Goal: Task Accomplishment & Management: Use online tool/utility

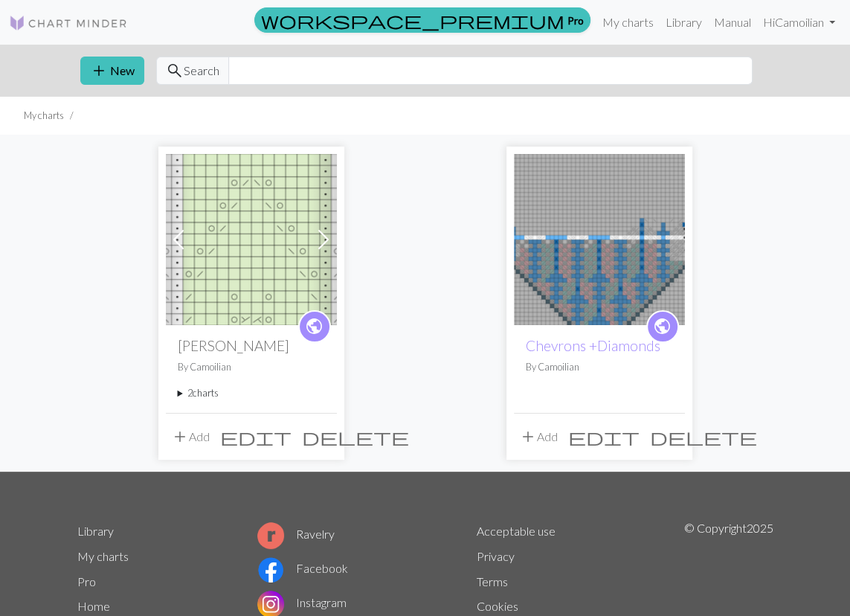
click at [575, 267] on img at bounding box center [599, 239] width 171 height 171
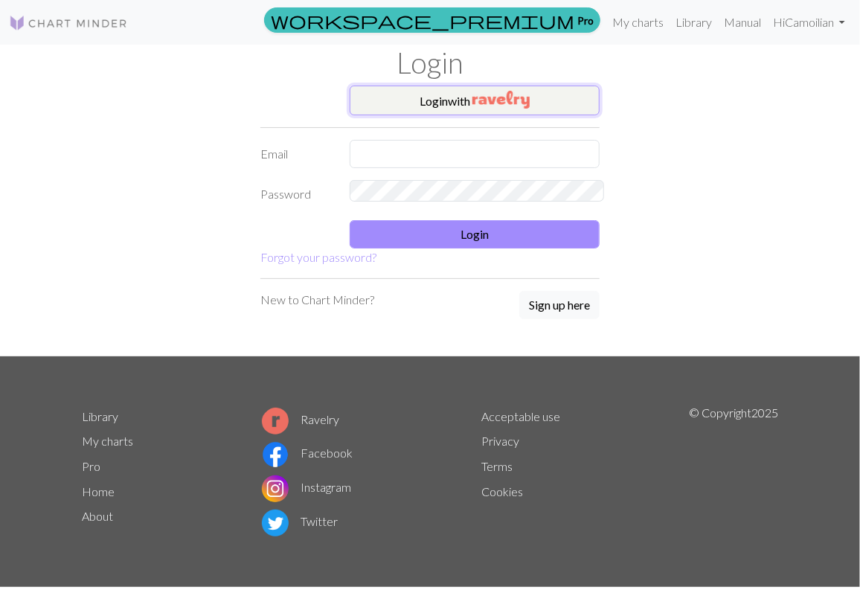
click at [439, 93] on button "Login with" at bounding box center [474, 101] width 250 height 30
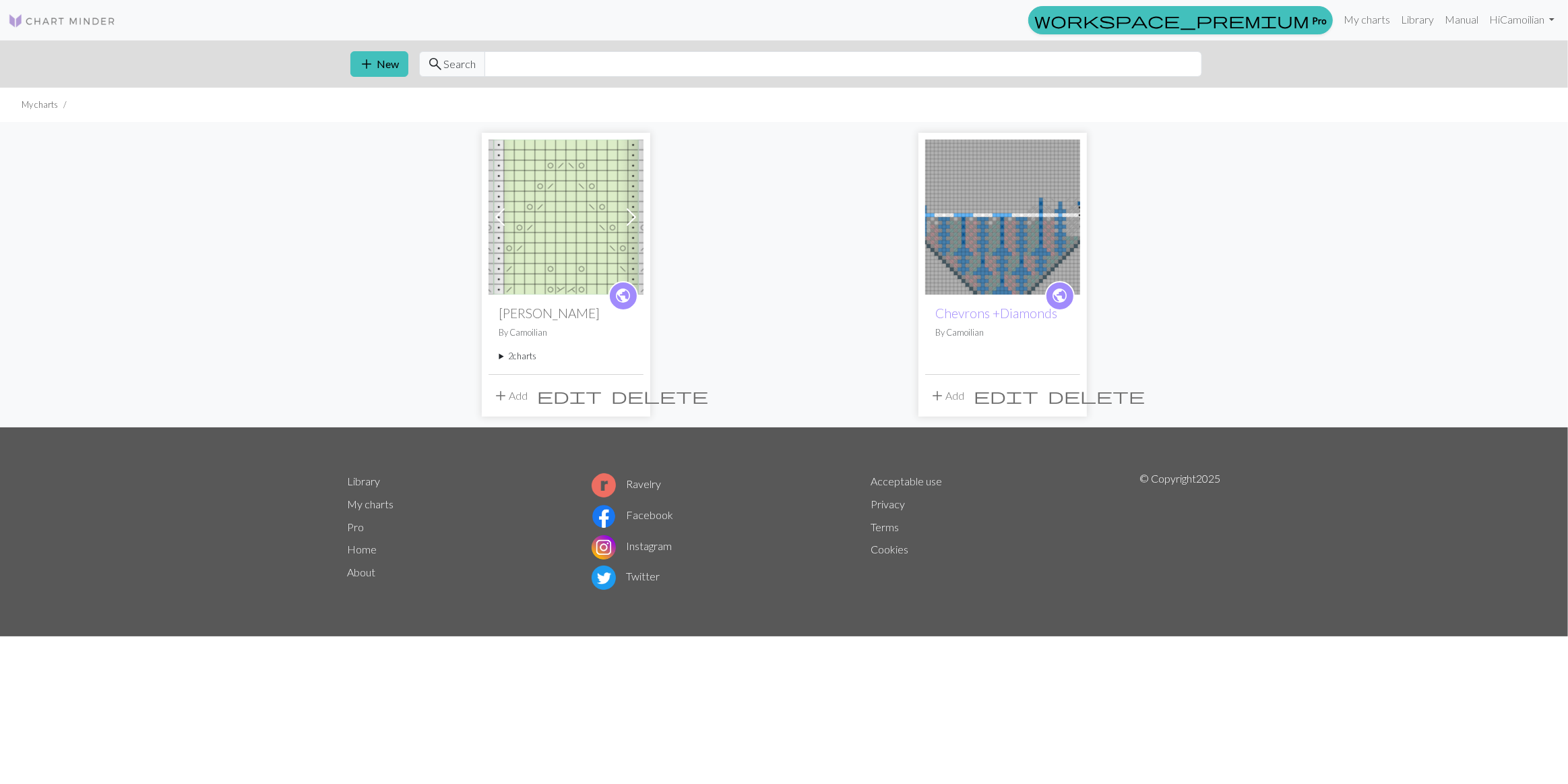
click at [1045, 244] on img at bounding box center [1002, 217] width 155 height 155
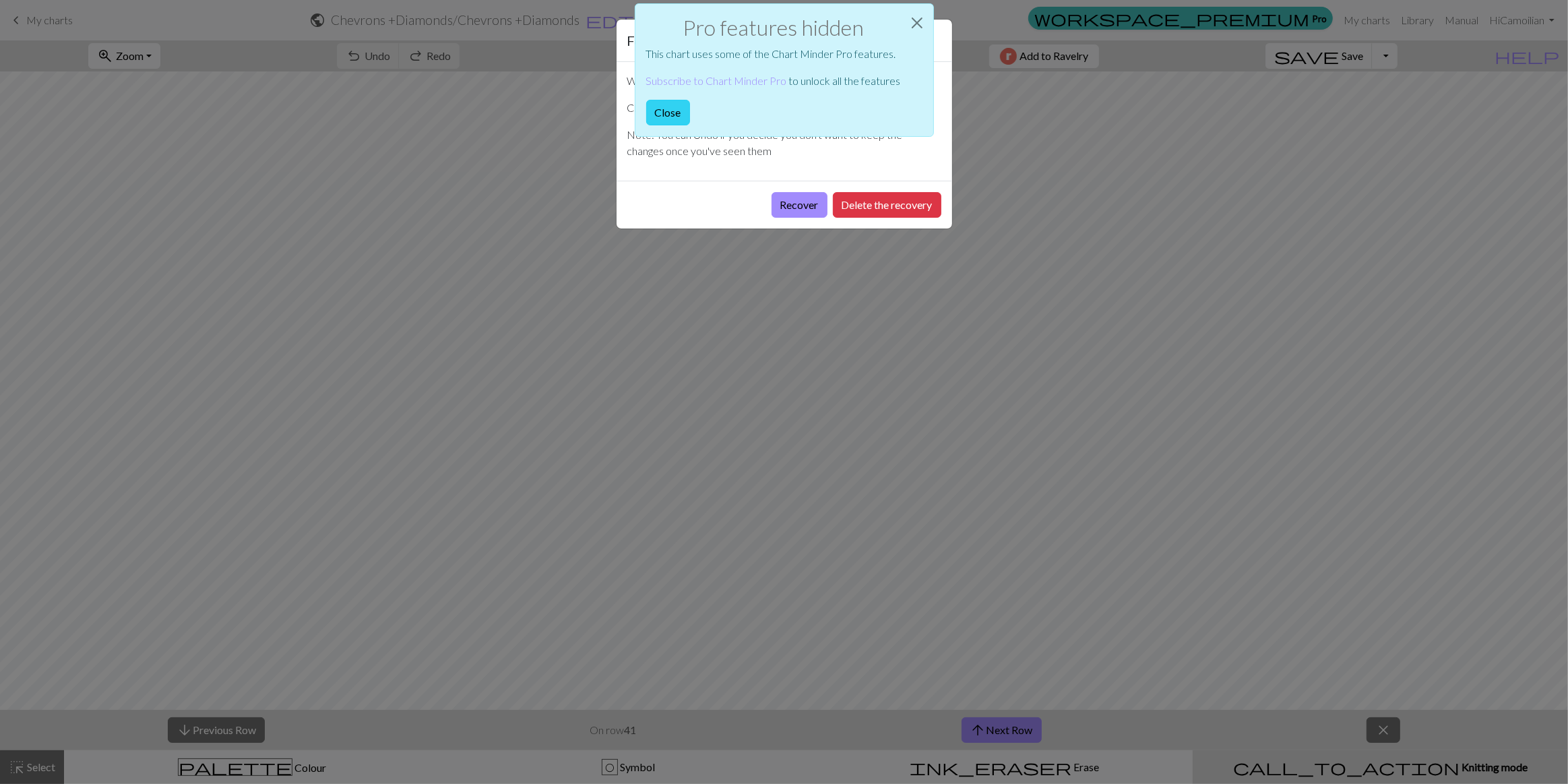
click at [690, 100] on button "Close" at bounding box center [668, 112] width 44 height 25
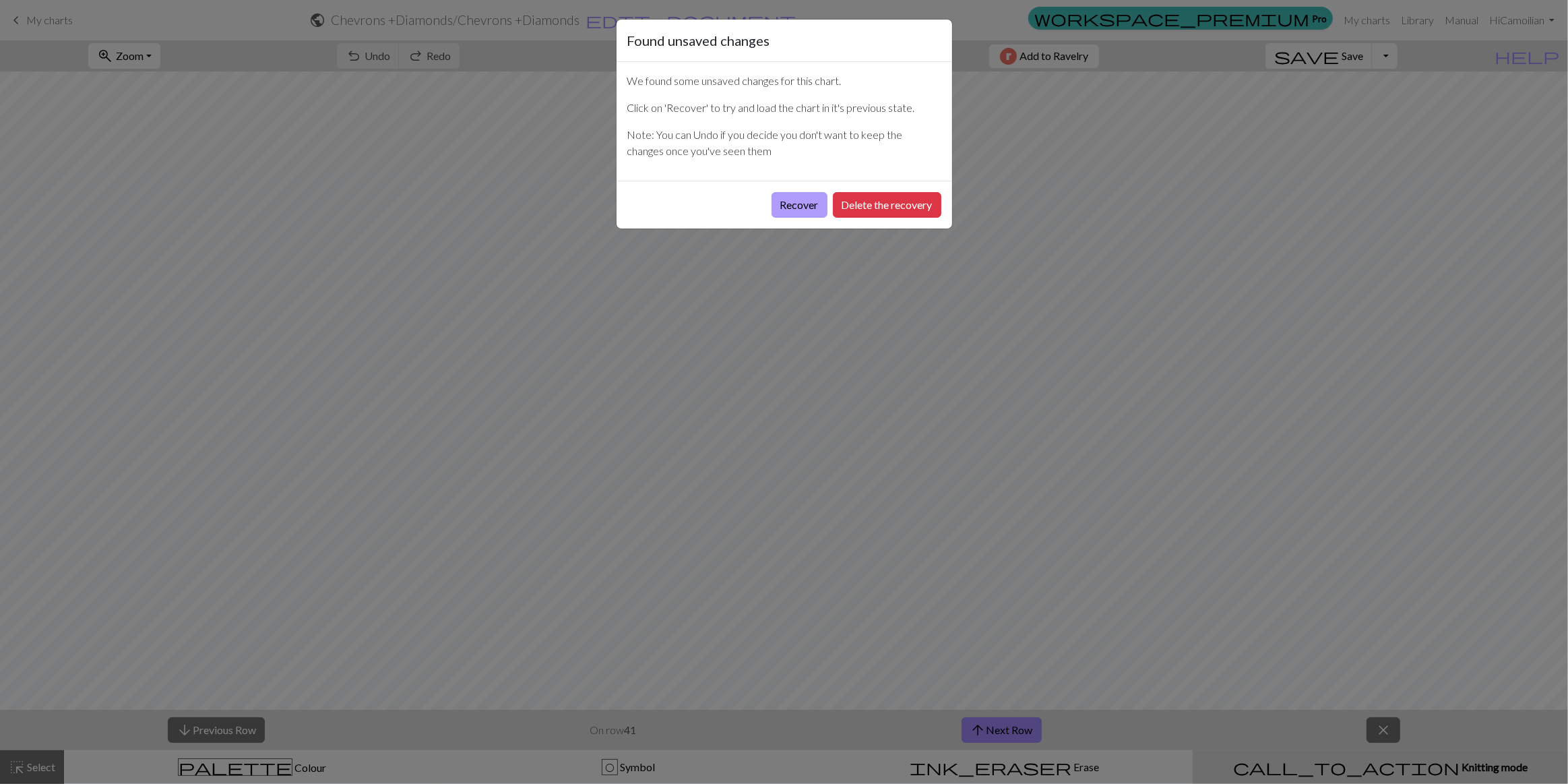
click at [828, 192] on button "Recover" at bounding box center [799, 205] width 56 height 25
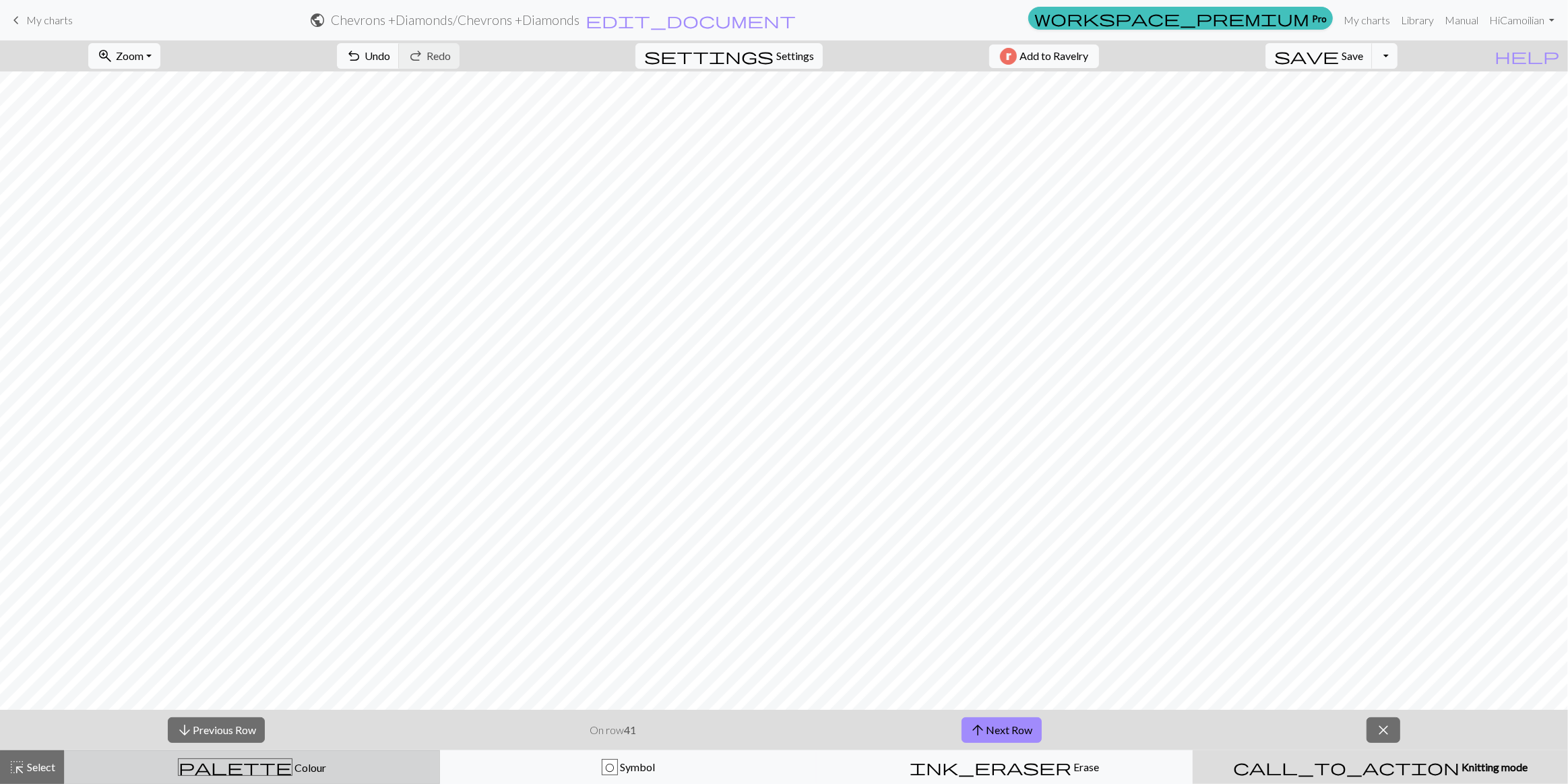
click at [298, 766] on div "palette Colour Colour" at bounding box center [252, 767] width 359 height 17
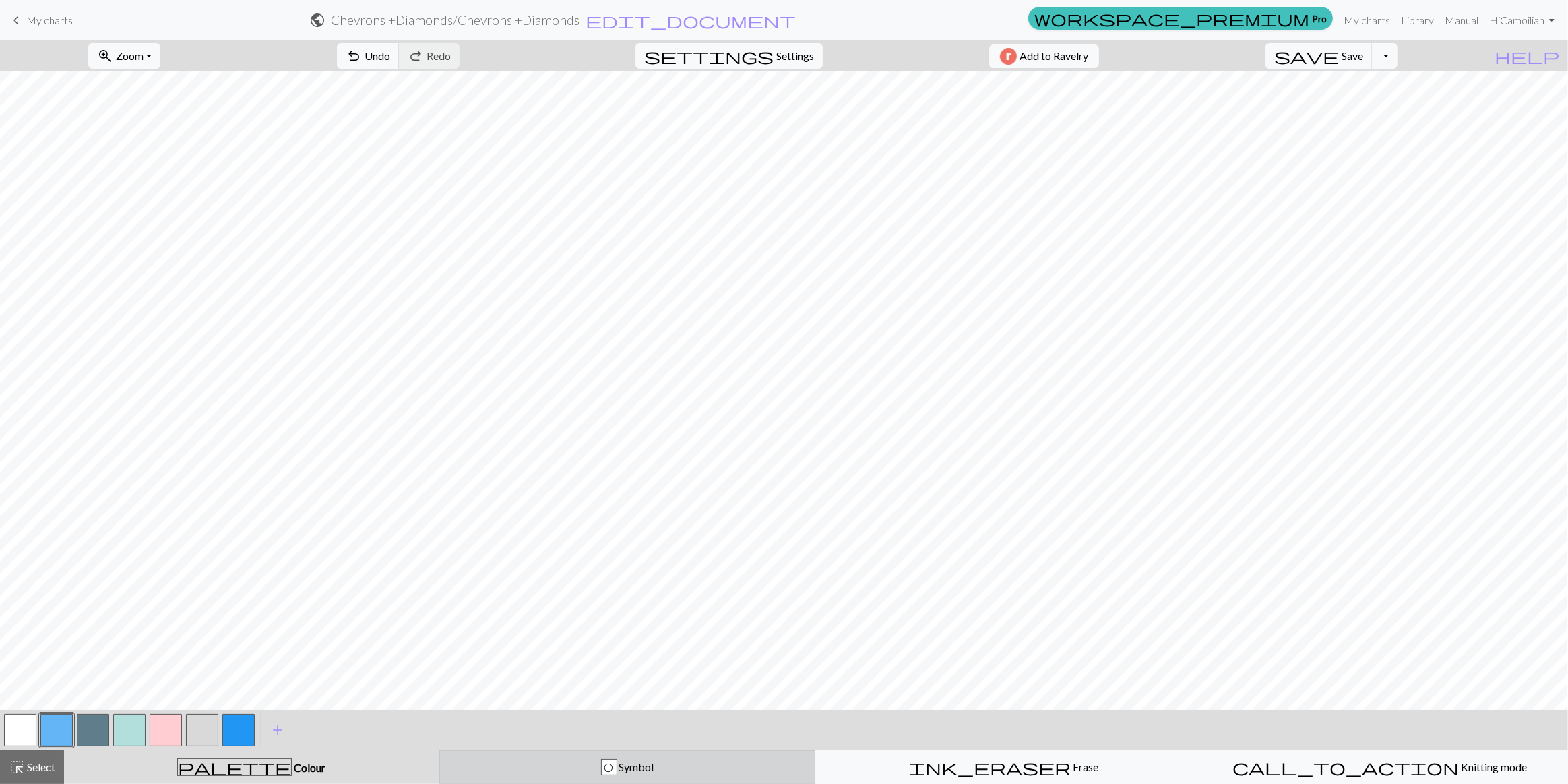
click at [575, 756] on button "O Symbol" at bounding box center [627, 767] width 376 height 34
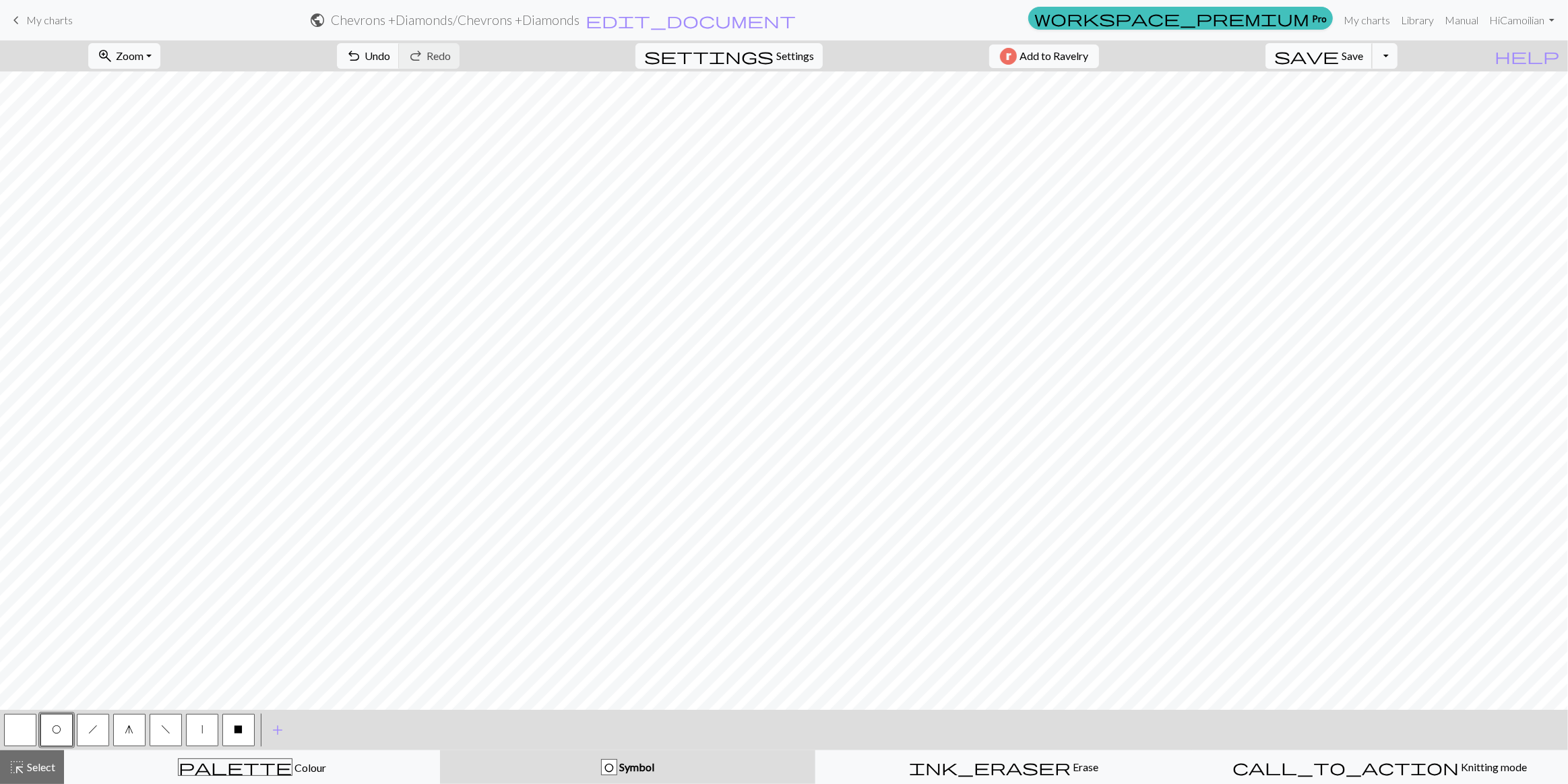
click at [1340, 54] on span "save" at bounding box center [1306, 55] width 64 height 19
click at [293, 769] on span "Colour" at bounding box center [309, 768] width 34 height 13
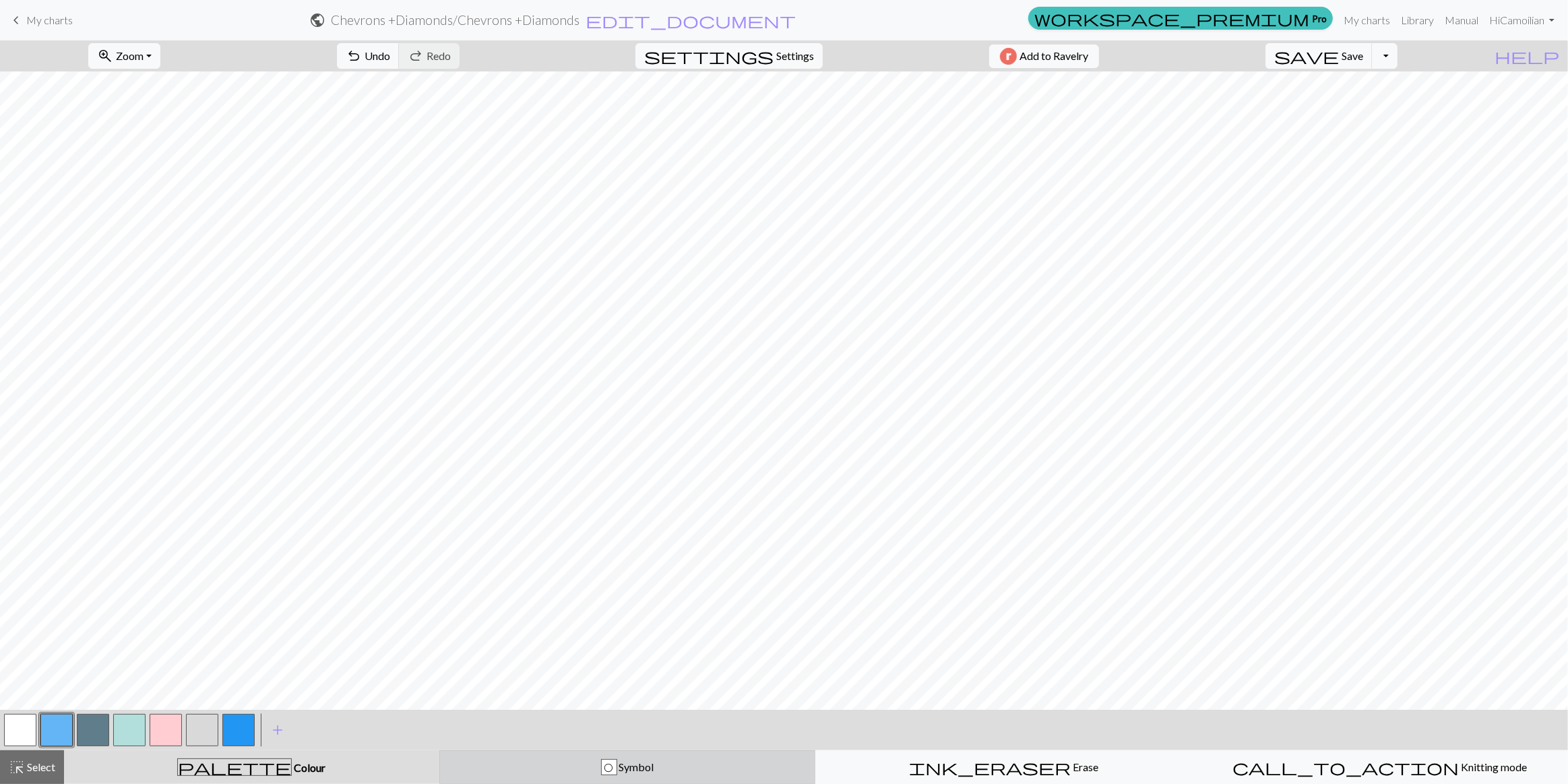
click at [570, 761] on div "O Symbol" at bounding box center [627, 767] width 359 height 16
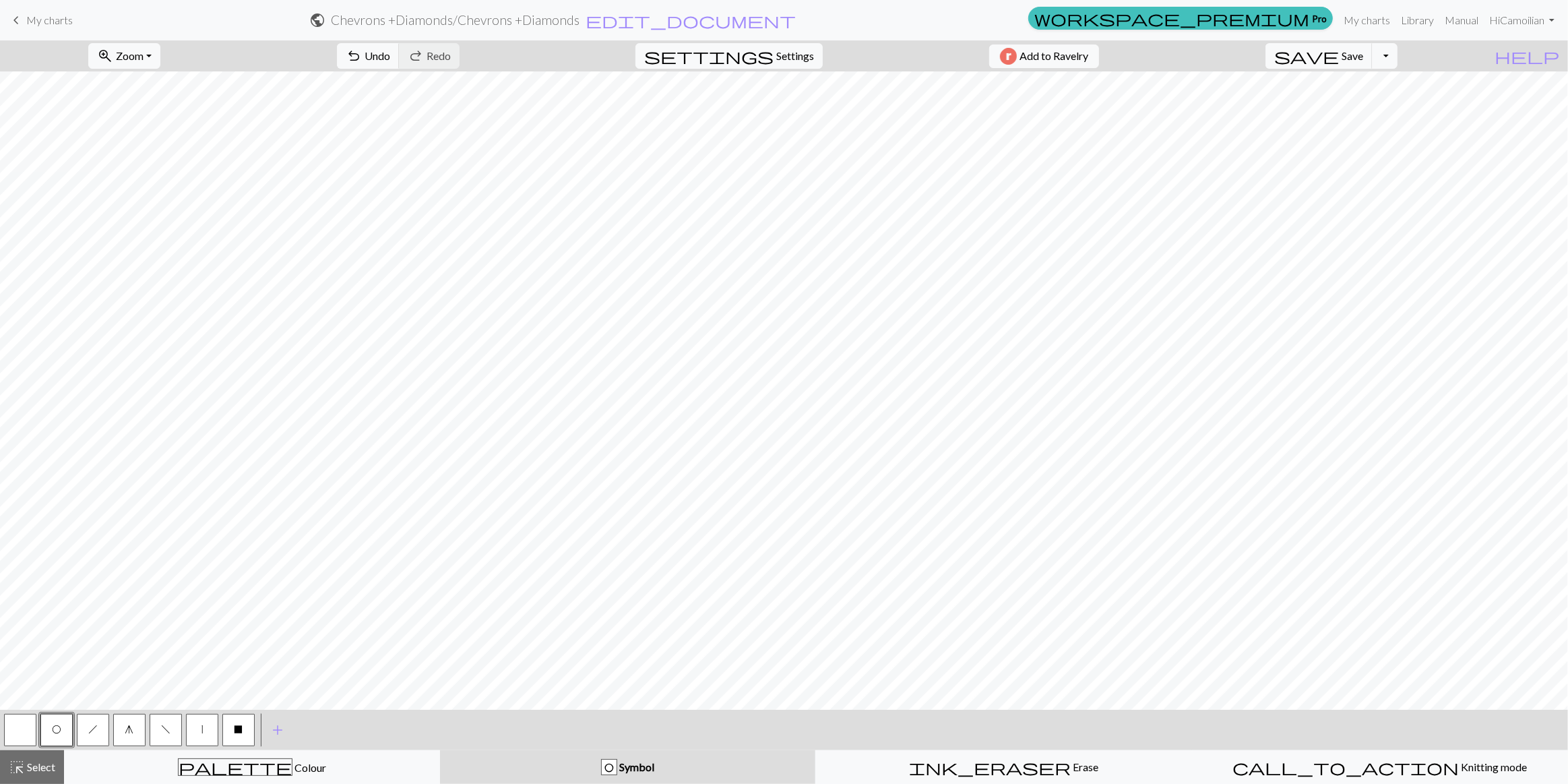
click at [85, 729] on button "h" at bounding box center [93, 730] width 33 height 33
click at [168, 735] on button "f" at bounding box center [166, 730] width 33 height 33
click at [53, 732] on span "O" at bounding box center [56, 730] width 9 height 11
click at [169, 729] on button "f" at bounding box center [166, 730] width 33 height 33
drag, startPoint x: 58, startPoint y: 726, endPoint x: 73, endPoint y: 720, distance: 16.2
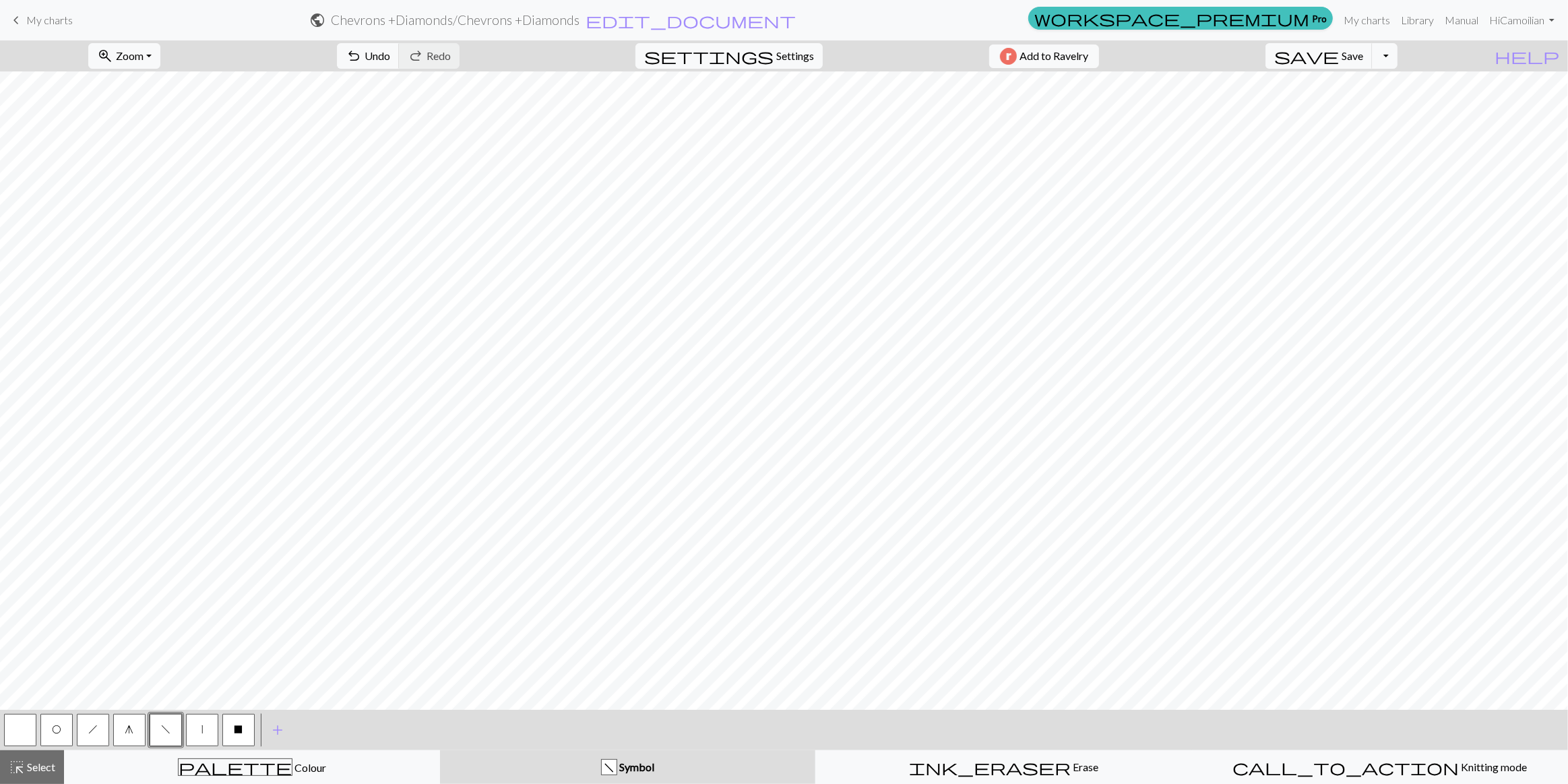
click at [59, 726] on span "O" at bounding box center [56, 730] width 9 height 11
click at [88, 732] on button "h" at bounding box center [93, 730] width 33 height 33
click at [61, 730] on button "O" at bounding box center [57, 730] width 33 height 33
click at [233, 728] on button "X" at bounding box center [238, 730] width 33 height 33
click at [203, 756] on button "palette Colour Colour" at bounding box center [252, 767] width 376 height 34
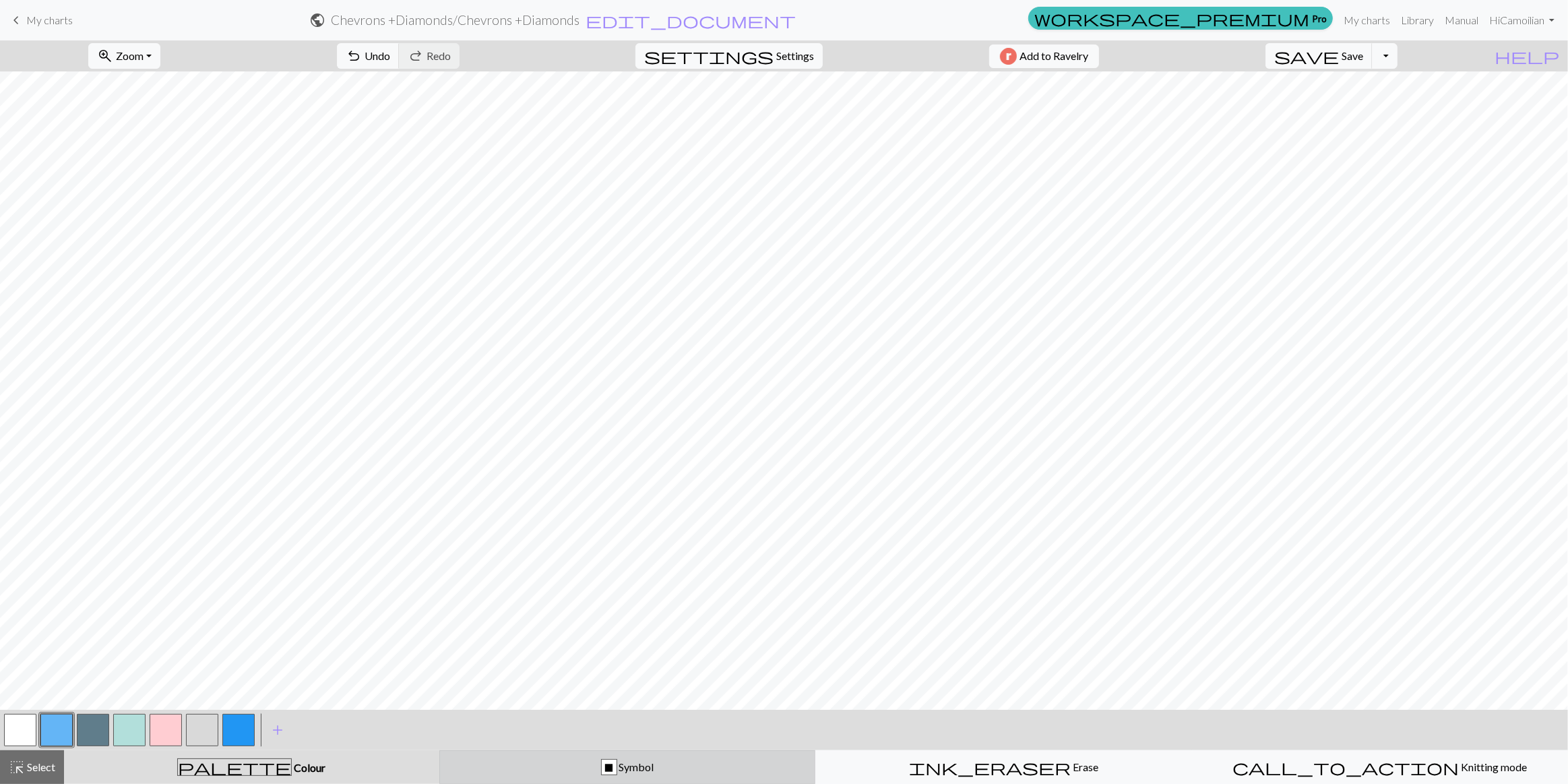
click at [580, 755] on button "X Symbol" at bounding box center [627, 767] width 376 height 34
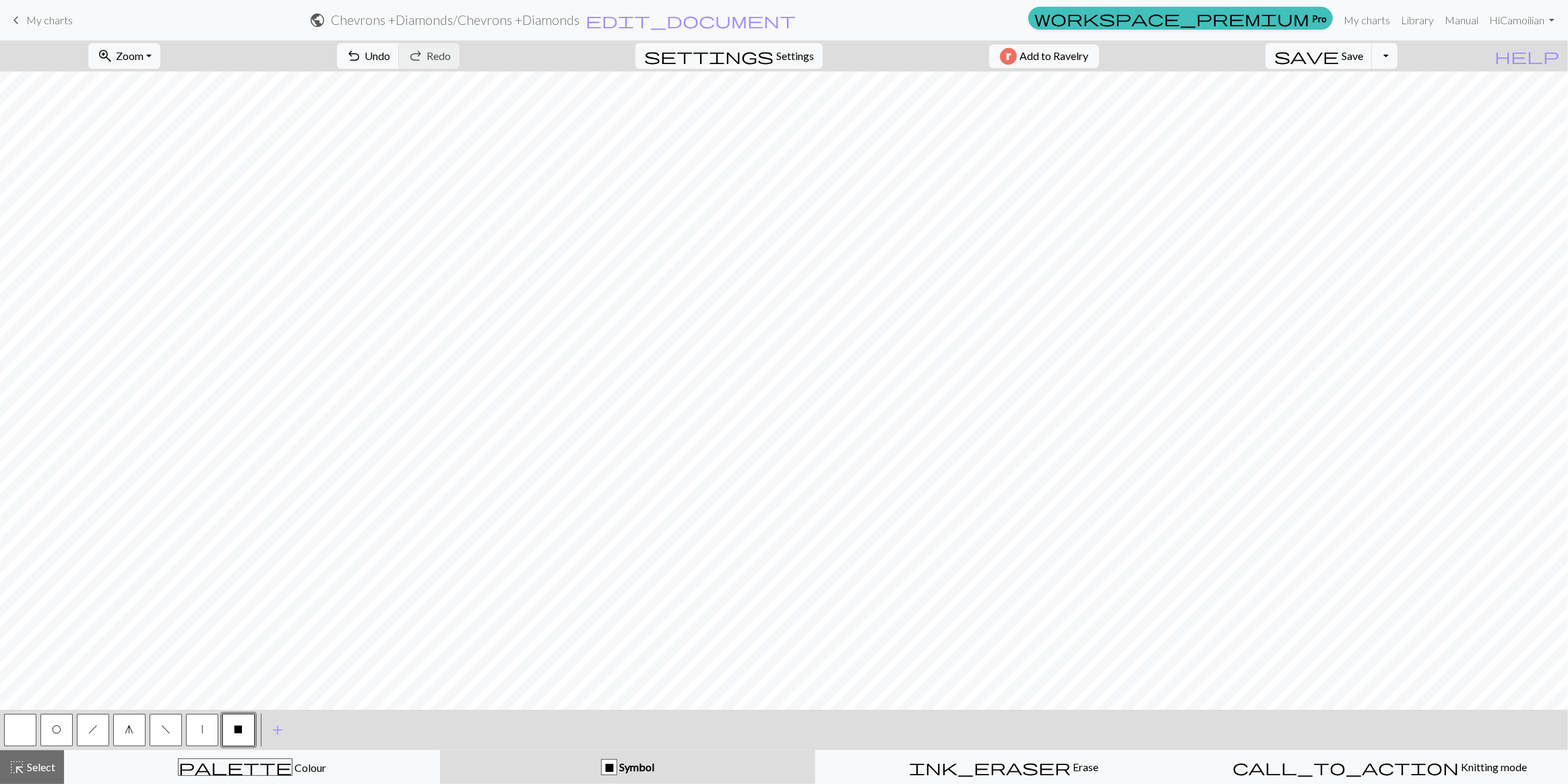
click at [101, 731] on button "h" at bounding box center [93, 730] width 33 height 33
click at [167, 731] on span "f" at bounding box center [166, 730] width 9 height 11
click at [57, 730] on span "O" at bounding box center [56, 730] width 9 height 11
click at [164, 728] on span "f" at bounding box center [166, 730] width 9 height 11
click at [72, 726] on button "O" at bounding box center [57, 730] width 33 height 33
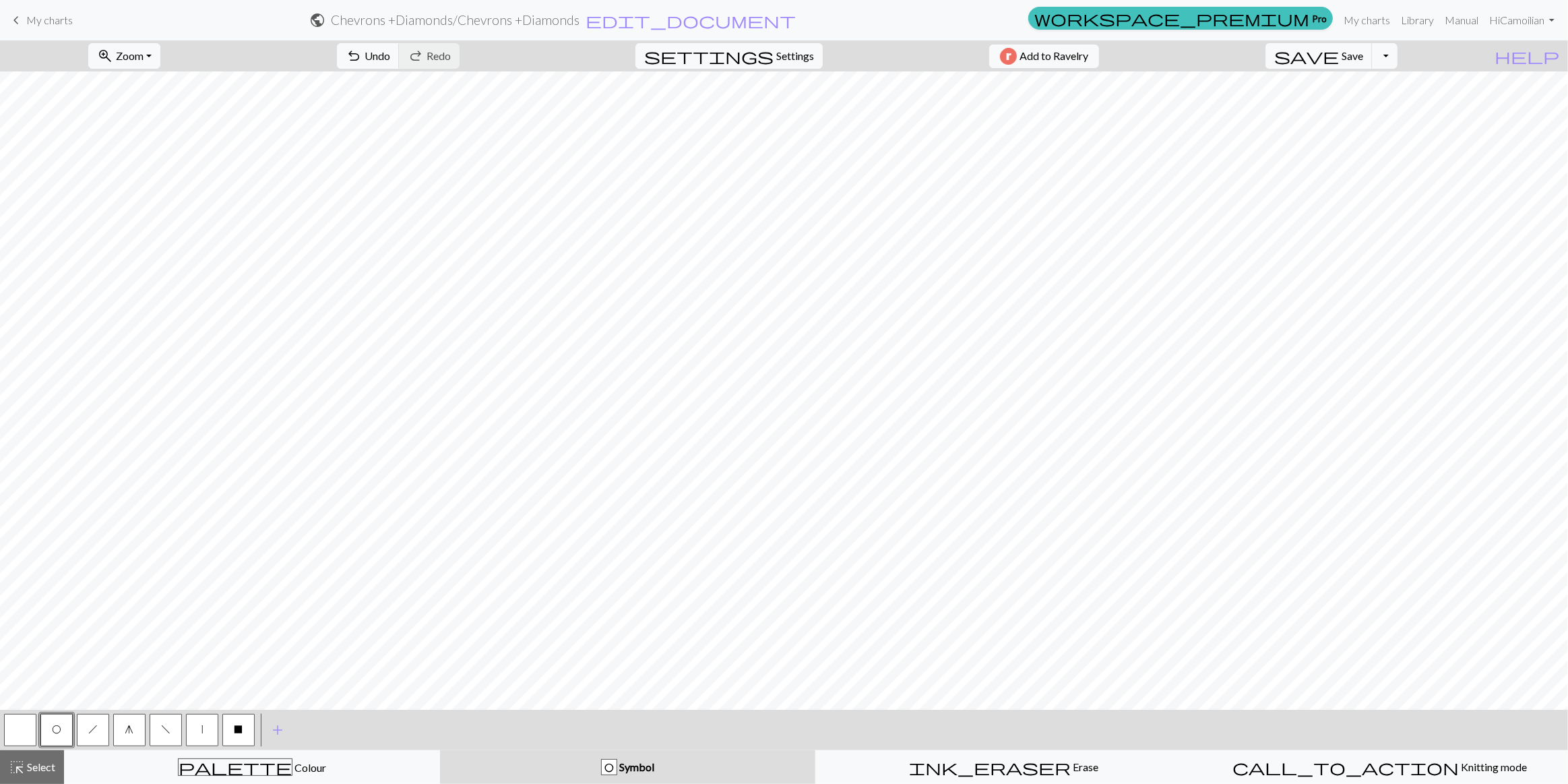
click at [173, 735] on button "f" at bounding box center [166, 730] width 33 height 33
click at [92, 734] on button "h" at bounding box center [93, 730] width 33 height 33
click at [62, 737] on button "O" at bounding box center [57, 730] width 33 height 33
click at [20, 730] on button "button" at bounding box center [20, 730] width 33 height 33
click at [273, 764] on div "palette Colour Colour" at bounding box center [252, 767] width 359 height 17
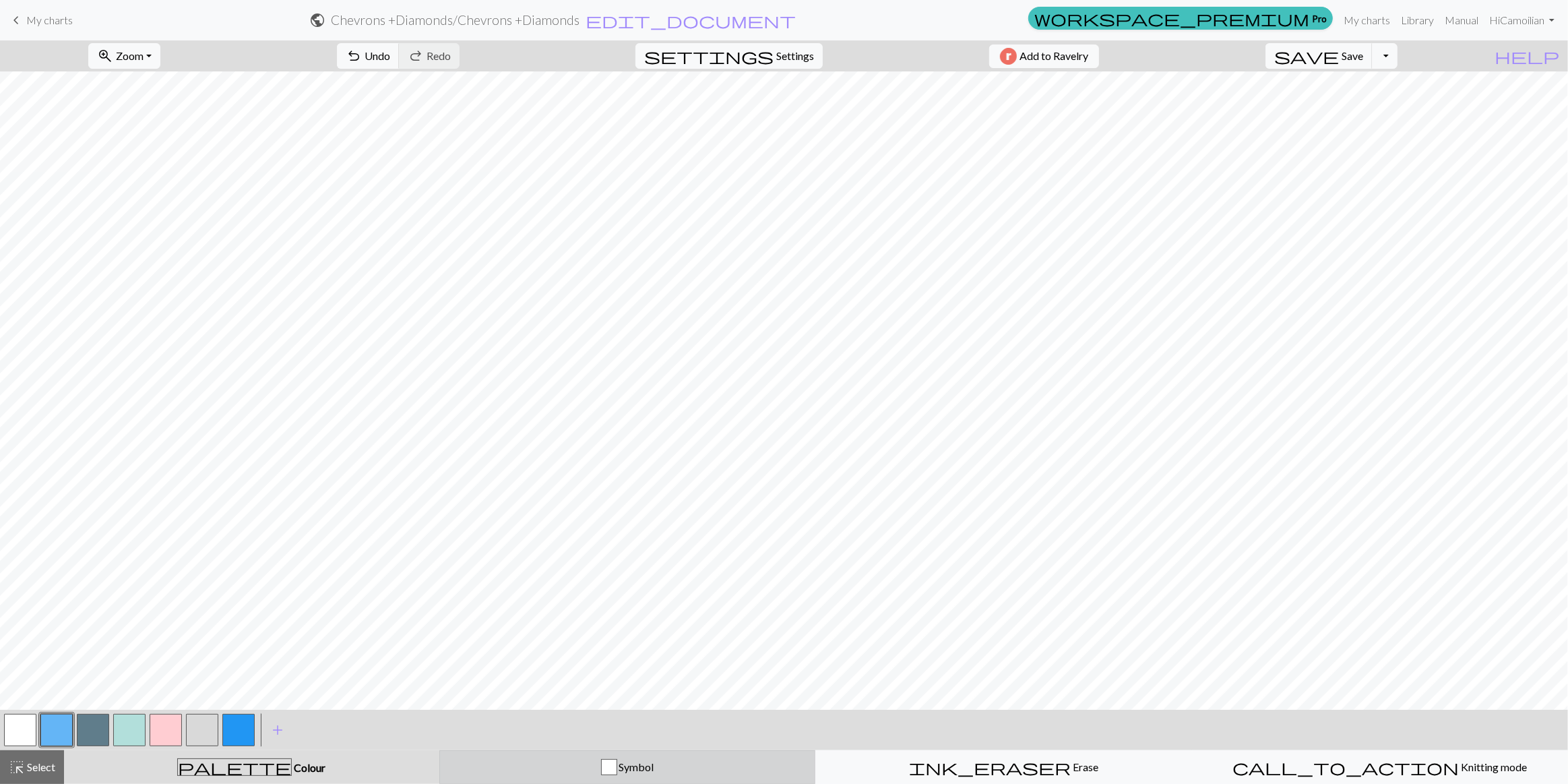
click at [559, 761] on div "Symbol" at bounding box center [627, 767] width 359 height 16
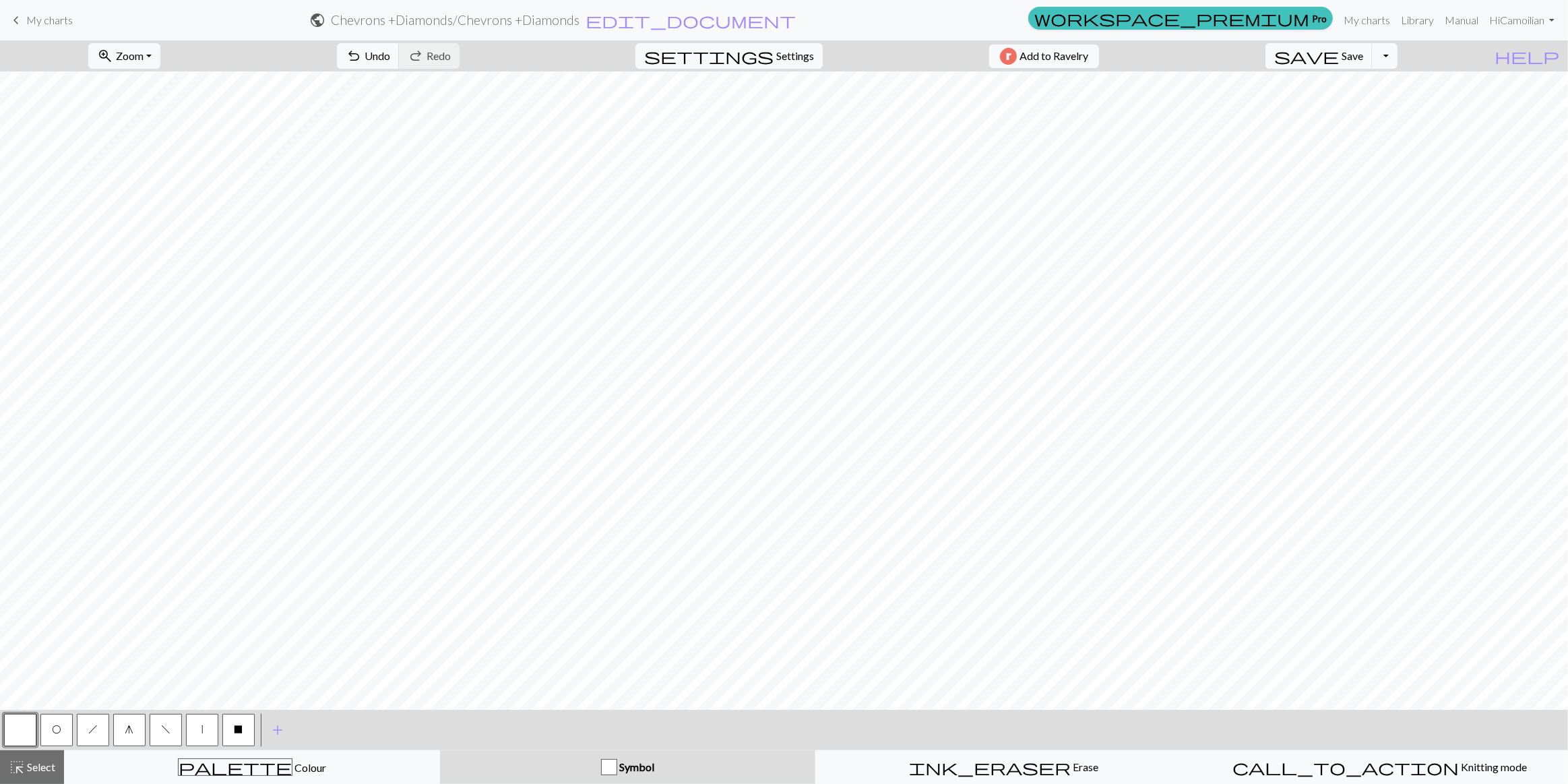
click at [56, 726] on span "O" at bounding box center [56, 730] width 9 height 11
click at [96, 734] on button "h" at bounding box center [93, 730] width 33 height 33
click at [150, 739] on div "f" at bounding box center [166, 730] width 36 height 36
click at [176, 732] on button "f" at bounding box center [166, 730] width 33 height 33
click at [47, 724] on button "O" at bounding box center [57, 730] width 33 height 33
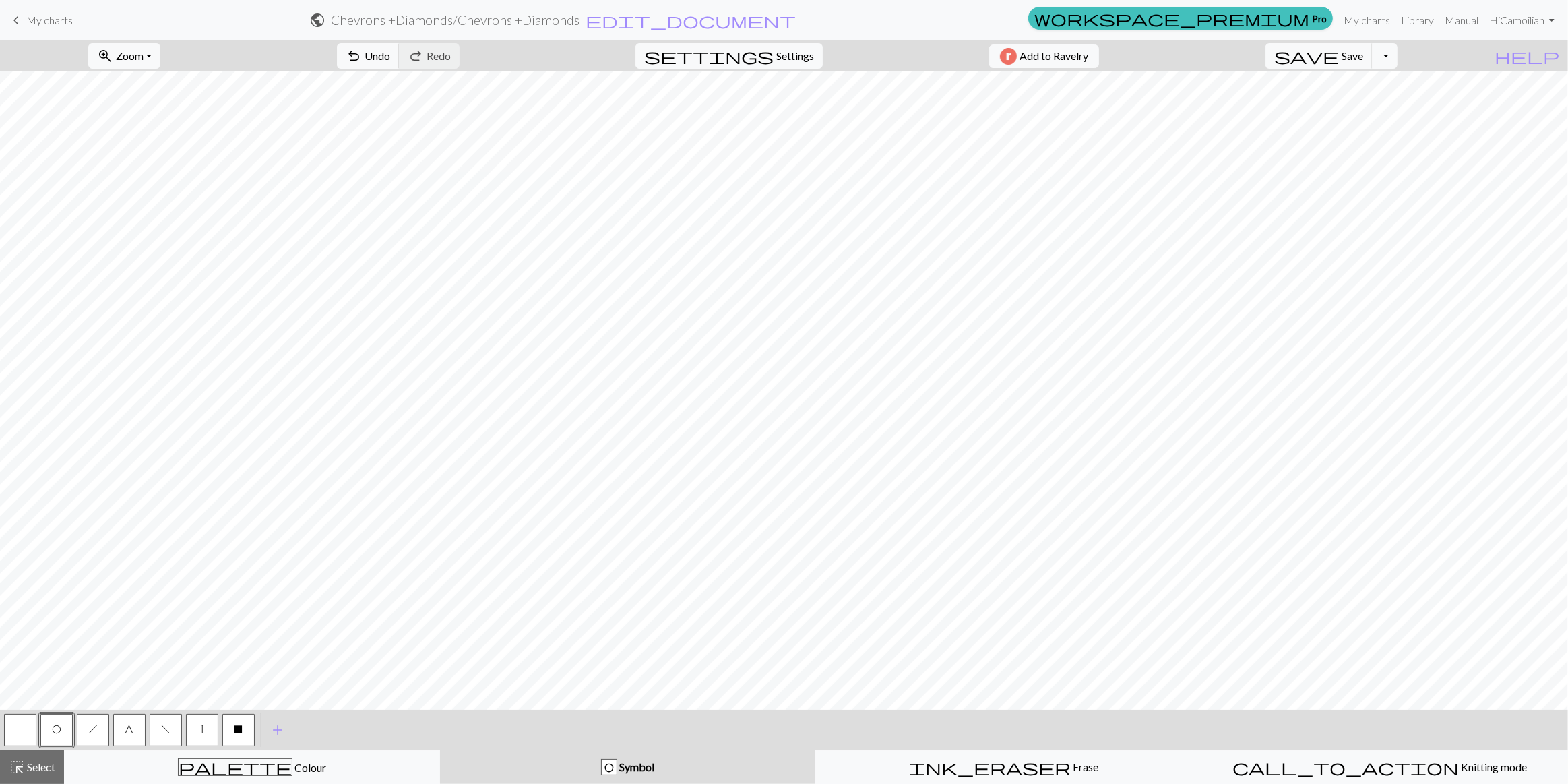
click at [99, 730] on button "h" at bounding box center [93, 730] width 33 height 33
click at [52, 726] on button "O" at bounding box center [57, 730] width 33 height 33
click at [94, 739] on button "h" at bounding box center [93, 730] width 33 height 33
click at [52, 731] on button "O" at bounding box center [57, 730] width 33 height 33
click at [154, 737] on button "f" at bounding box center [166, 730] width 33 height 33
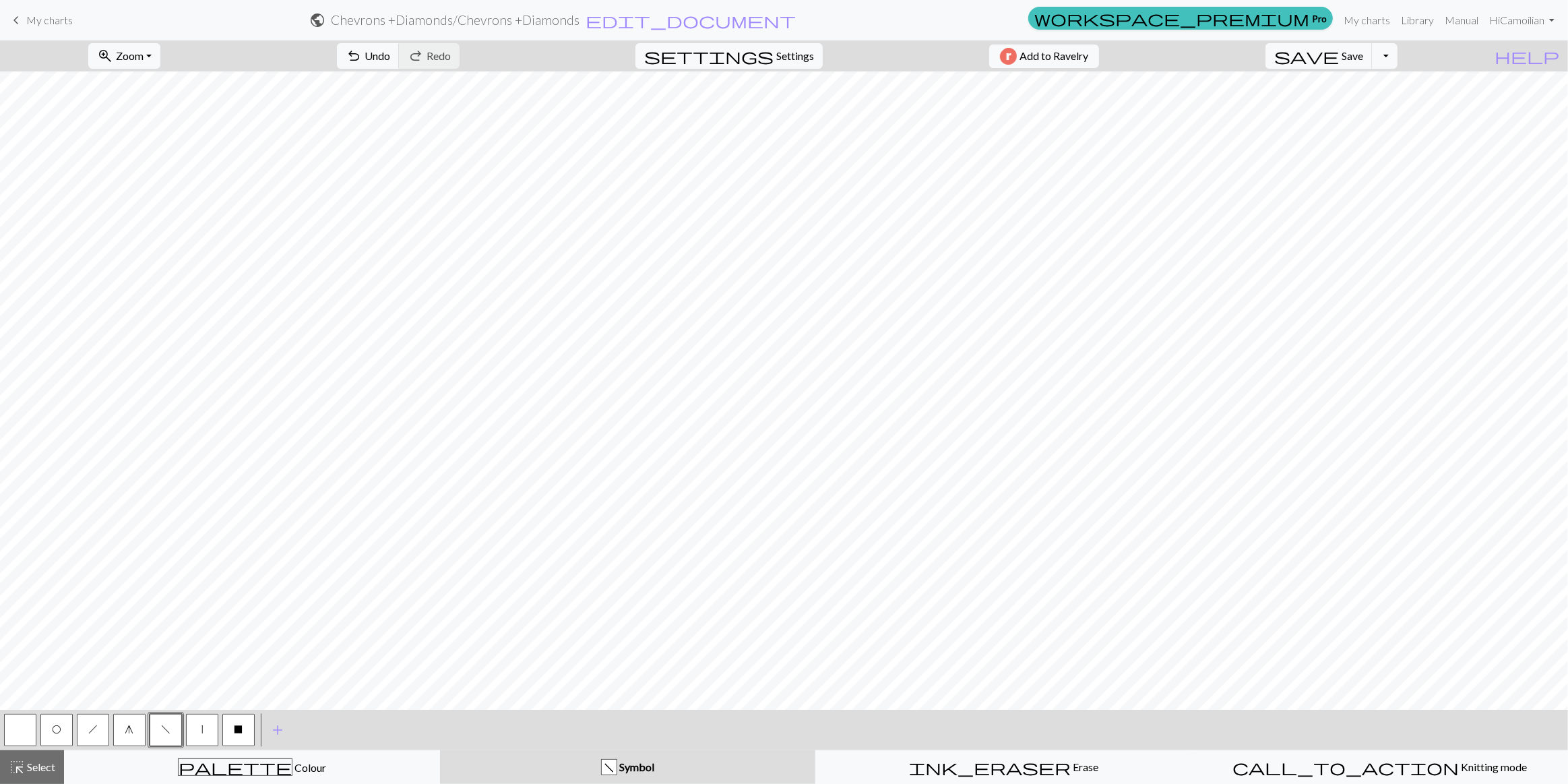
click at [41, 733] on button "O" at bounding box center [57, 730] width 33 height 33
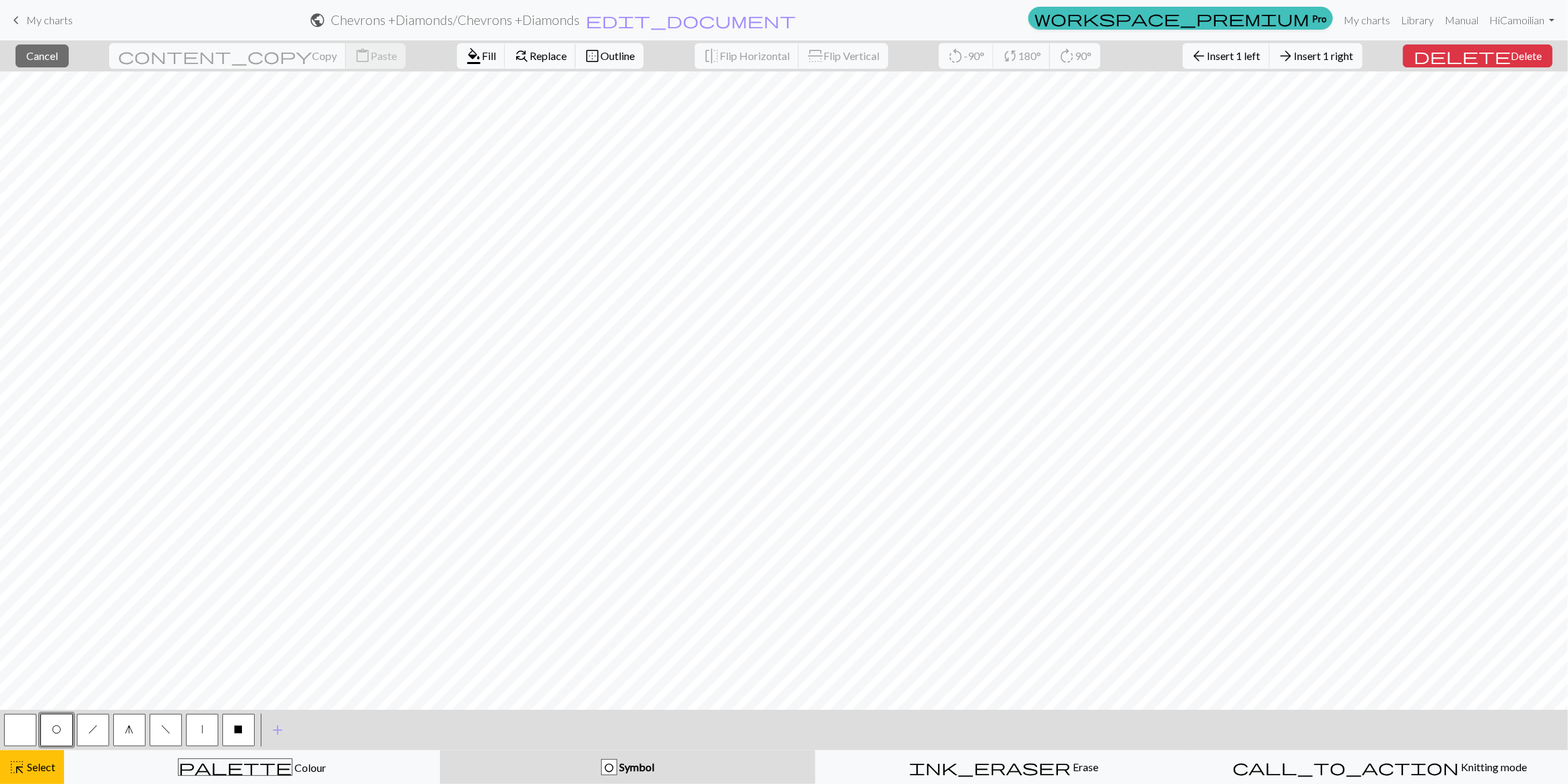
click at [51, 730] on button "O" at bounding box center [57, 730] width 33 height 33
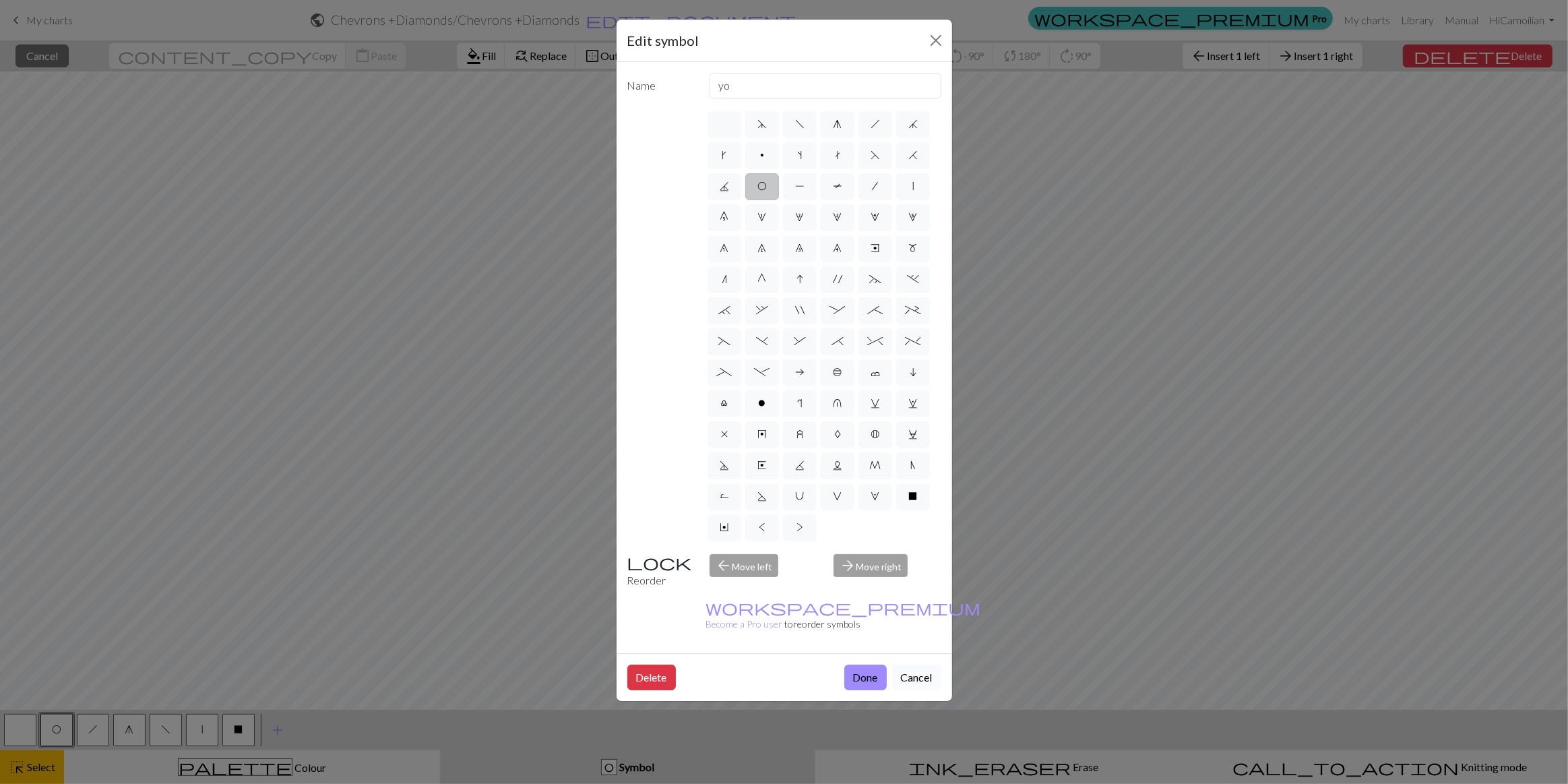
click at [926, 664] on button "Cancel" at bounding box center [917, 677] width 49 height 25
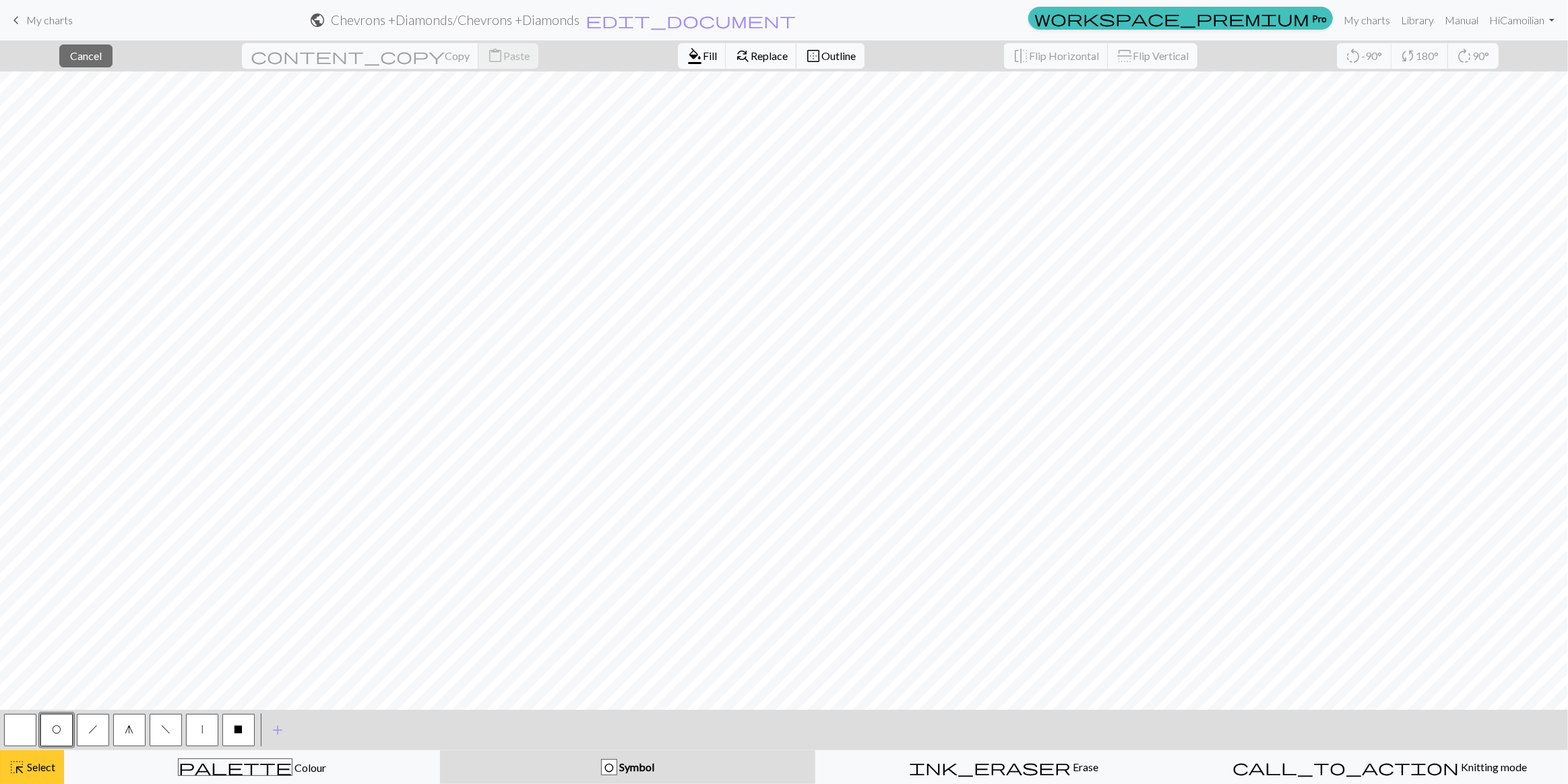
click at [38, 763] on span "Select" at bounding box center [40, 767] width 30 height 13
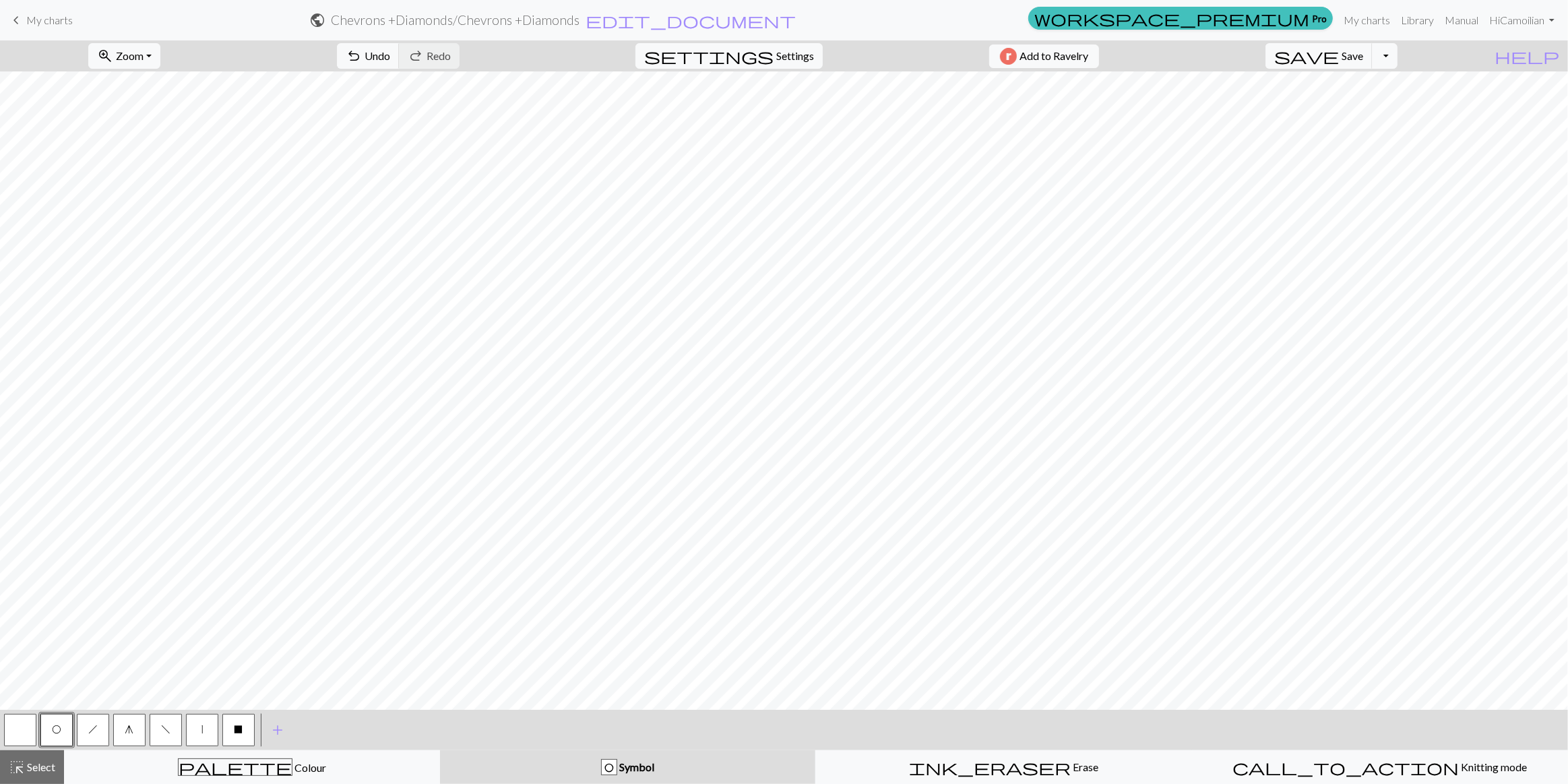
click at [47, 733] on button "O" at bounding box center [57, 730] width 33 height 33
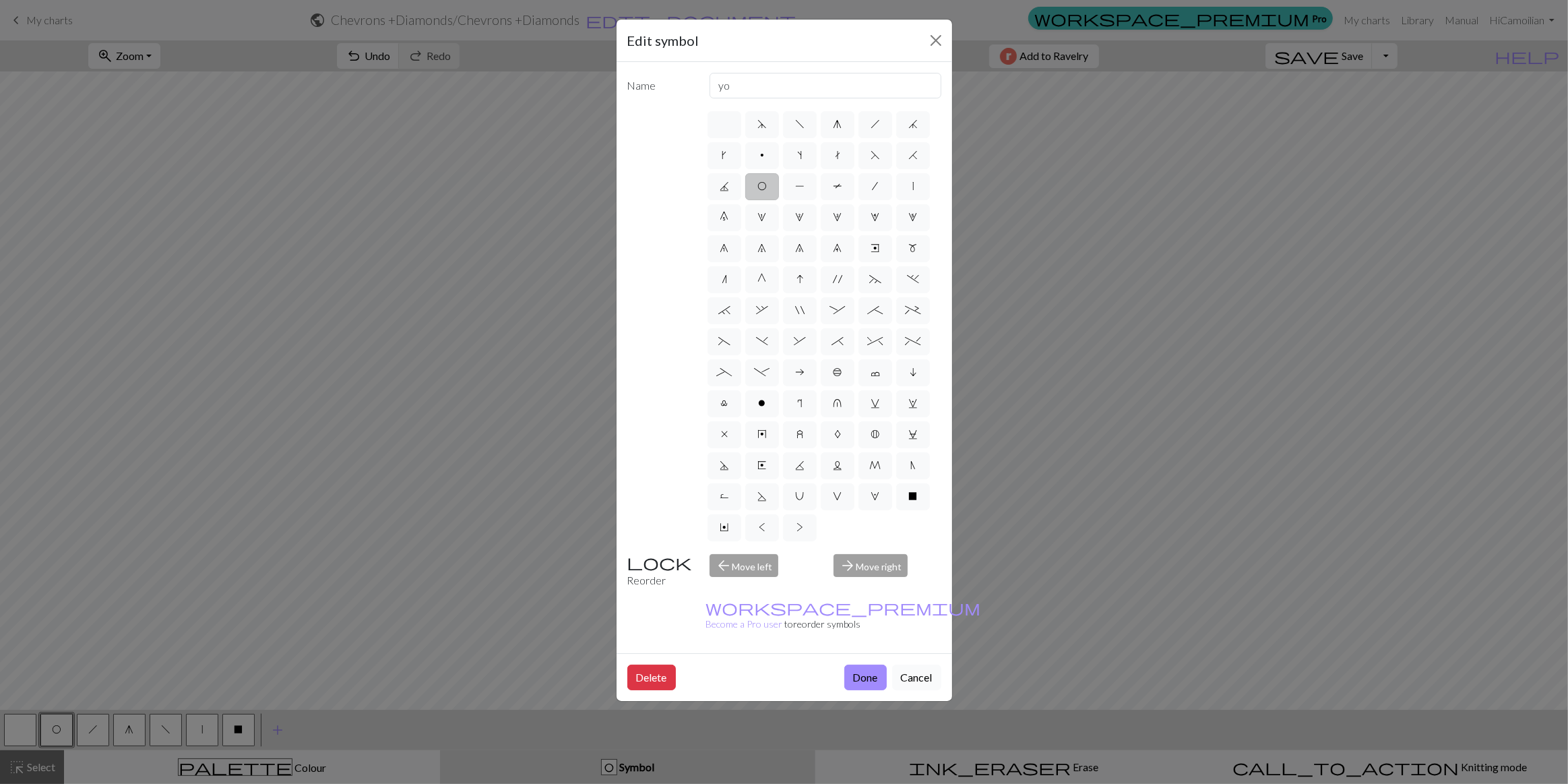
click at [934, 664] on button "Cancel" at bounding box center [917, 677] width 49 height 25
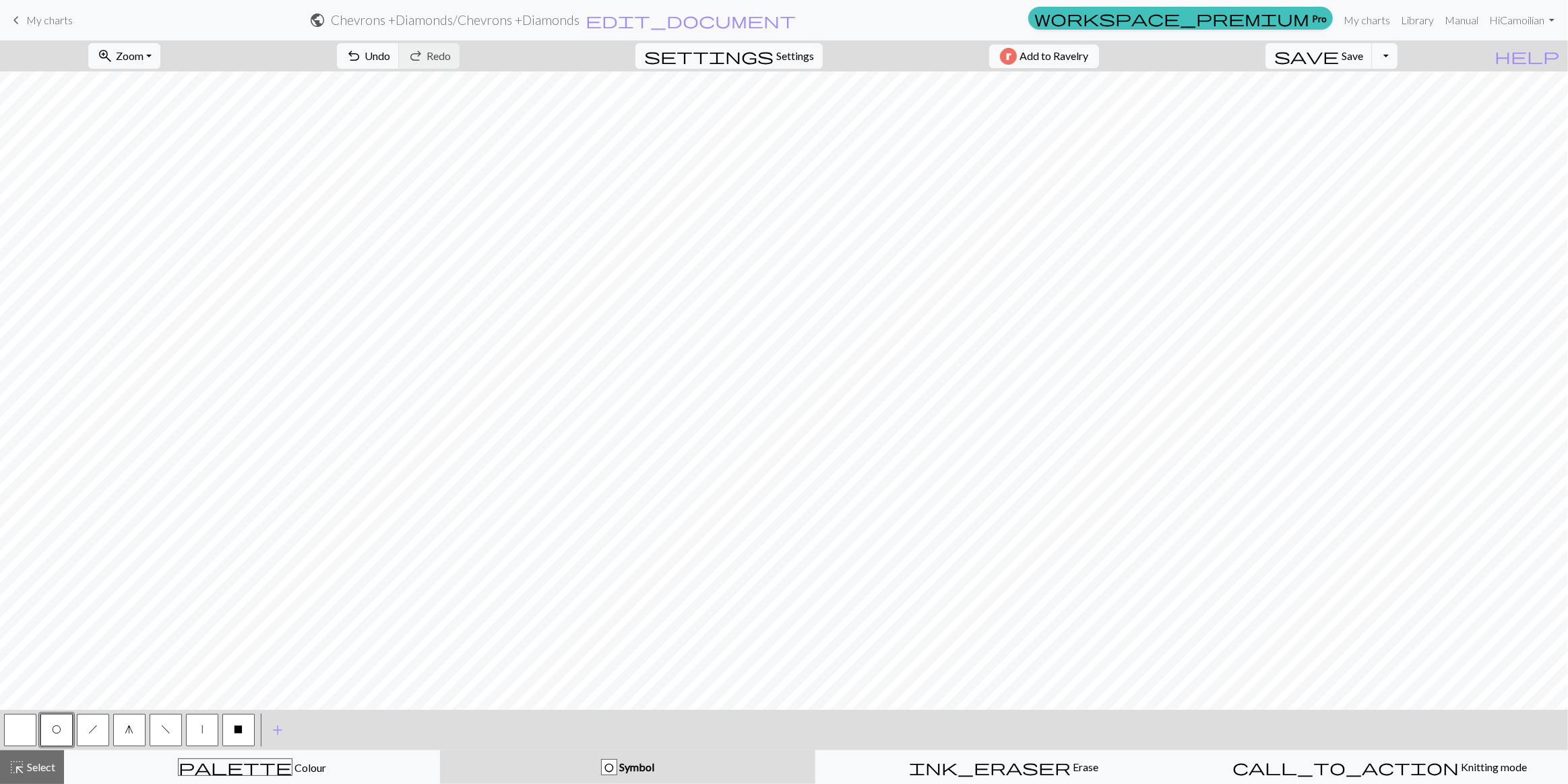
click at [33, 730] on button "button" at bounding box center [20, 730] width 33 height 33
click at [58, 735] on button "O" at bounding box center [57, 730] width 33 height 33
click at [15, 728] on button "button" at bounding box center [20, 730] width 33 height 33
click at [275, 763] on div "palette Colour Colour" at bounding box center [252, 767] width 359 height 17
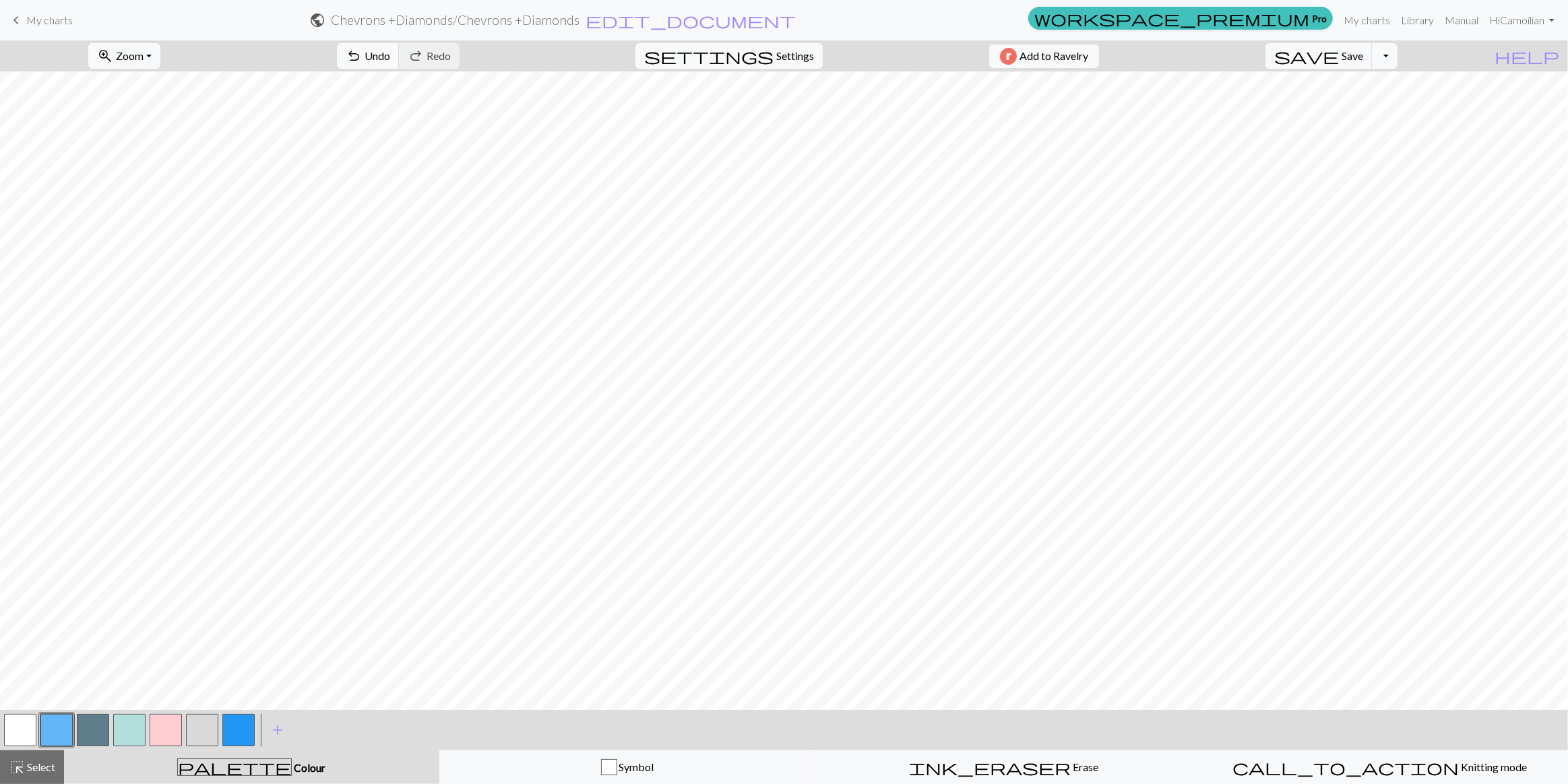
click at [20, 731] on button "button" at bounding box center [20, 730] width 33 height 33
click at [17, 768] on span "highlight_alt" at bounding box center [17, 767] width 16 height 19
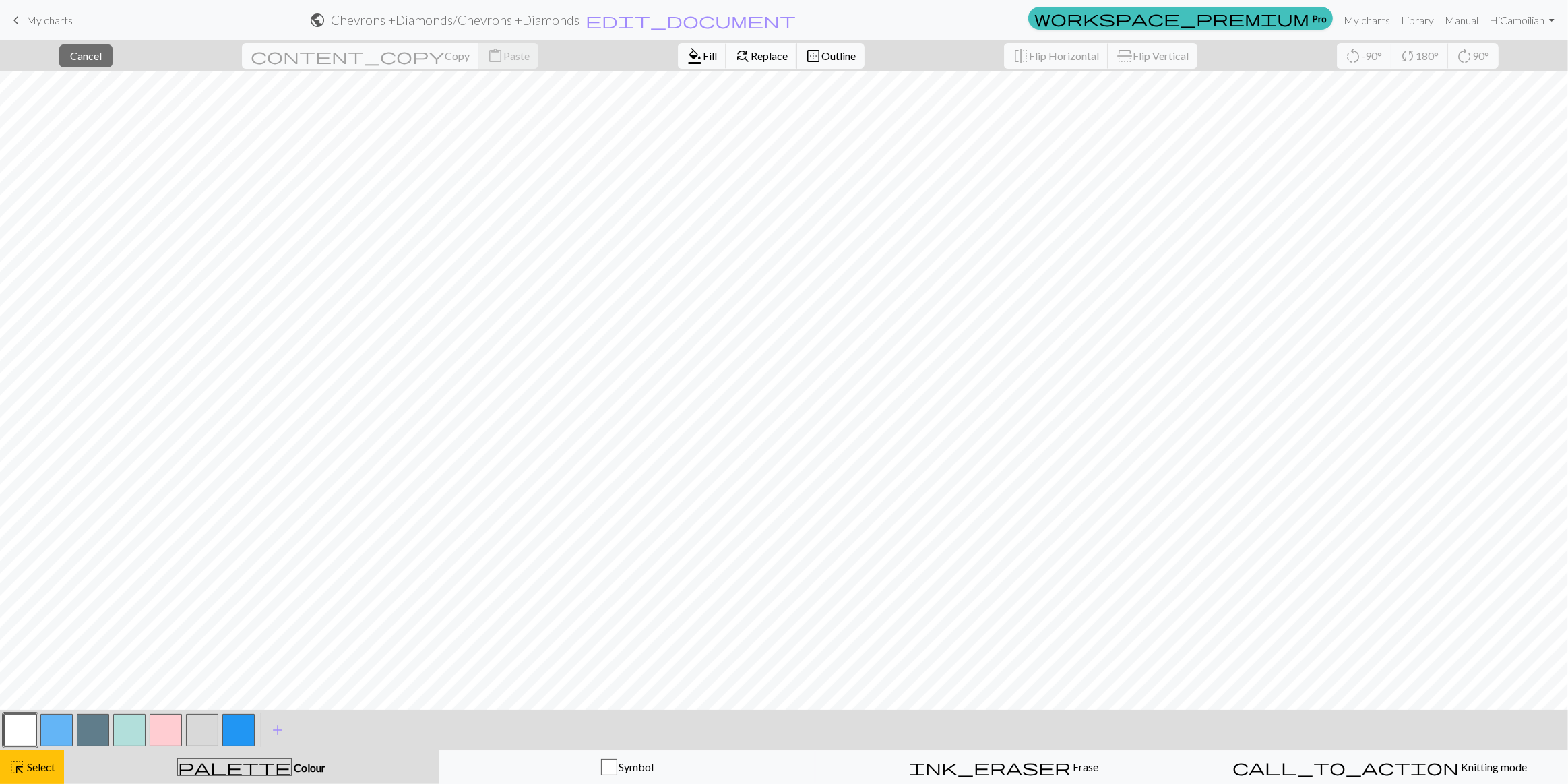
click at [750, 53] on span "Replace" at bounding box center [769, 55] width 37 height 13
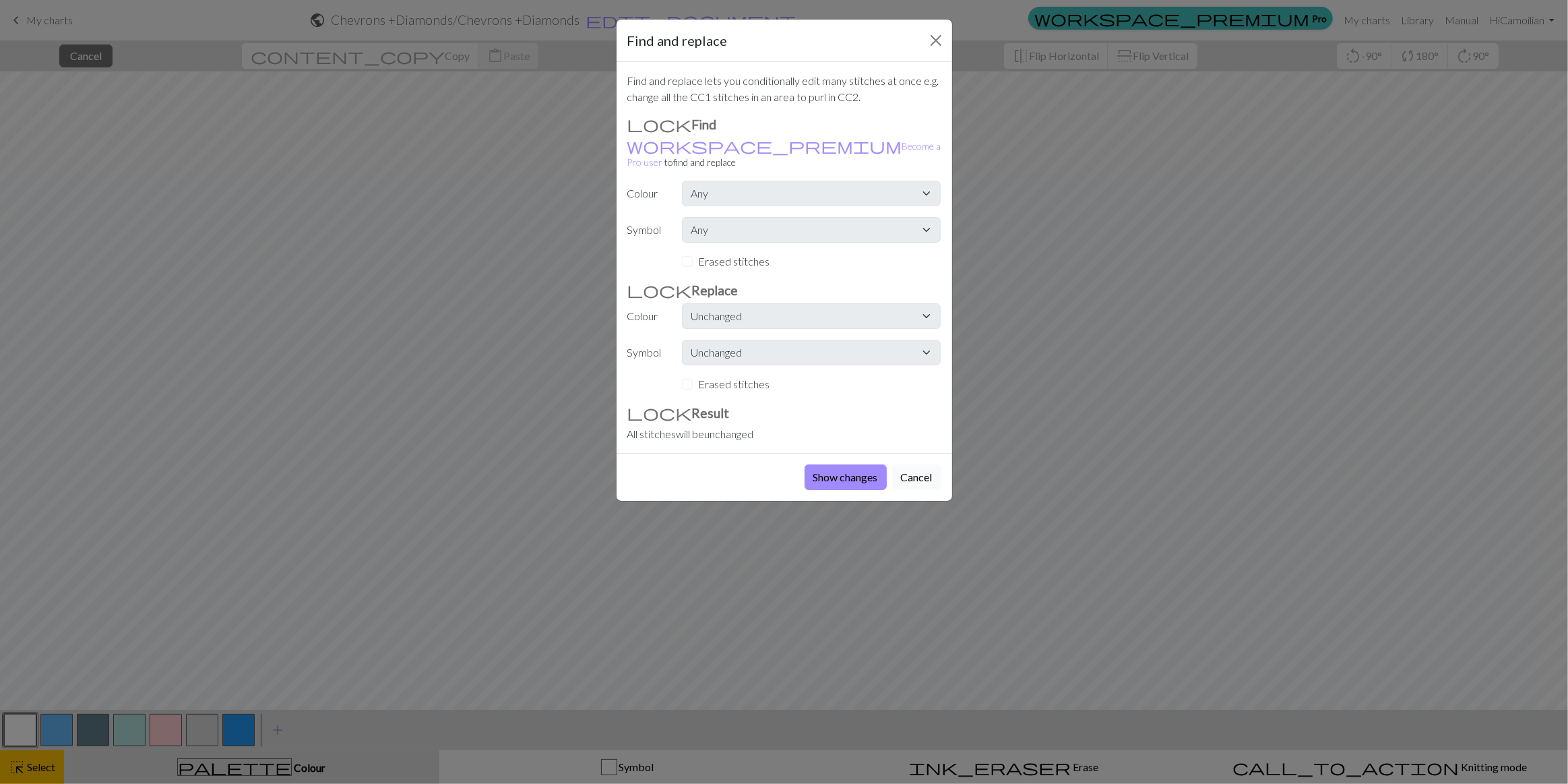
click at [924, 464] on button "Cancel" at bounding box center [917, 477] width 49 height 25
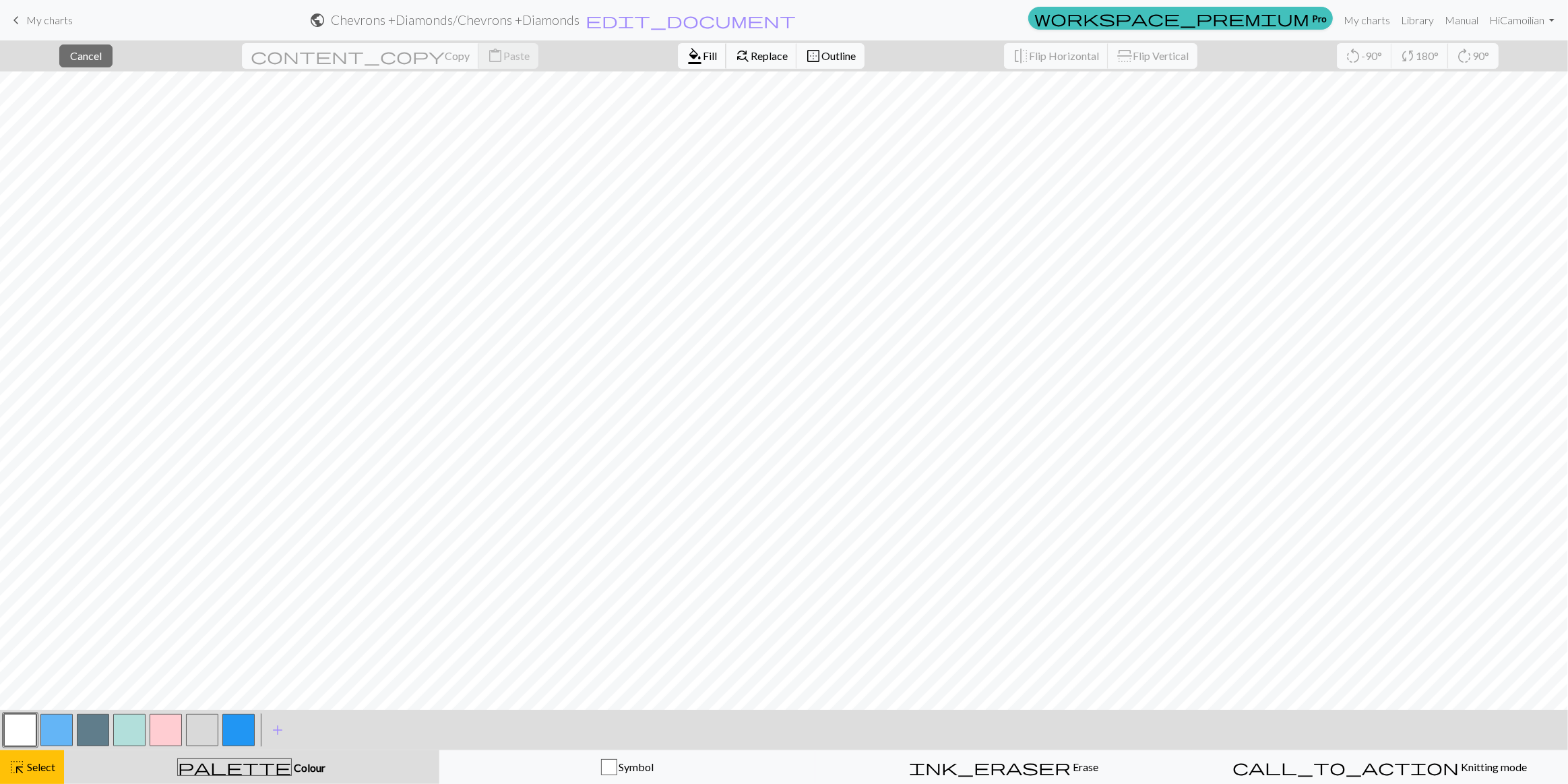
click at [687, 60] on span "format_color_fill" at bounding box center [695, 55] width 16 height 19
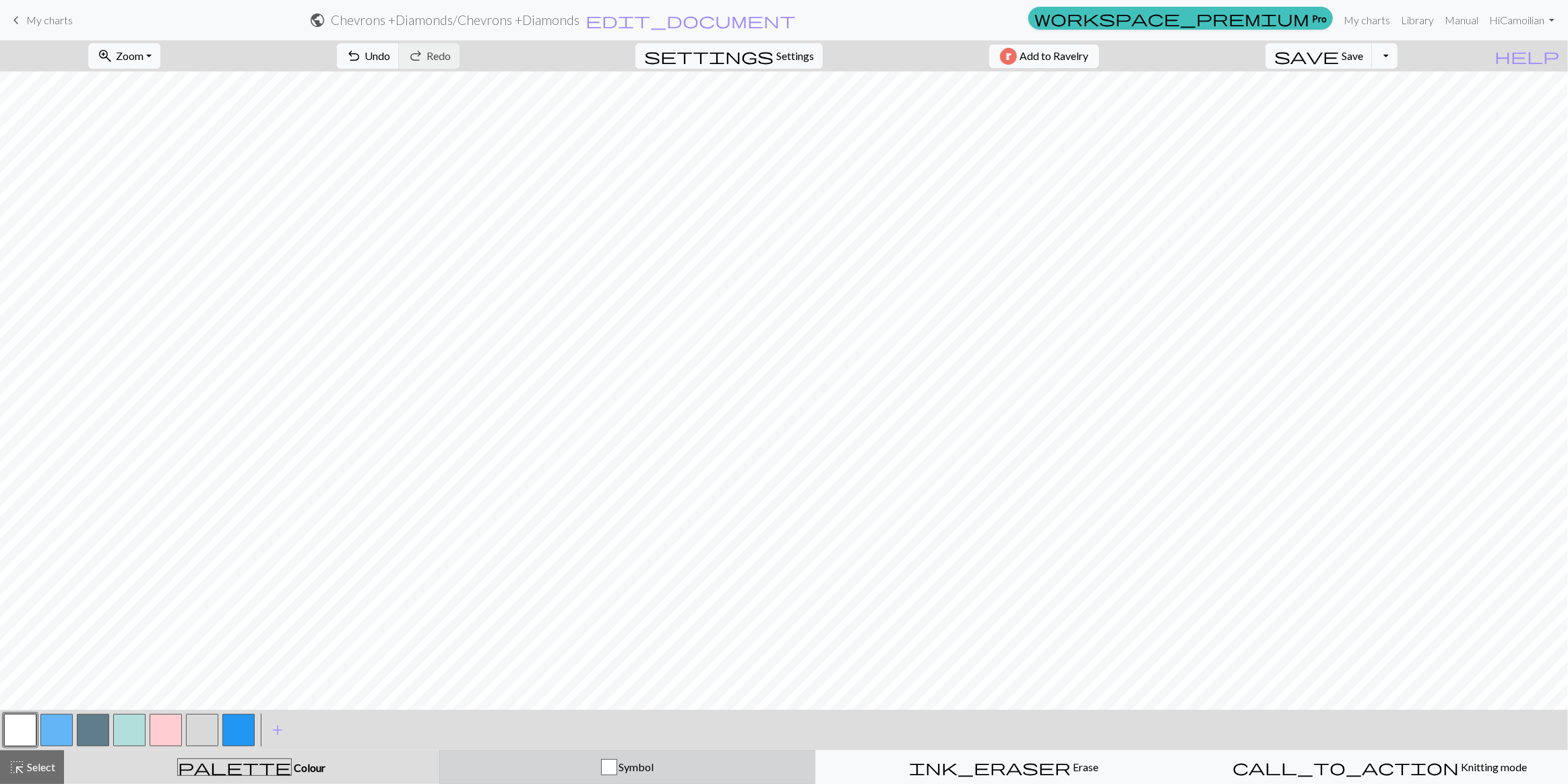
click at [593, 766] on div "Symbol" at bounding box center [627, 767] width 359 height 16
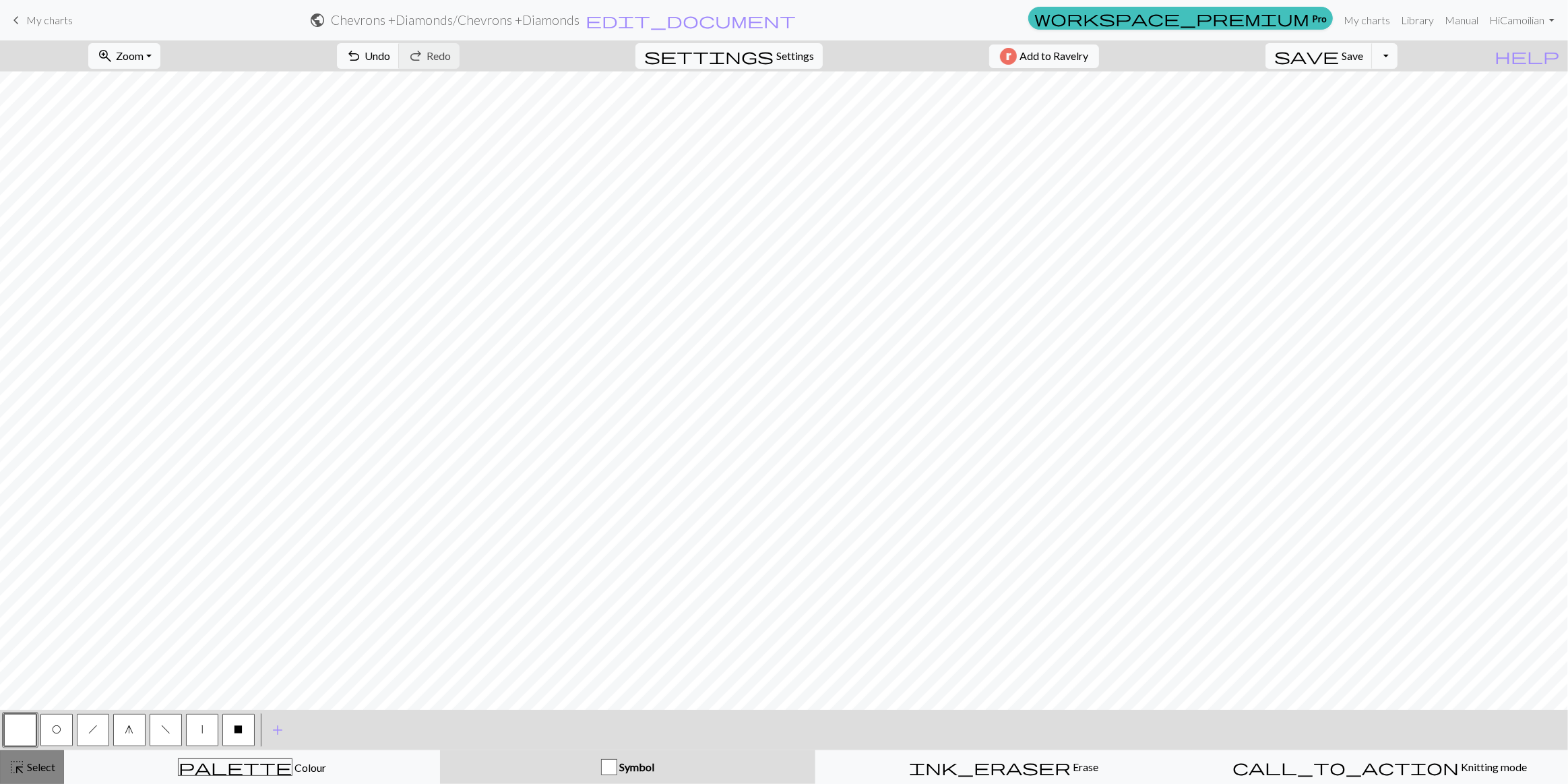
click at [15, 751] on button "highlight_alt Select Select" at bounding box center [32, 767] width 64 height 34
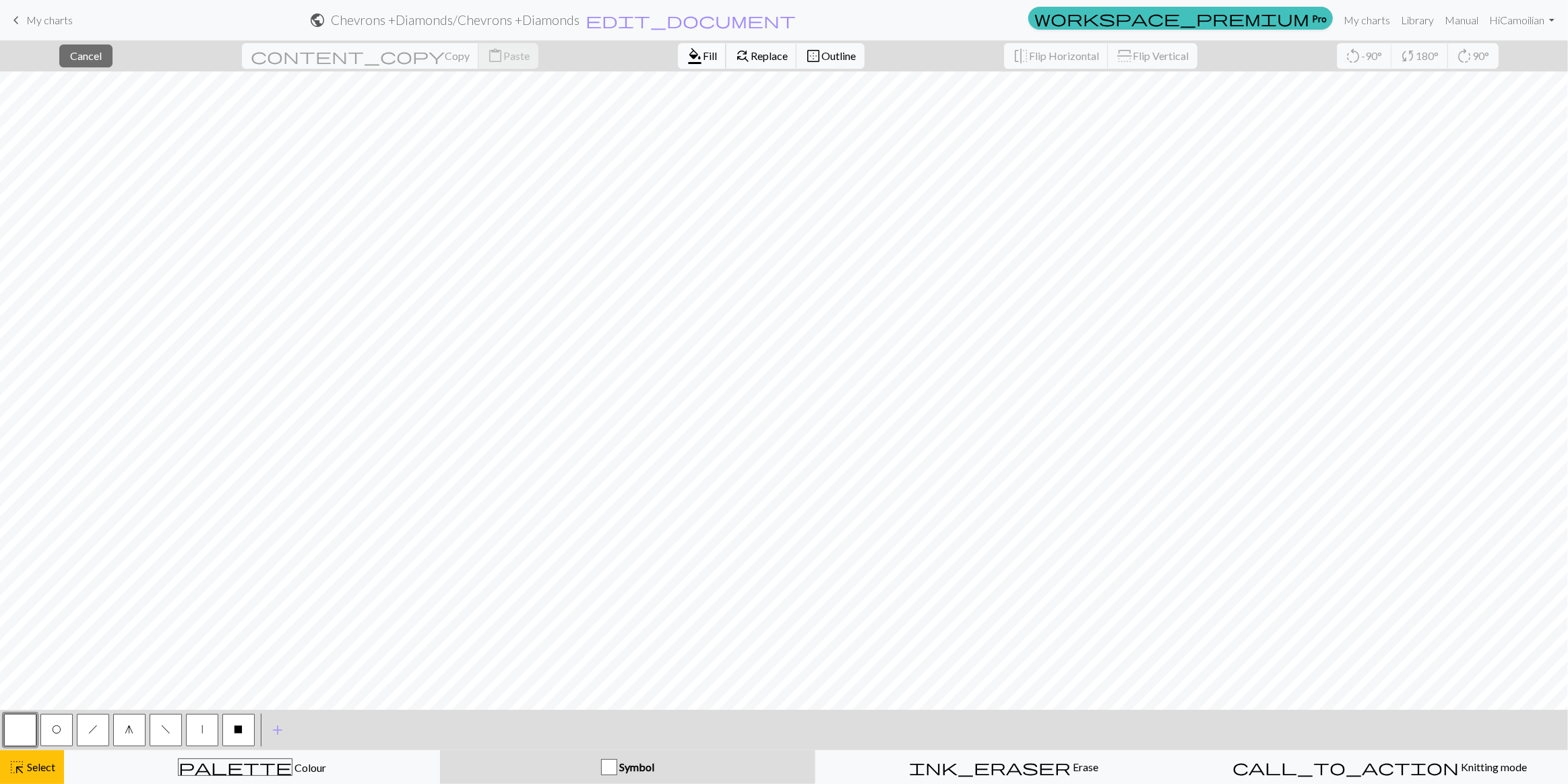
click at [687, 61] on span "format_color_fill" at bounding box center [695, 55] width 16 height 19
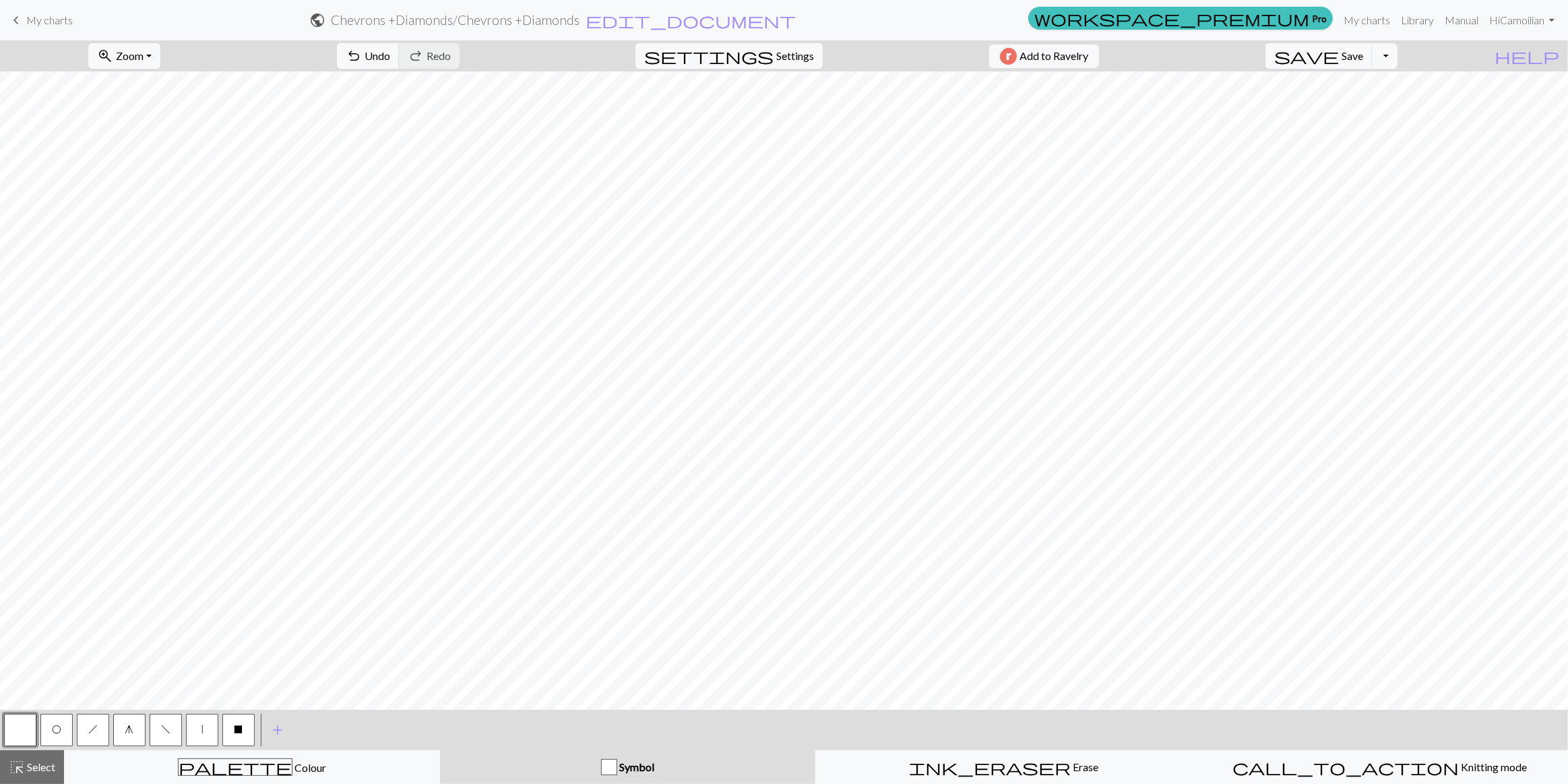
click at [159, 732] on button "f" at bounding box center [166, 730] width 33 height 33
click at [52, 735] on button "O" at bounding box center [57, 730] width 33 height 33
click at [198, 769] on div "palette Colour Colour" at bounding box center [252, 767] width 359 height 17
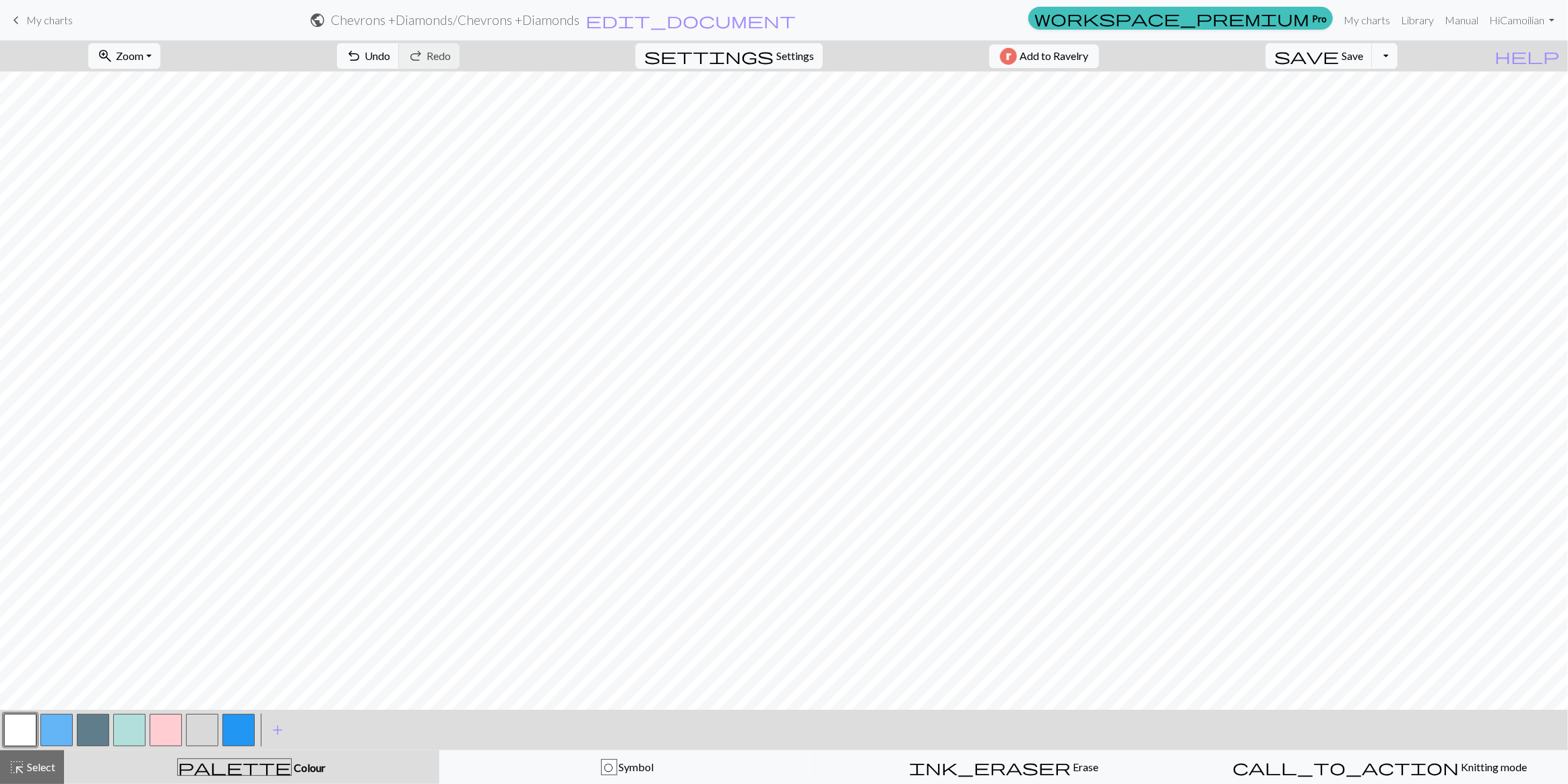
click at [202, 728] on button "button" at bounding box center [202, 730] width 33 height 33
click at [525, 756] on button "O Symbol" at bounding box center [627, 767] width 376 height 34
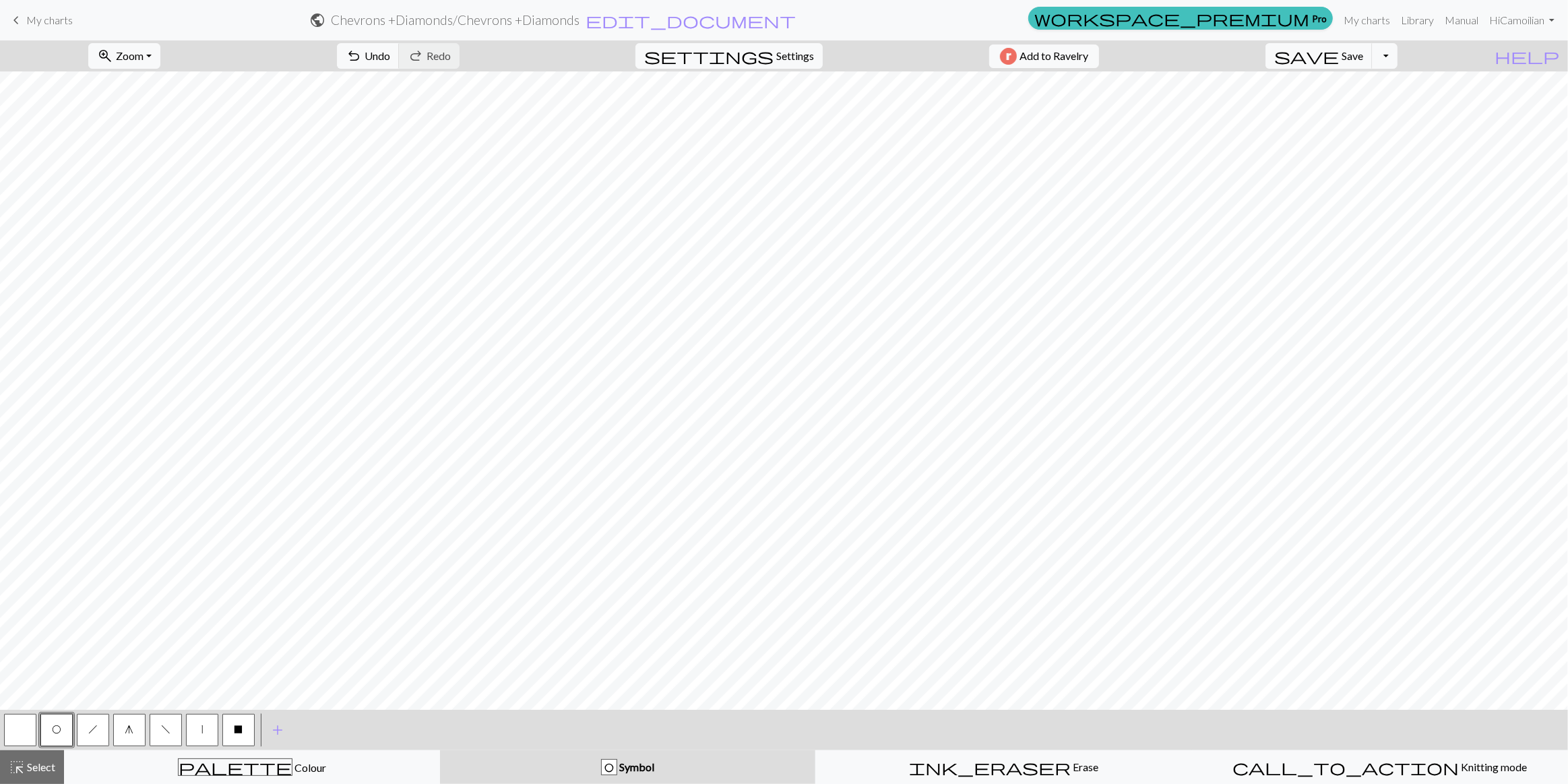
click at [159, 730] on button "f" at bounding box center [166, 730] width 33 height 33
click at [62, 733] on button "O" at bounding box center [57, 730] width 33 height 33
click at [182, 726] on div "f" at bounding box center [166, 730] width 36 height 36
click at [161, 728] on span "f" at bounding box center [166, 730] width 9 height 11
click at [71, 731] on button "O" at bounding box center [57, 730] width 33 height 33
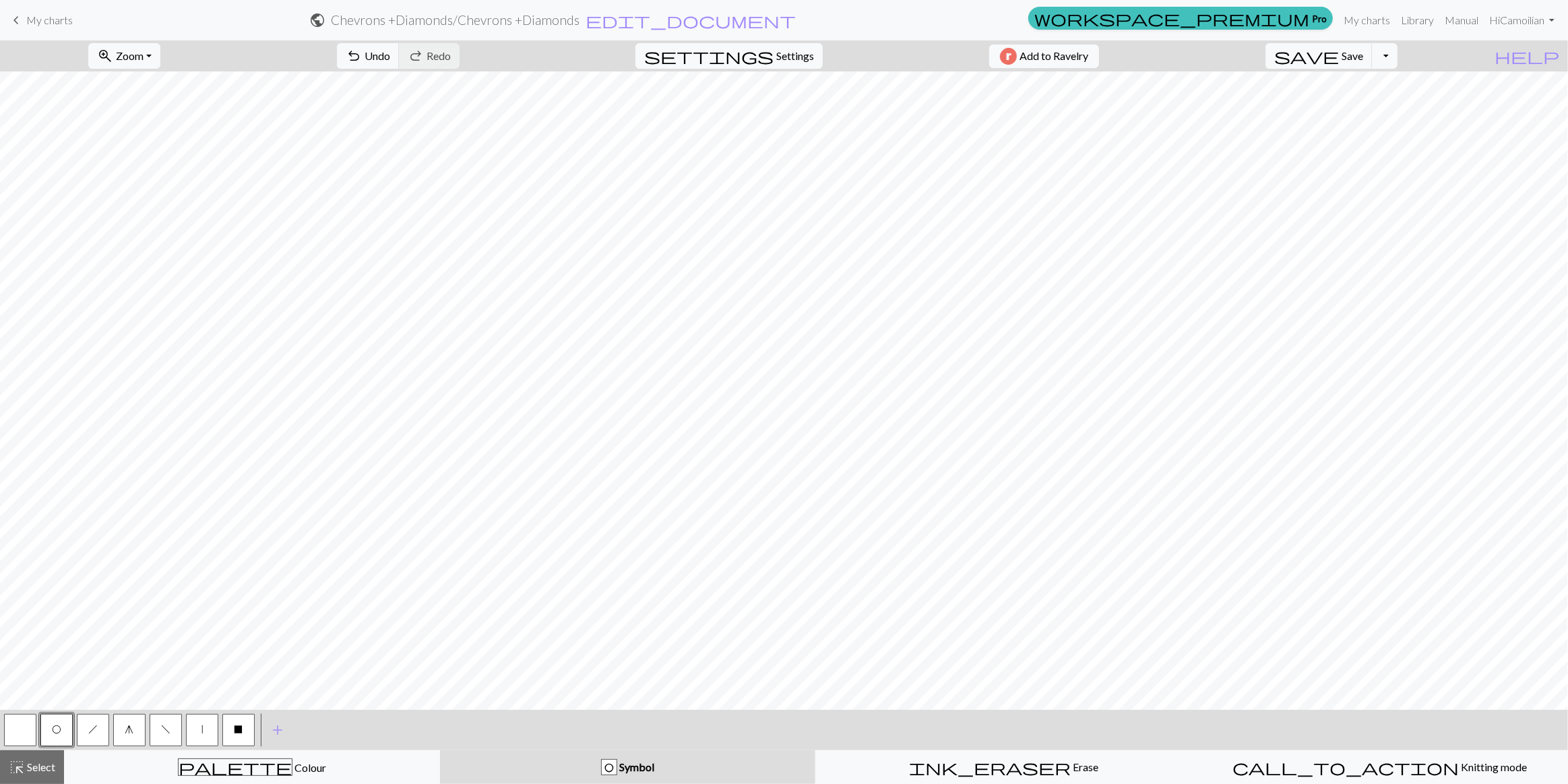
click at [27, 730] on button "button" at bounding box center [20, 730] width 33 height 33
click at [208, 782] on button "palette Colour Colour" at bounding box center [252, 767] width 376 height 34
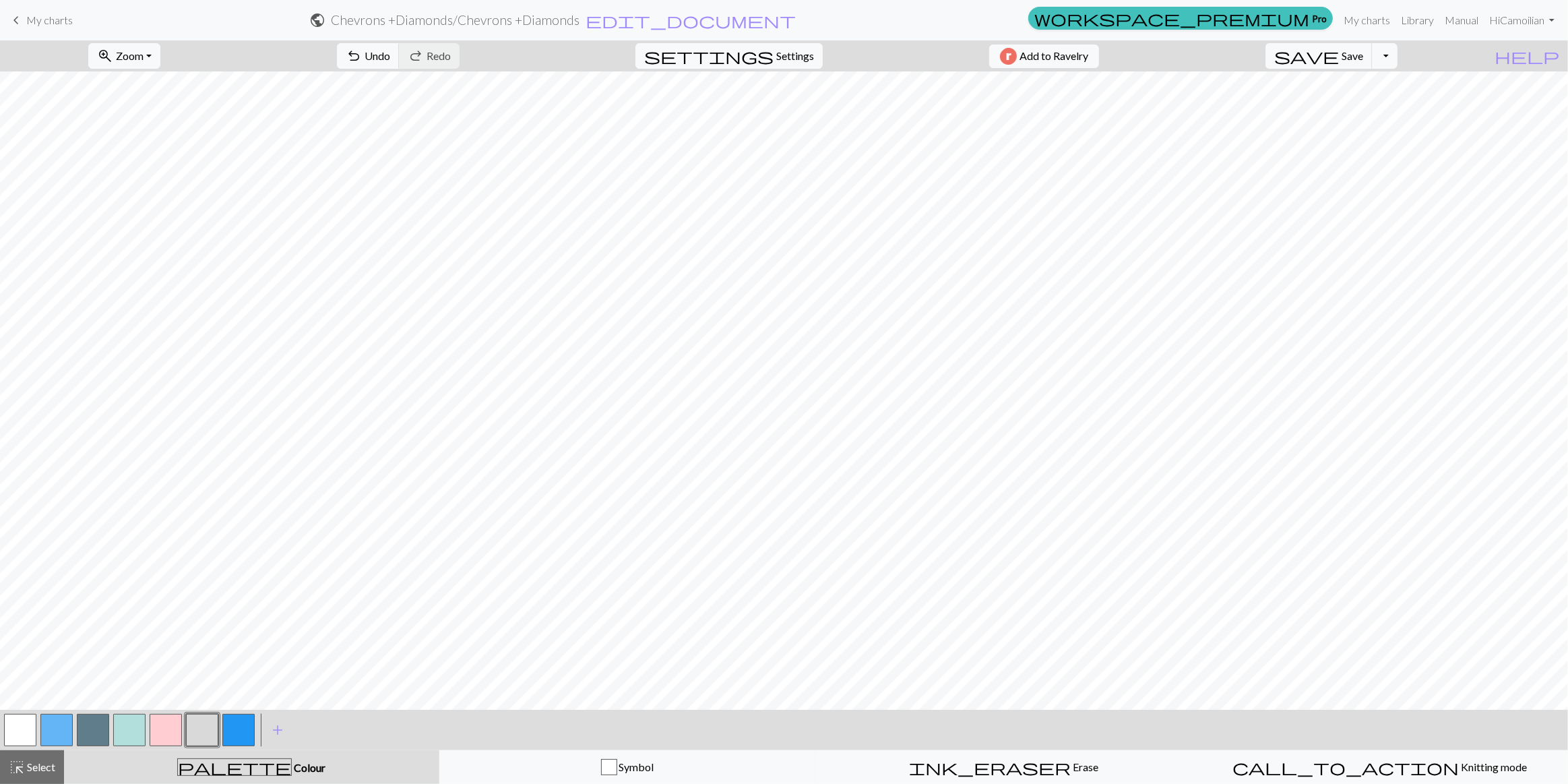
click at [22, 721] on button "button" at bounding box center [20, 730] width 33 height 33
click at [571, 771] on div "Symbol" at bounding box center [627, 767] width 359 height 16
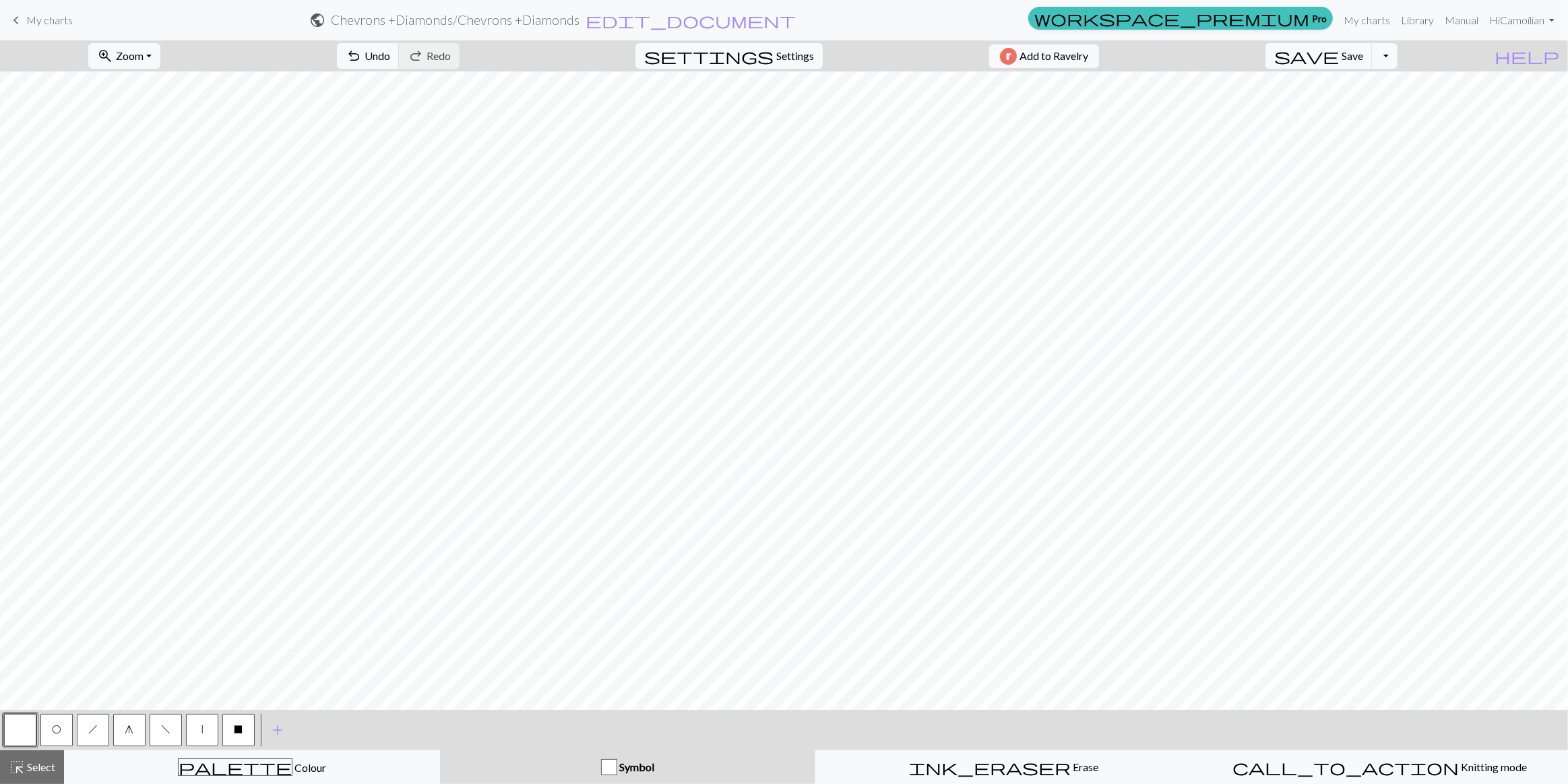
click at [61, 722] on button "O" at bounding box center [57, 730] width 33 height 33
click at [1334, 763] on div "call_to_action Knitting mode Knitting mode" at bounding box center [1380, 767] width 359 height 16
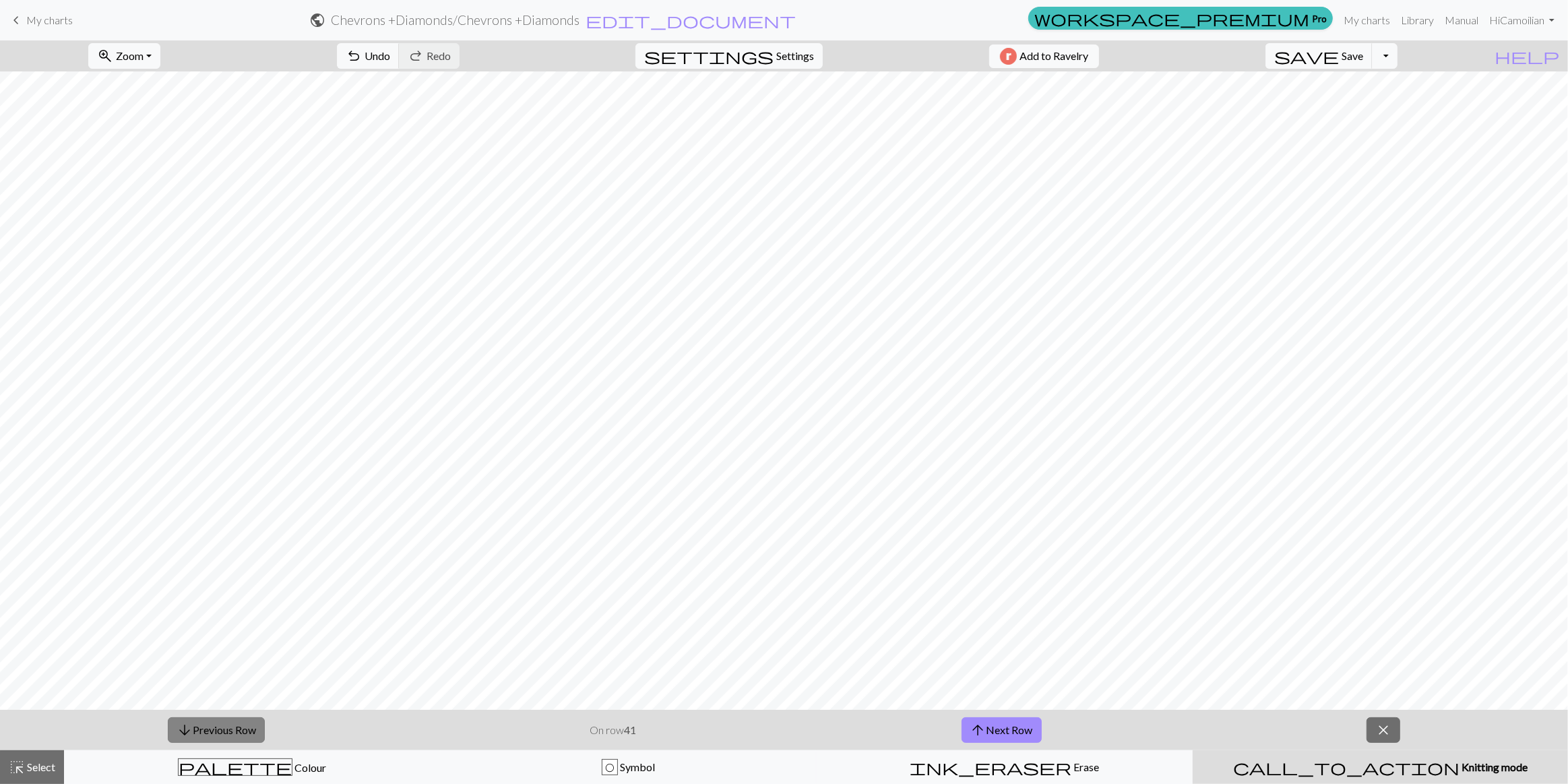
click at [226, 727] on button "arrow_downward Previous Row" at bounding box center [216, 730] width 97 height 25
click at [586, 770] on div "O Symbol" at bounding box center [628, 767] width 359 height 16
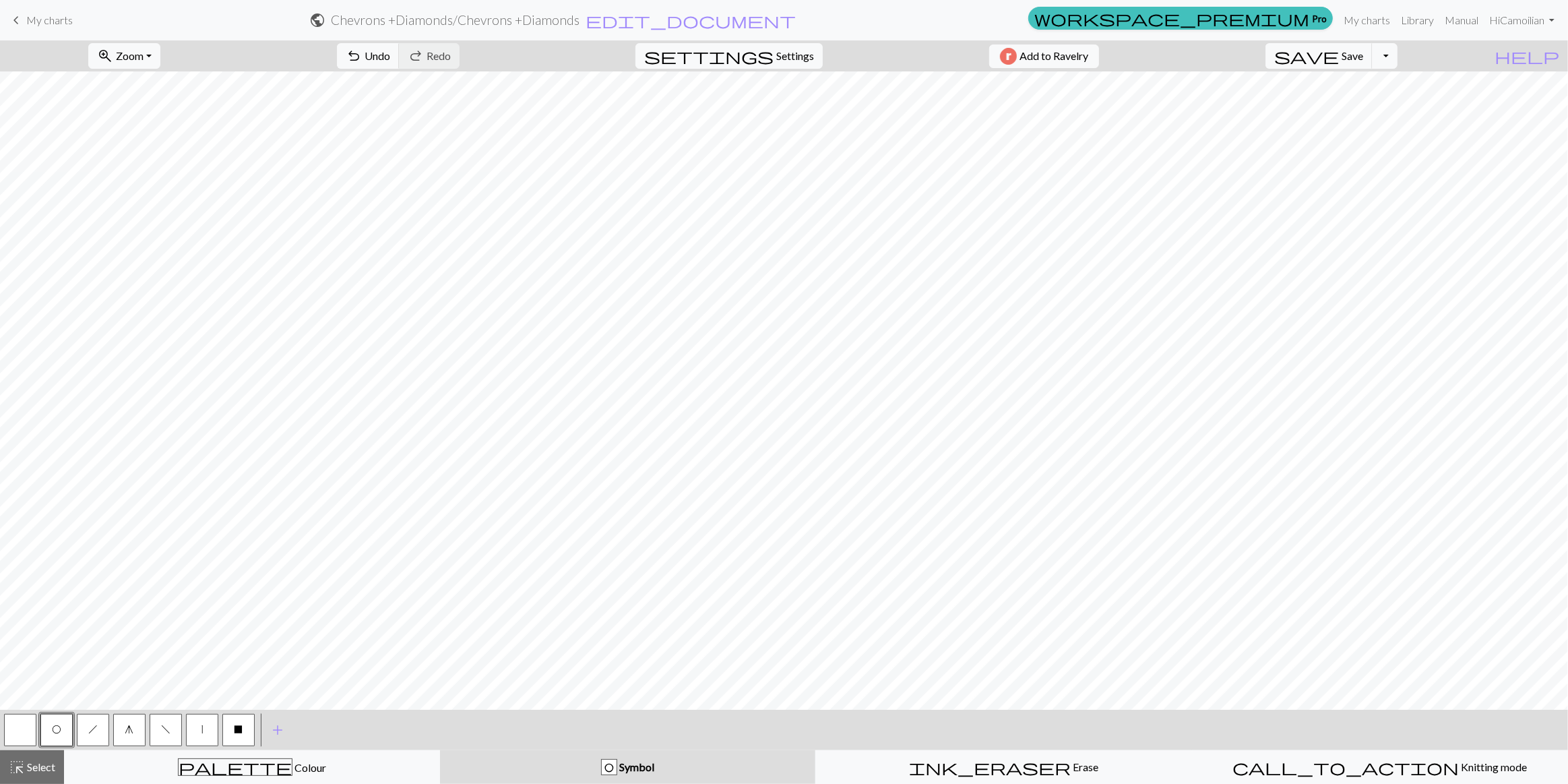
click at [128, 739] on button "g" at bounding box center [130, 730] width 33 height 33
click at [44, 740] on button "O" at bounding box center [57, 730] width 33 height 33
click at [168, 721] on button "f" at bounding box center [166, 730] width 33 height 33
click at [53, 728] on span "O" at bounding box center [56, 730] width 9 height 11
click at [157, 727] on button "f" at bounding box center [166, 730] width 33 height 33
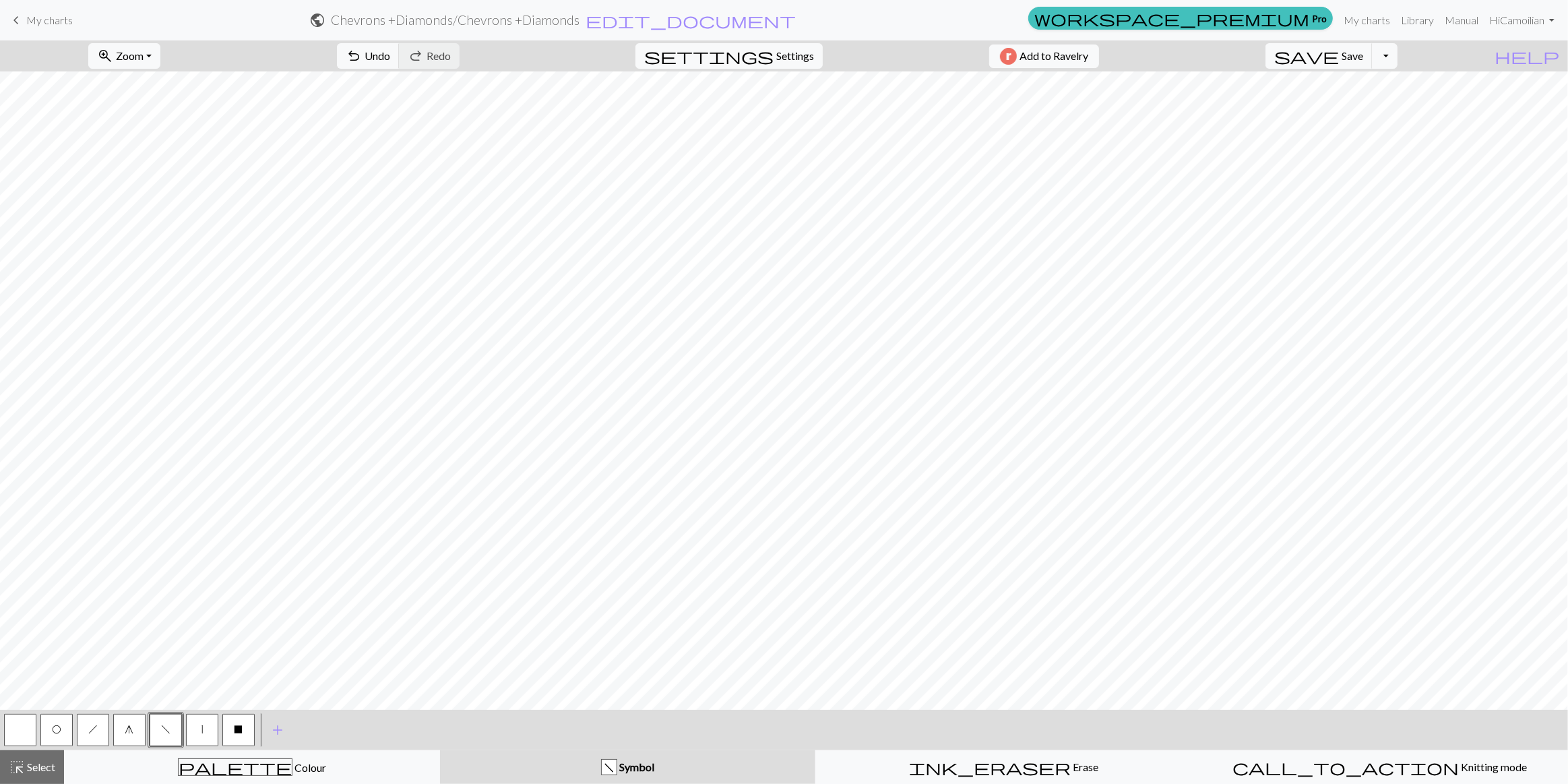
click at [82, 732] on button "h" at bounding box center [93, 730] width 33 height 33
click at [162, 732] on span "f" at bounding box center [166, 730] width 9 height 11
click at [41, 732] on button "O" at bounding box center [57, 730] width 33 height 33
click at [171, 769] on div "palette Colour Colour" at bounding box center [252, 767] width 359 height 17
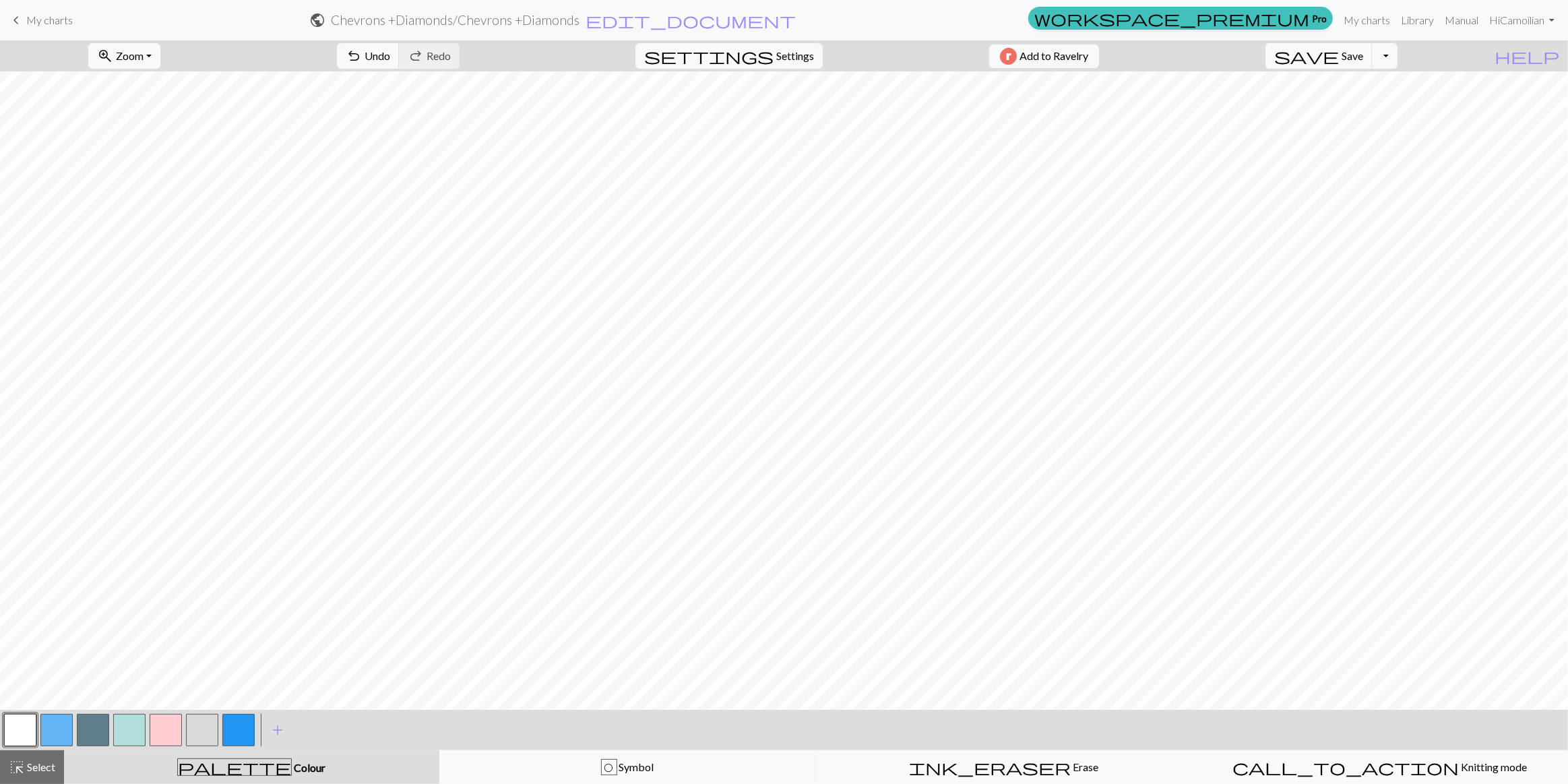
click at [52, 731] on button "button" at bounding box center [57, 730] width 33 height 33
click at [220, 730] on div at bounding box center [238, 730] width 36 height 36
click at [506, 771] on div "O Symbol" at bounding box center [627, 767] width 359 height 16
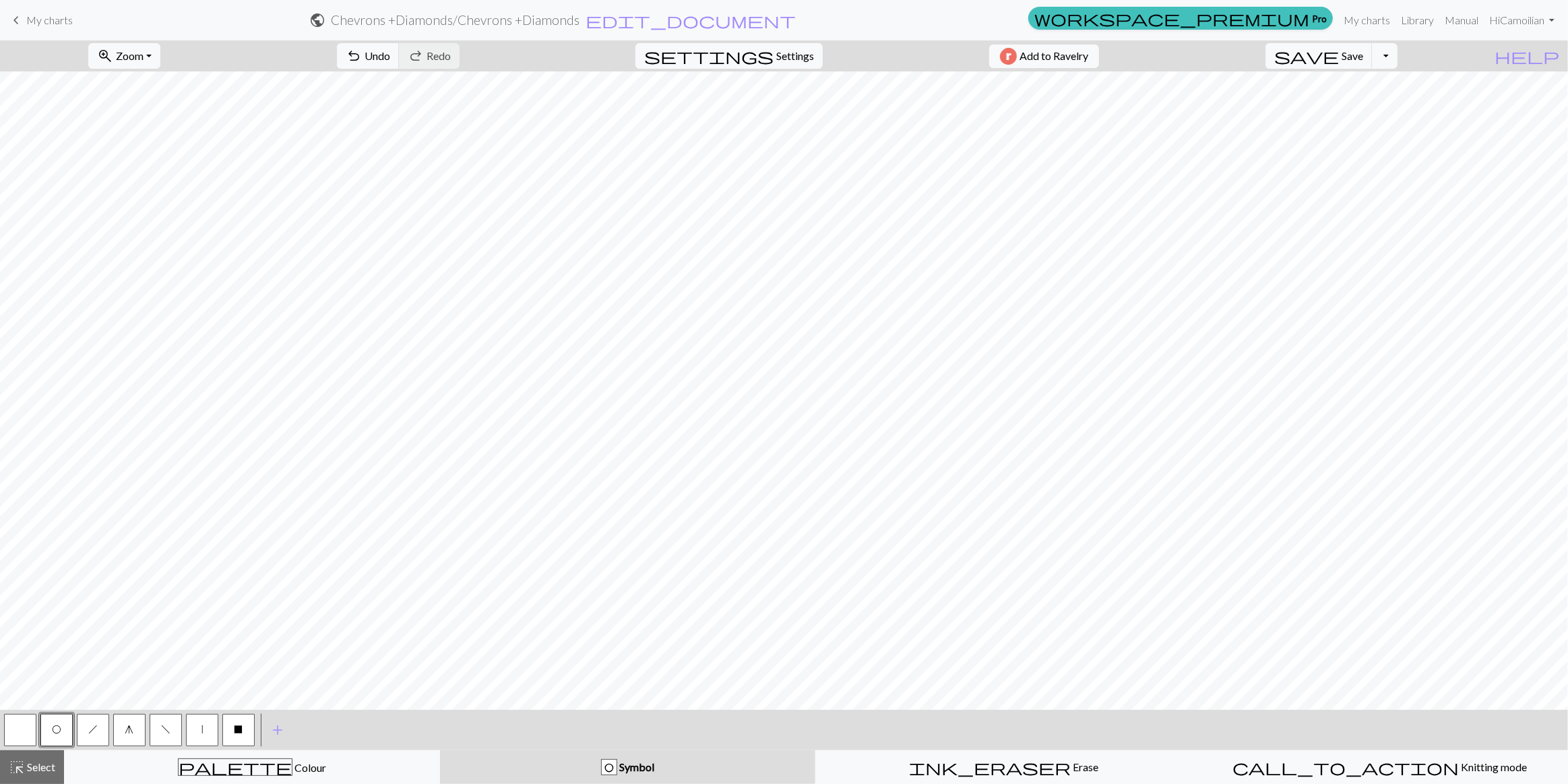
click at [125, 732] on button "g" at bounding box center [130, 730] width 33 height 33
click at [92, 732] on span "h" at bounding box center [92, 730] width 9 height 11
click at [180, 731] on button "f" at bounding box center [166, 730] width 33 height 33
click at [157, 730] on button "f" at bounding box center [166, 730] width 33 height 33
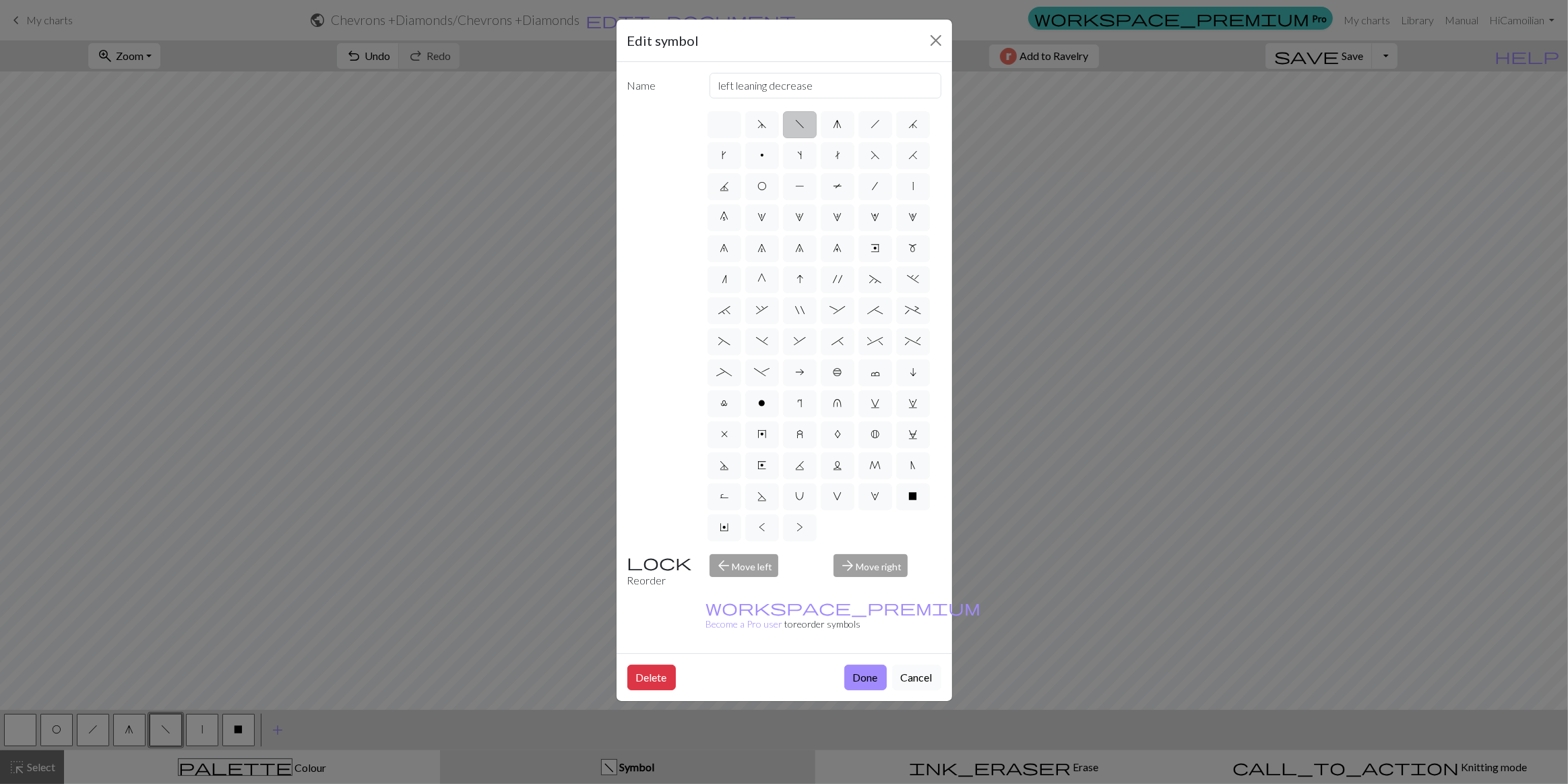
click at [935, 664] on button "Cancel" at bounding box center [917, 677] width 49 height 25
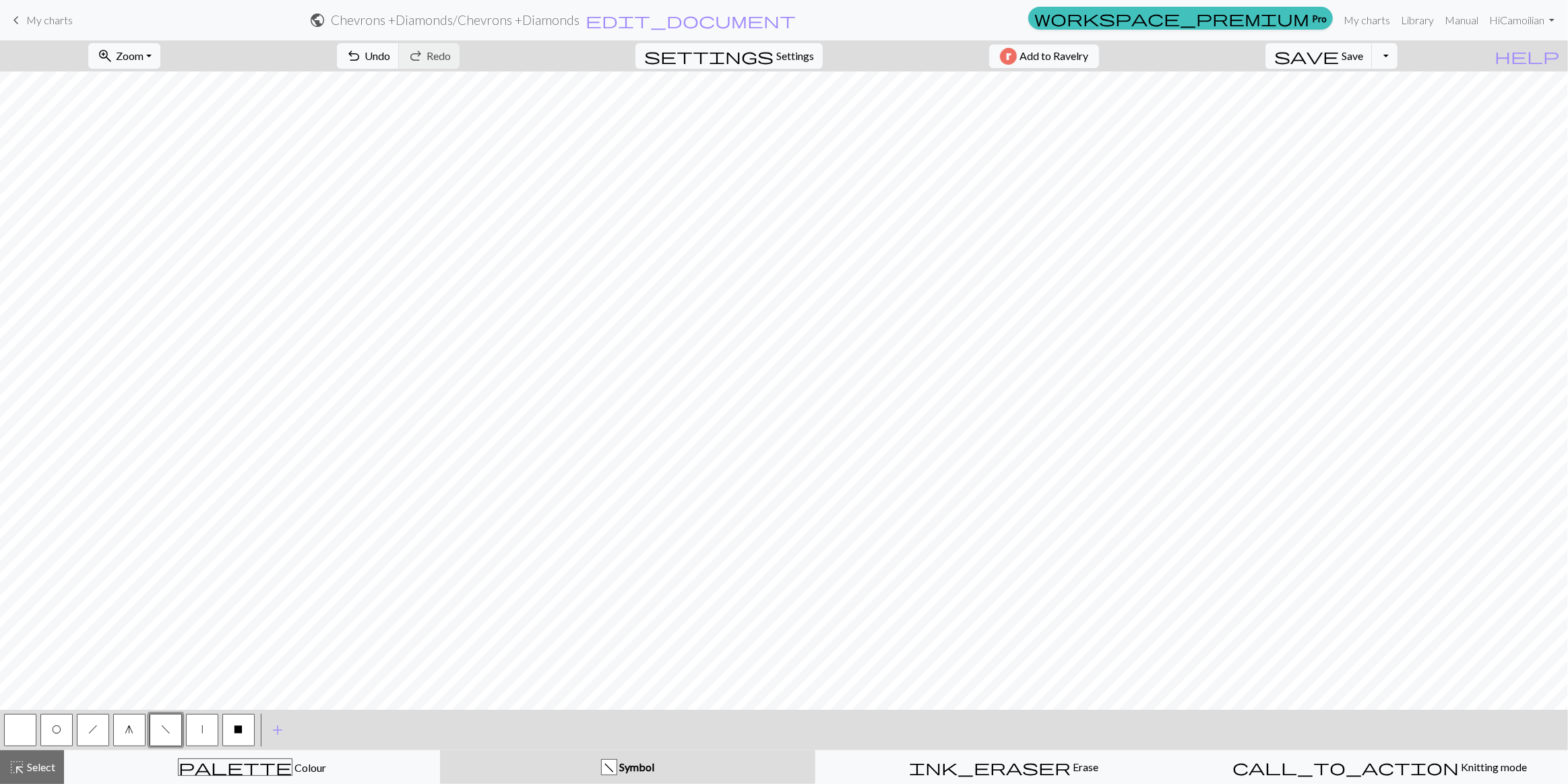
click at [45, 734] on button "O" at bounding box center [57, 730] width 33 height 33
click at [95, 730] on span "h" at bounding box center [92, 730] width 9 height 11
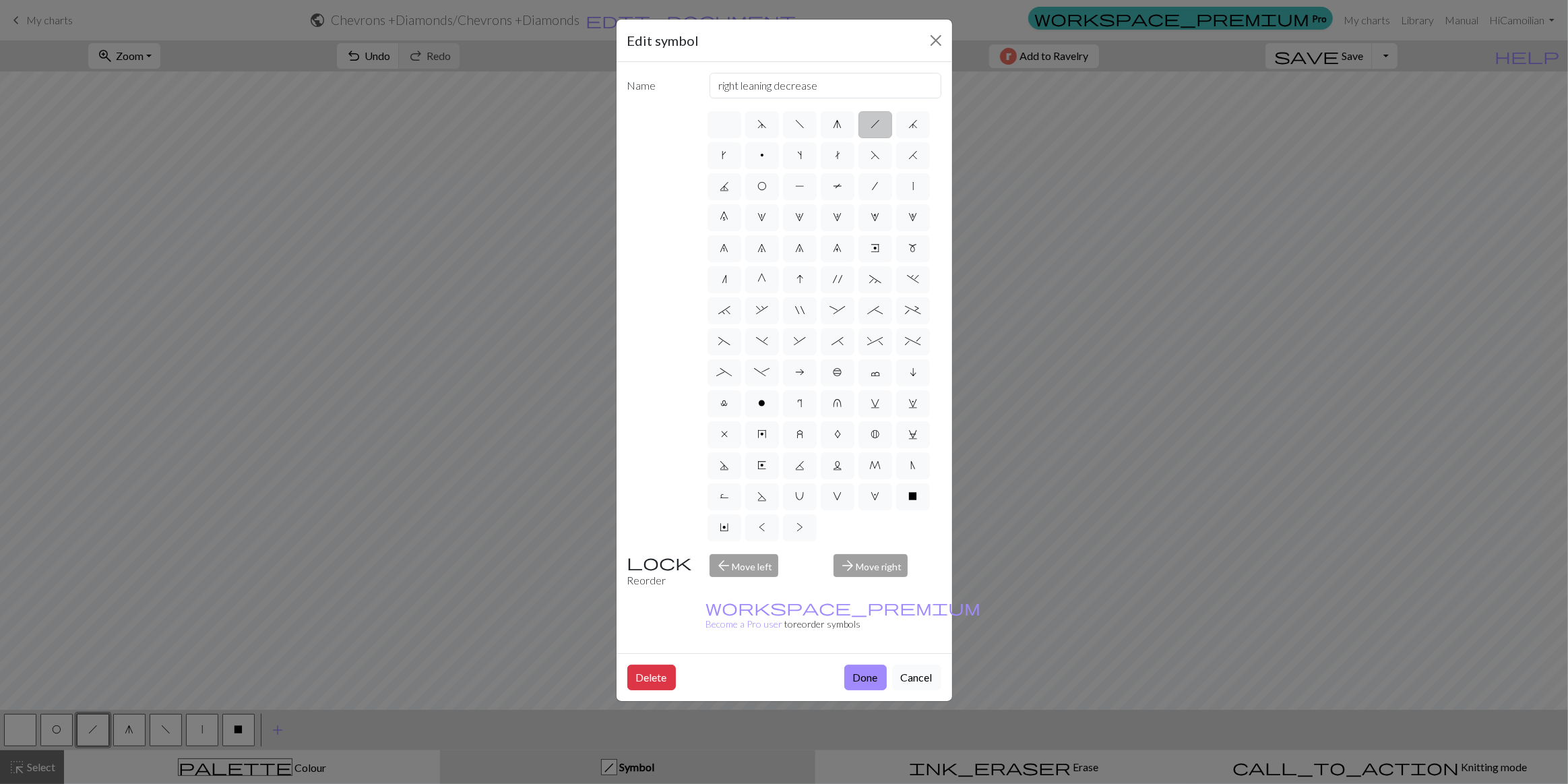
click at [932, 664] on button "Cancel" at bounding box center [917, 677] width 49 height 25
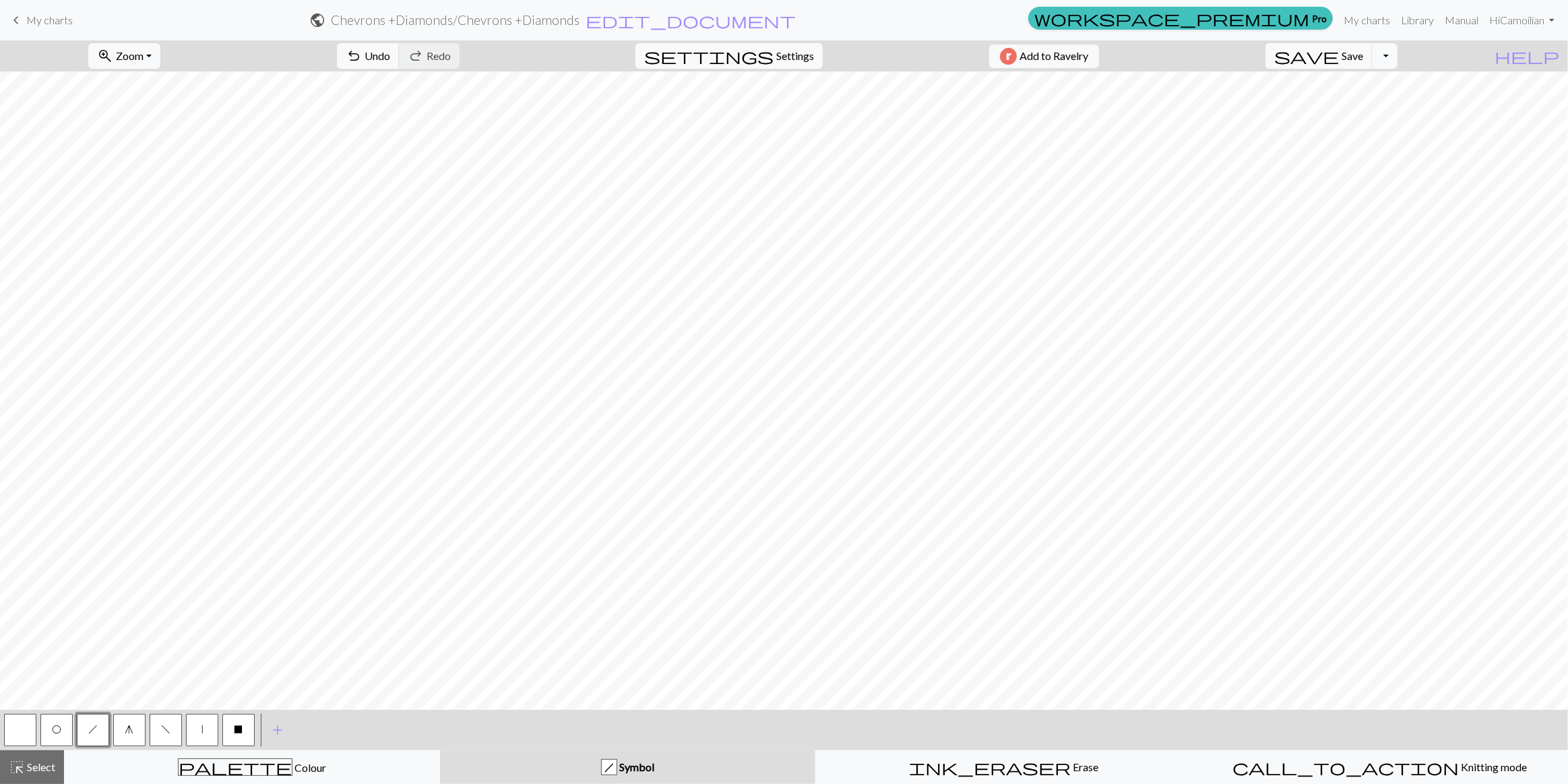
click at [42, 730] on button "O" at bounding box center [57, 730] width 33 height 33
click at [206, 761] on div "palette Colour Colour" at bounding box center [252, 767] width 359 height 17
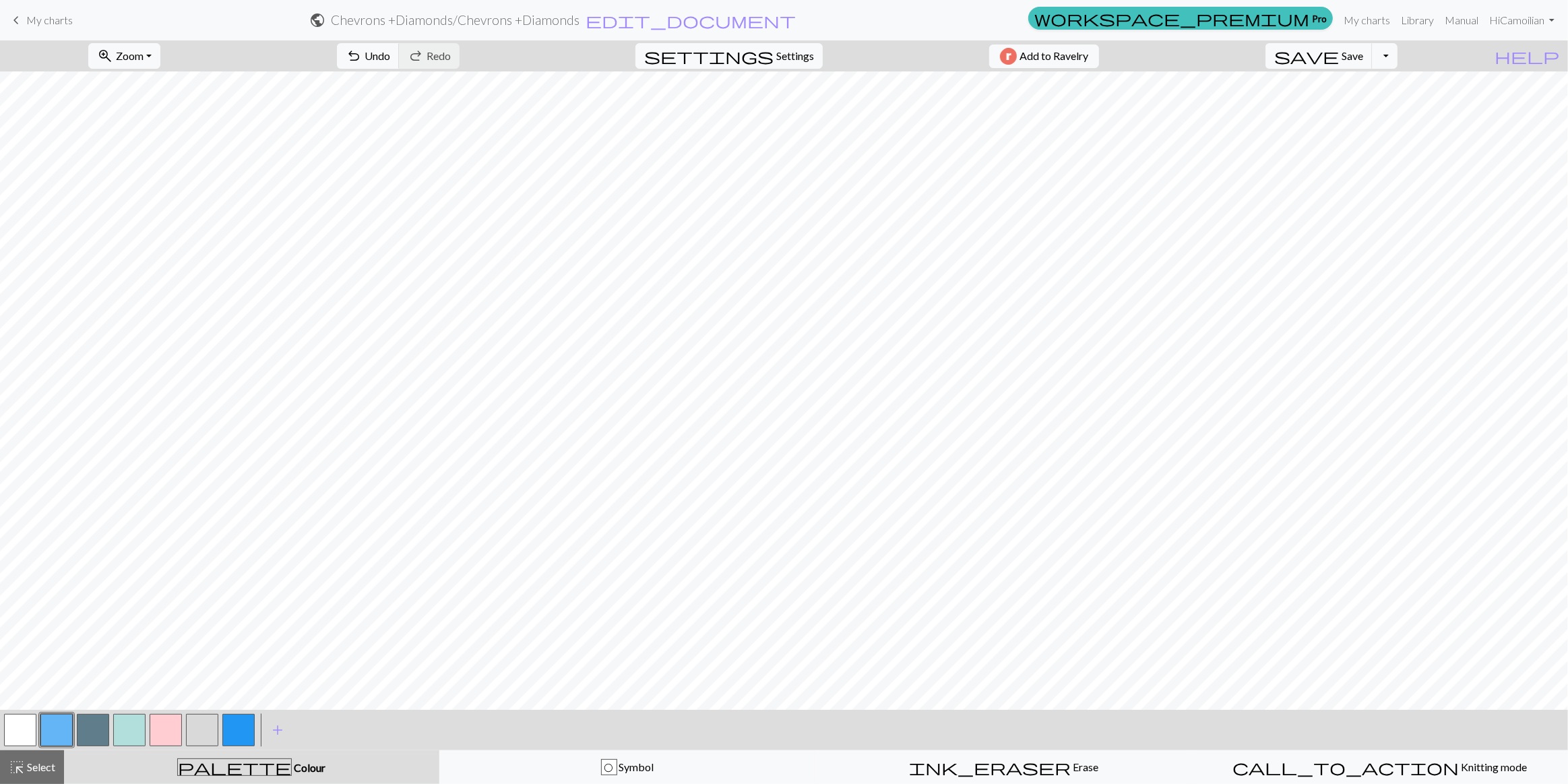
click at [49, 728] on button "button" at bounding box center [57, 730] width 33 height 33
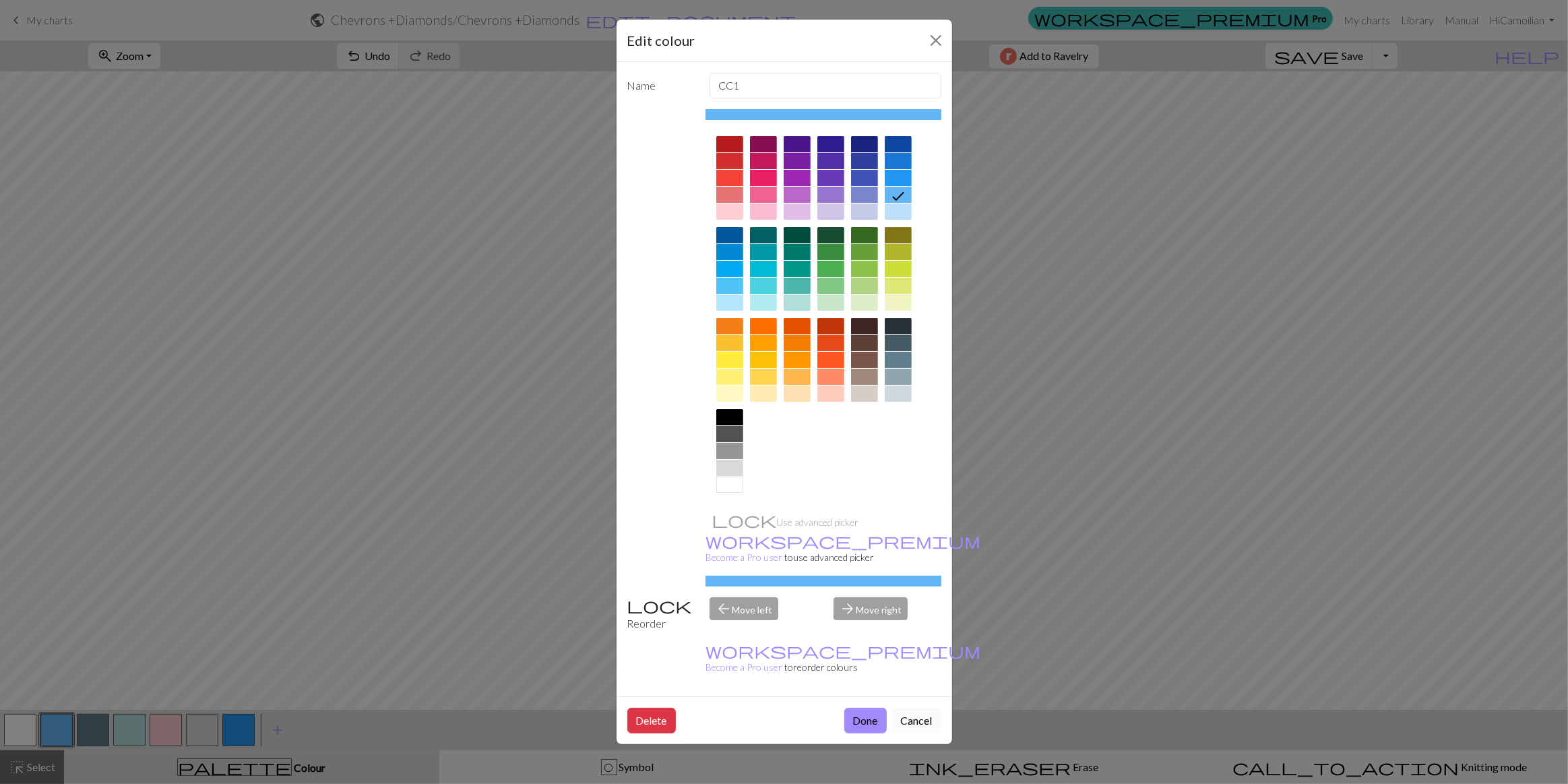
click at [925, 708] on button "Cancel" at bounding box center [917, 721] width 49 height 25
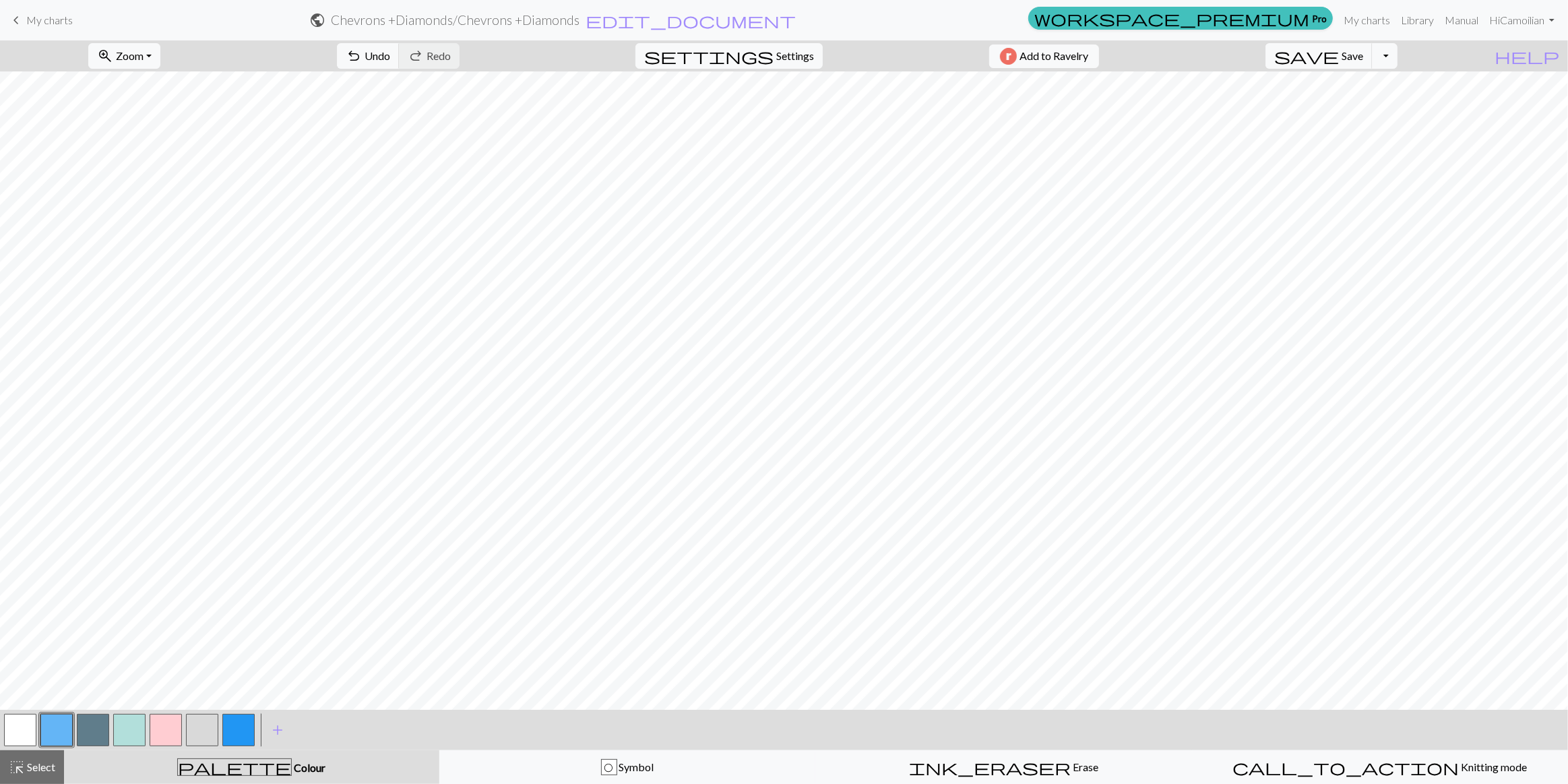
click at [20, 728] on button "button" at bounding box center [20, 730] width 33 height 33
click at [58, 728] on button "button" at bounding box center [57, 730] width 33 height 33
click at [592, 750] on button "O Symbol" at bounding box center [627, 767] width 376 height 34
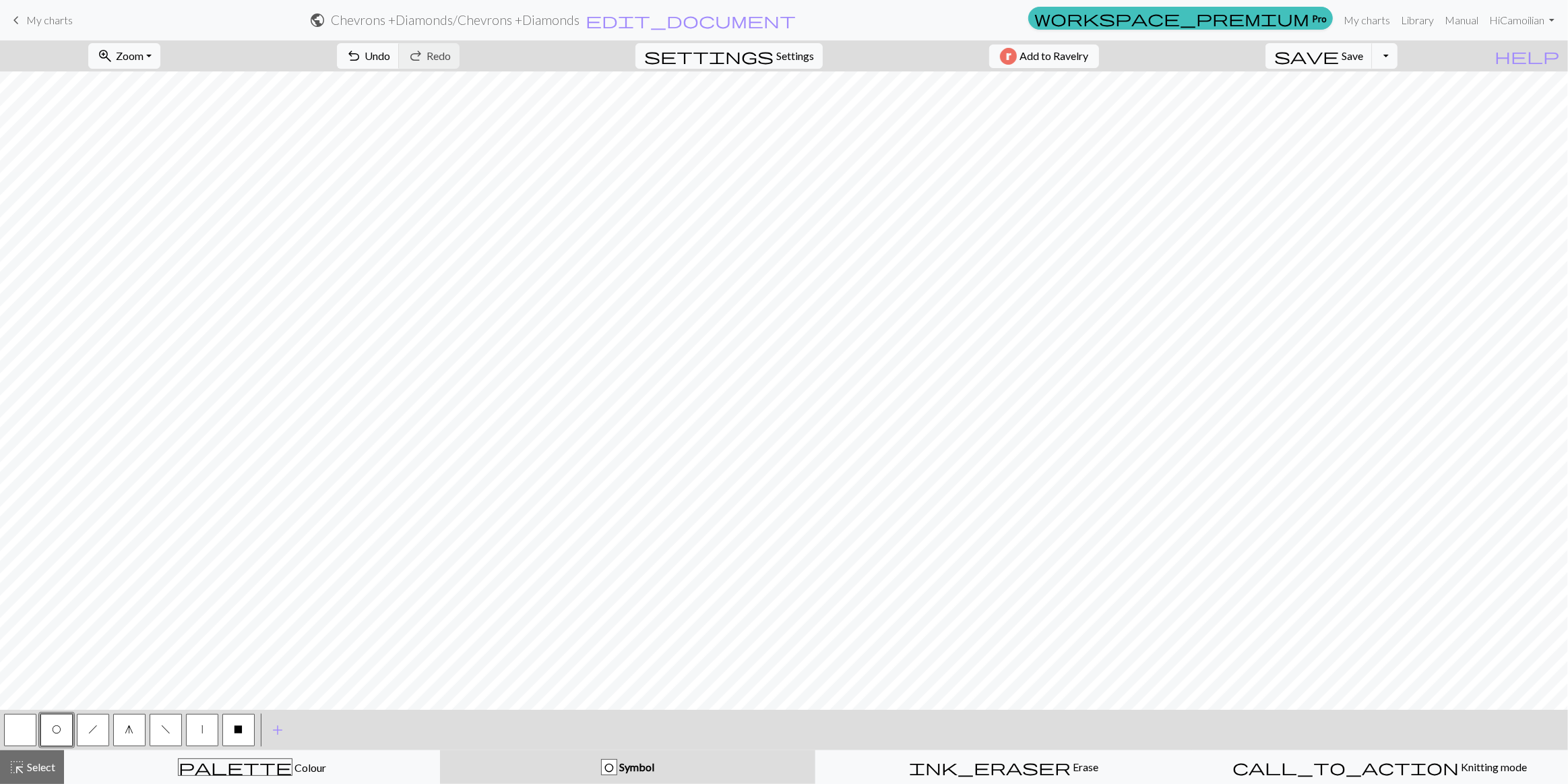
click at [135, 731] on button "g" at bounding box center [130, 730] width 33 height 33
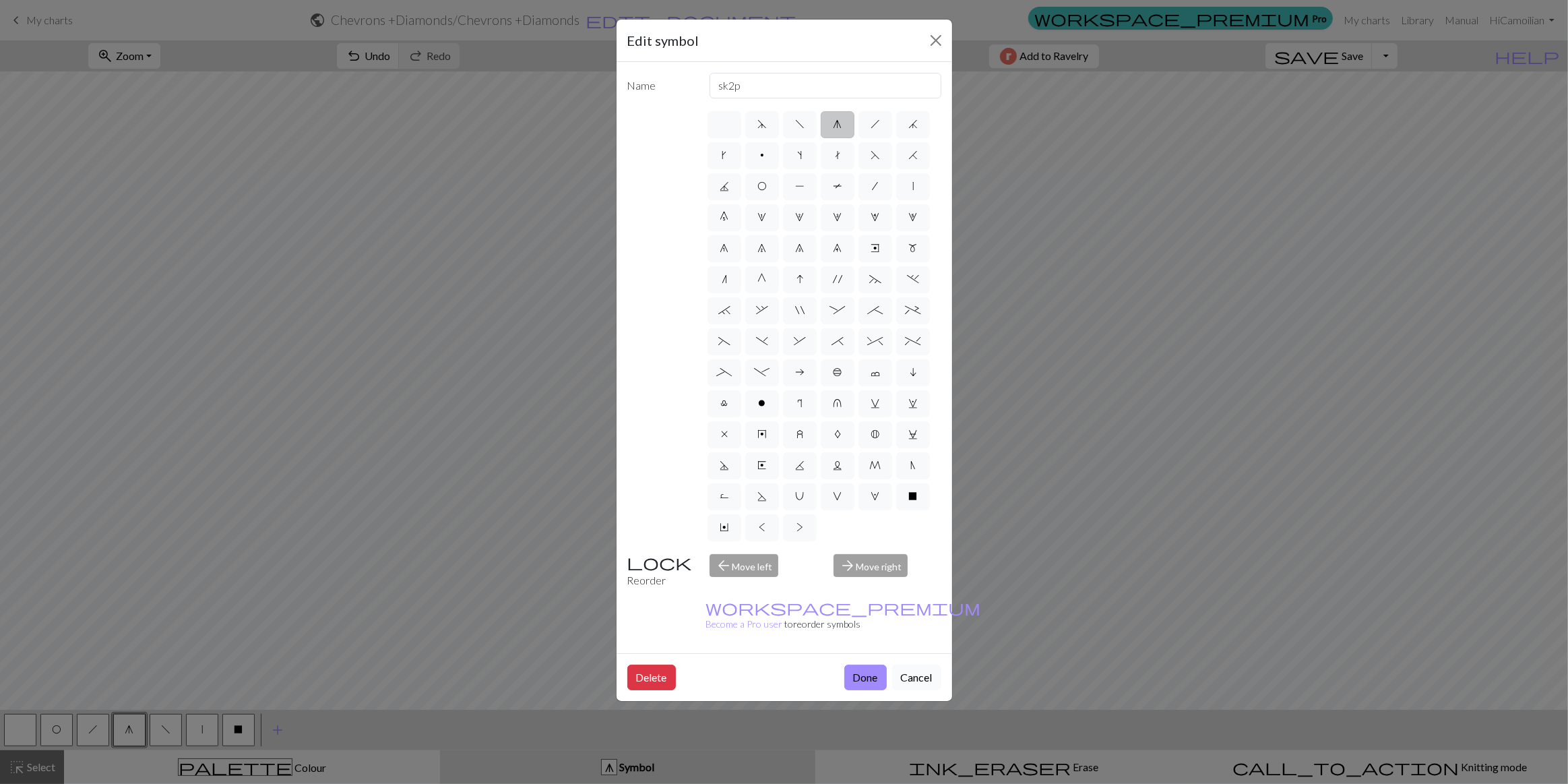
click at [916, 664] on button "Cancel" at bounding box center [917, 677] width 49 height 25
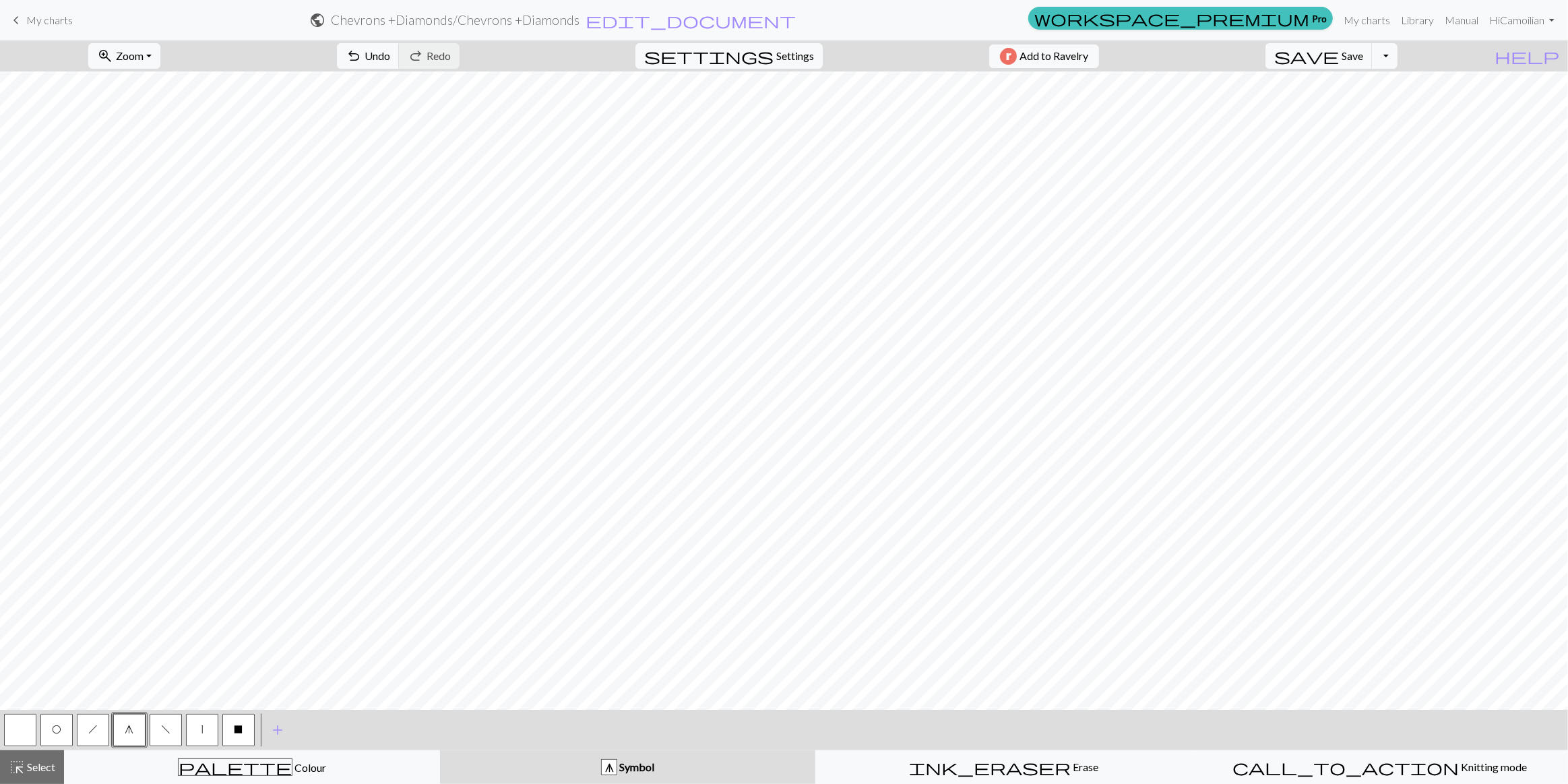
click at [92, 732] on span "h" at bounding box center [92, 730] width 9 height 11
click at [163, 734] on button "f" at bounding box center [166, 730] width 33 height 33
click at [329, 771] on div "palette Colour Colour" at bounding box center [252, 767] width 359 height 17
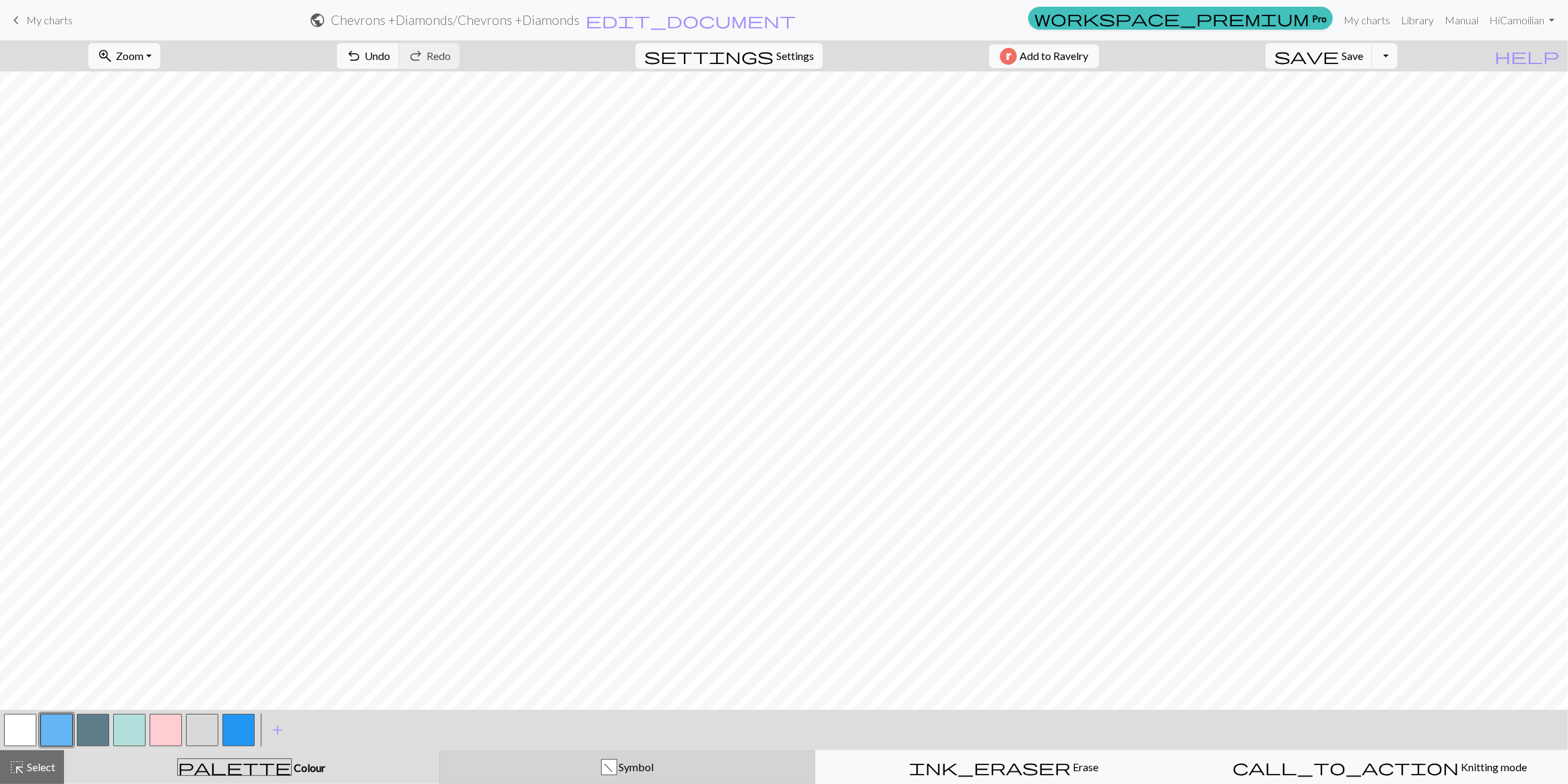
click at [511, 771] on div "f Symbol" at bounding box center [627, 767] width 359 height 16
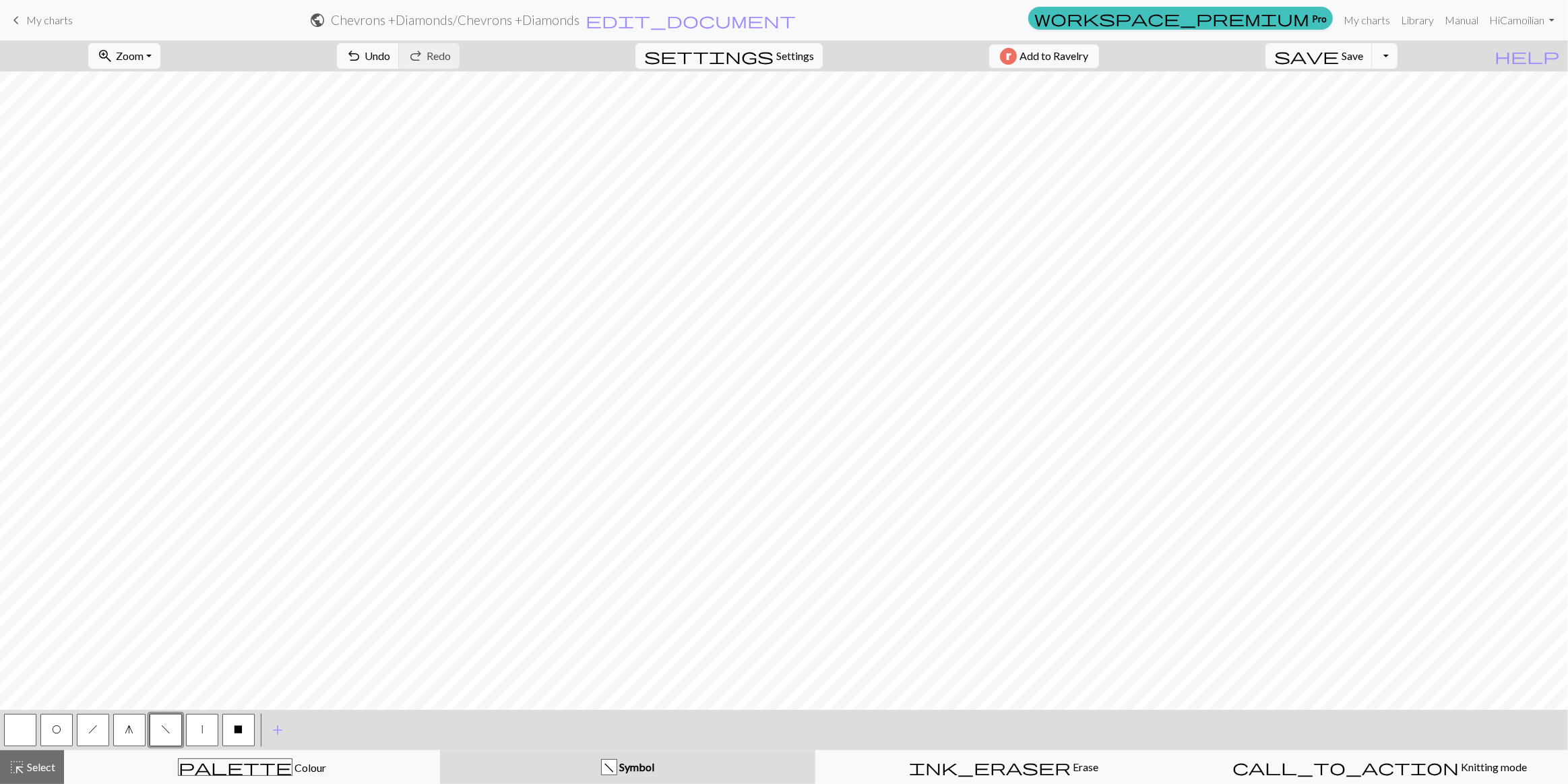
click at [58, 728] on span "O" at bounding box center [56, 730] width 9 height 11
click at [166, 725] on span "f" at bounding box center [166, 730] width 9 height 11
click at [161, 768] on div "palette Colour Colour" at bounding box center [252, 767] width 359 height 17
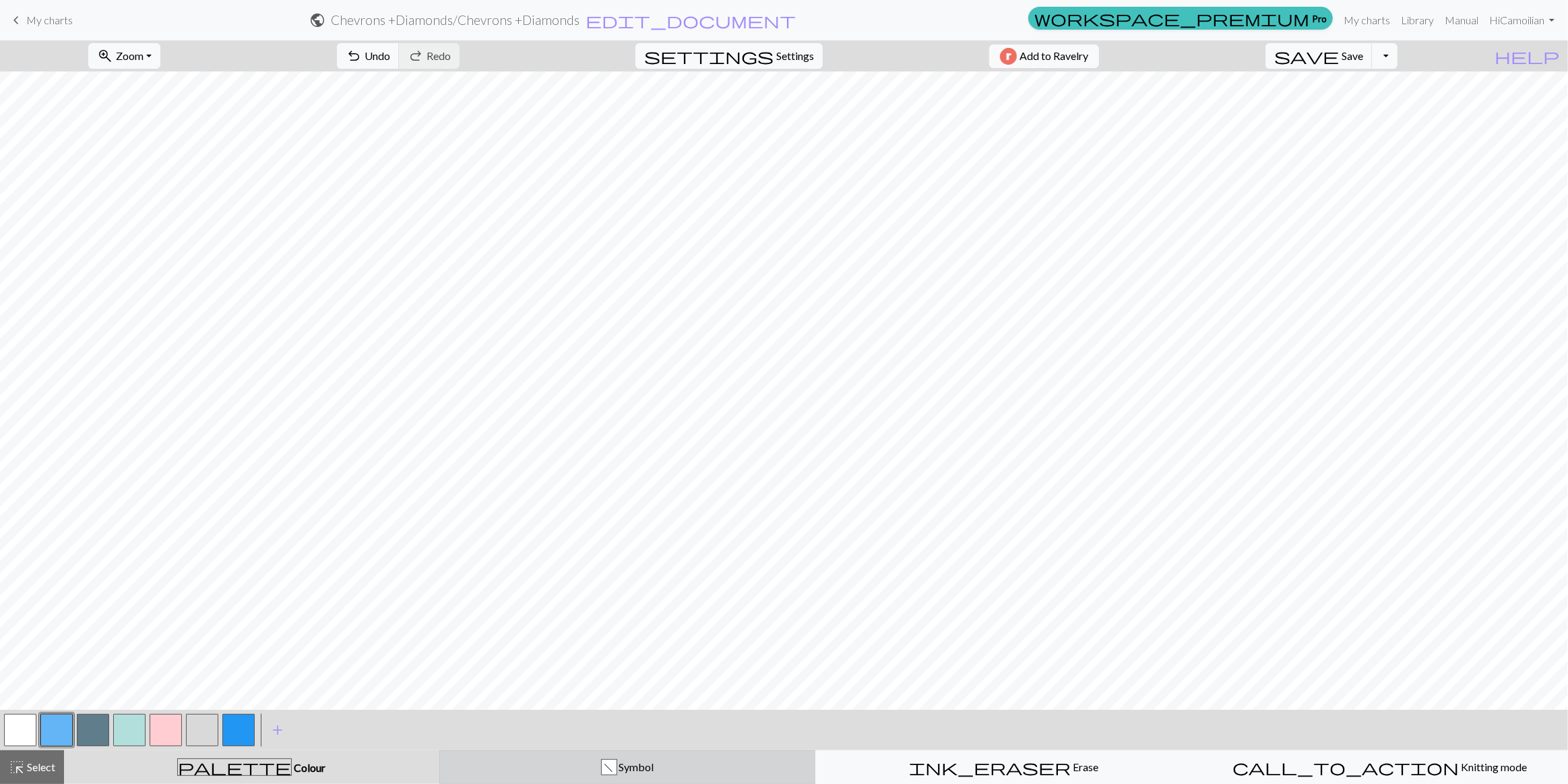
click at [539, 762] on div "f Symbol" at bounding box center [627, 767] width 359 height 16
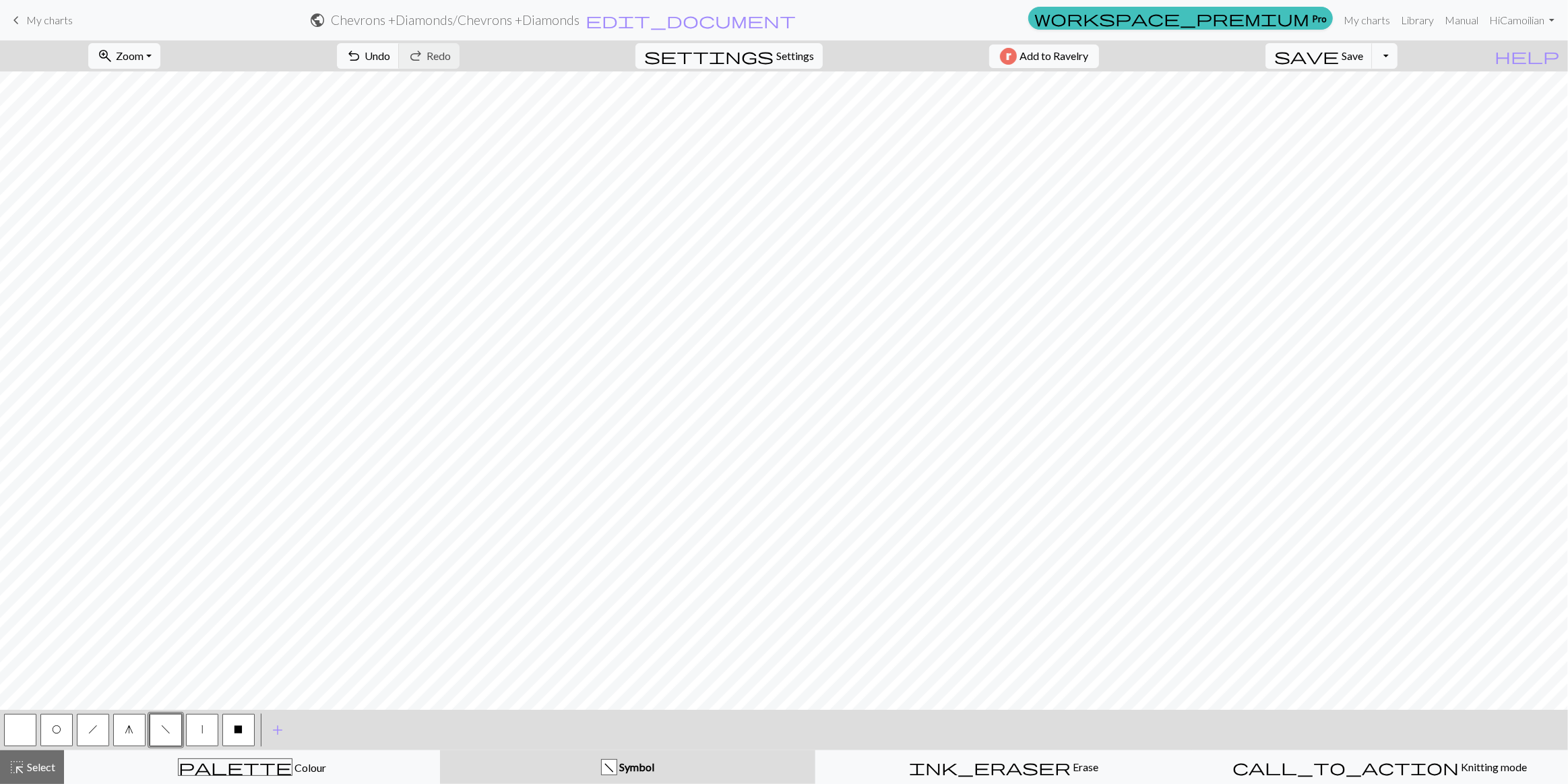
click at [62, 730] on button "O" at bounding box center [57, 730] width 33 height 33
click at [164, 732] on span "f" at bounding box center [166, 730] width 9 height 11
click at [93, 730] on span "h" at bounding box center [92, 730] width 9 height 11
click at [303, 756] on button "palette Colour Colour" at bounding box center [252, 767] width 376 height 34
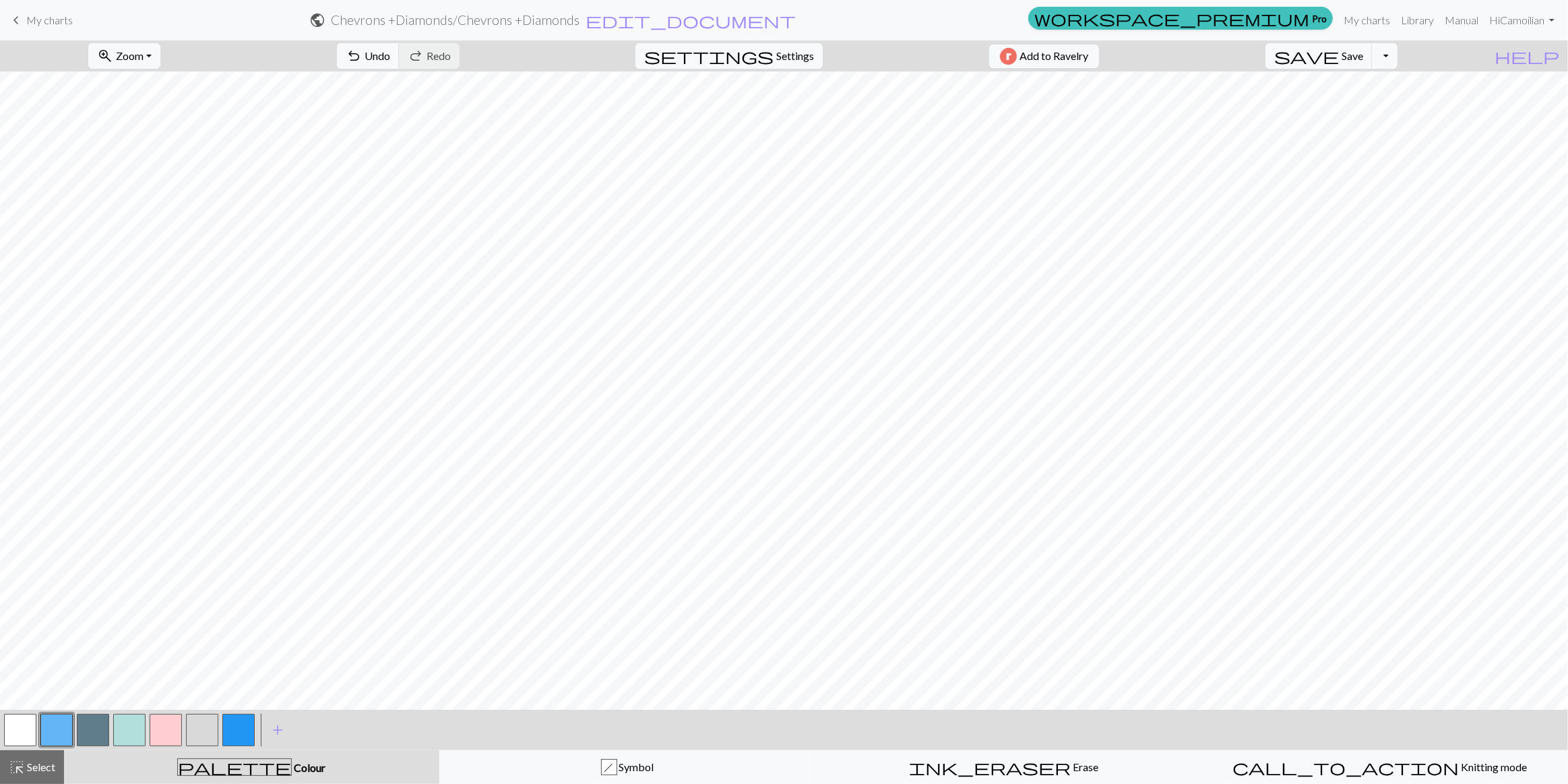
click at [18, 726] on button "button" at bounding box center [20, 730] width 33 height 33
click at [70, 727] on button "button" at bounding box center [57, 730] width 33 height 33
click at [233, 736] on button "button" at bounding box center [238, 730] width 33 height 33
click at [556, 777] on button "h Symbol" at bounding box center [627, 767] width 376 height 34
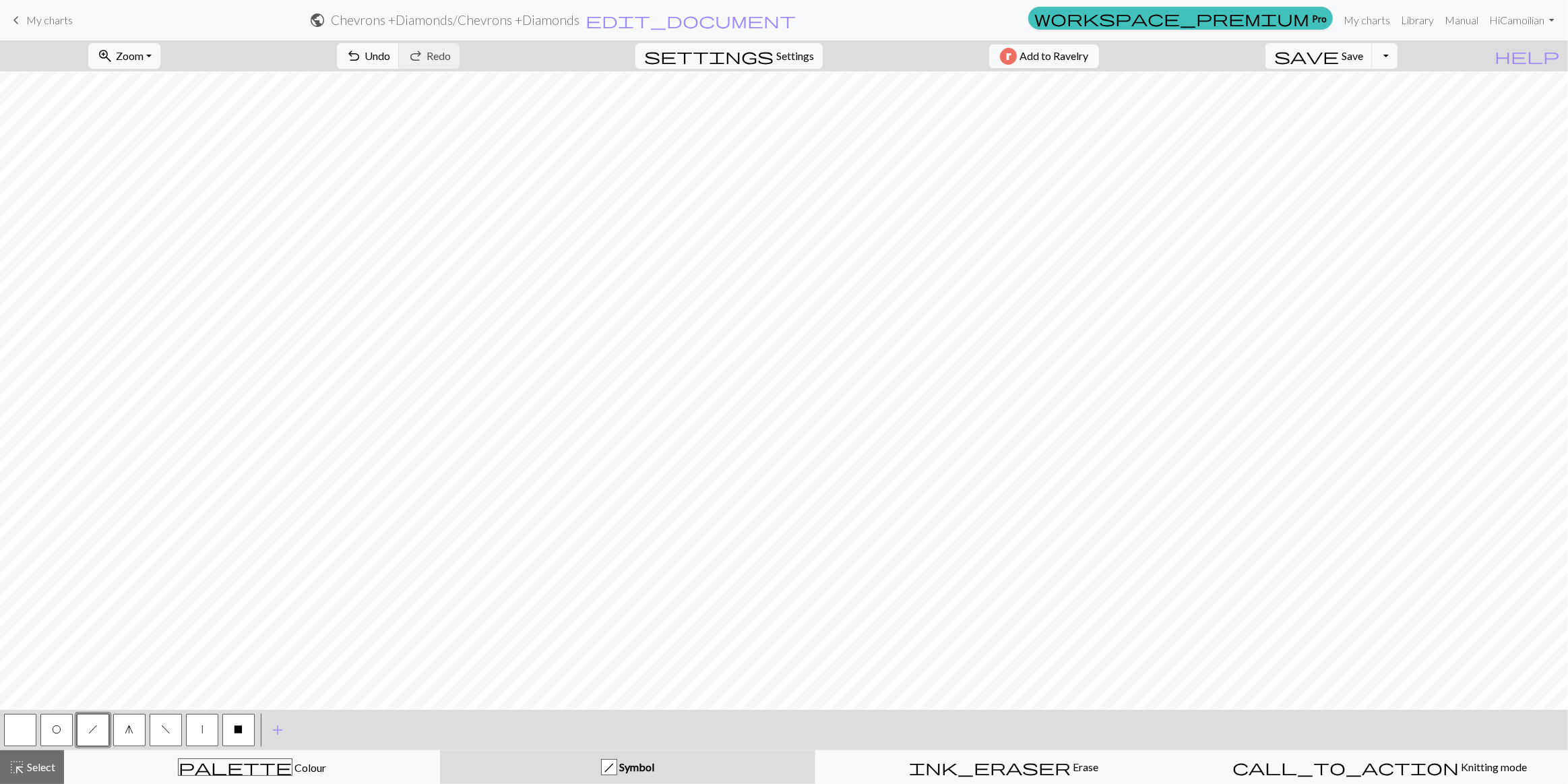
click at [120, 721] on button "g" at bounding box center [130, 730] width 33 height 33
click at [178, 769] on div "palette Colour Colour" at bounding box center [252, 767] width 359 height 17
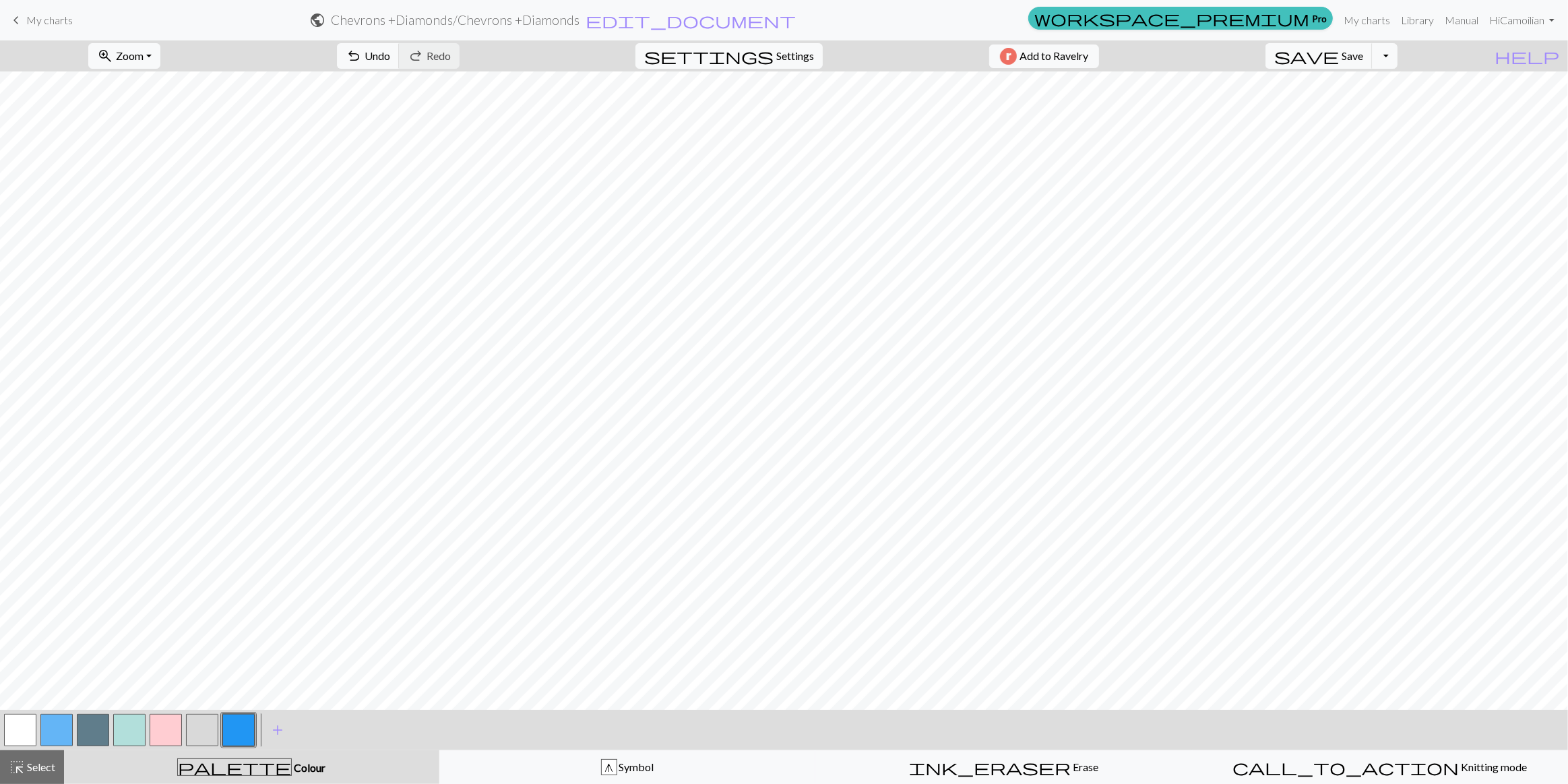
click at [38, 728] on div at bounding box center [129, 730] width 255 height 36
click at [33, 735] on button "button" at bounding box center [20, 730] width 33 height 33
click at [539, 759] on div "g Symbol" at bounding box center [627, 767] width 359 height 16
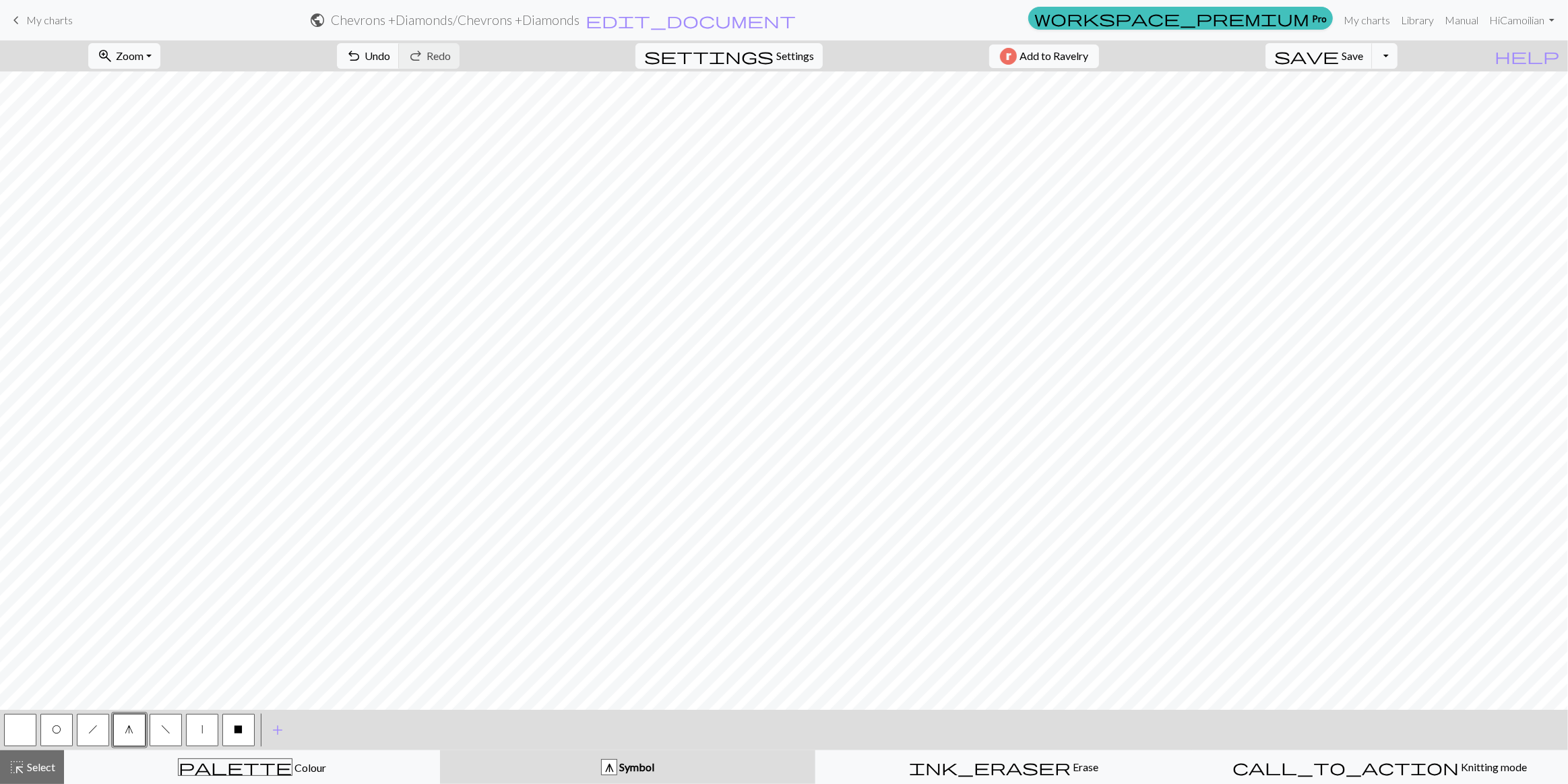
click at [47, 728] on button "O" at bounding box center [57, 730] width 33 height 33
click at [27, 724] on button "button" at bounding box center [20, 730] width 33 height 33
click at [85, 768] on div "palette Colour Colour" at bounding box center [252, 767] width 359 height 17
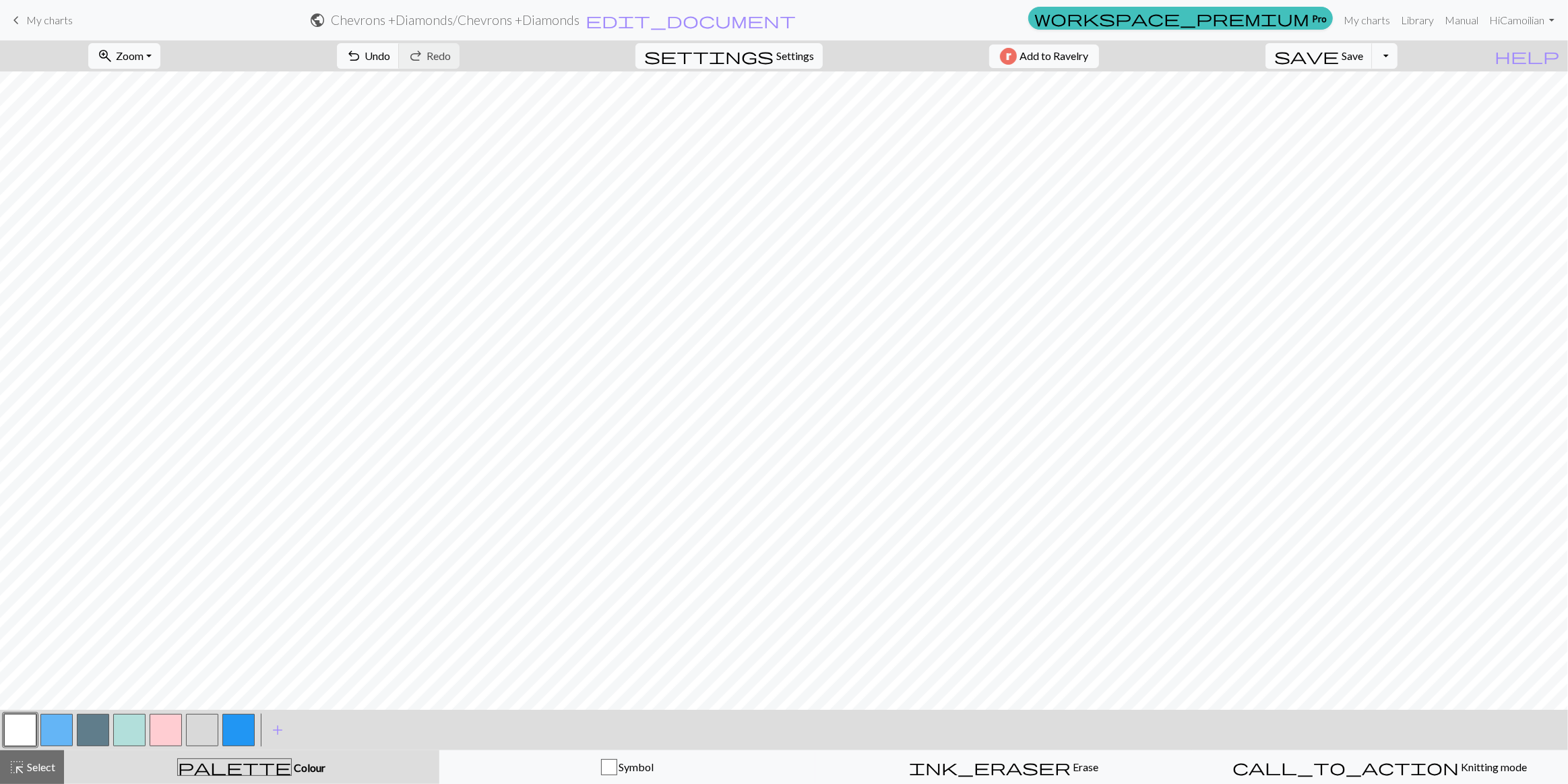
click at [47, 734] on button "button" at bounding box center [57, 730] width 33 height 33
click at [562, 777] on button "Symbol" at bounding box center [627, 767] width 376 height 34
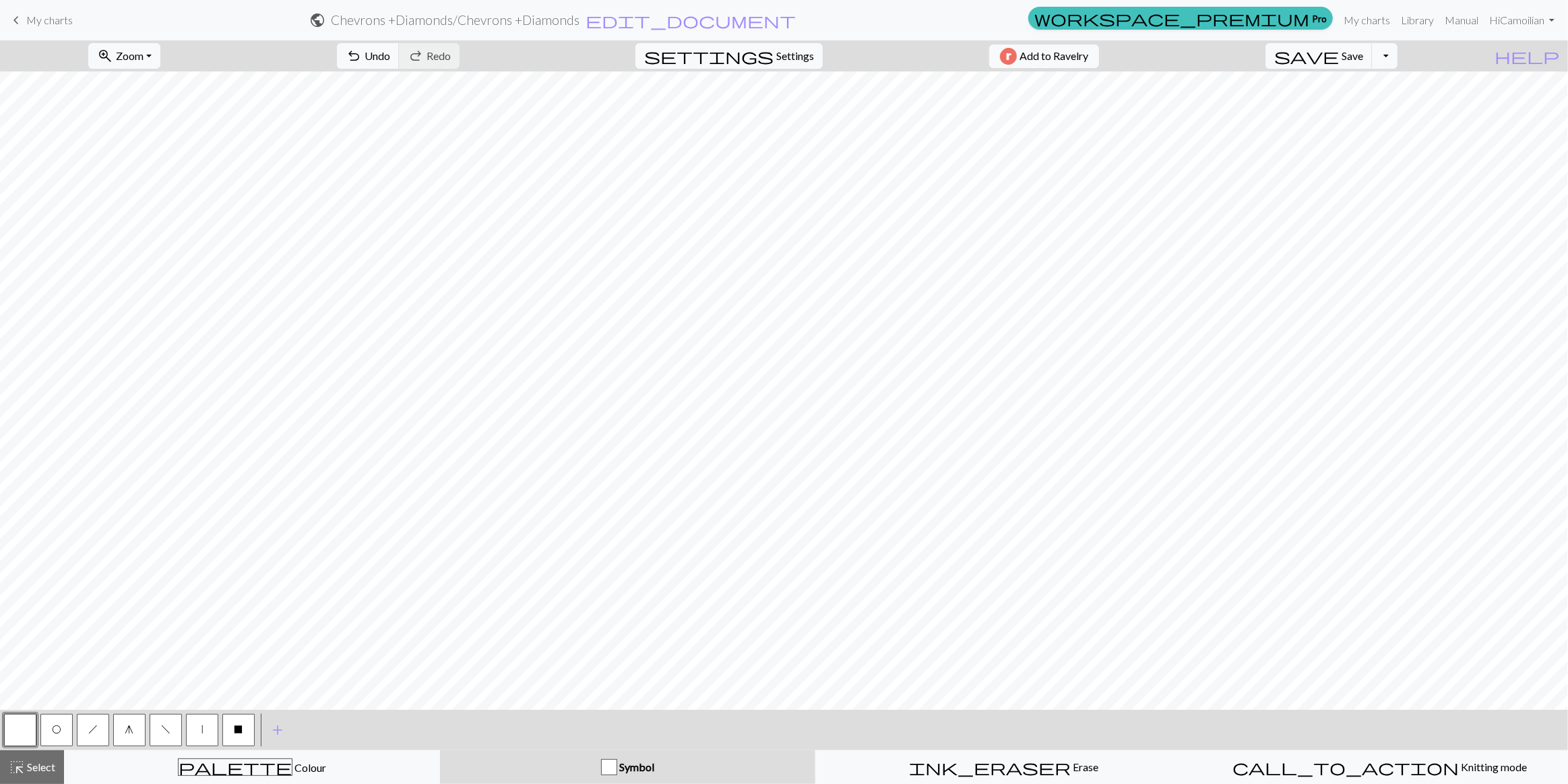
click at [164, 727] on span "f" at bounding box center [166, 730] width 9 height 11
click at [56, 735] on button "O" at bounding box center [57, 730] width 33 height 33
click at [92, 738] on button "h" at bounding box center [93, 730] width 33 height 33
click at [163, 740] on button "f" at bounding box center [166, 730] width 33 height 33
click at [62, 735] on button "O" at bounding box center [57, 730] width 33 height 33
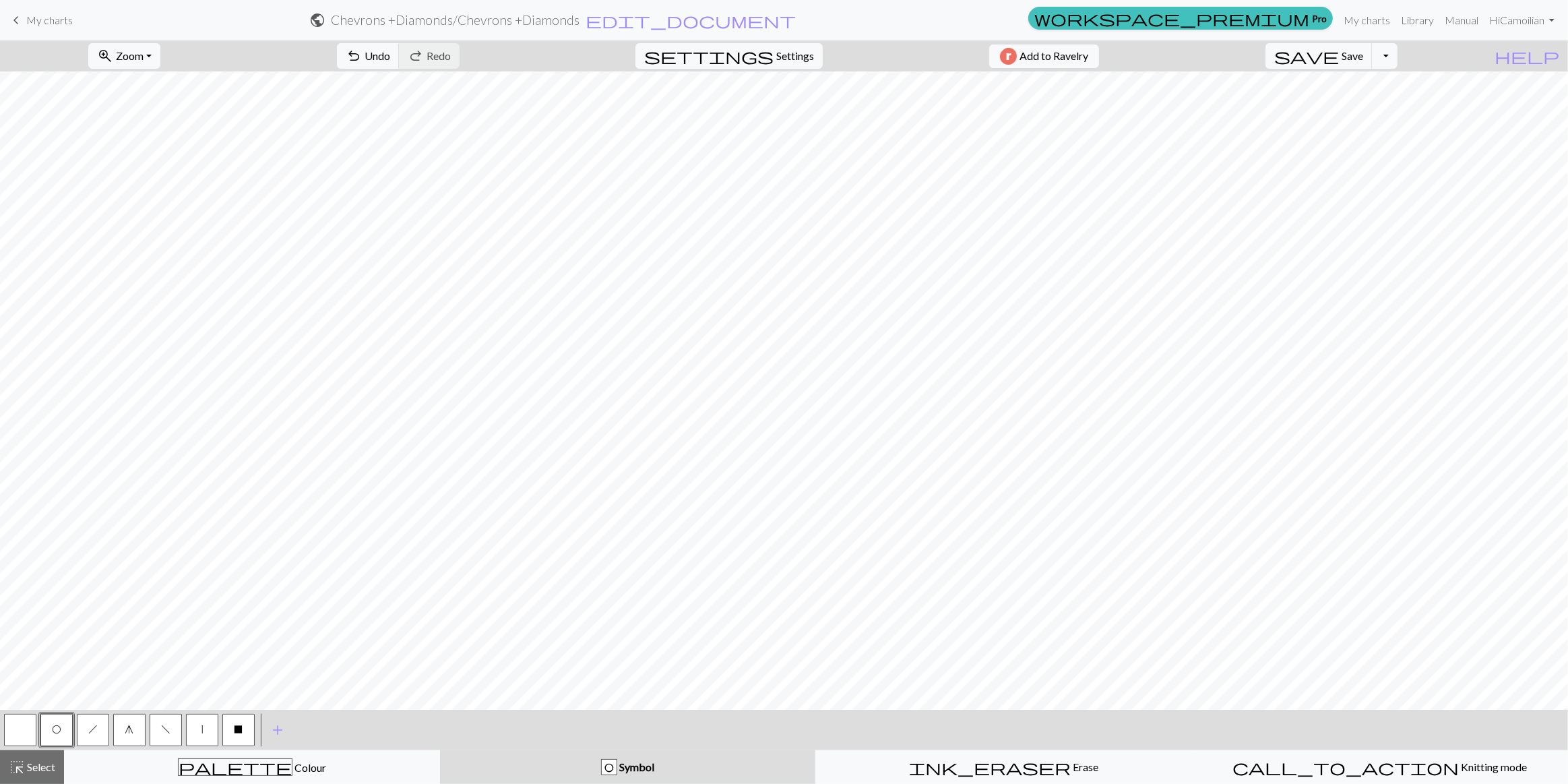
click at [228, 728] on button "X" at bounding box center [238, 730] width 33 height 33
click at [164, 731] on span "f" at bounding box center [166, 730] width 9 height 11
click at [391, 58] on span "Undo" at bounding box center [377, 55] width 25 height 13
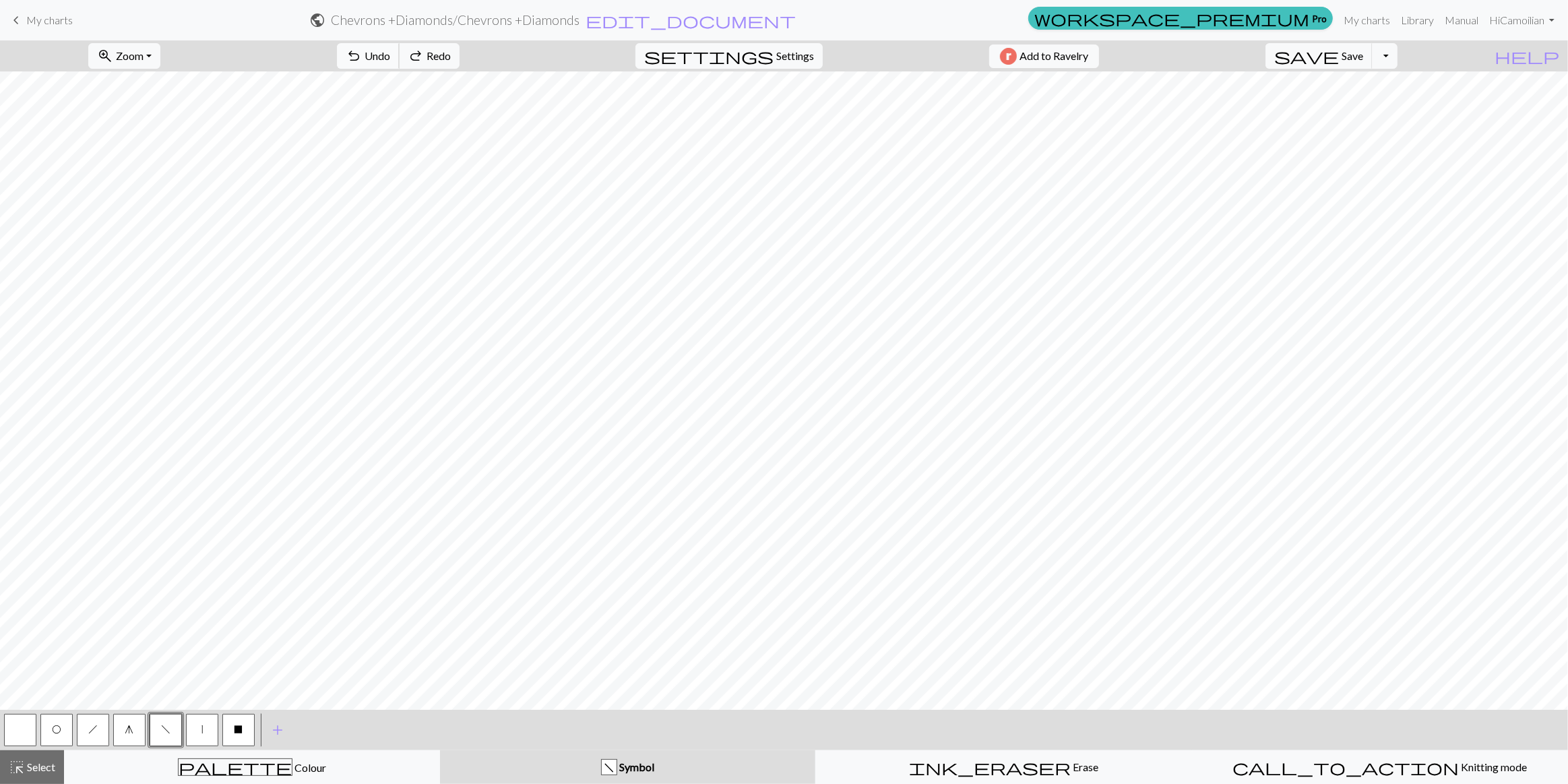
click at [391, 58] on span "Undo" at bounding box center [377, 55] width 25 height 13
click at [400, 66] on button "undo Undo Undo" at bounding box center [368, 56] width 63 height 25
click at [90, 740] on button "h" at bounding box center [93, 730] width 33 height 33
click at [25, 766] on span "Select" at bounding box center [40, 767] width 30 height 13
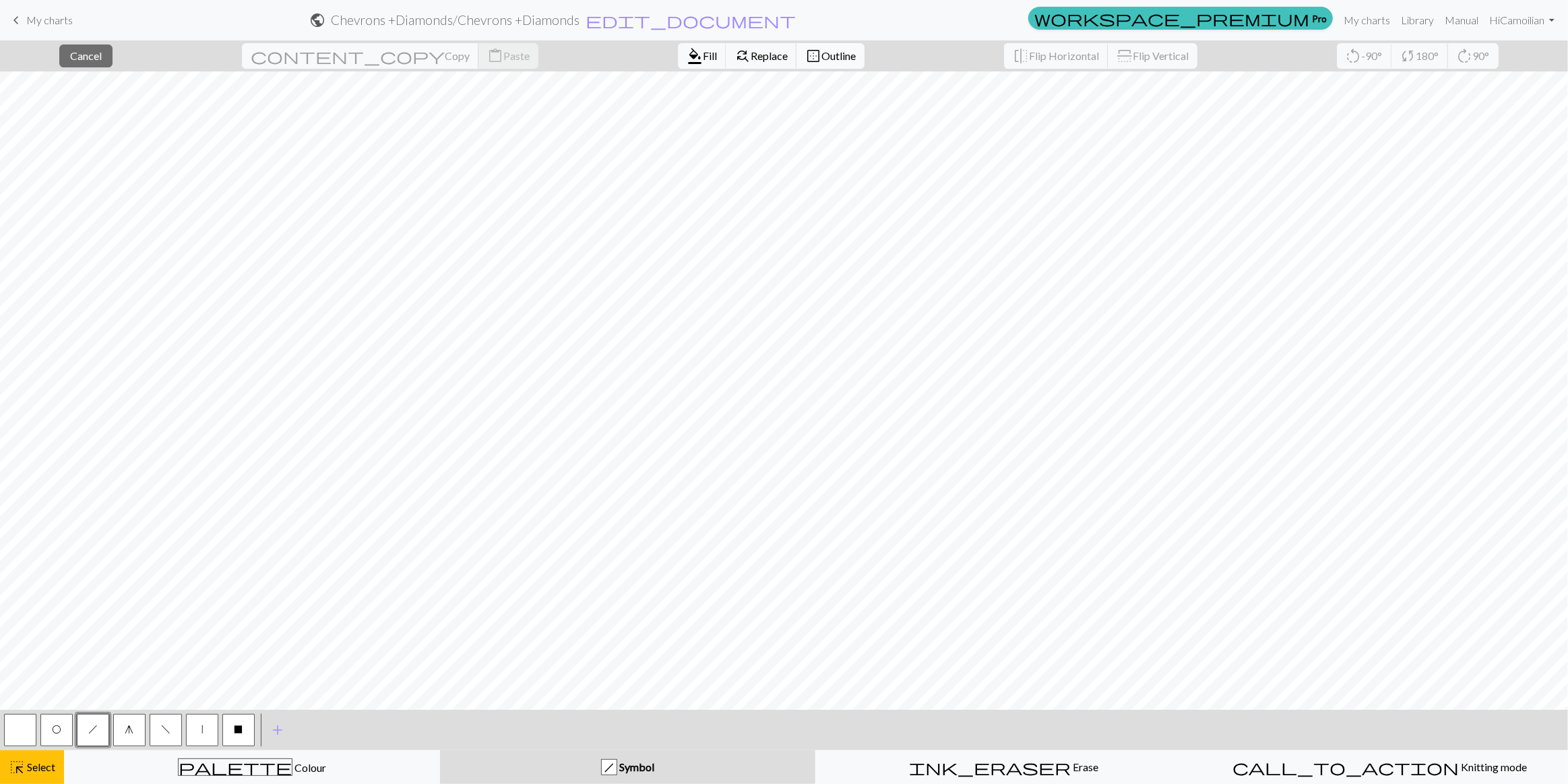
click at [821, 59] on span "Outline" at bounding box center [838, 55] width 34 height 13
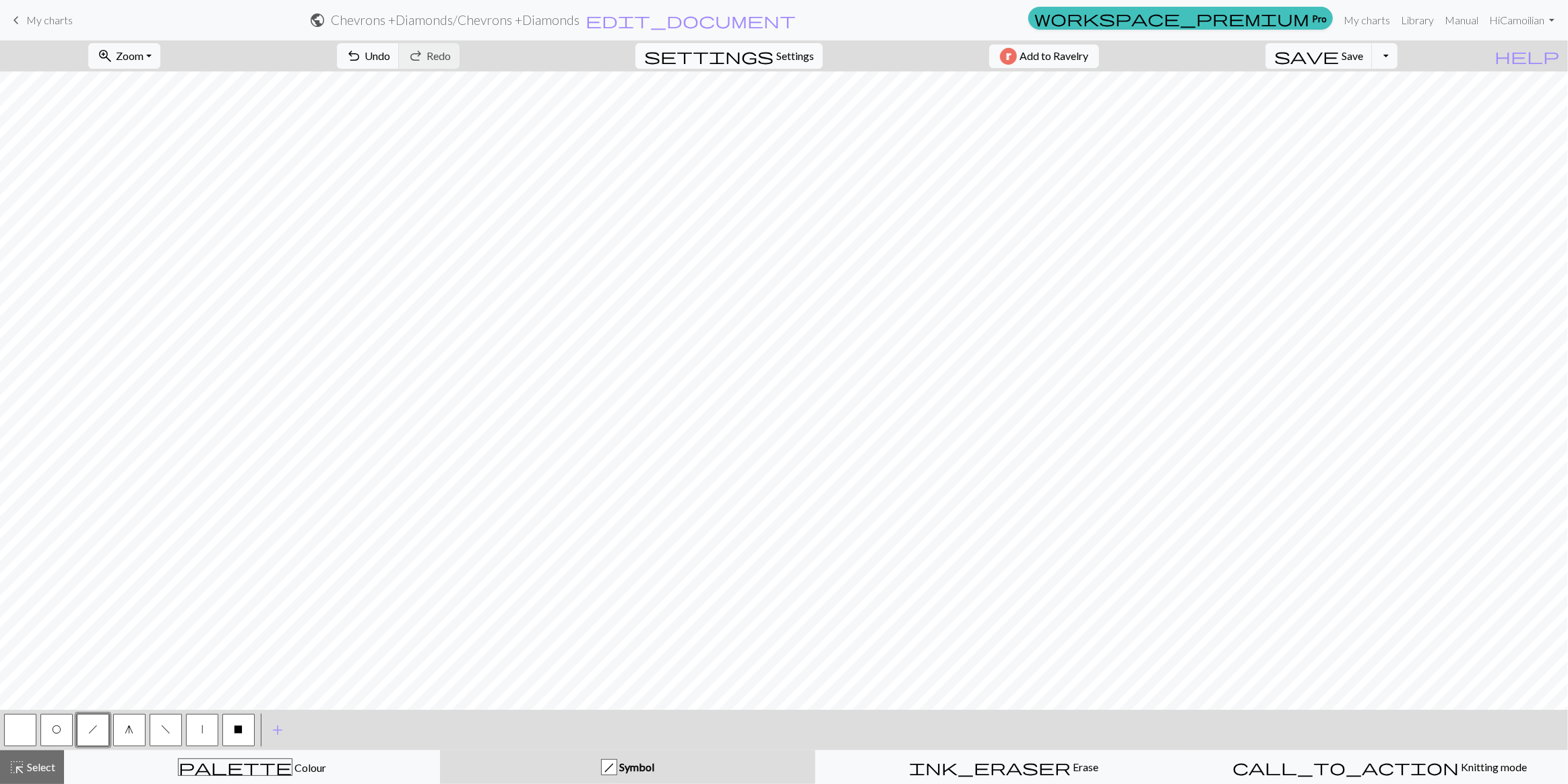
click at [761, 59] on span "settings" at bounding box center [709, 55] width 130 height 19
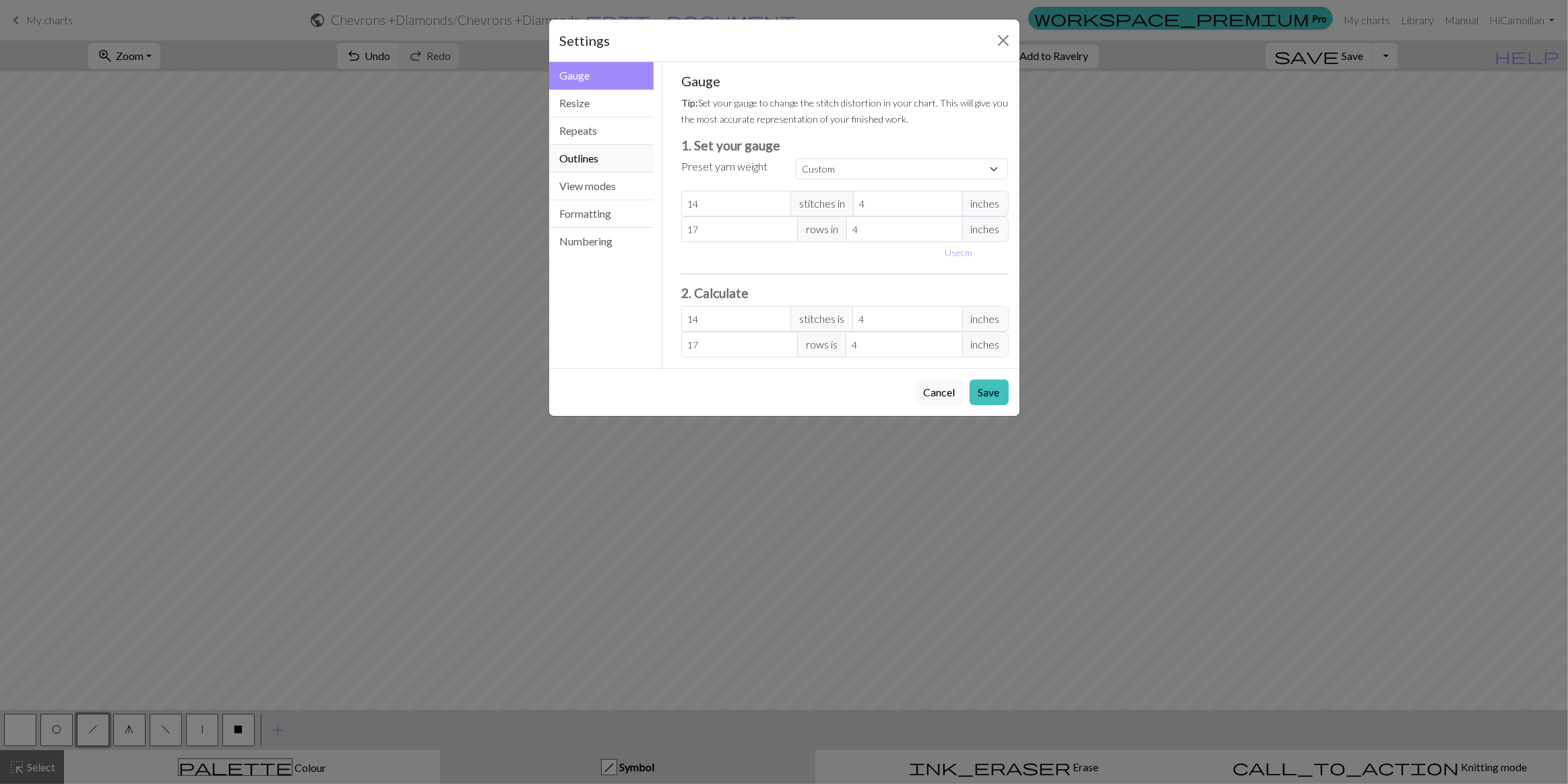
click at [598, 145] on button "Outlines" at bounding box center [602, 159] width 105 height 27
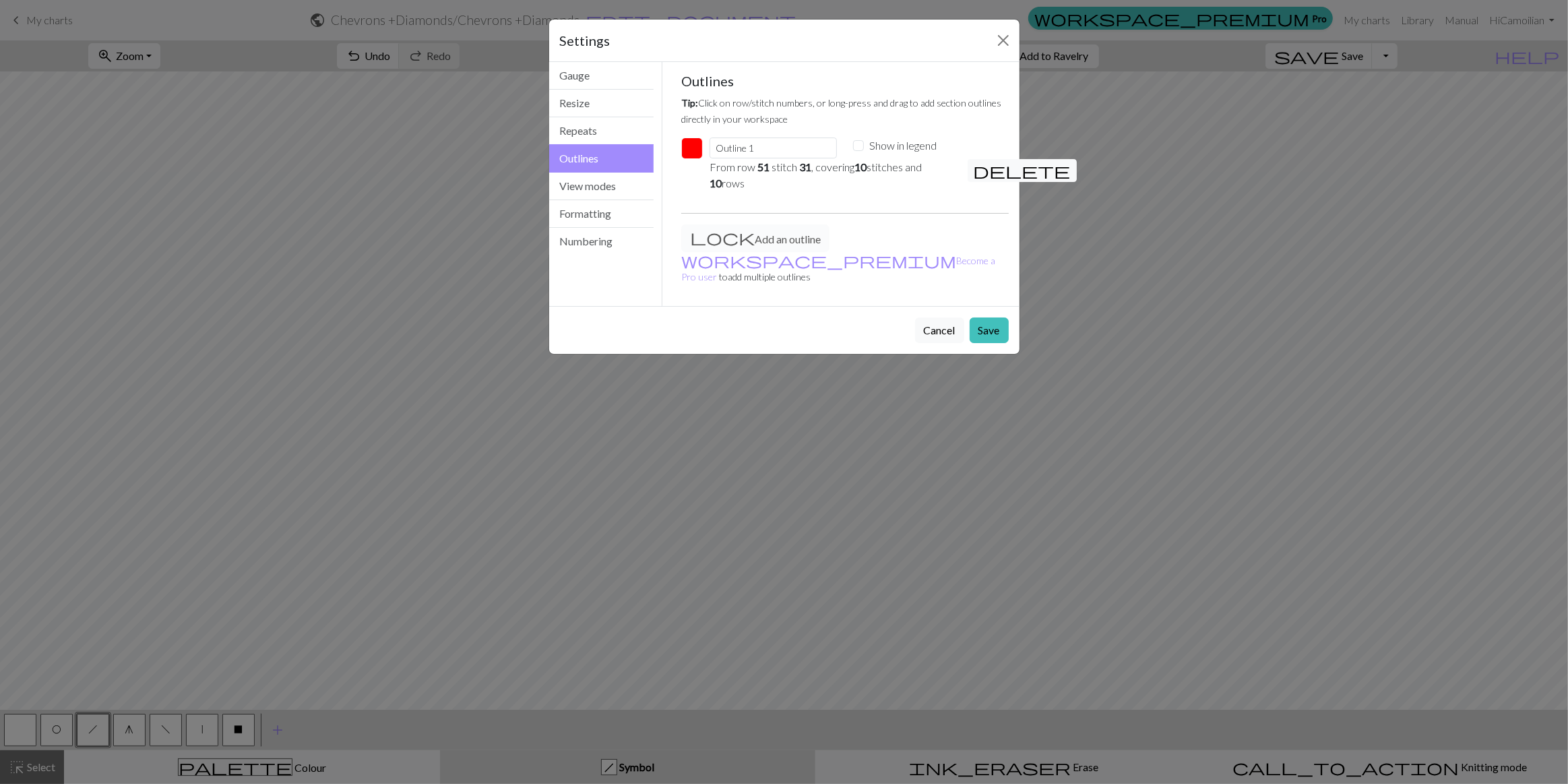
click at [689, 138] on button "button" at bounding box center [692, 149] width 22 height 22
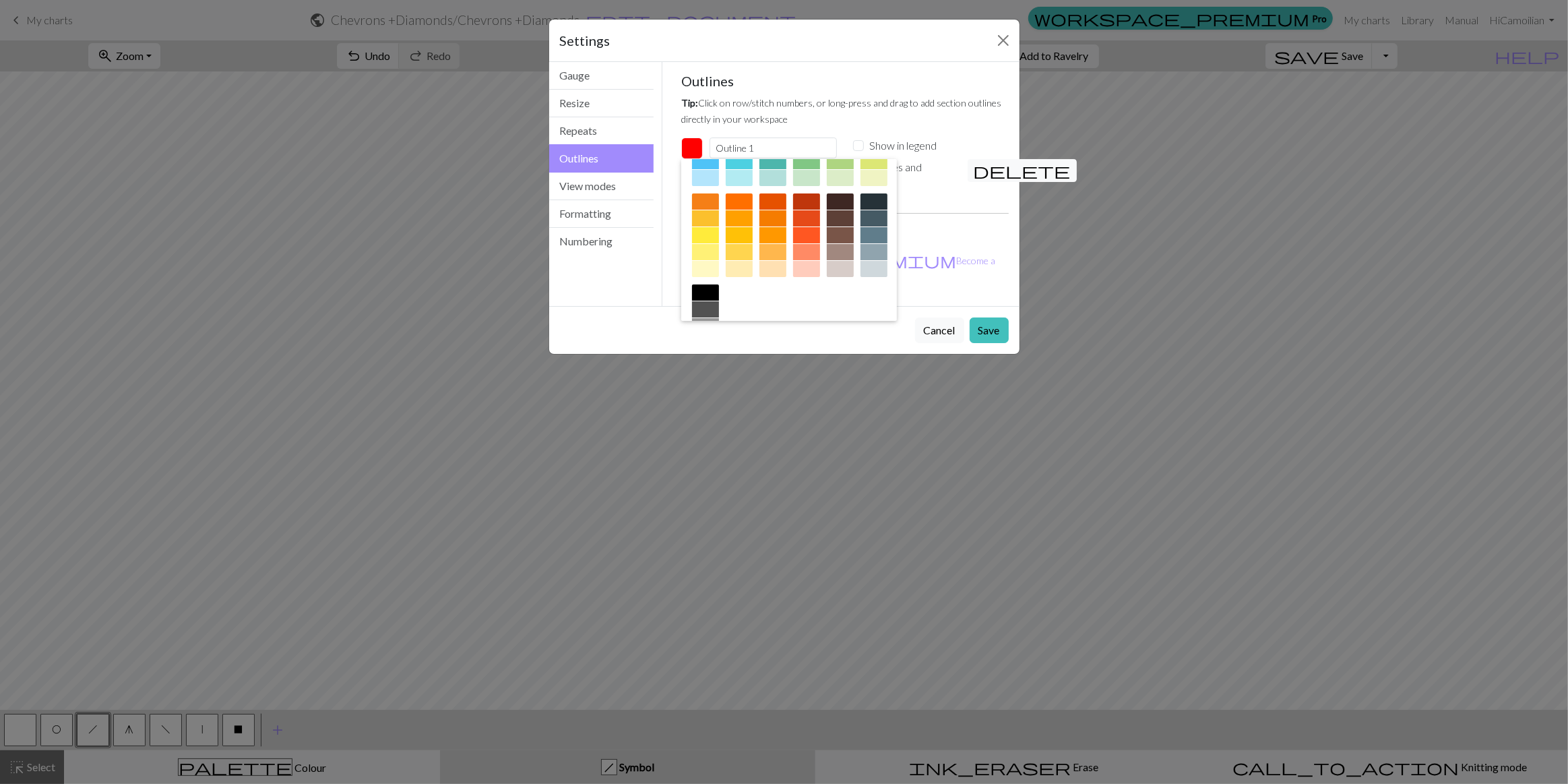
scroll to position [155, 0]
click at [861, 139] on div at bounding box center [875, 131] width 27 height 16
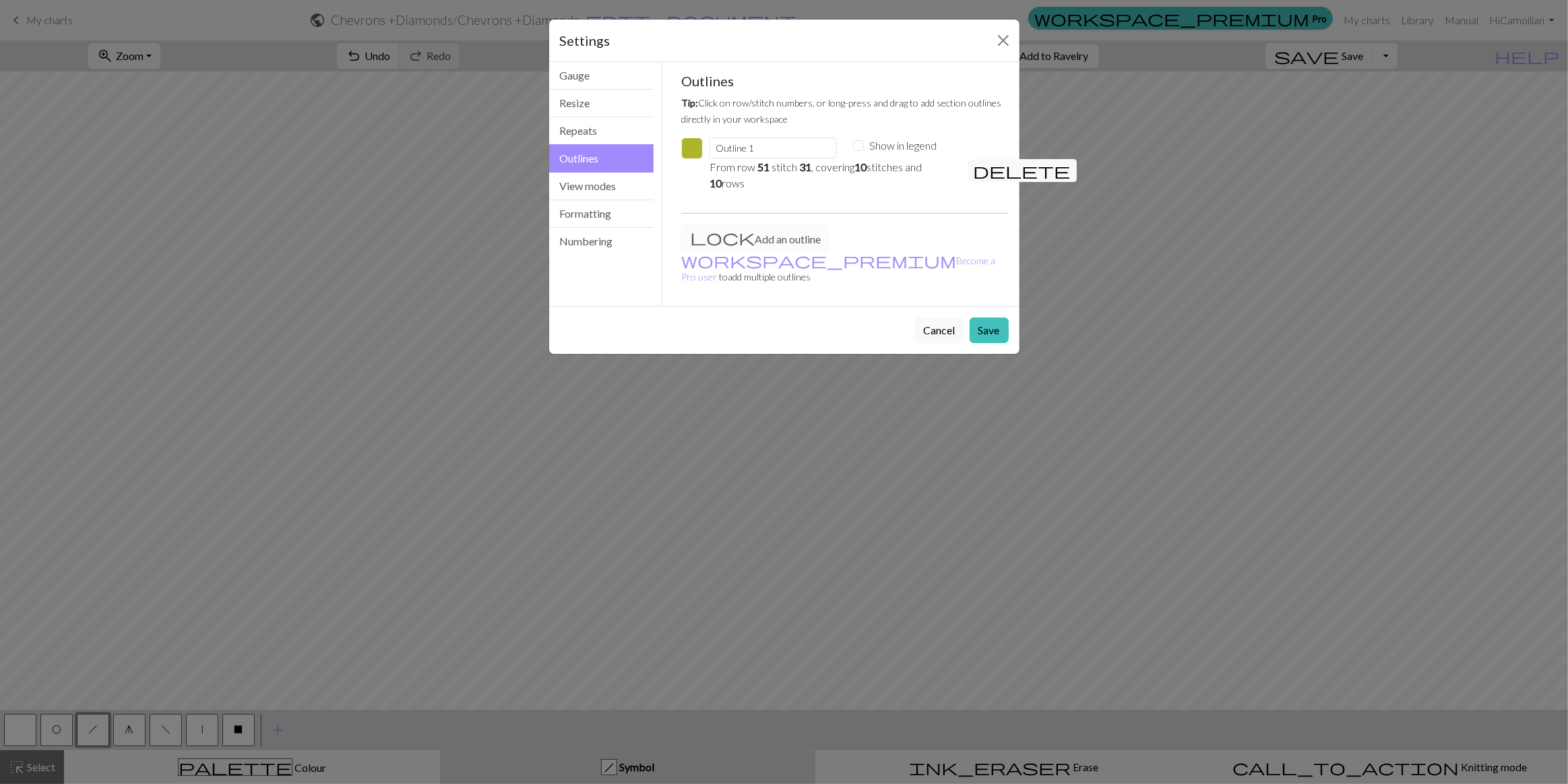
click at [689, 138] on button "button" at bounding box center [692, 149] width 22 height 22
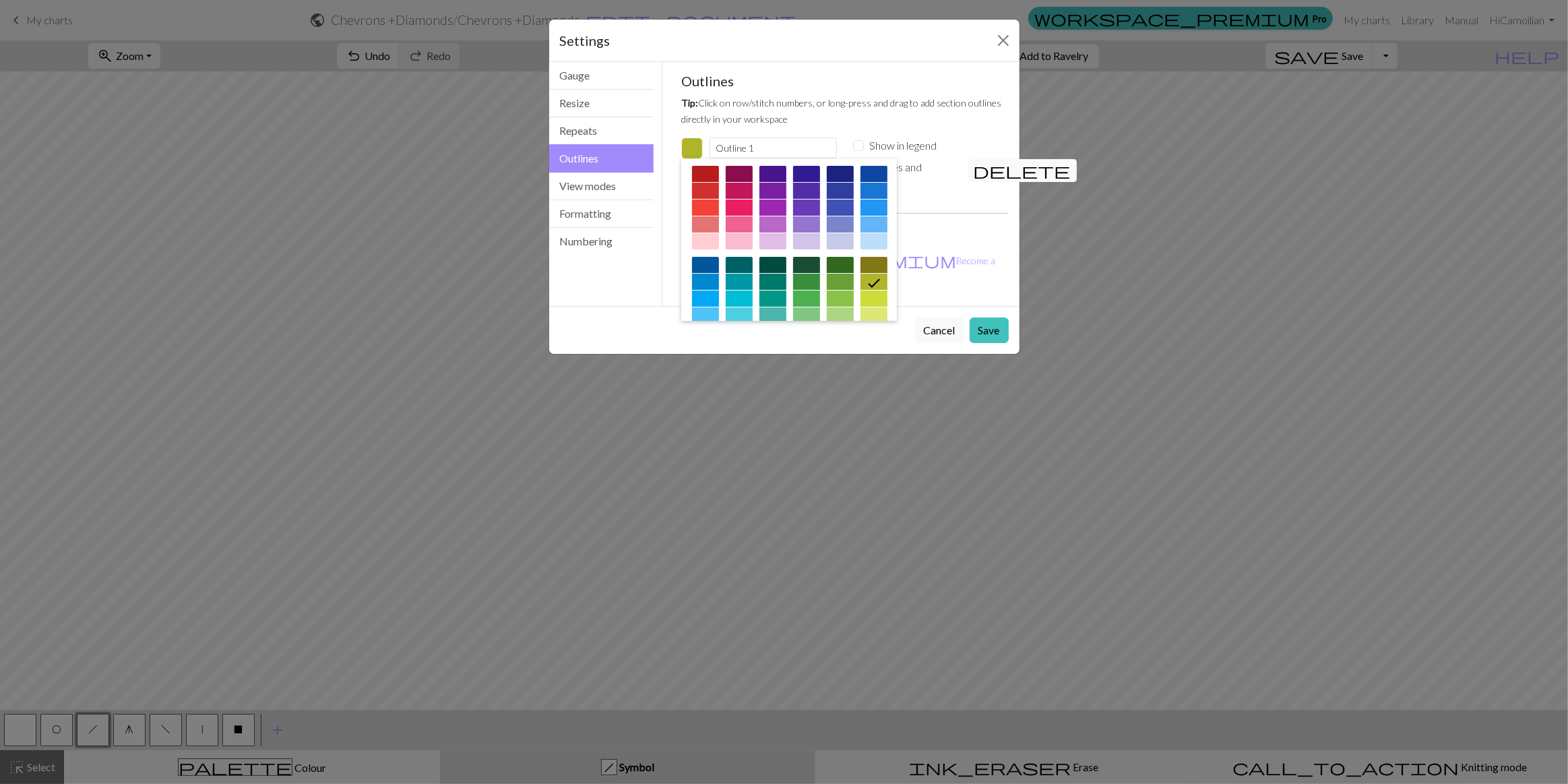
scroll to position [0, 0]
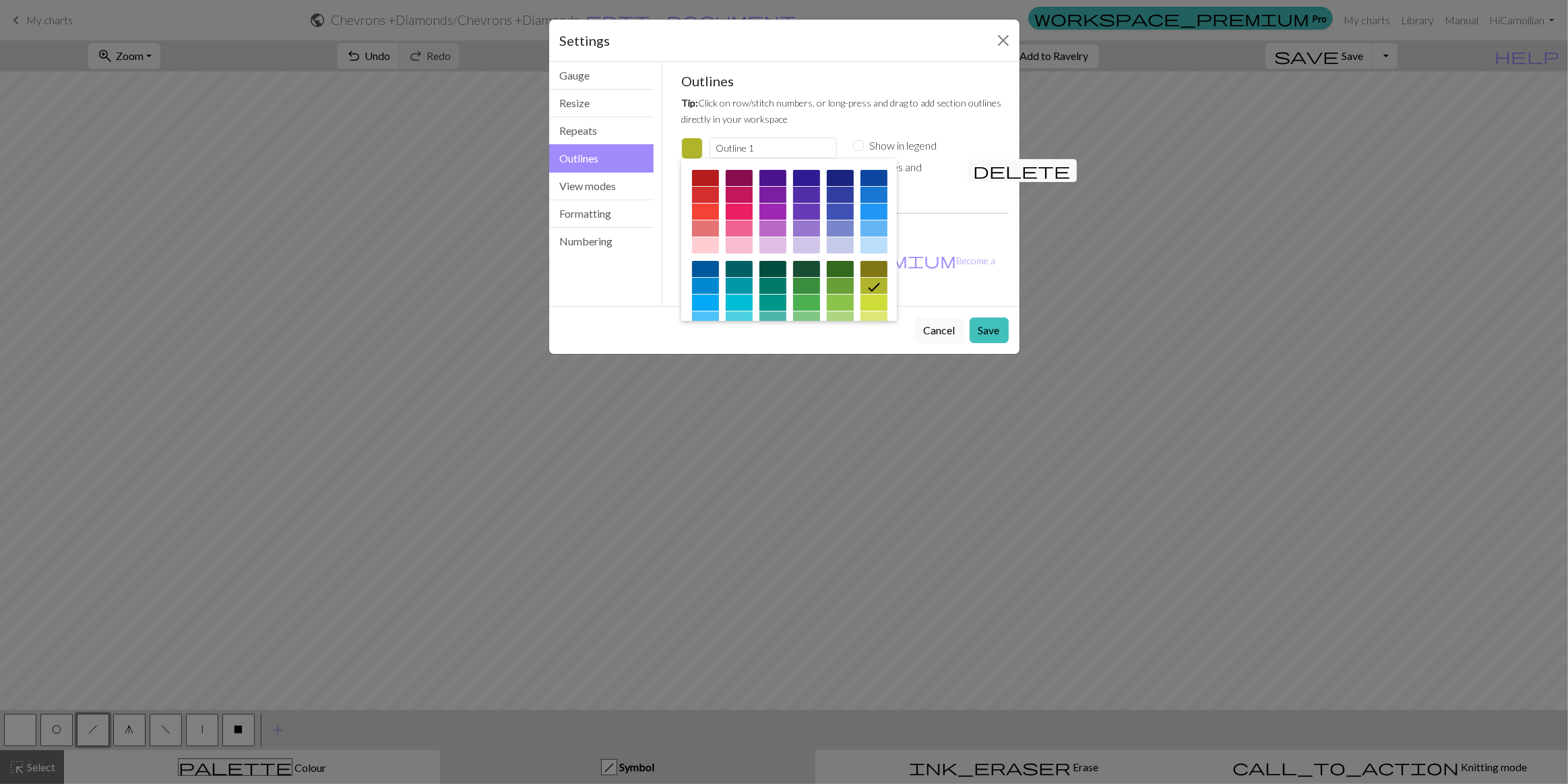
click at [820, 261] on div at bounding box center [807, 269] width 27 height 16
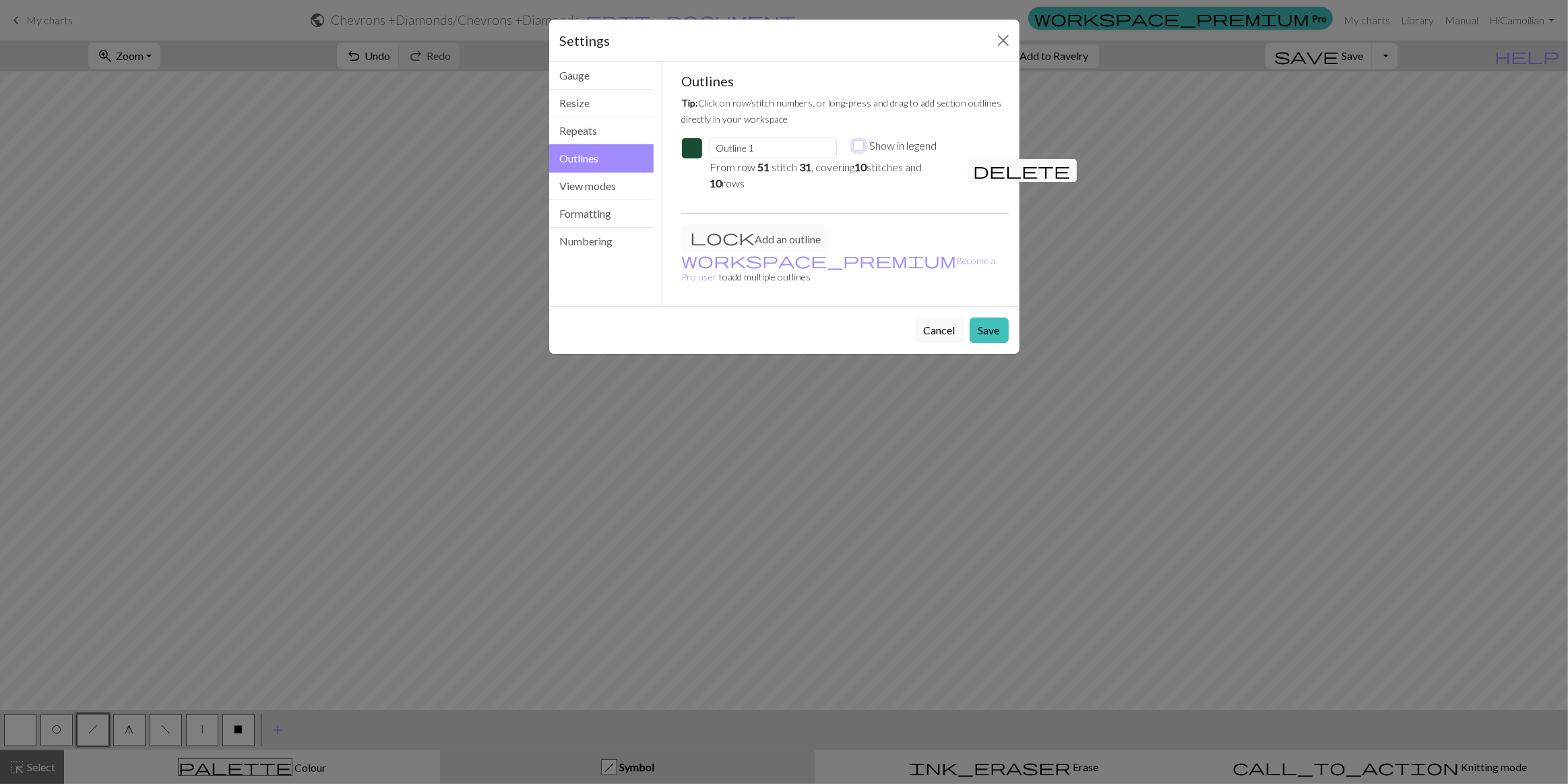
click at [858, 140] on input "Show in legend" at bounding box center [858, 146] width 11 height 11
checkbox input "true"
drag, startPoint x: 754, startPoint y: 98, endPoint x: 669, endPoint y: 97, distance: 85.0
click at [671, 97] on div "Gauge Tip: Set your gauge to change the stitch distortion in your chart. This w…" at bounding box center [845, 183] width 349 height 244
type input "Repeat"
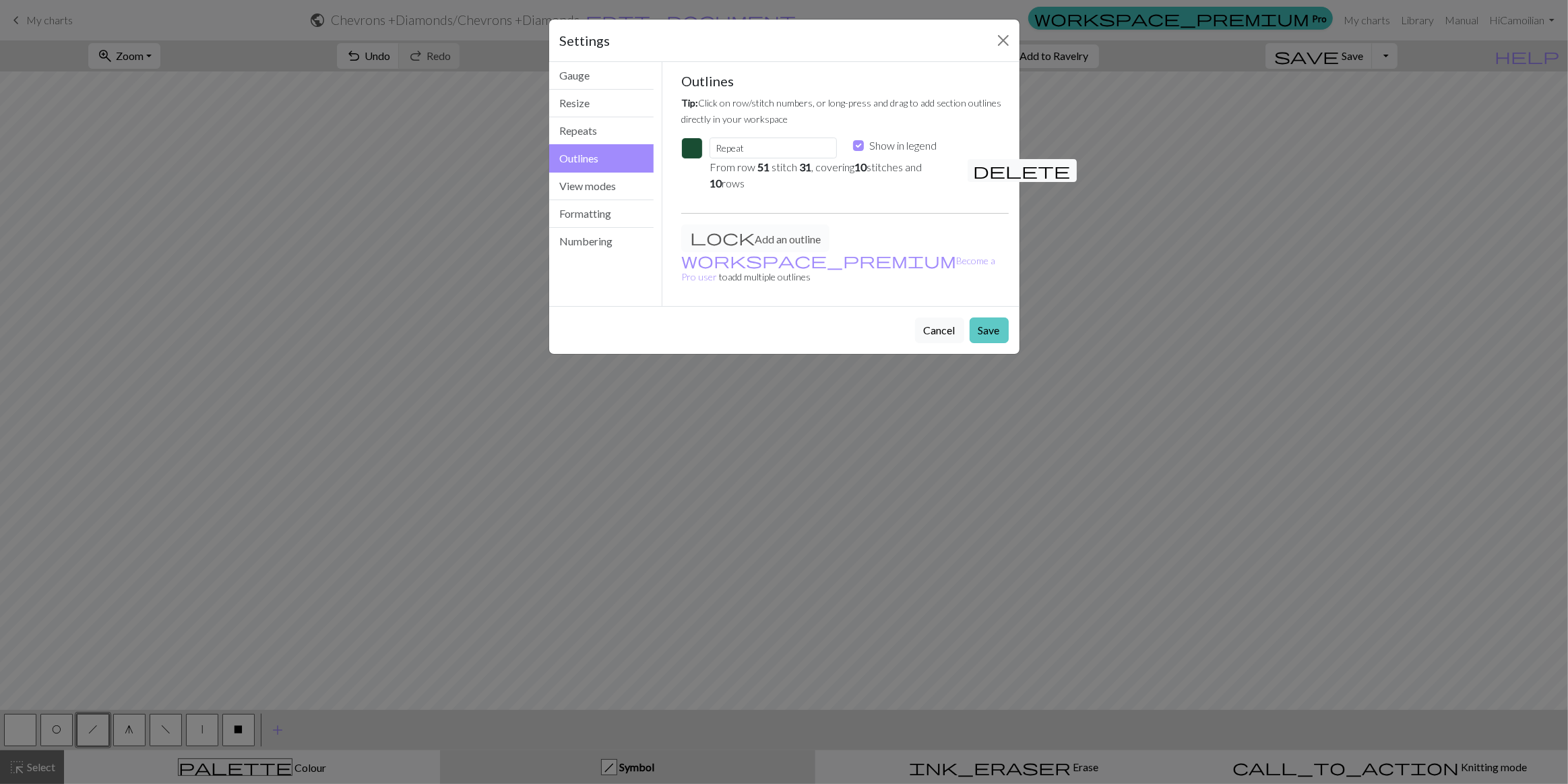
click at [999, 317] on button "Save" at bounding box center [989, 330] width 39 height 25
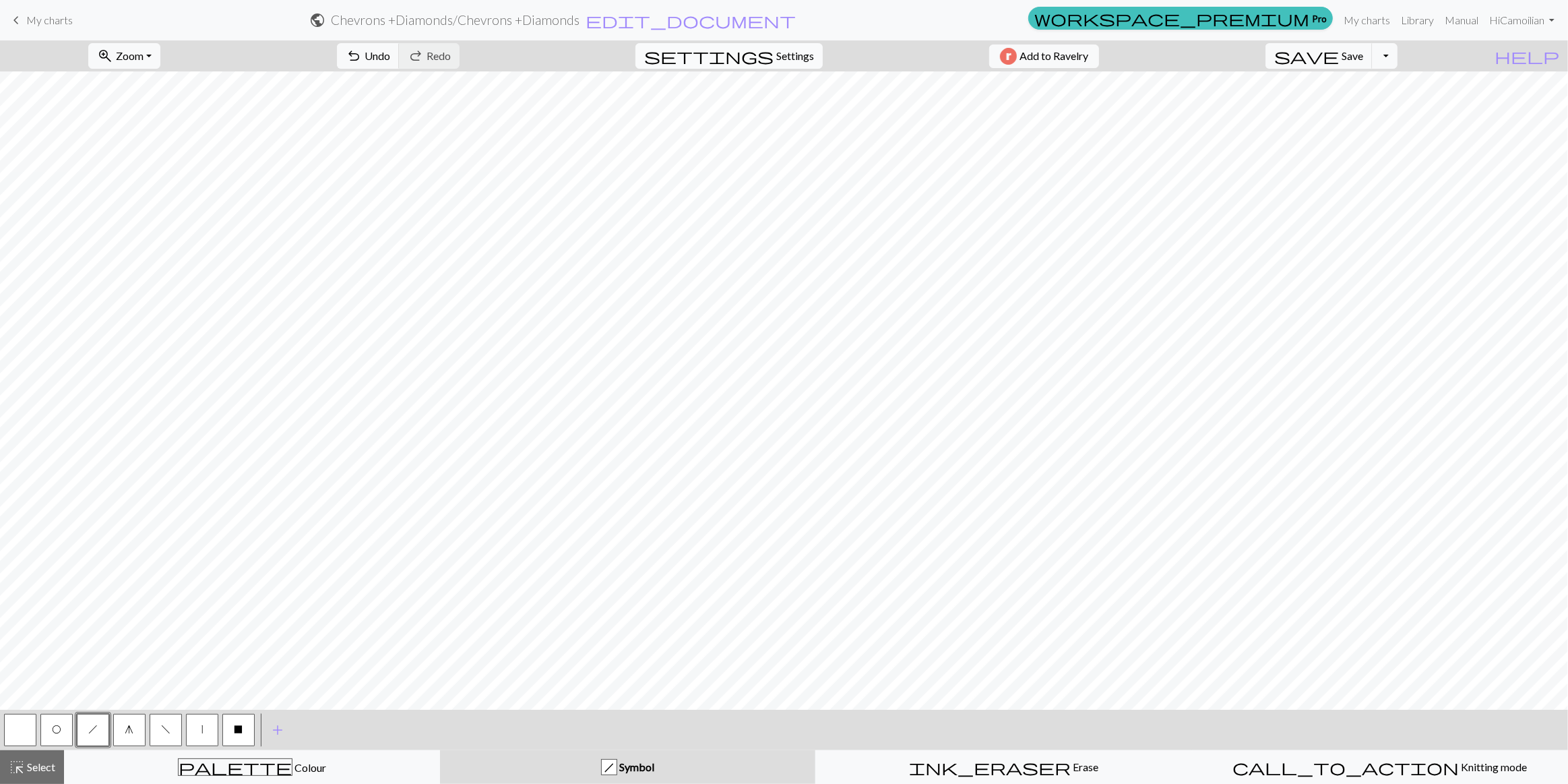
click at [789, 59] on span "Settings" at bounding box center [796, 56] width 38 height 16
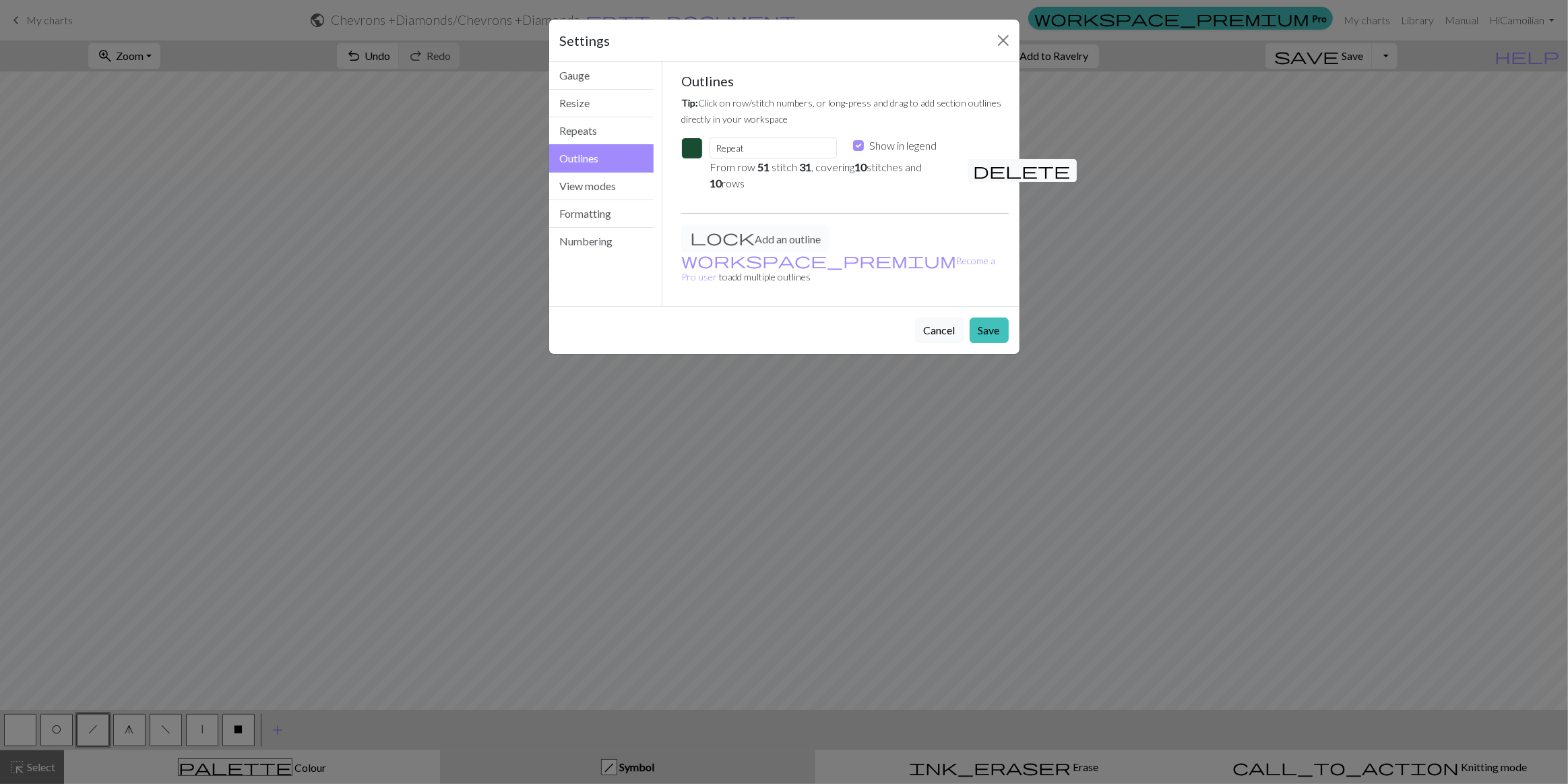
click at [692, 138] on button "button" at bounding box center [692, 149] width 22 height 22
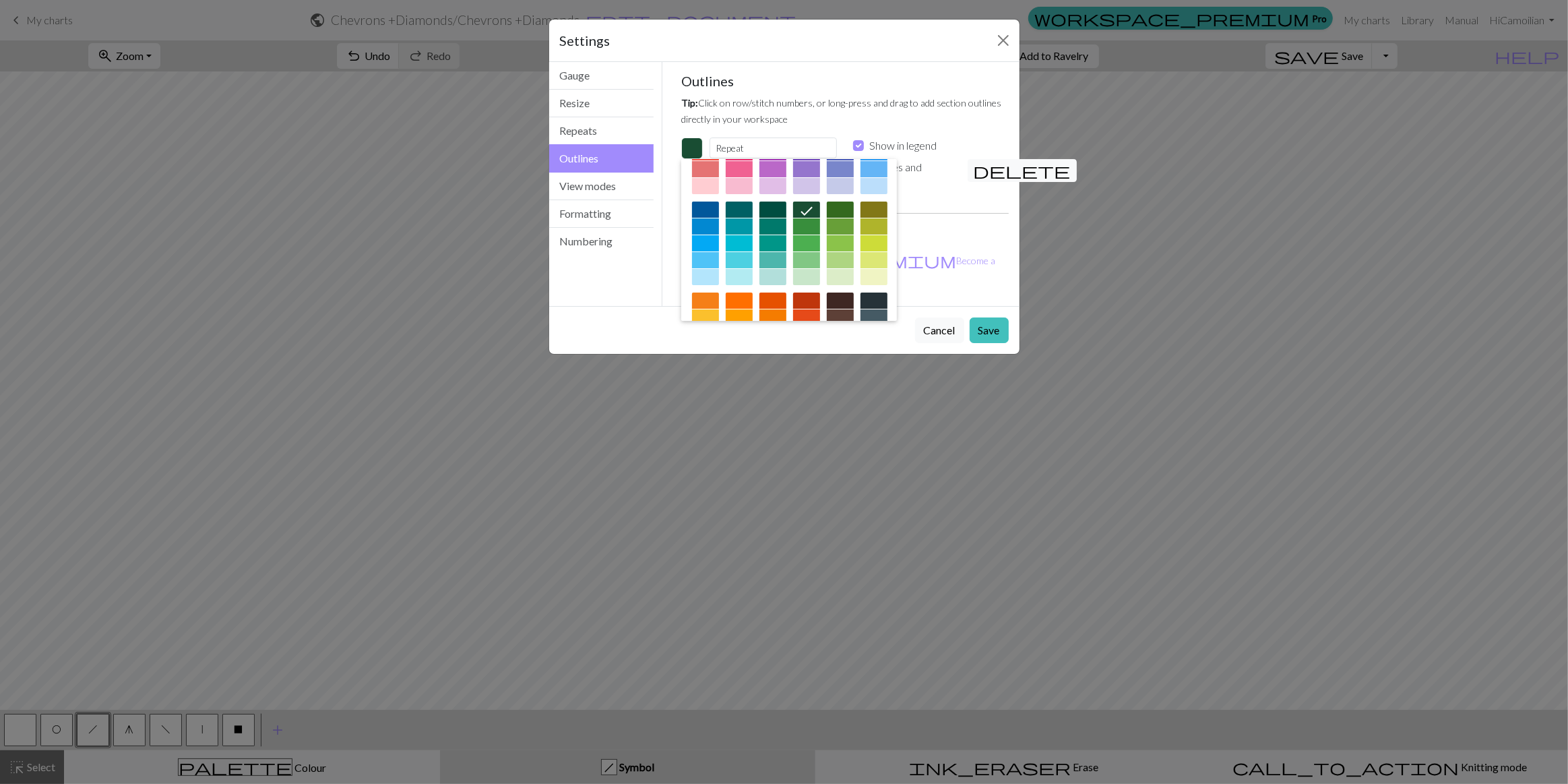
scroll to position [61, 0]
click at [820, 217] on div at bounding box center [807, 225] width 27 height 16
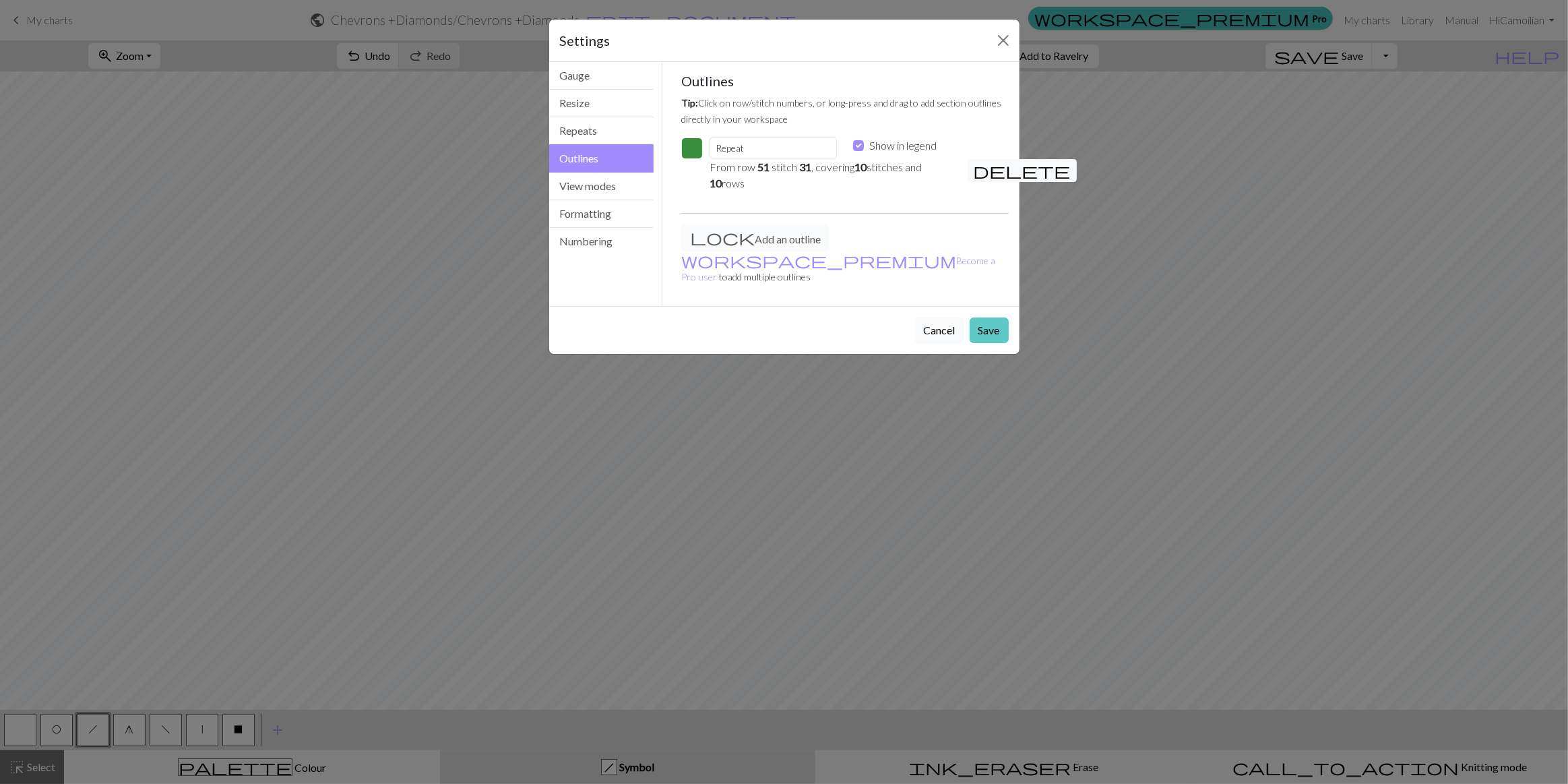
click at [984, 317] on button "Save" at bounding box center [989, 330] width 39 height 25
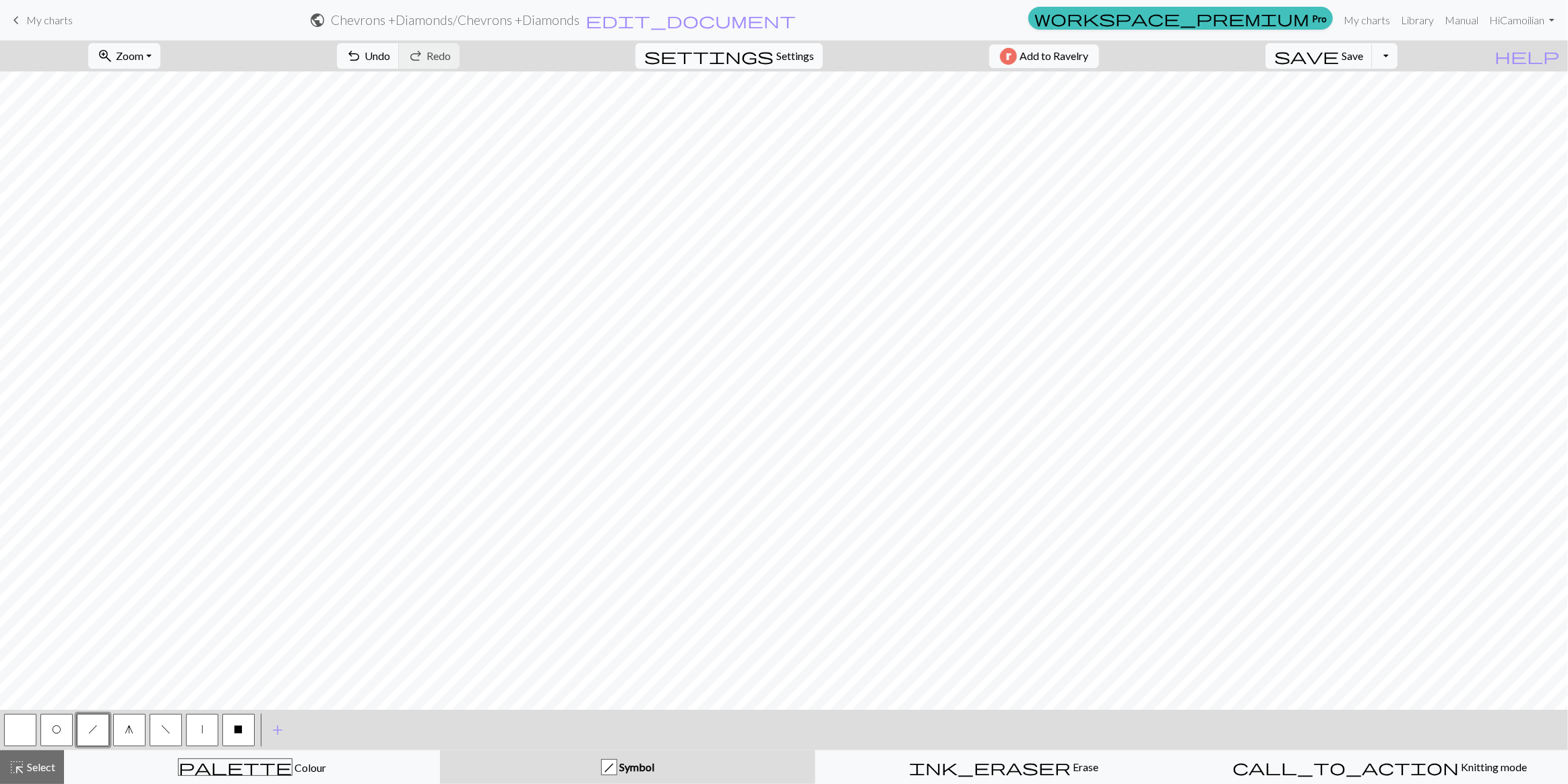
click at [777, 53] on span "Settings" at bounding box center [796, 56] width 38 height 16
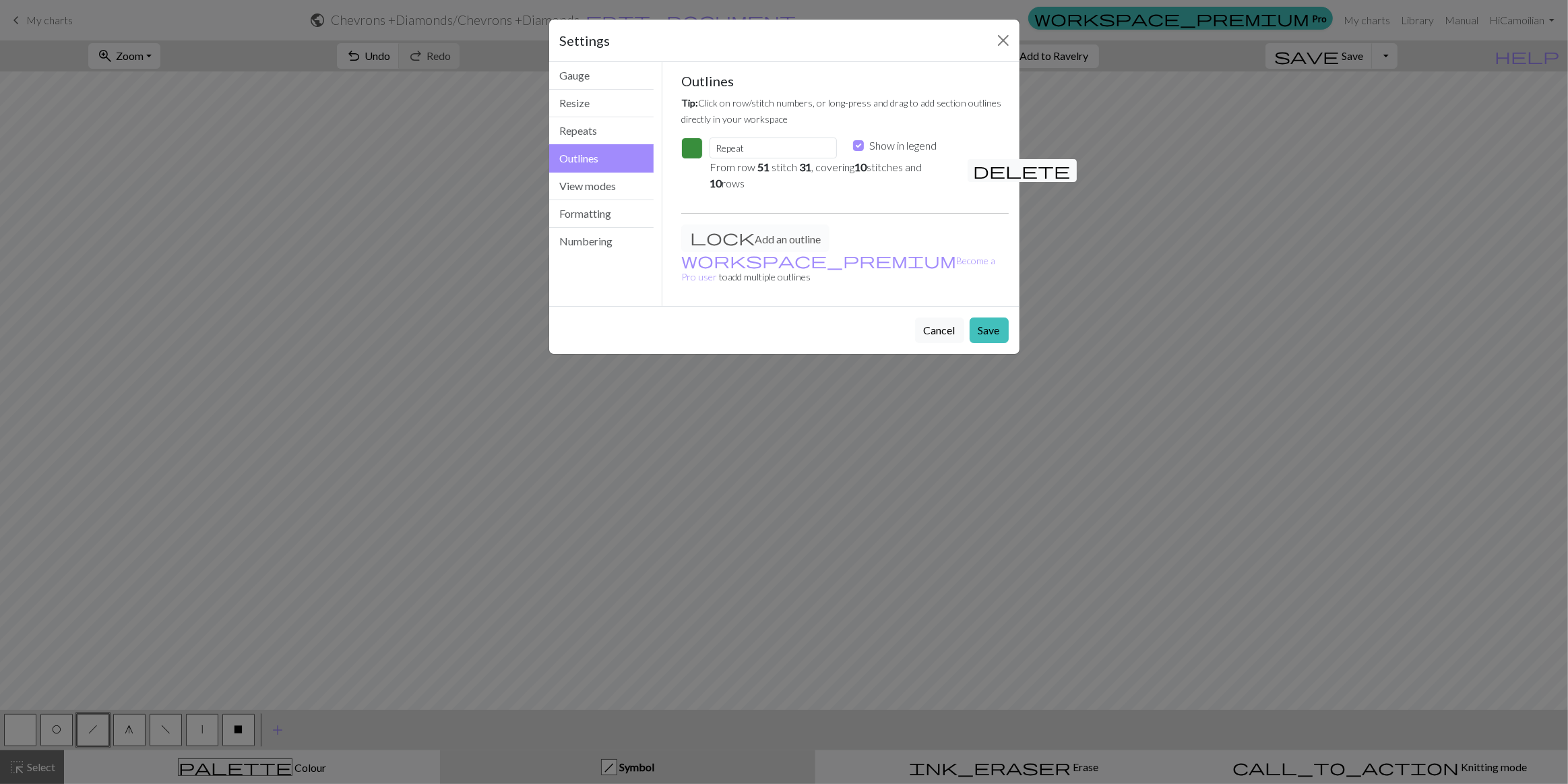
click at [684, 138] on button "button" at bounding box center [692, 149] width 22 height 22
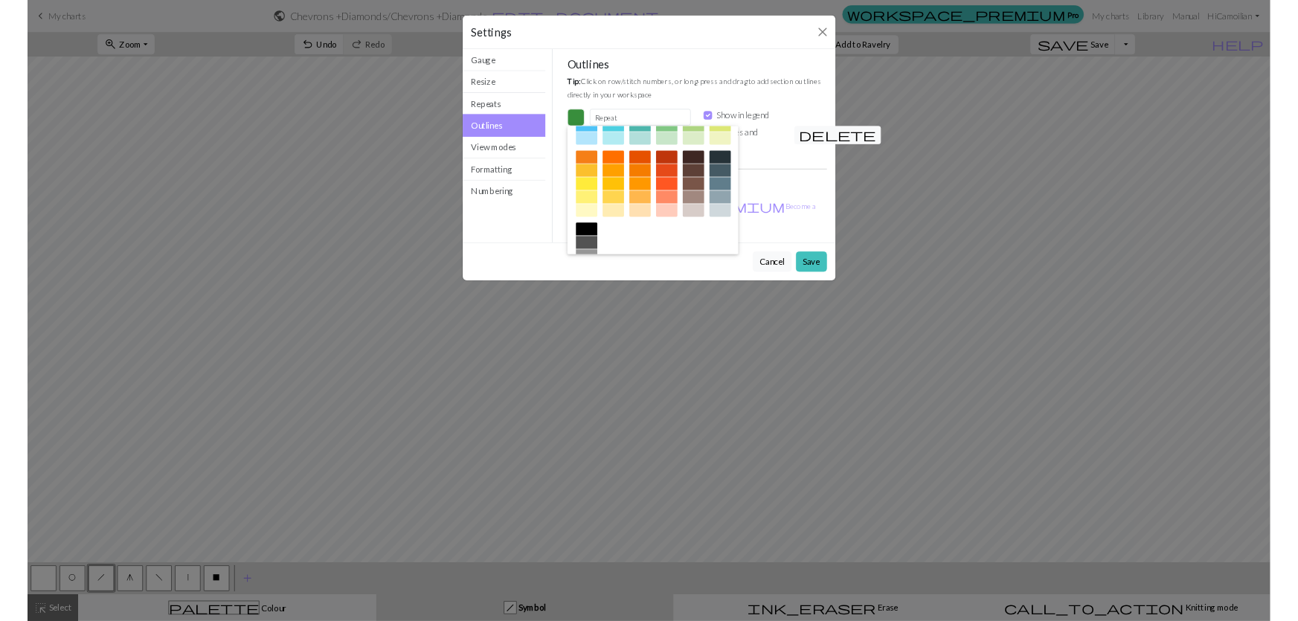
scroll to position [171, 0]
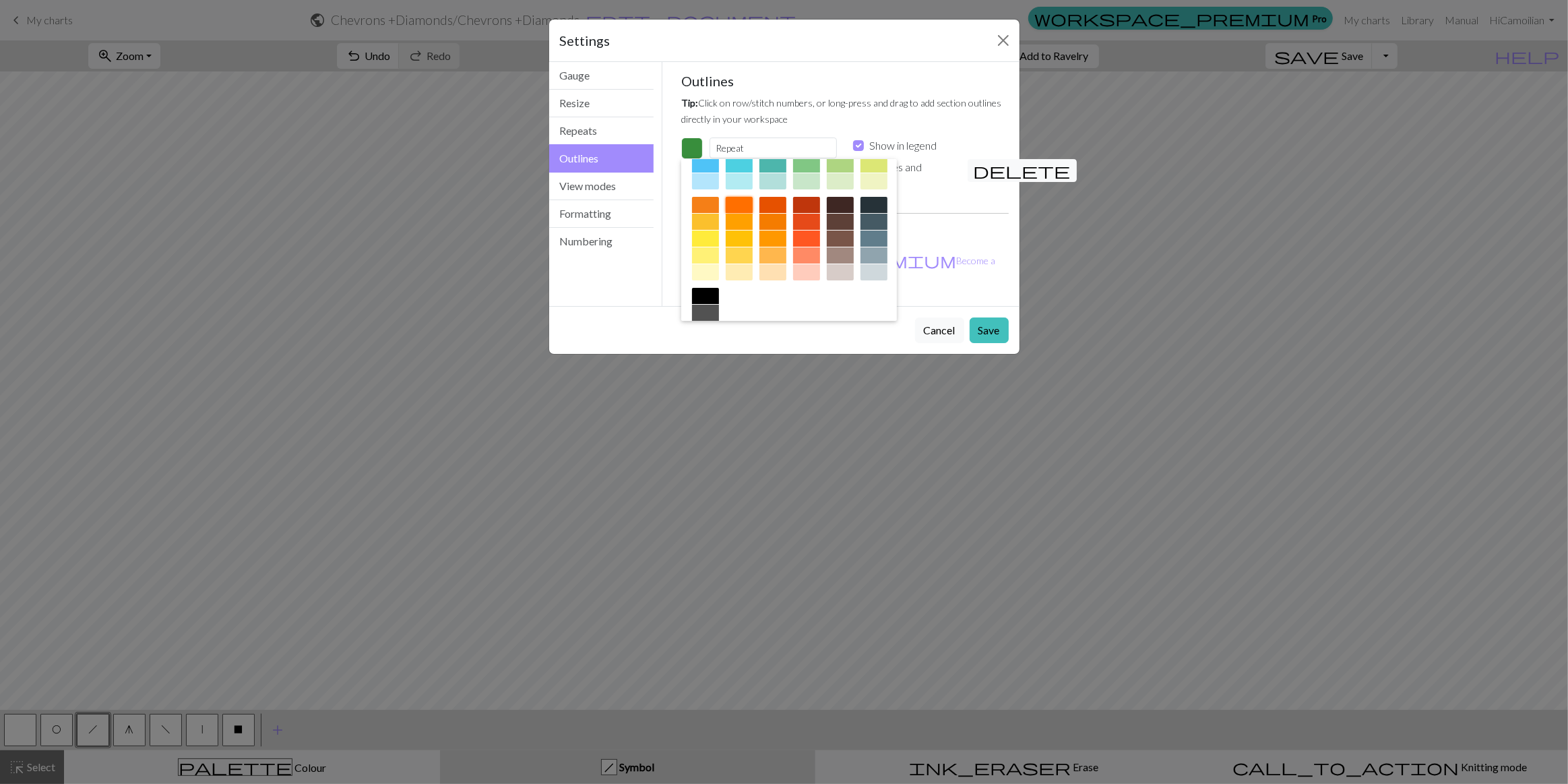
click at [753, 197] on div at bounding box center [740, 205] width 27 height 16
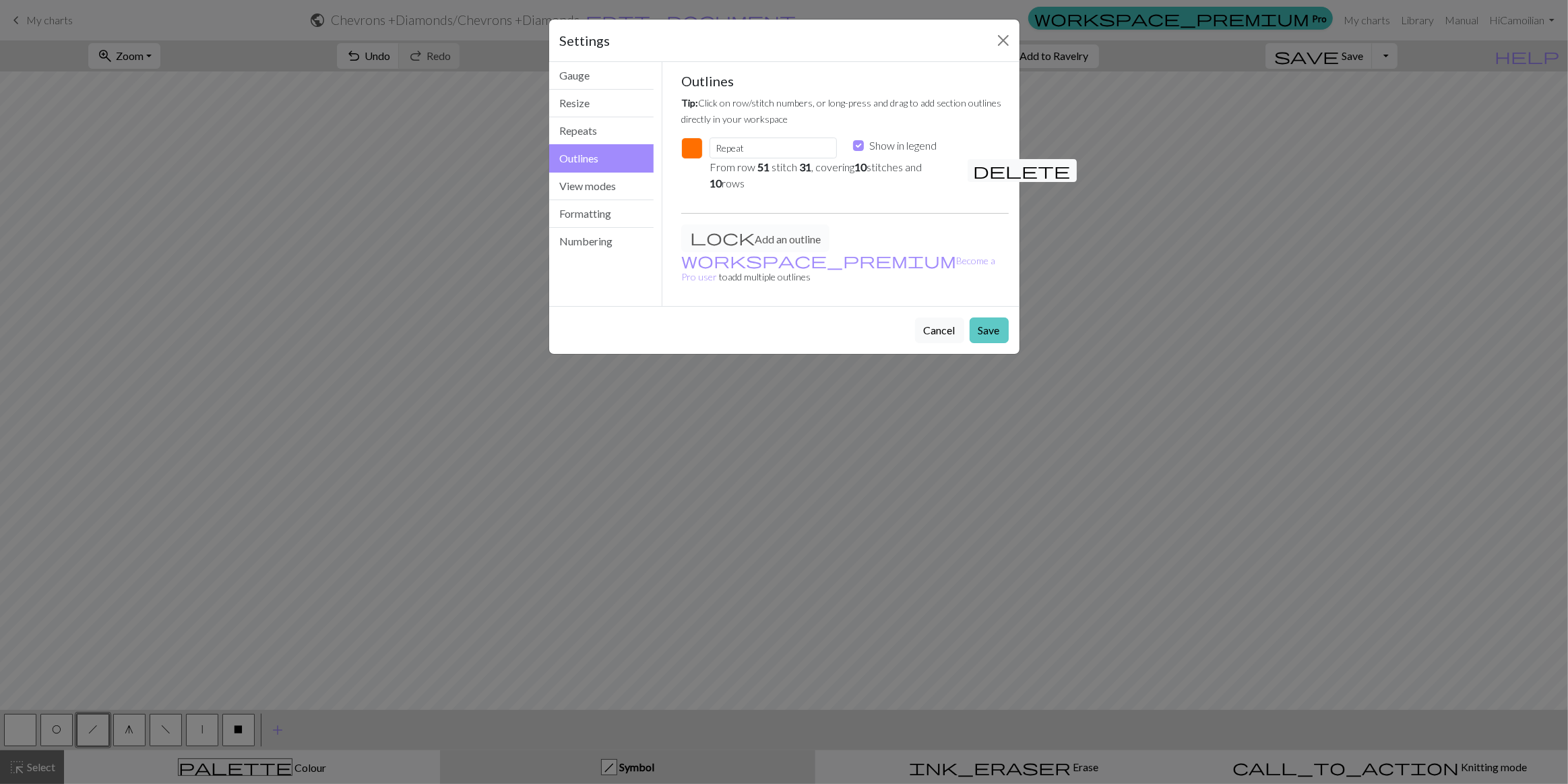
click at [1008, 317] on button "Save" at bounding box center [989, 330] width 39 height 25
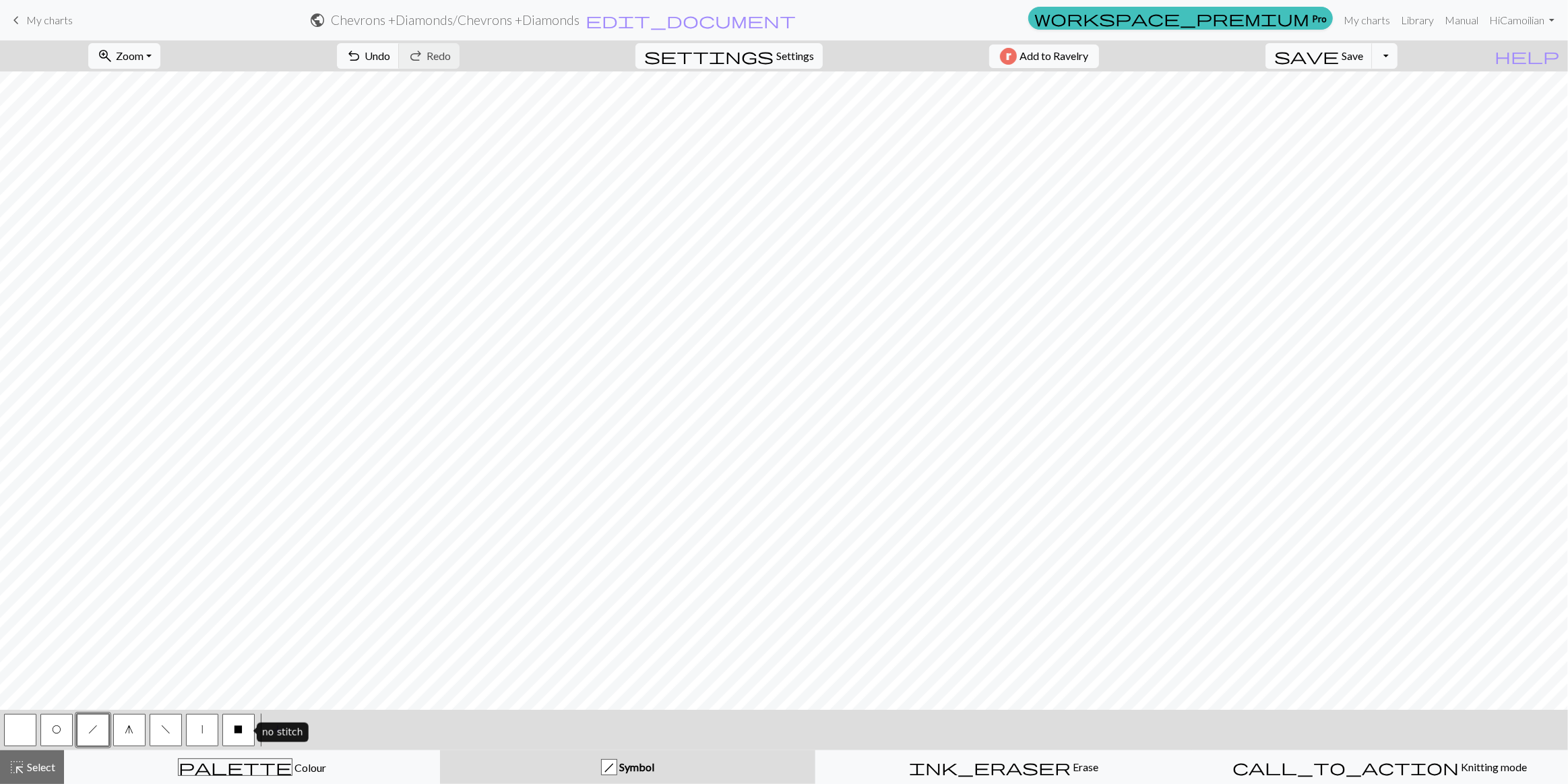
click at [230, 733] on button "X" at bounding box center [238, 730] width 33 height 33
click at [130, 726] on span "g" at bounding box center [130, 730] width 9 height 11
click at [229, 731] on button "X" at bounding box center [238, 730] width 33 height 33
click at [138, 724] on button "g" at bounding box center [130, 730] width 33 height 33
click at [53, 732] on span "O" at bounding box center [56, 730] width 9 height 11
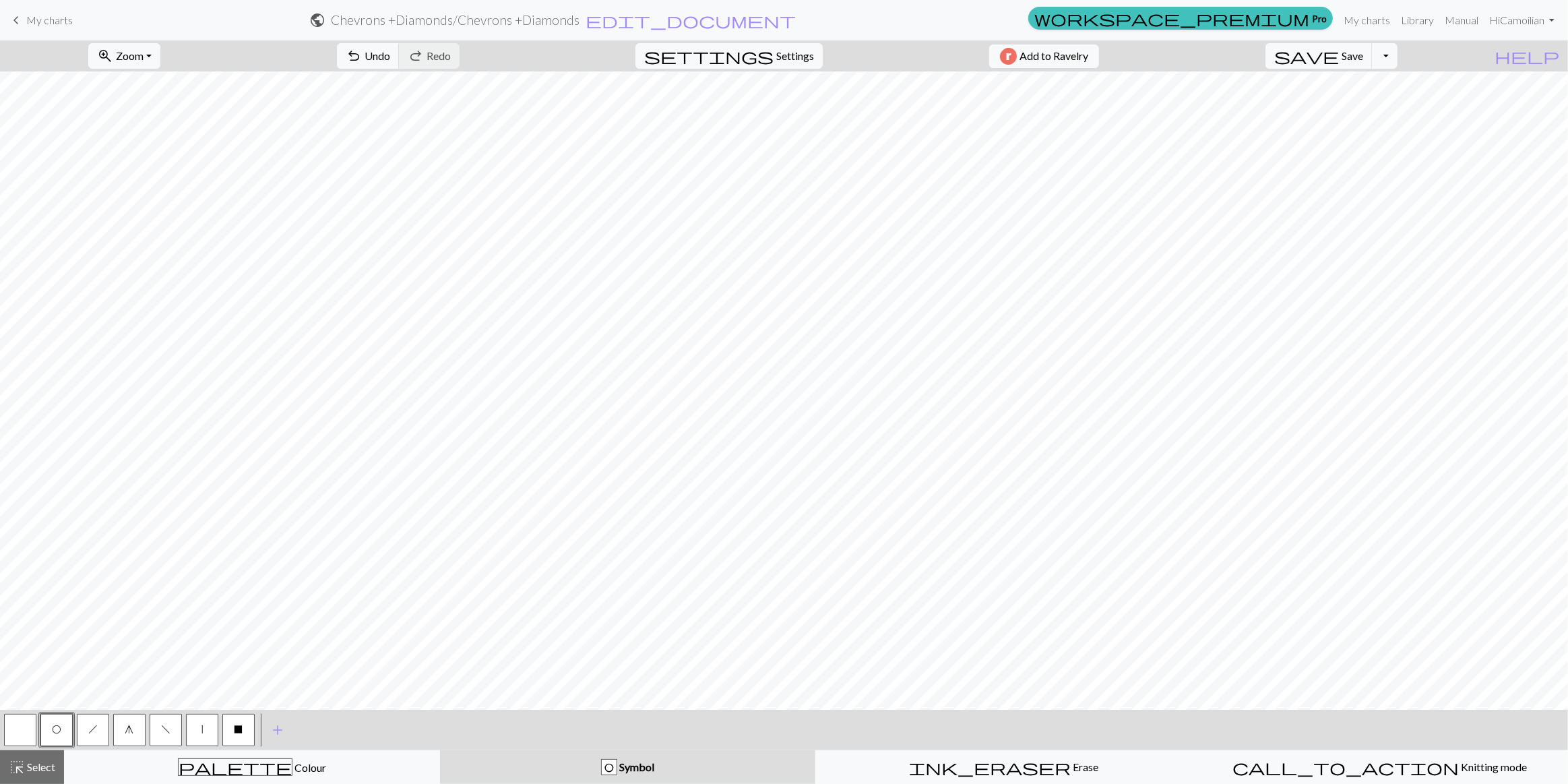
click at [227, 740] on button "X" at bounding box center [238, 730] width 33 height 33
click at [54, 732] on span "O" at bounding box center [56, 730] width 9 height 11
click at [160, 730] on button "f" at bounding box center [166, 730] width 33 height 33
click at [53, 735] on button "O" at bounding box center [57, 730] width 33 height 33
click at [163, 730] on span "f" at bounding box center [166, 730] width 9 height 11
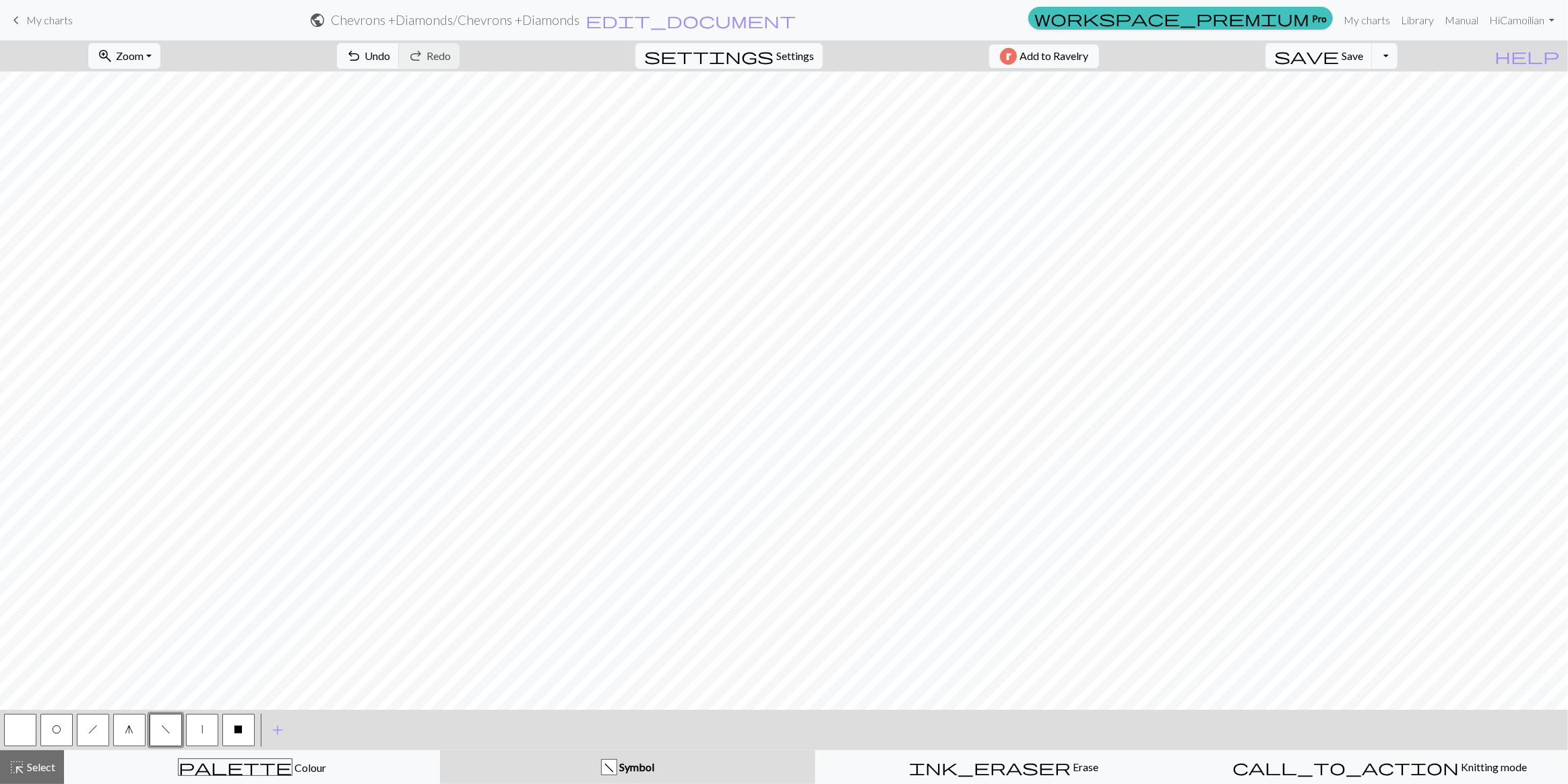
click at [90, 721] on button "h" at bounding box center [93, 730] width 33 height 33
click at [173, 728] on button "f" at bounding box center [166, 730] width 33 height 33
click at [61, 736] on button "O" at bounding box center [57, 730] width 33 height 33
click at [23, 736] on button "button" at bounding box center [20, 730] width 33 height 33
drag, startPoint x: 117, startPoint y: 766, endPoint x: 70, endPoint y: 763, distance: 47.1
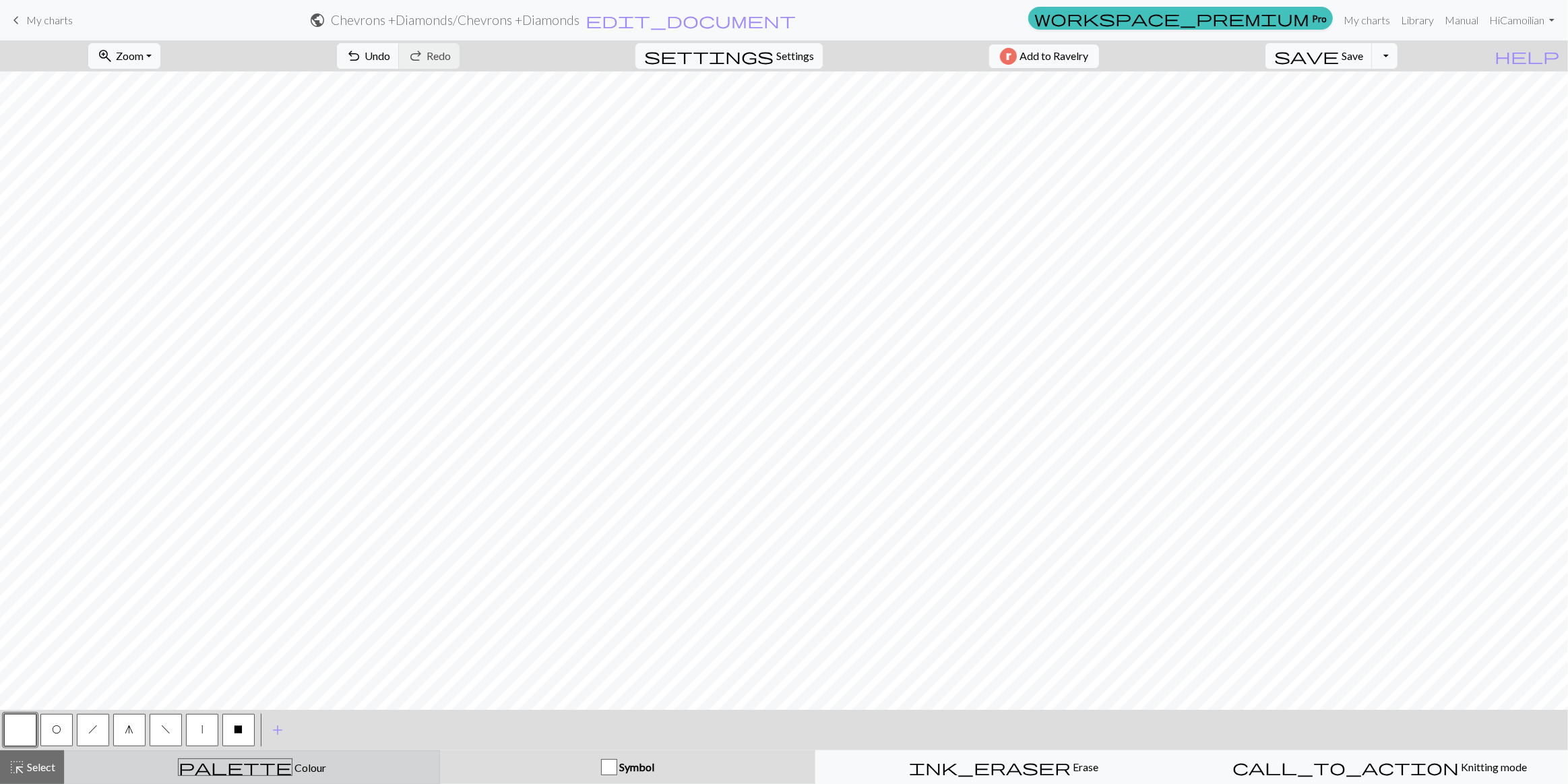
click at [114, 766] on div "palette Colour Colour" at bounding box center [252, 767] width 359 height 17
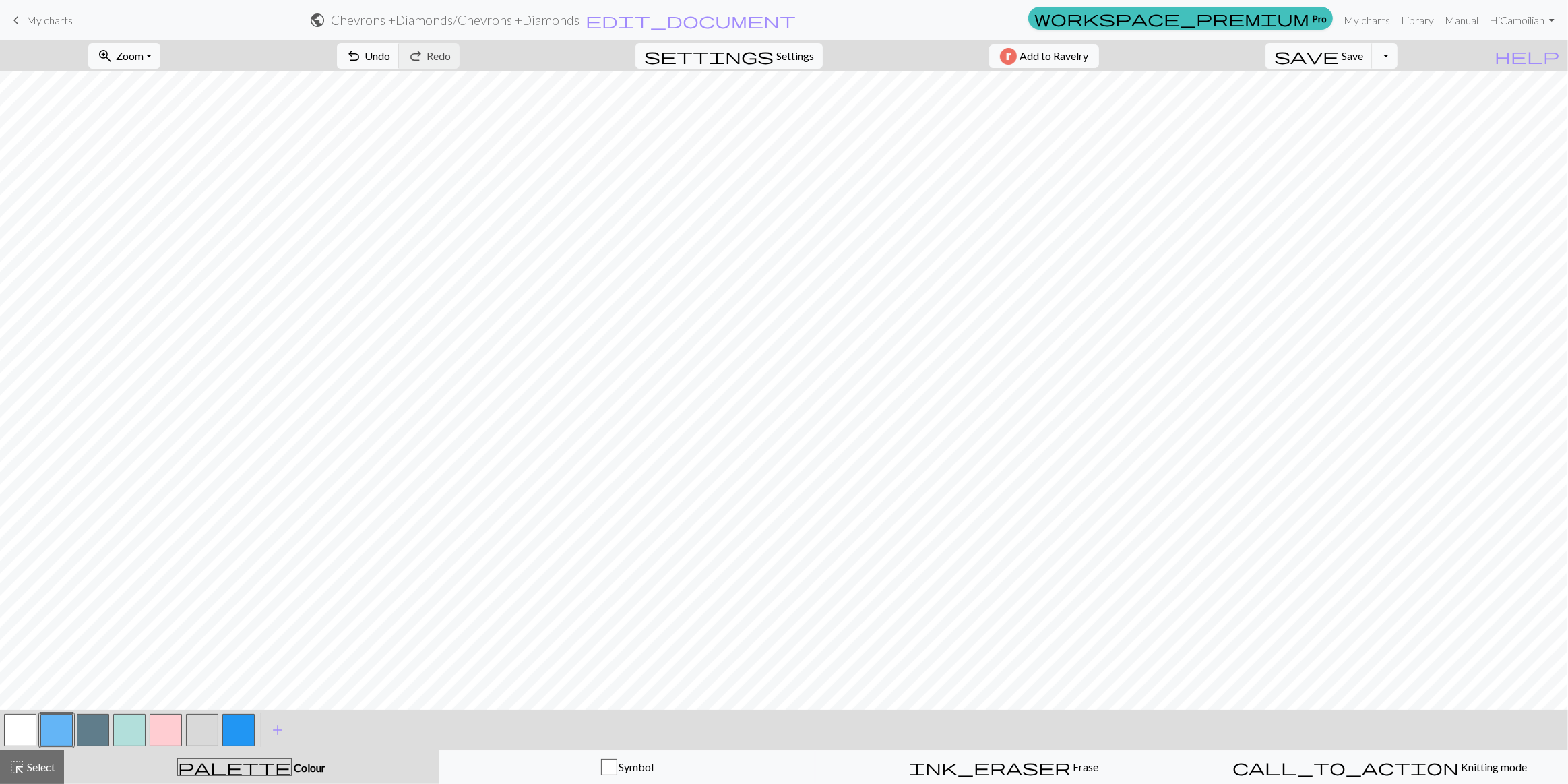
click at [127, 735] on button "button" at bounding box center [130, 730] width 33 height 33
click at [159, 731] on button "button" at bounding box center [166, 730] width 33 height 33
drag, startPoint x: 27, startPoint y: 754, endPoint x: 19, endPoint y: 767, distance: 15.3
click at [26, 756] on button "highlight_alt Select Select" at bounding box center [32, 767] width 64 height 34
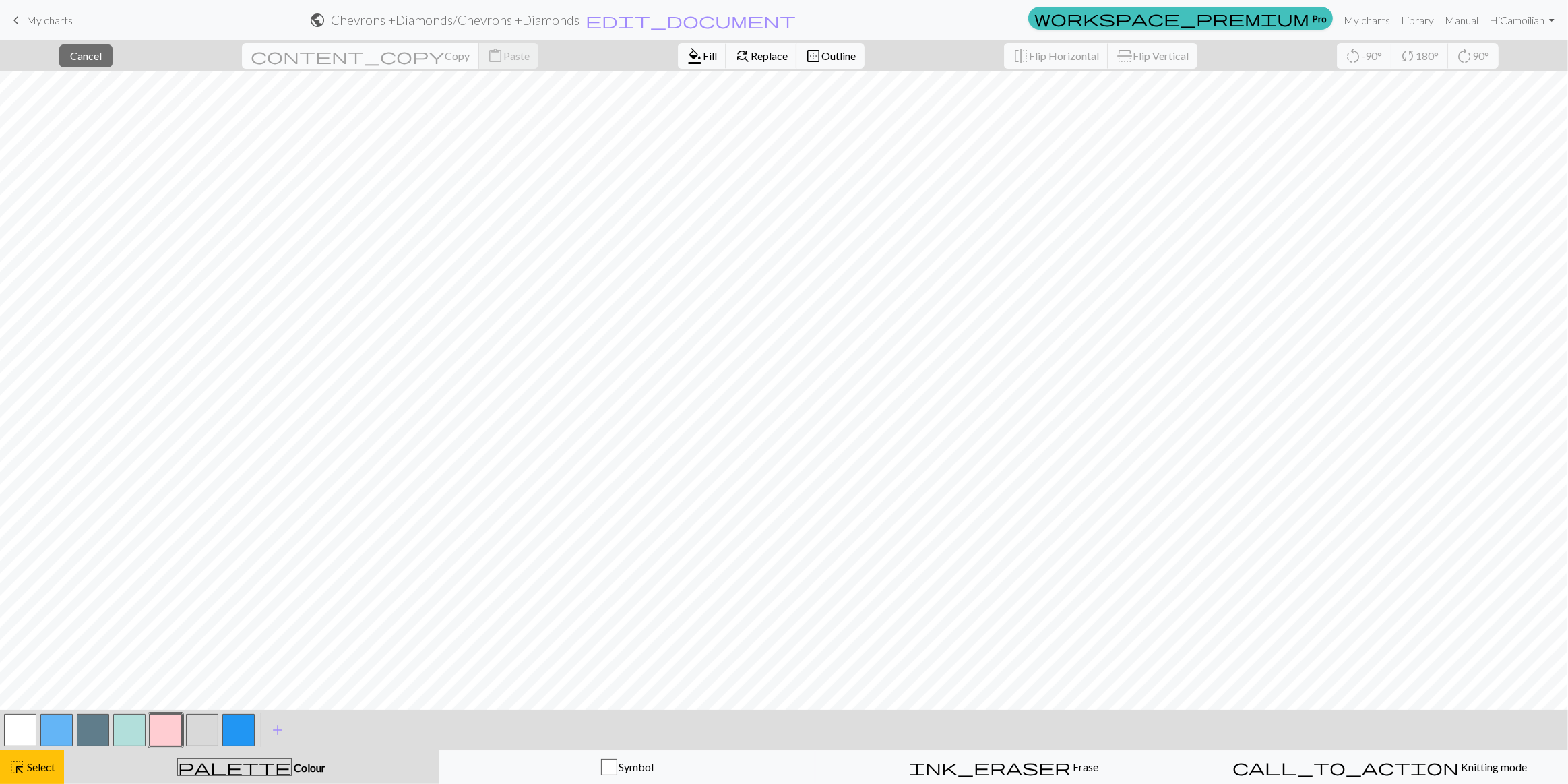
click at [445, 53] on span "Copy" at bounding box center [458, 55] width 25 height 13
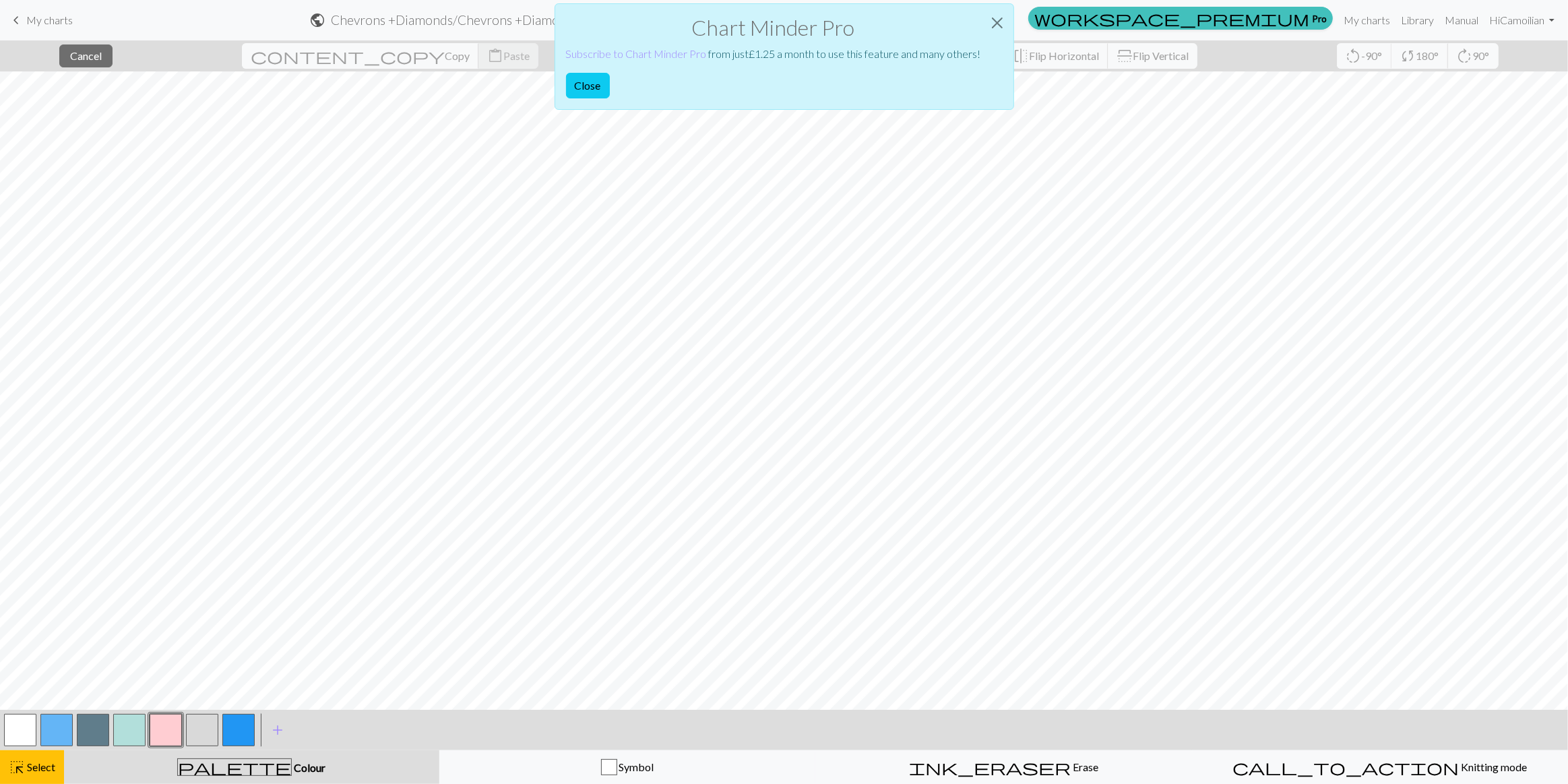
click at [389, 60] on div "Chart Minder Pro Subscribe to Chart Minder Pro from just £ 1.25 a month to use …" at bounding box center [784, 60] width 1568 height 121
click at [610, 73] on button "Close" at bounding box center [588, 85] width 44 height 25
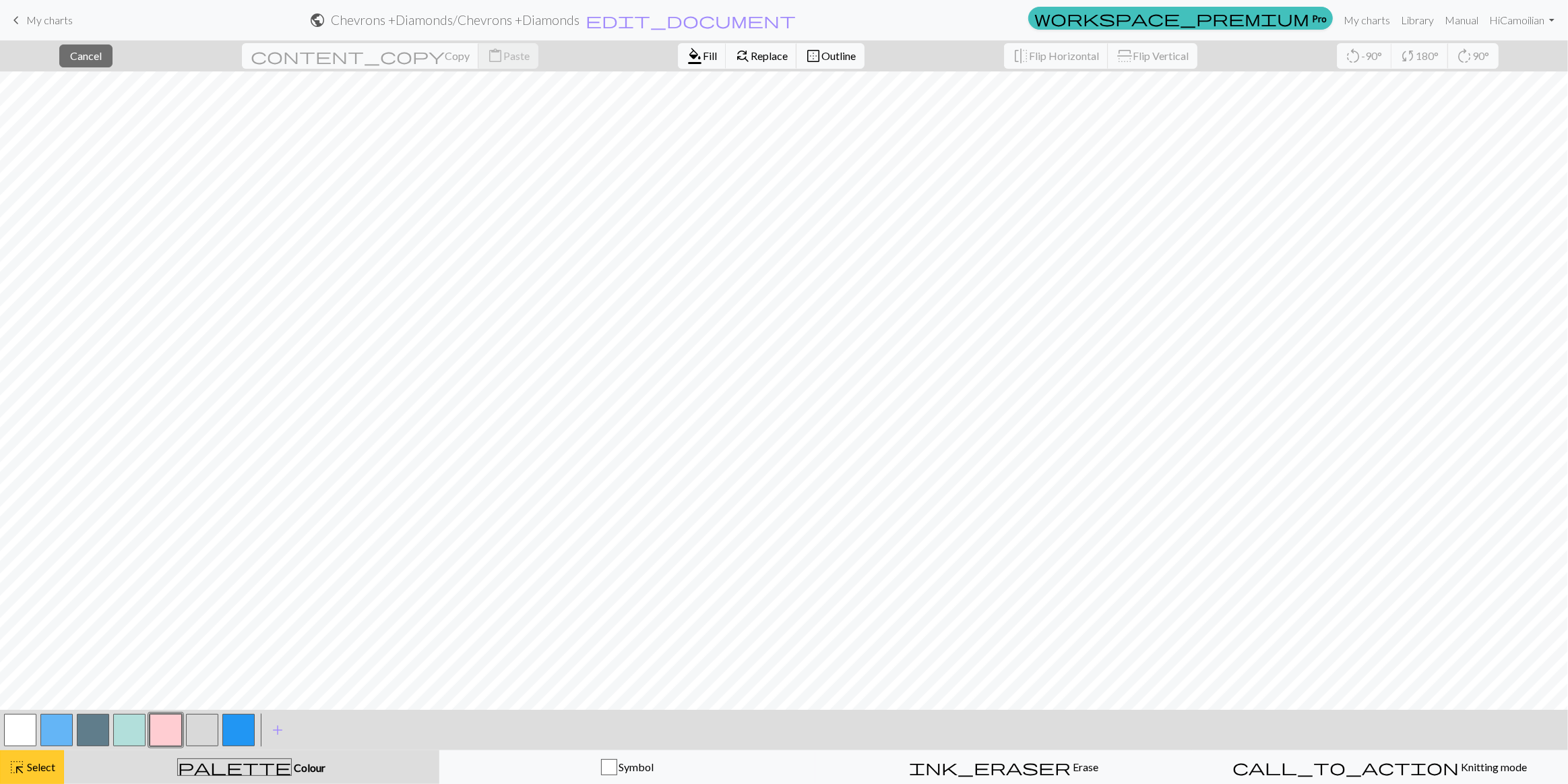
drag, startPoint x: 35, startPoint y: 779, endPoint x: 50, endPoint y: 779, distance: 15.0
click at [36, 779] on button "highlight_alt Select Select" at bounding box center [32, 767] width 64 height 34
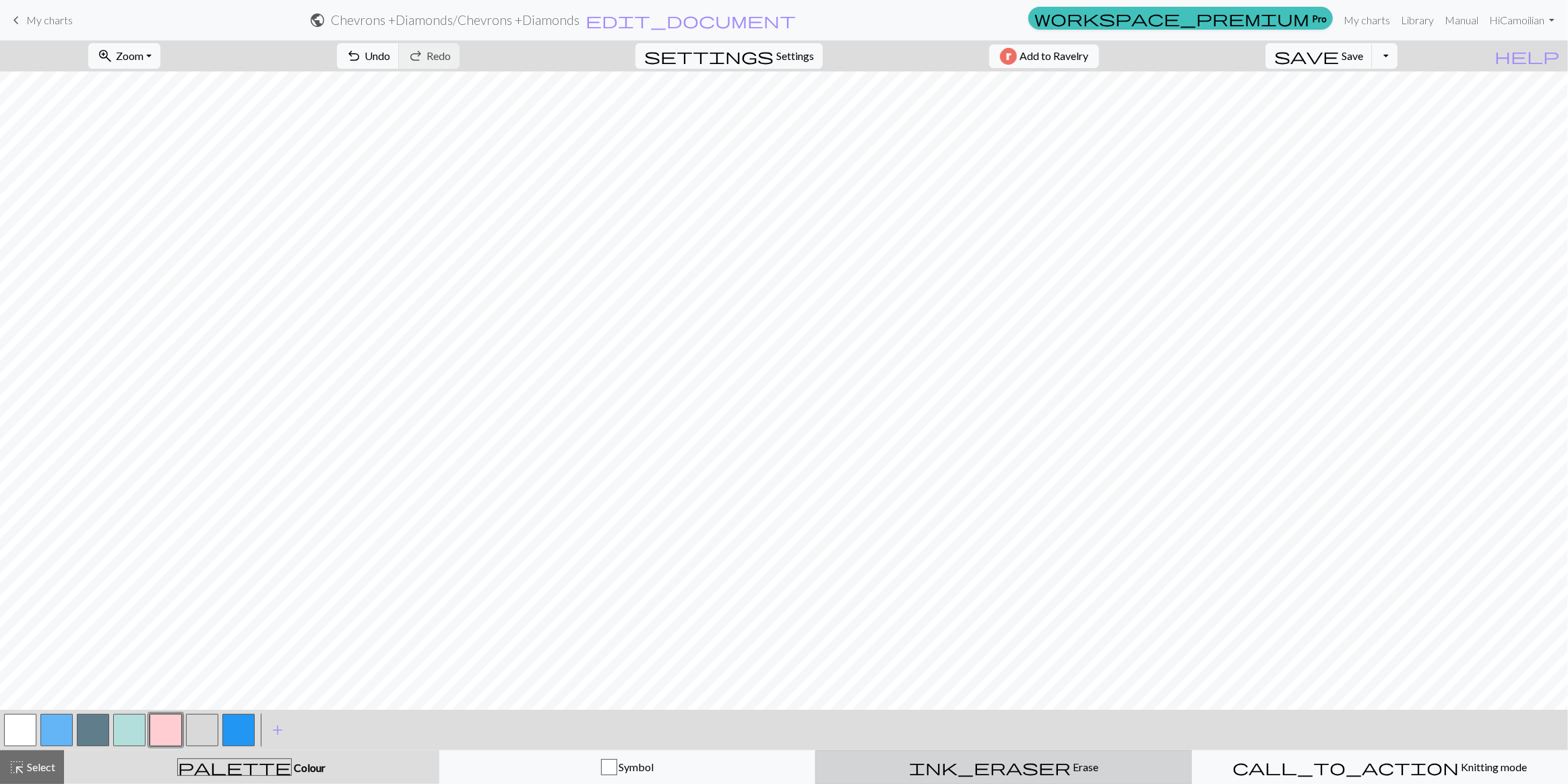
click at [1002, 775] on button "ink_eraser Erase Erase" at bounding box center [1003, 767] width 376 height 34
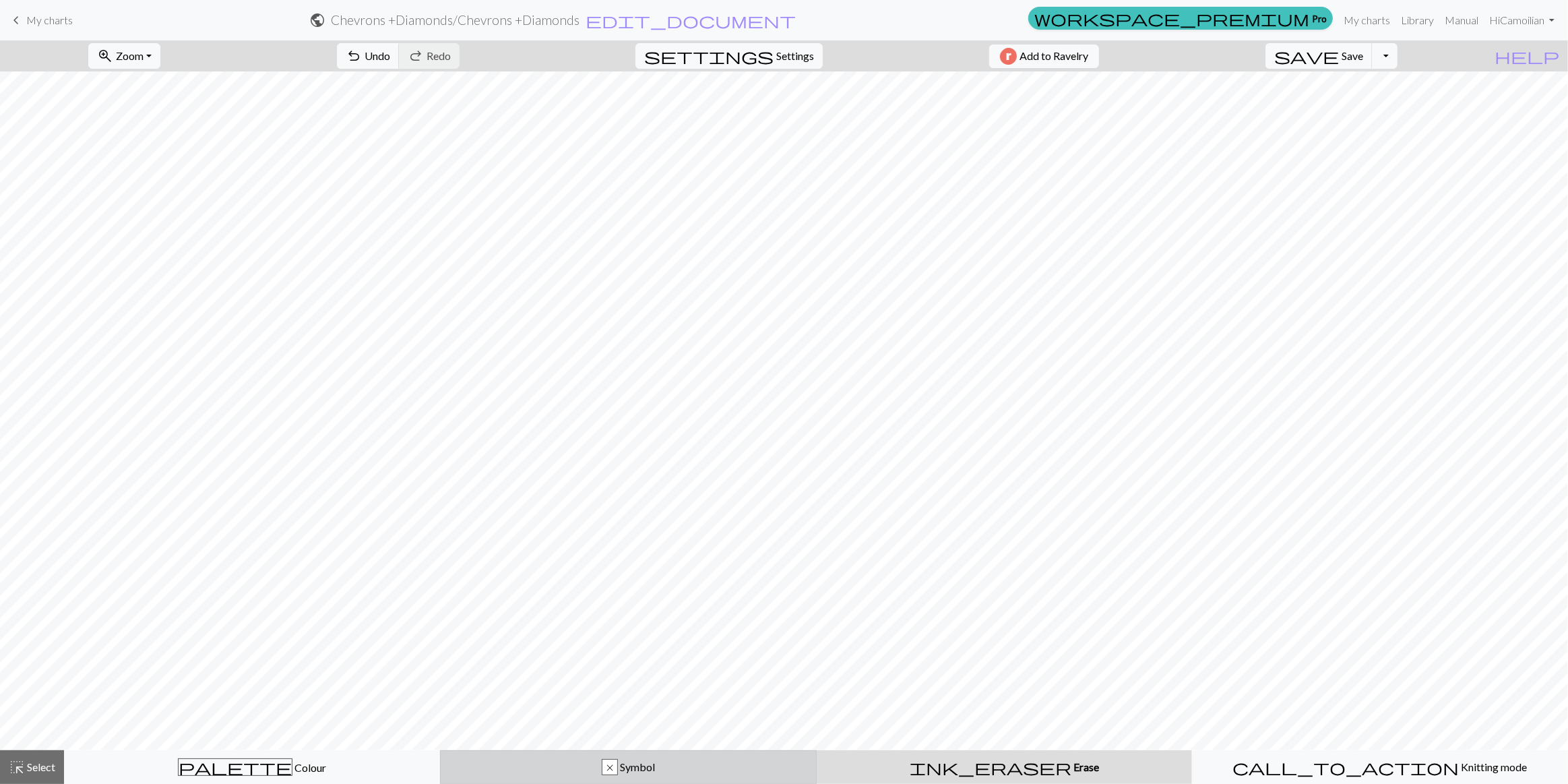
click at [623, 765] on span "Symbol" at bounding box center [636, 767] width 37 height 13
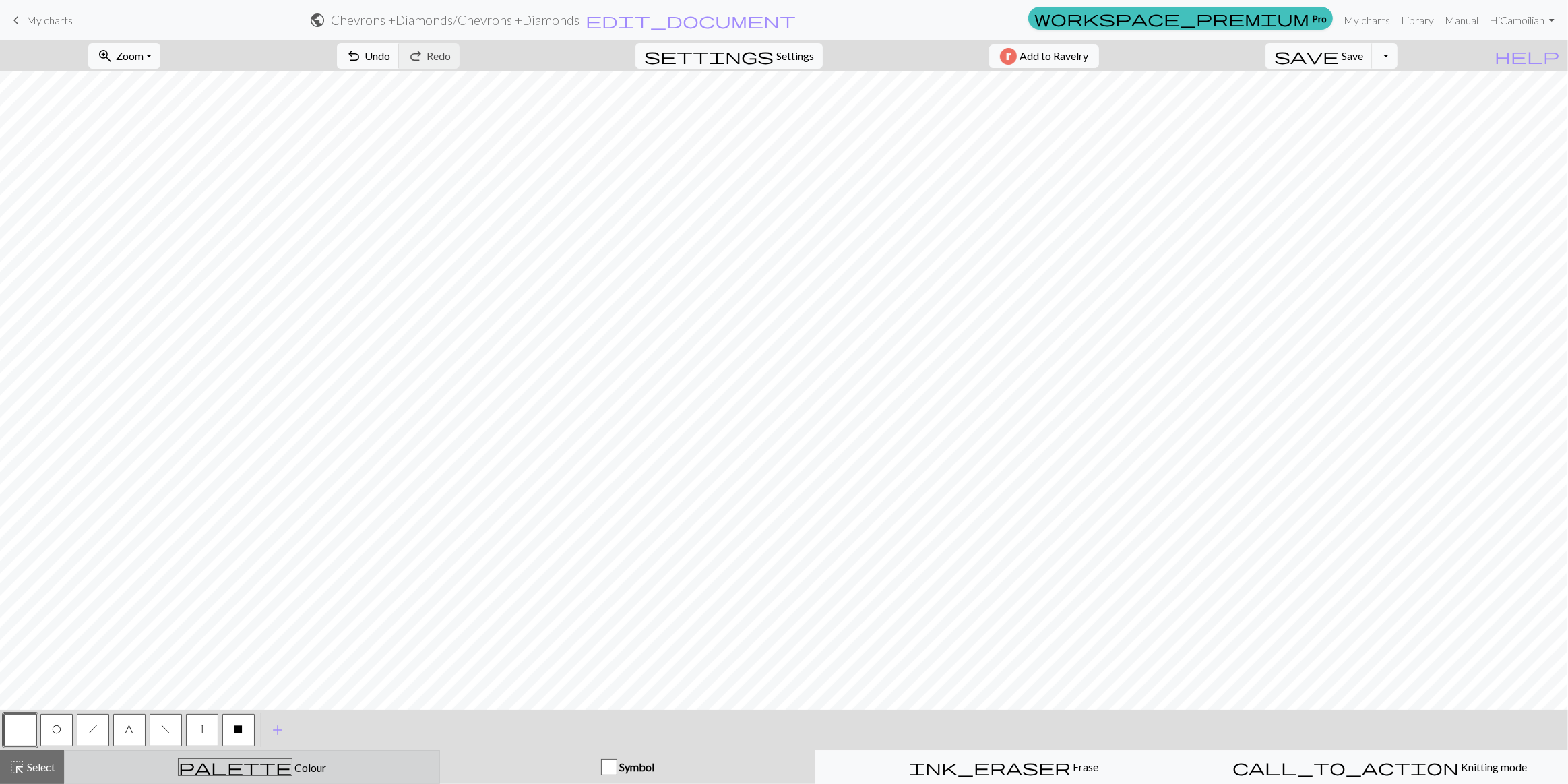
click at [216, 764] on div "palette Colour Colour" at bounding box center [252, 767] width 359 height 17
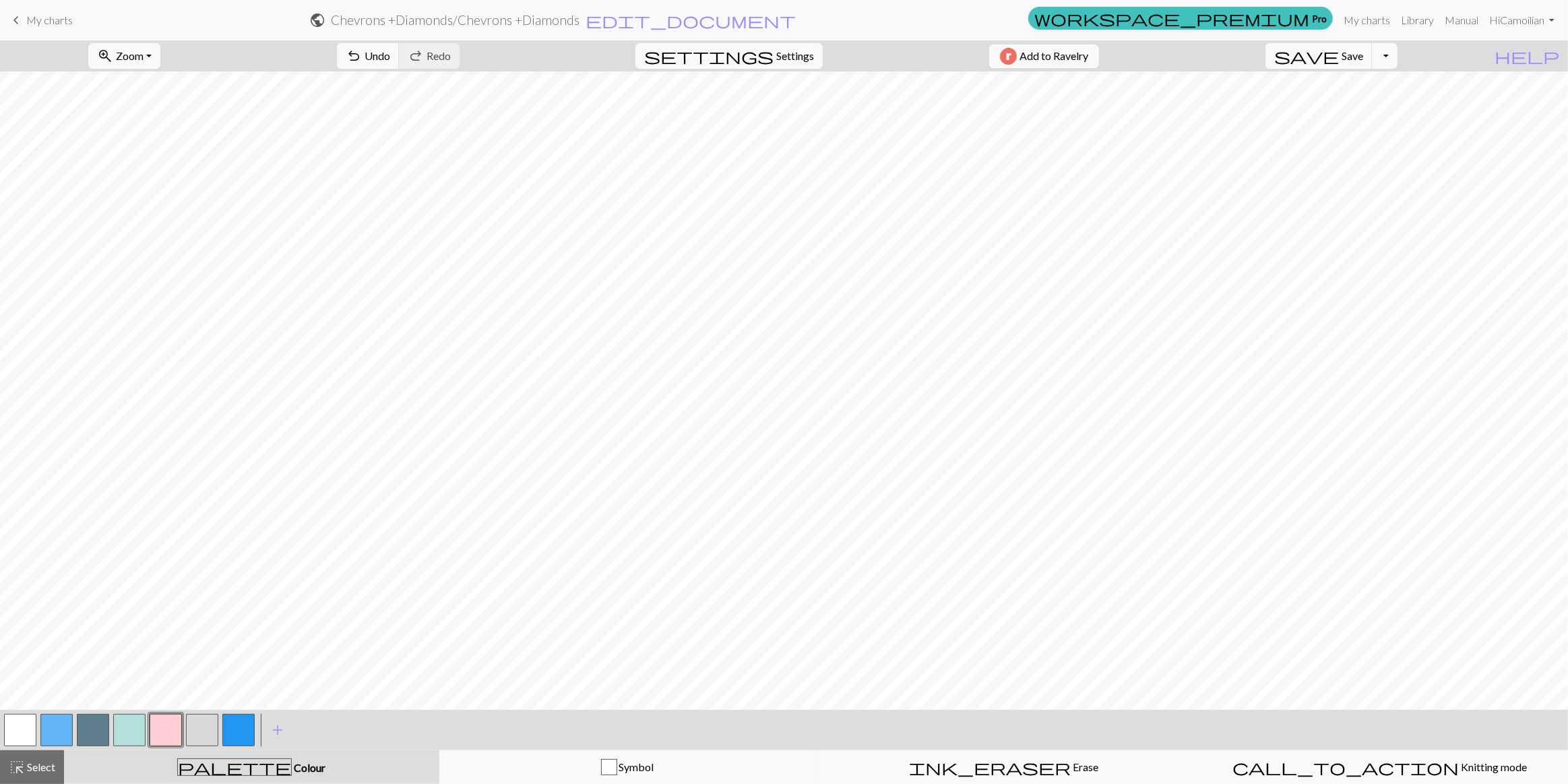
click at [120, 727] on button "button" at bounding box center [130, 730] width 33 height 33
click at [170, 728] on button "button" at bounding box center [166, 730] width 33 height 33
click at [9, 736] on button "button" at bounding box center [20, 730] width 33 height 33
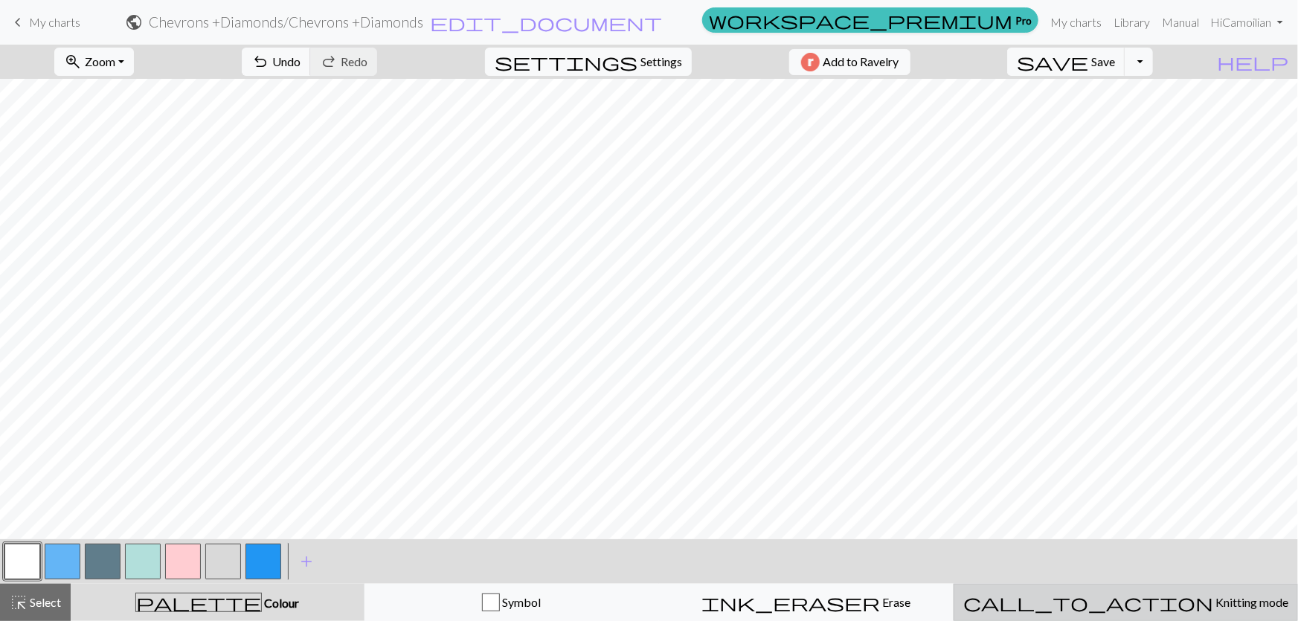
click at [1213, 602] on span "Knitting mode" at bounding box center [1250, 602] width 75 height 14
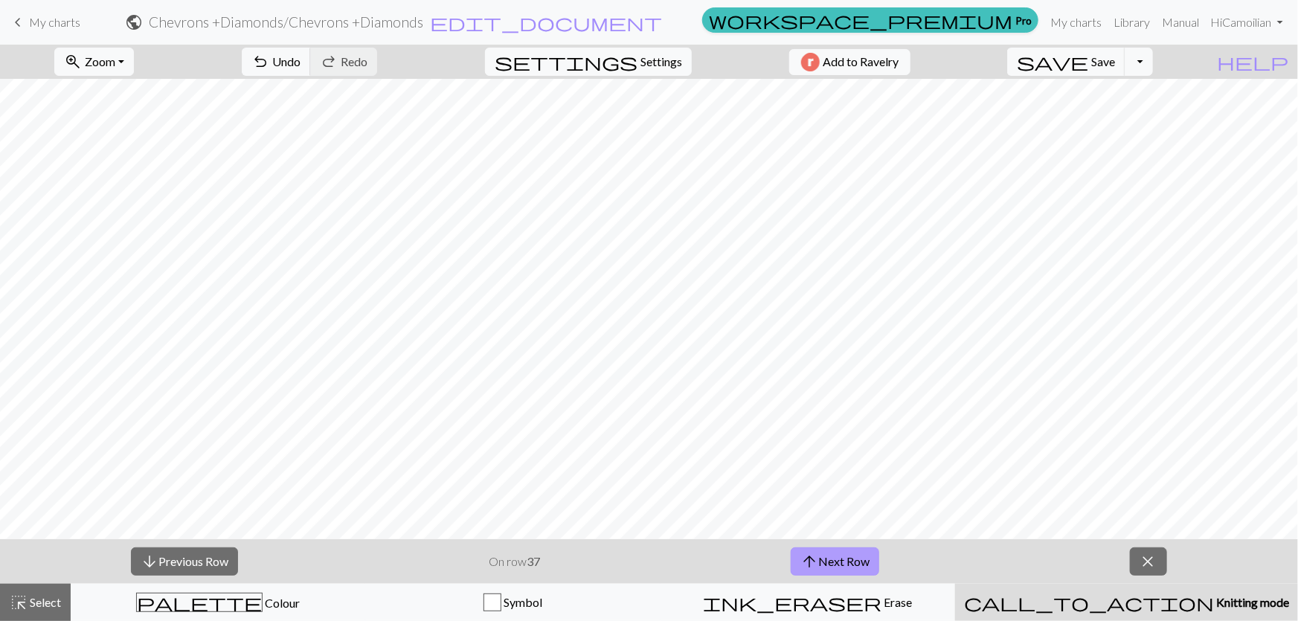
click at [821, 561] on button "arrow_upward Next Row" at bounding box center [834, 561] width 88 height 28
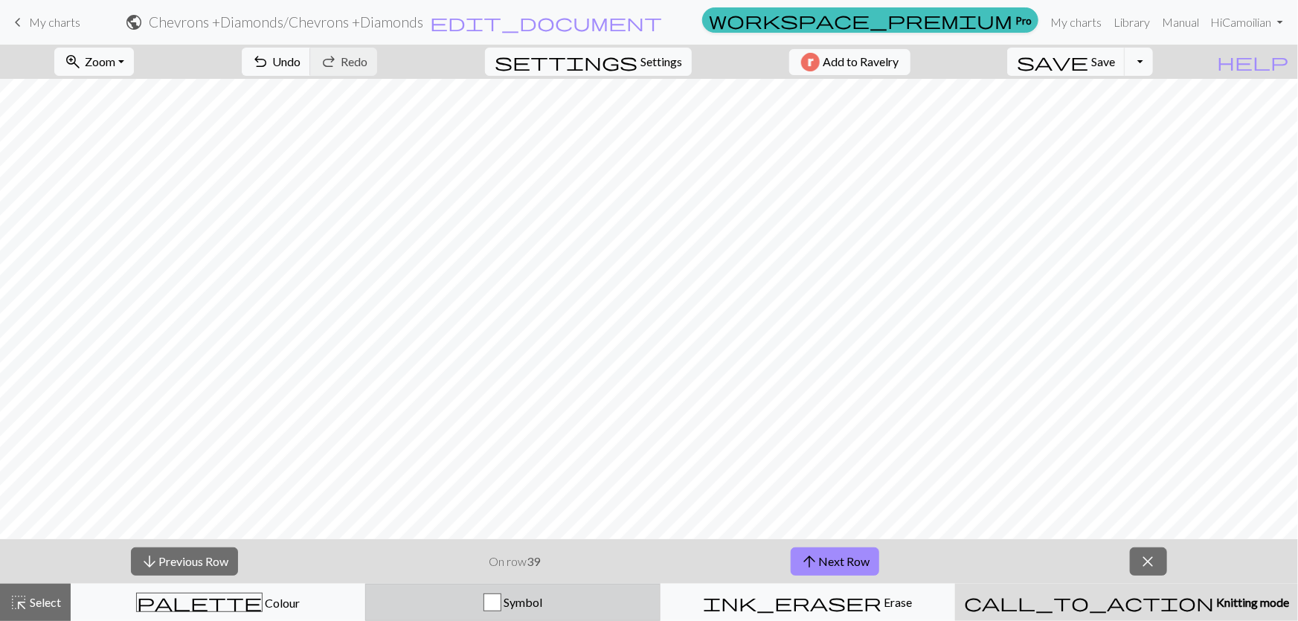
click at [490, 606] on div "Symbol" at bounding box center [512, 602] width 275 height 18
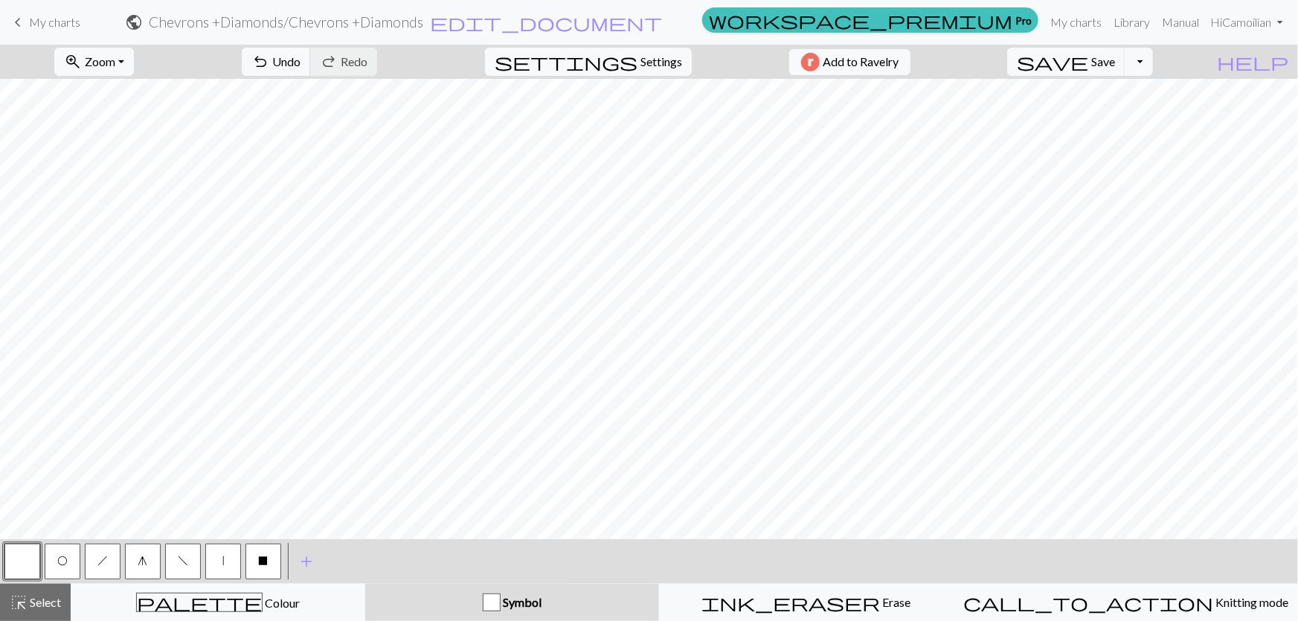
click at [116, 554] on button "h" at bounding box center [103, 562] width 36 height 36
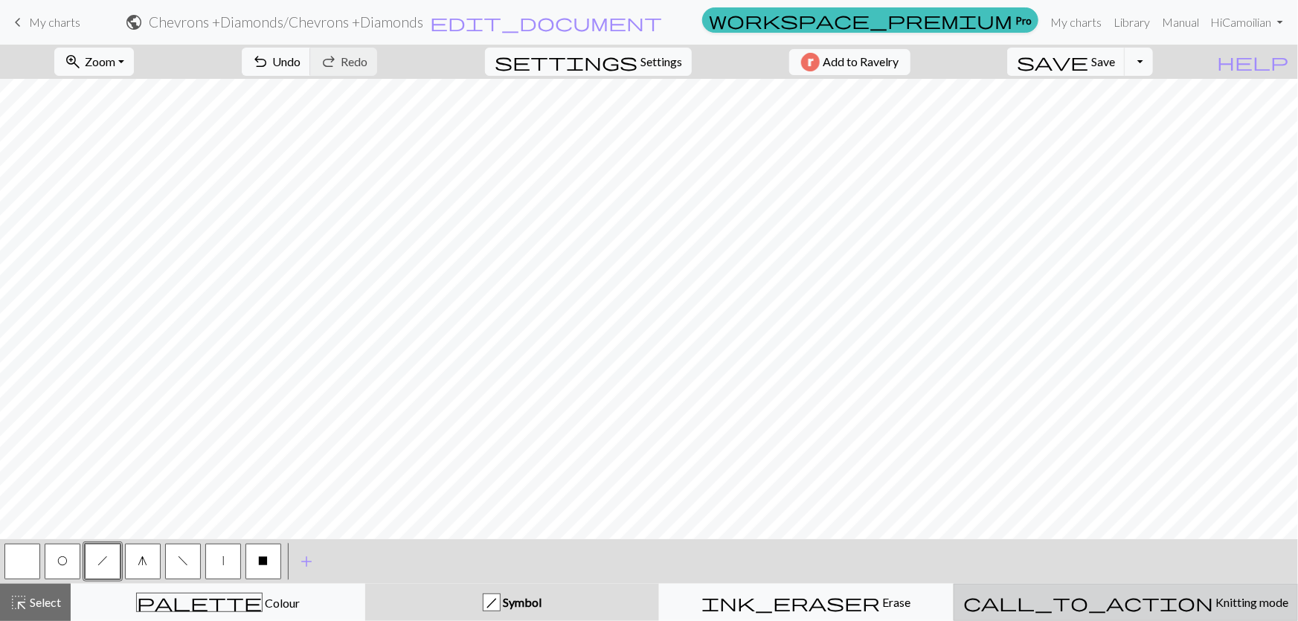
click at [1213, 609] on span "Knitting mode" at bounding box center [1250, 602] width 75 height 14
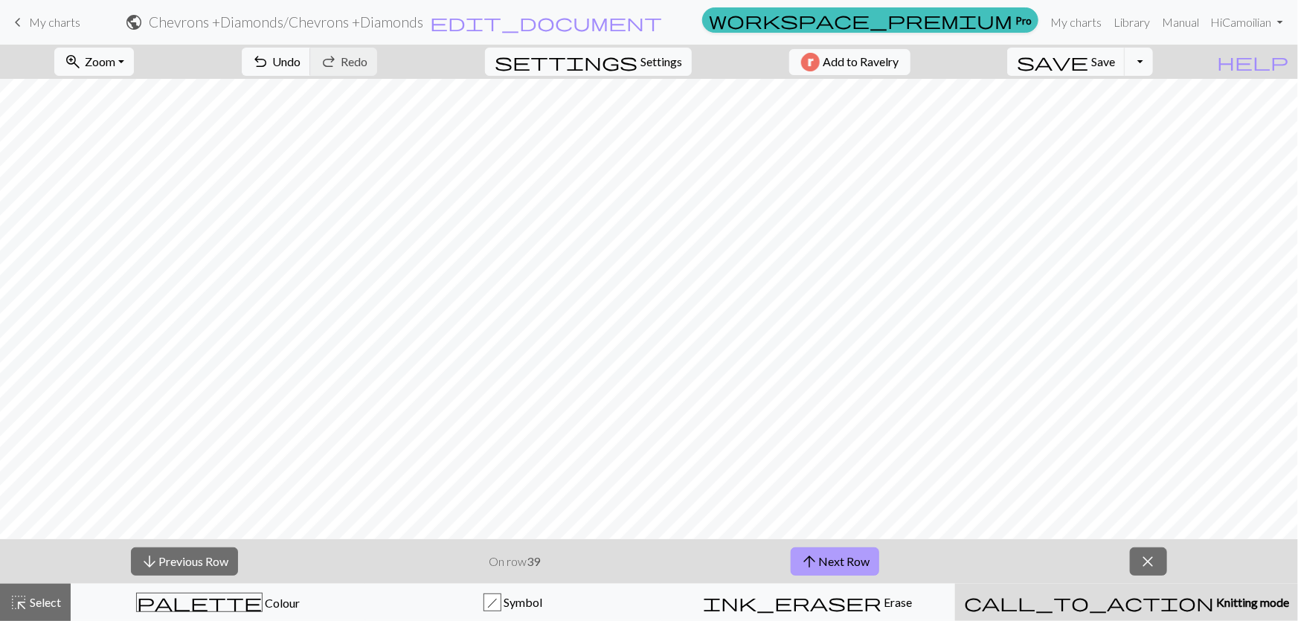
click at [829, 555] on button "arrow_upward Next Row" at bounding box center [834, 561] width 88 height 28
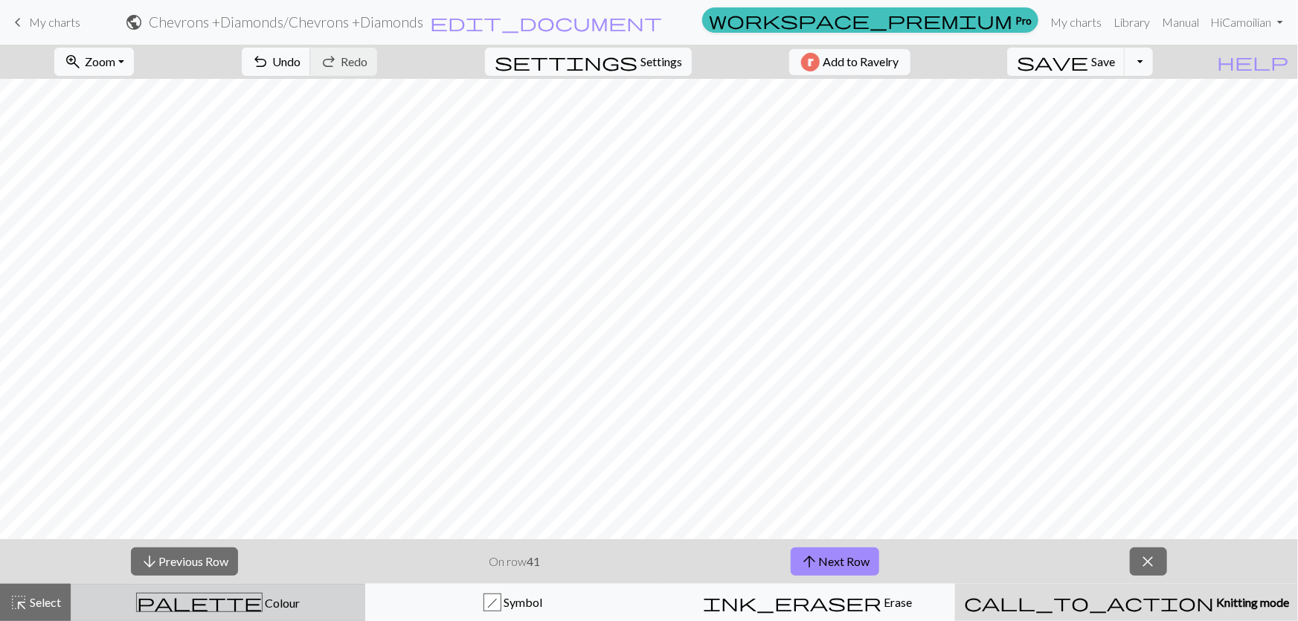
click at [230, 596] on div "palette Colour Colour" at bounding box center [217, 602] width 275 height 19
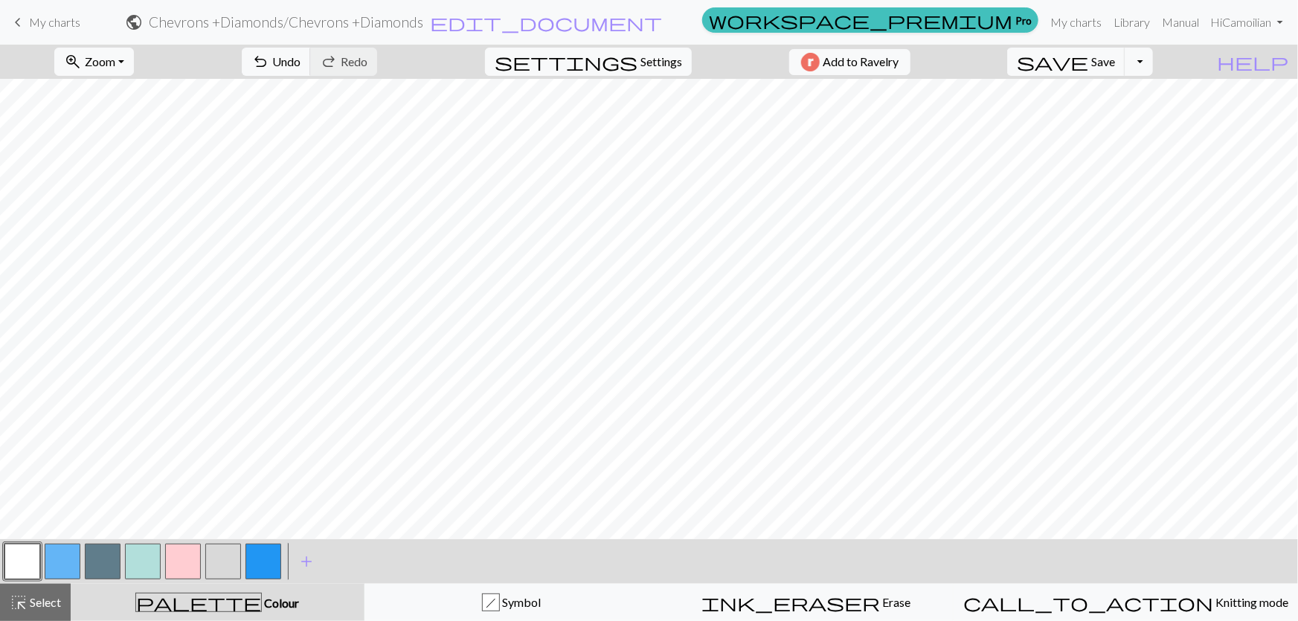
click at [189, 558] on button "button" at bounding box center [183, 562] width 36 height 36
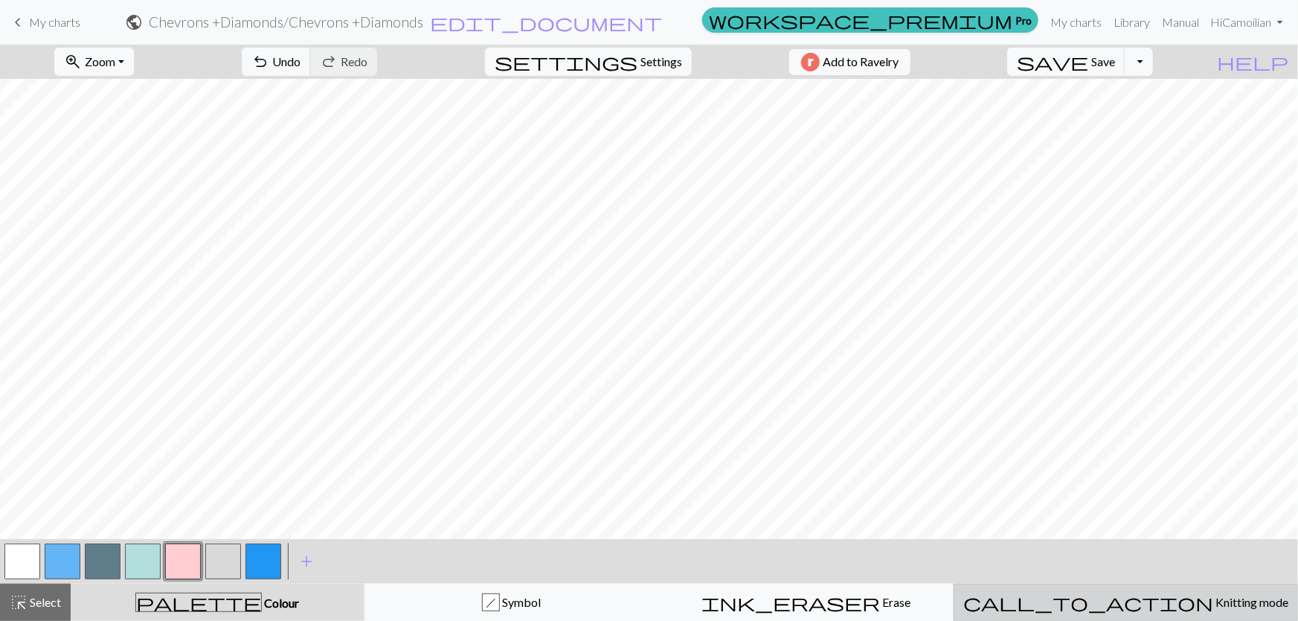
click at [1149, 610] on div "call_to_action Knitting mode Knitting mode" at bounding box center [1125, 602] width 325 height 18
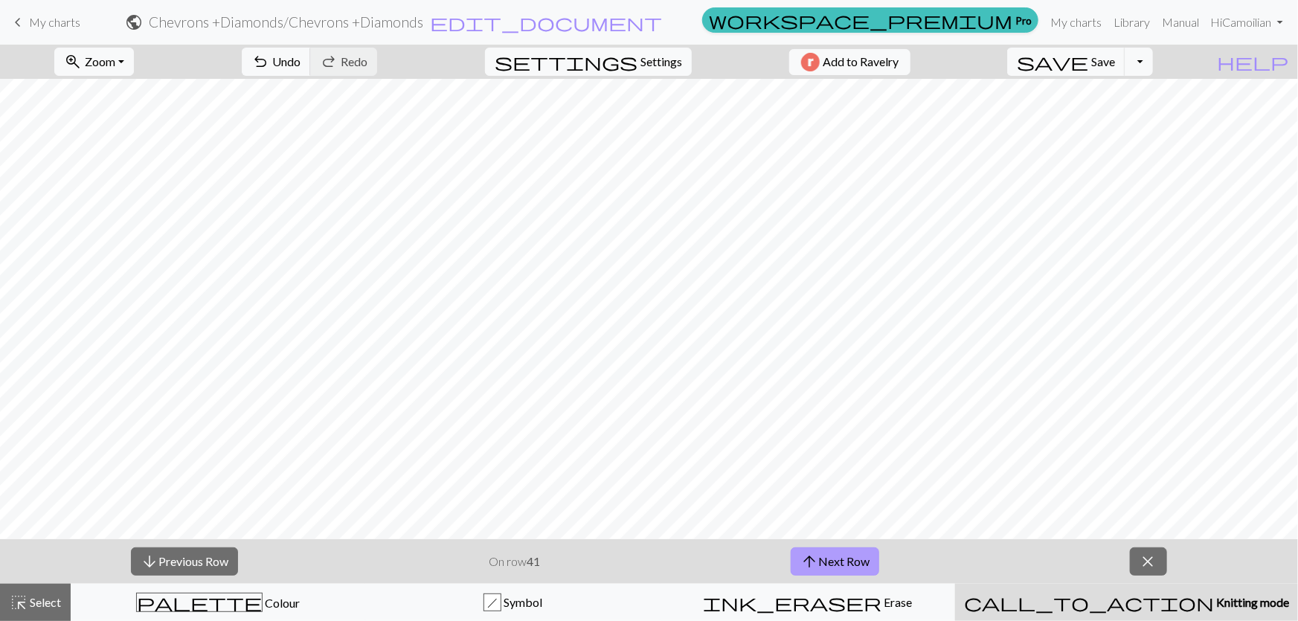
click at [835, 561] on button "arrow_upward Next Row" at bounding box center [834, 561] width 88 height 28
click at [835, 558] on button "arrow_upward Next Row" at bounding box center [834, 561] width 88 height 28
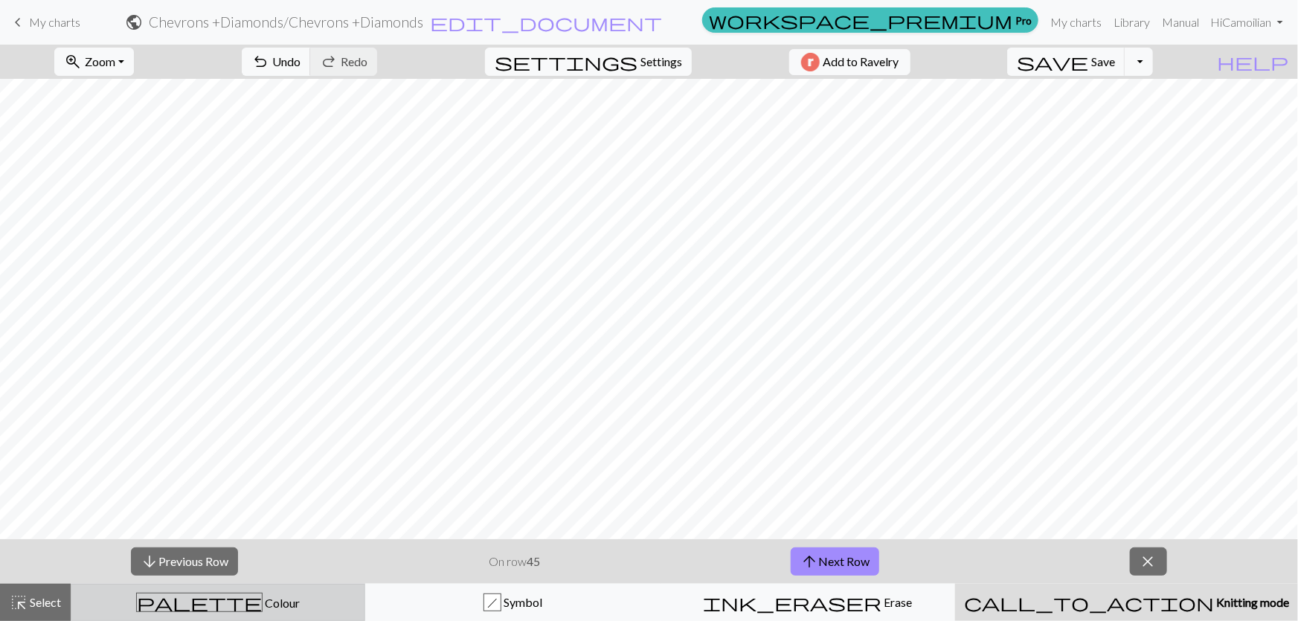
drag, startPoint x: 262, startPoint y: 606, endPoint x: 309, endPoint y: 607, distance: 46.1
click at [263, 607] on div "palette Colour Colour" at bounding box center [217, 602] width 275 height 19
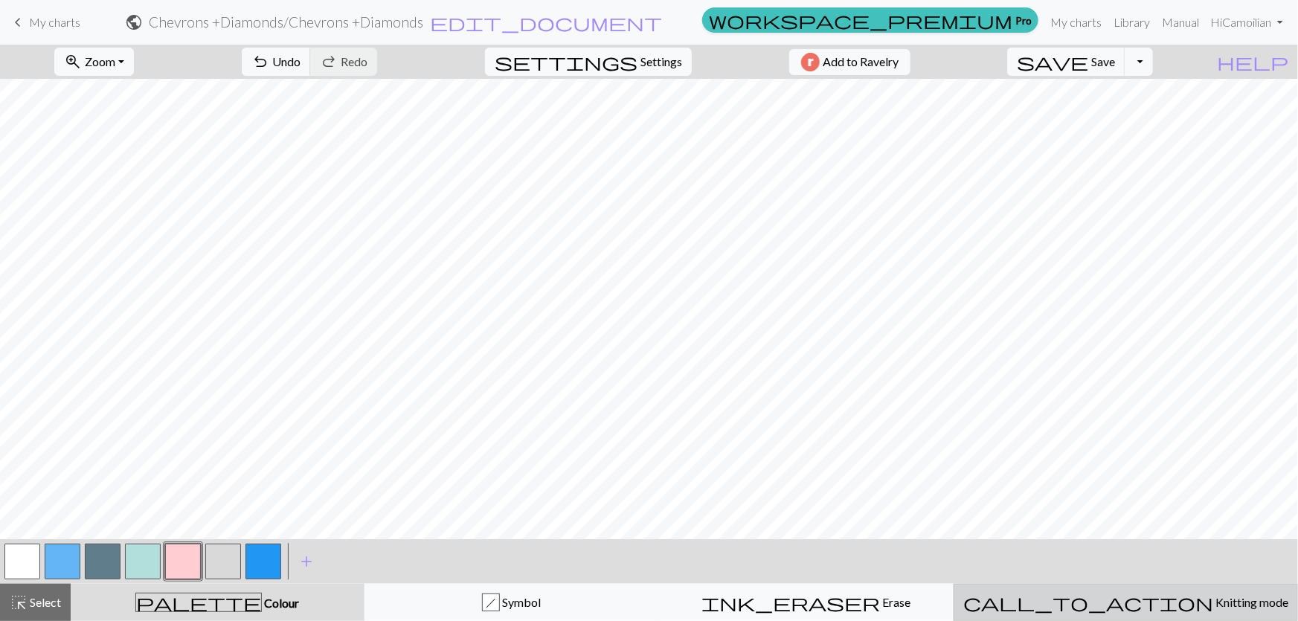
click at [1213, 602] on span "Knitting mode" at bounding box center [1250, 602] width 75 height 14
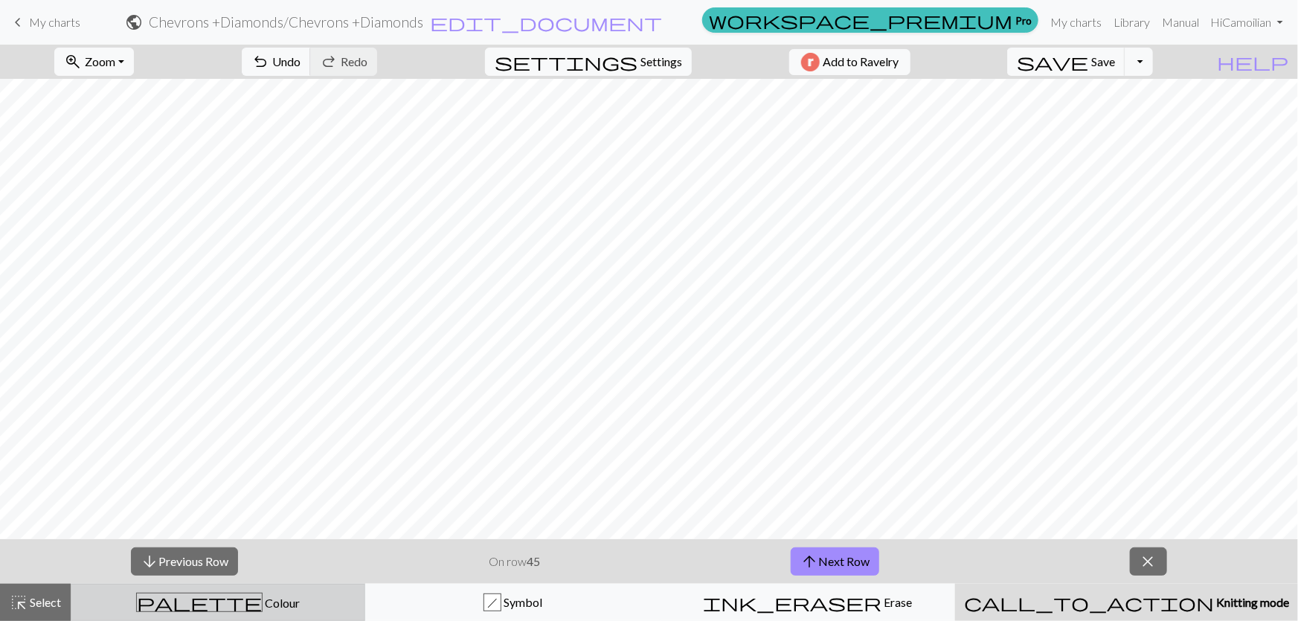
click at [262, 601] on span "Colour" at bounding box center [280, 603] width 37 height 14
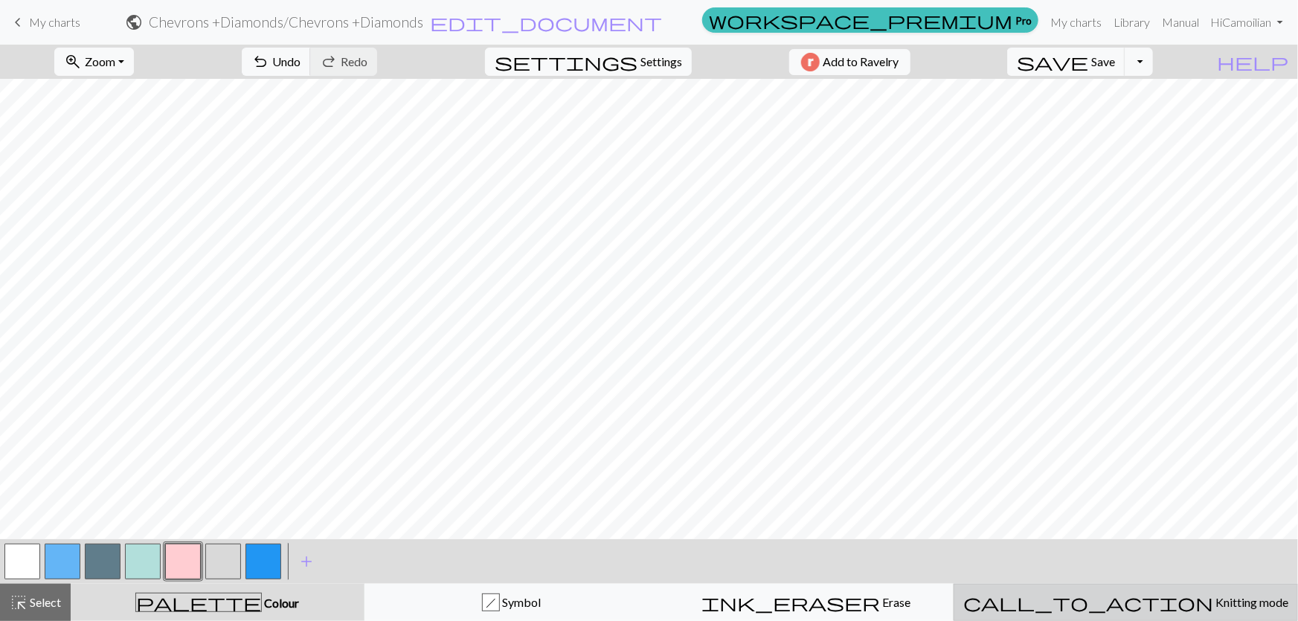
click at [1213, 605] on span "Knitting mode" at bounding box center [1250, 602] width 75 height 14
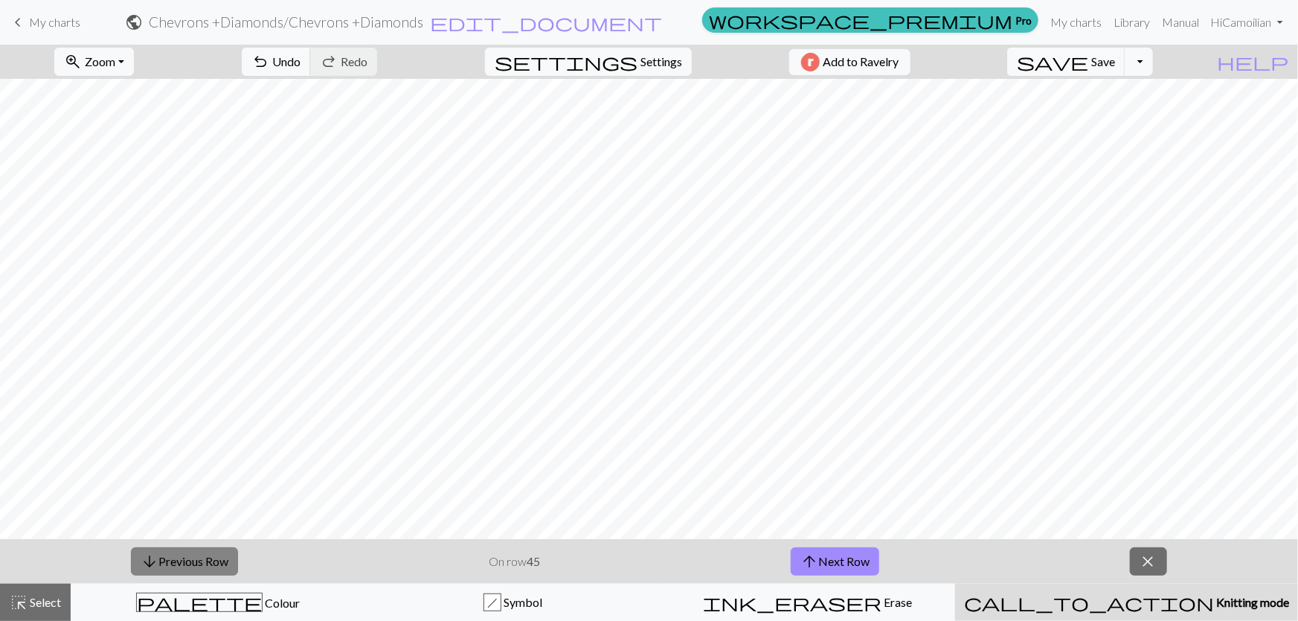
click at [175, 561] on button "arrow_downward Previous Row" at bounding box center [184, 561] width 107 height 28
click at [180, 564] on button "arrow_downward Previous Row" at bounding box center [184, 561] width 107 height 28
click at [181, 564] on button "arrow_downward Previous Row" at bounding box center [184, 561] width 107 height 28
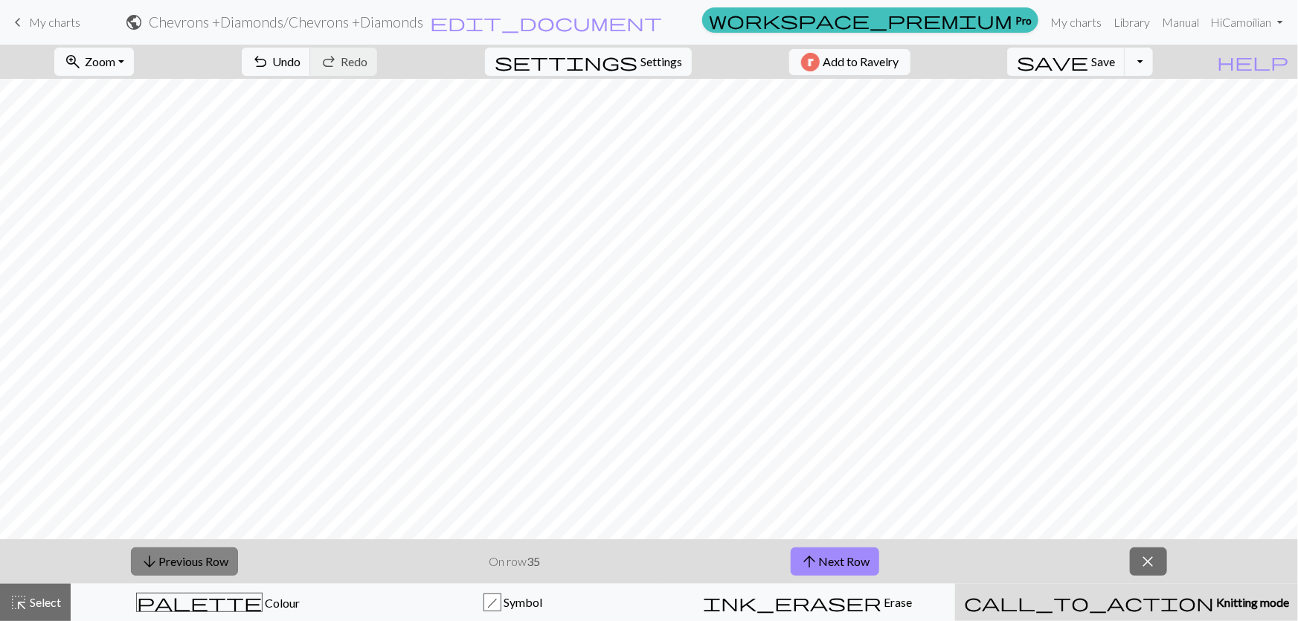
click at [199, 565] on button "arrow_downward Previous Row" at bounding box center [184, 561] width 107 height 28
click at [803, 559] on span "arrow_upward" at bounding box center [809, 561] width 18 height 21
click at [828, 557] on button "arrow_upward Next Row" at bounding box center [834, 561] width 88 height 28
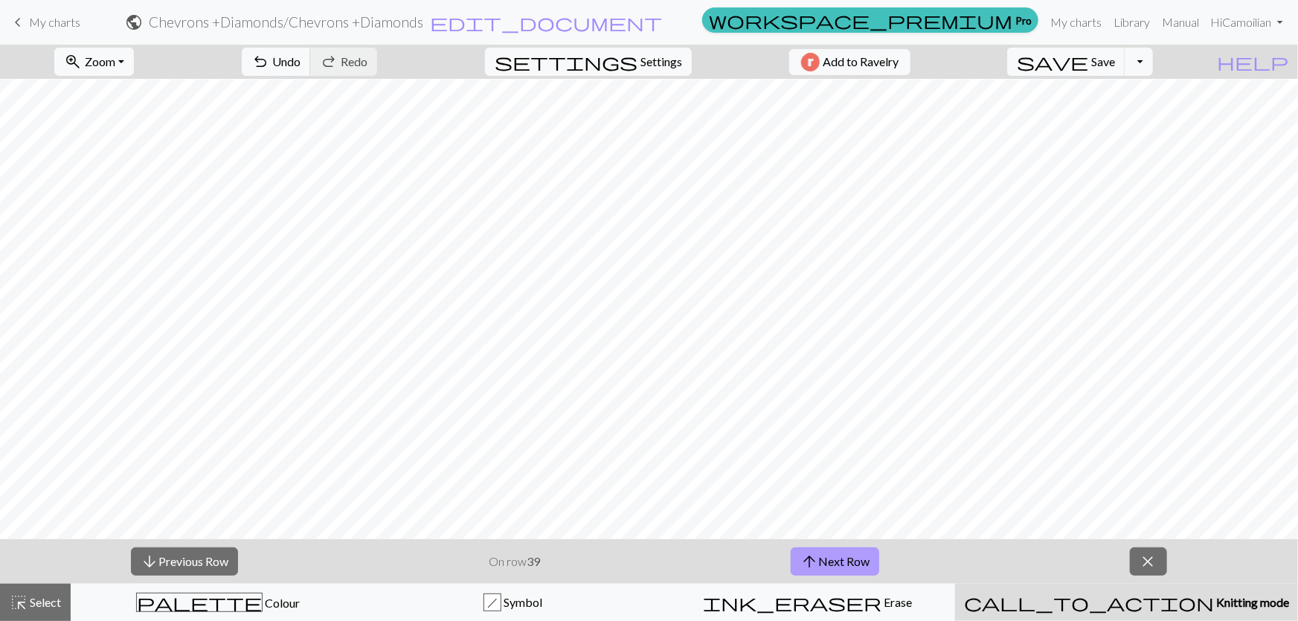
click at [828, 557] on button "arrow_upward Next Row" at bounding box center [834, 561] width 88 height 28
click at [166, 561] on button "arrow_downward Previous Row" at bounding box center [184, 561] width 107 height 28
click at [830, 562] on button "arrow_upward Next Row" at bounding box center [834, 561] width 88 height 28
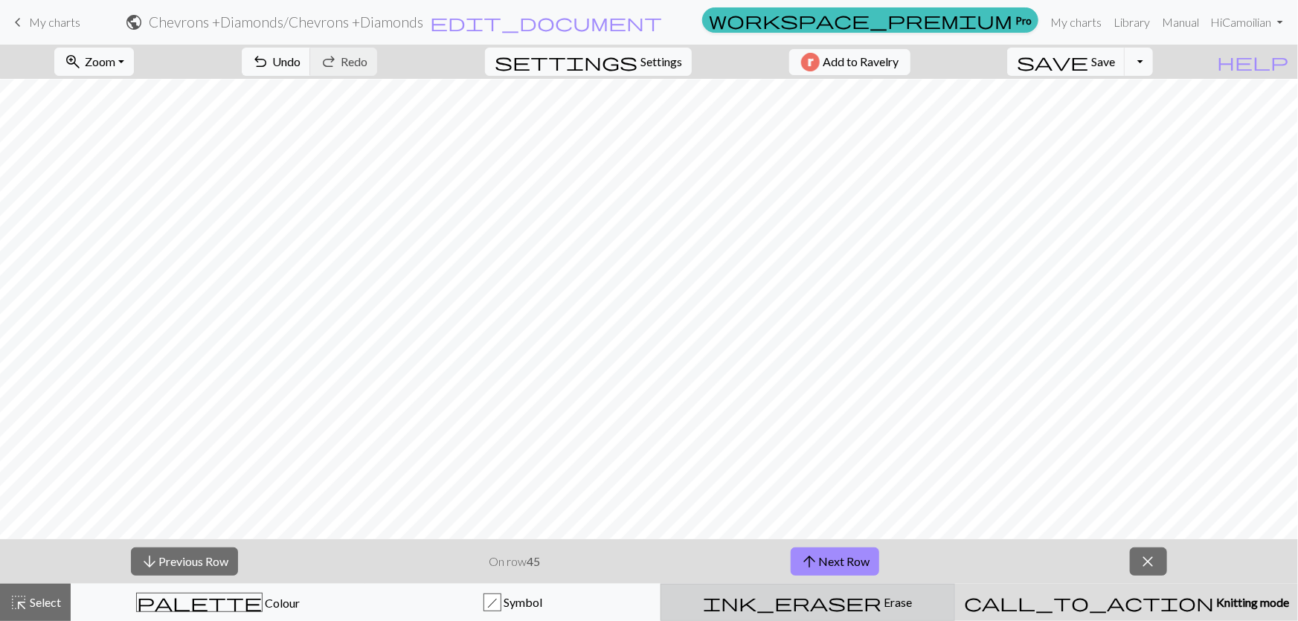
drag, startPoint x: 1144, startPoint y: 565, endPoint x: 702, endPoint y: 619, distance: 445.0
click at [1144, 565] on span "close" at bounding box center [1148, 561] width 18 height 21
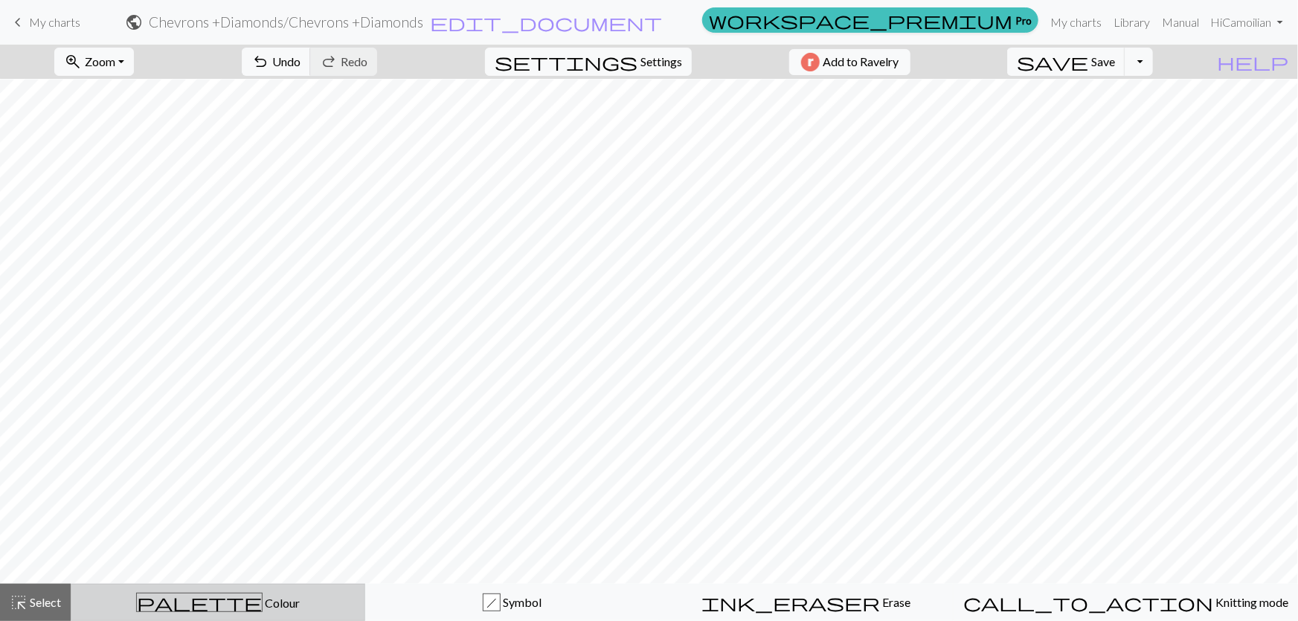
click at [262, 605] on span "Colour" at bounding box center [280, 603] width 37 height 14
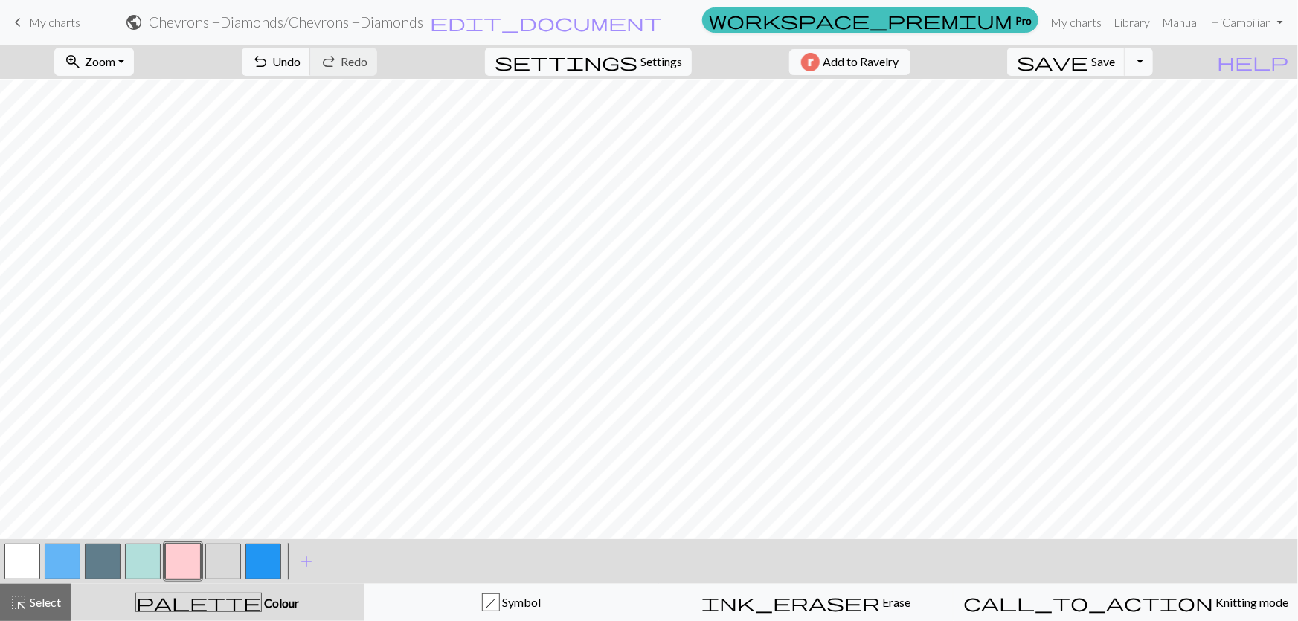
click at [137, 560] on button "button" at bounding box center [143, 562] width 36 height 36
click at [657, 71] on button "settings Settings" at bounding box center [588, 62] width 207 height 28
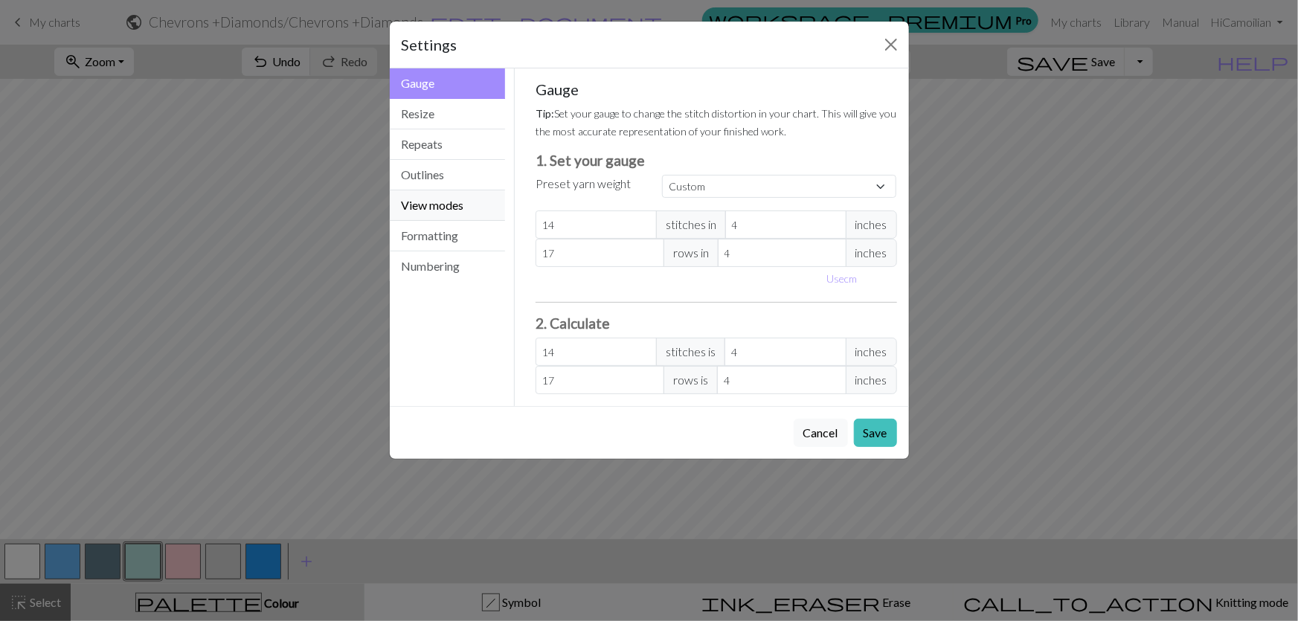
click at [434, 190] on button "View modes" at bounding box center [448, 205] width 116 height 30
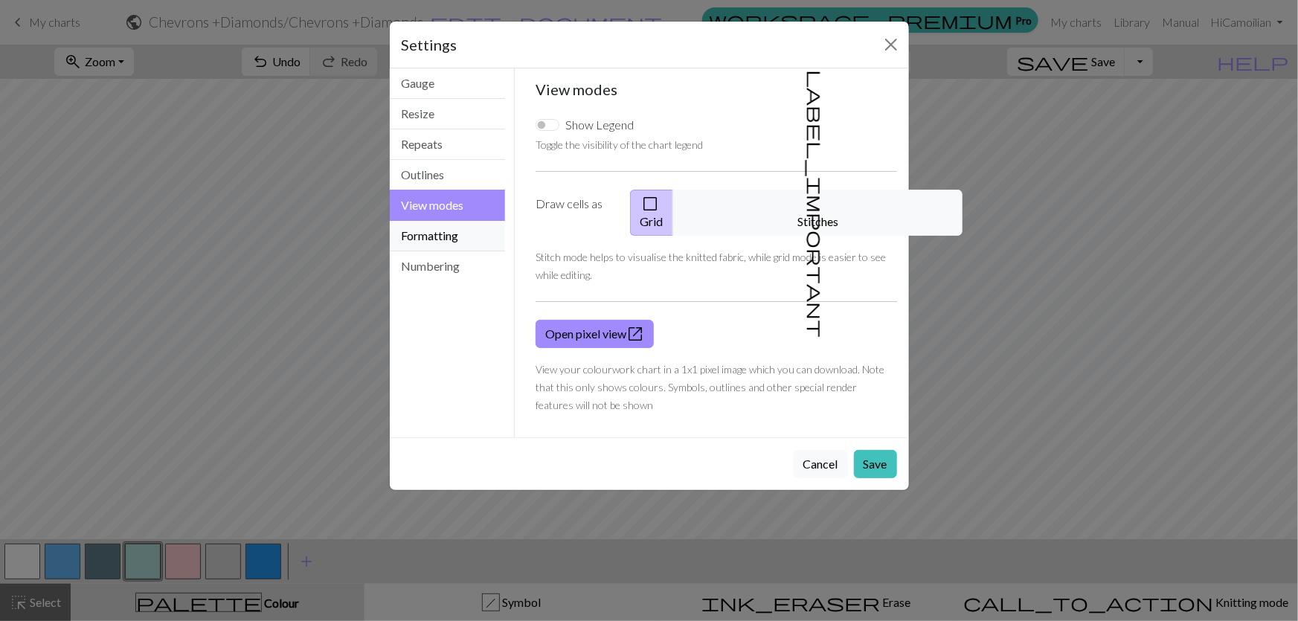
click at [434, 221] on button "Formatting" at bounding box center [448, 236] width 116 height 30
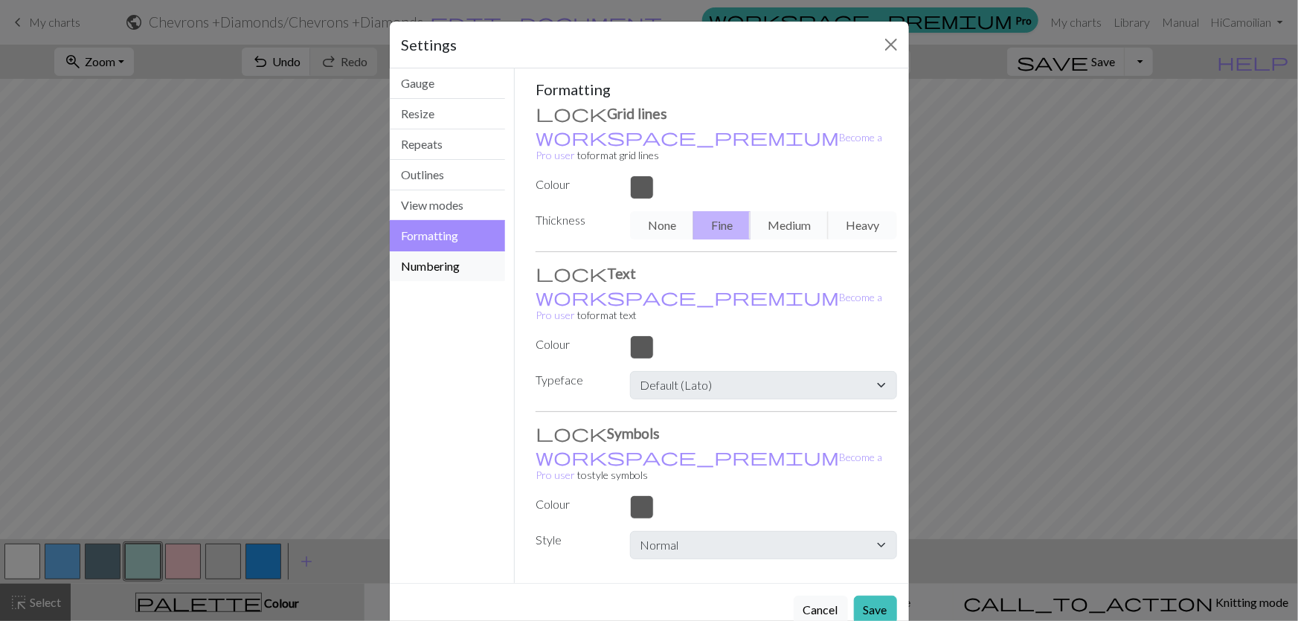
click at [438, 251] on button "Numbering" at bounding box center [448, 266] width 116 height 30
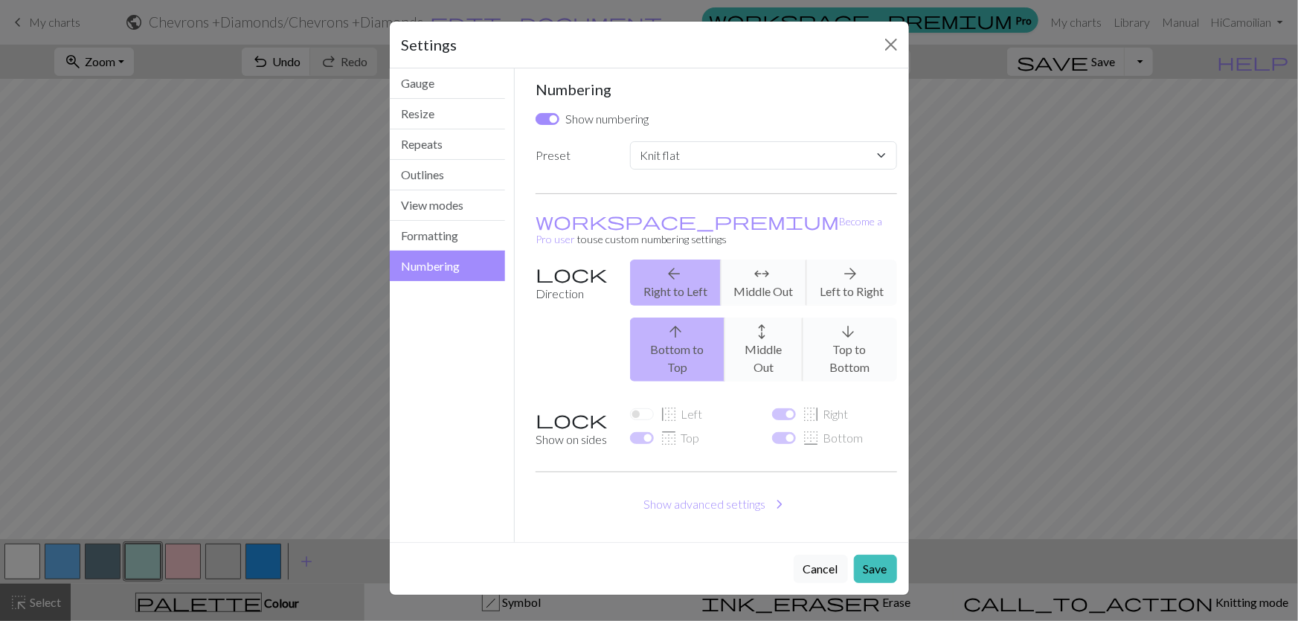
click at [769, 260] on div "arrow_back Right to Left arrows_outward Middle Out arrow_forward Left to Right" at bounding box center [763, 283] width 284 height 46
click at [544, 113] on input "Show numbering" at bounding box center [547, 119] width 24 height 12
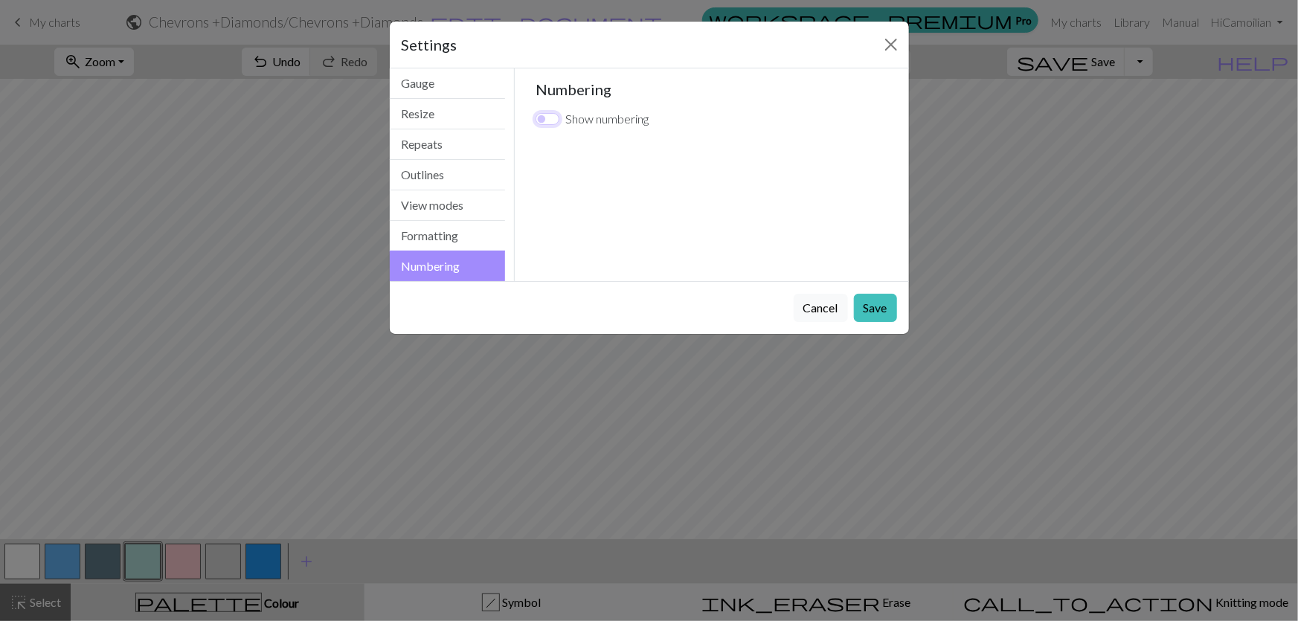
click at [544, 113] on input "Show numbering" at bounding box center [547, 119] width 24 height 12
checkbox input "true"
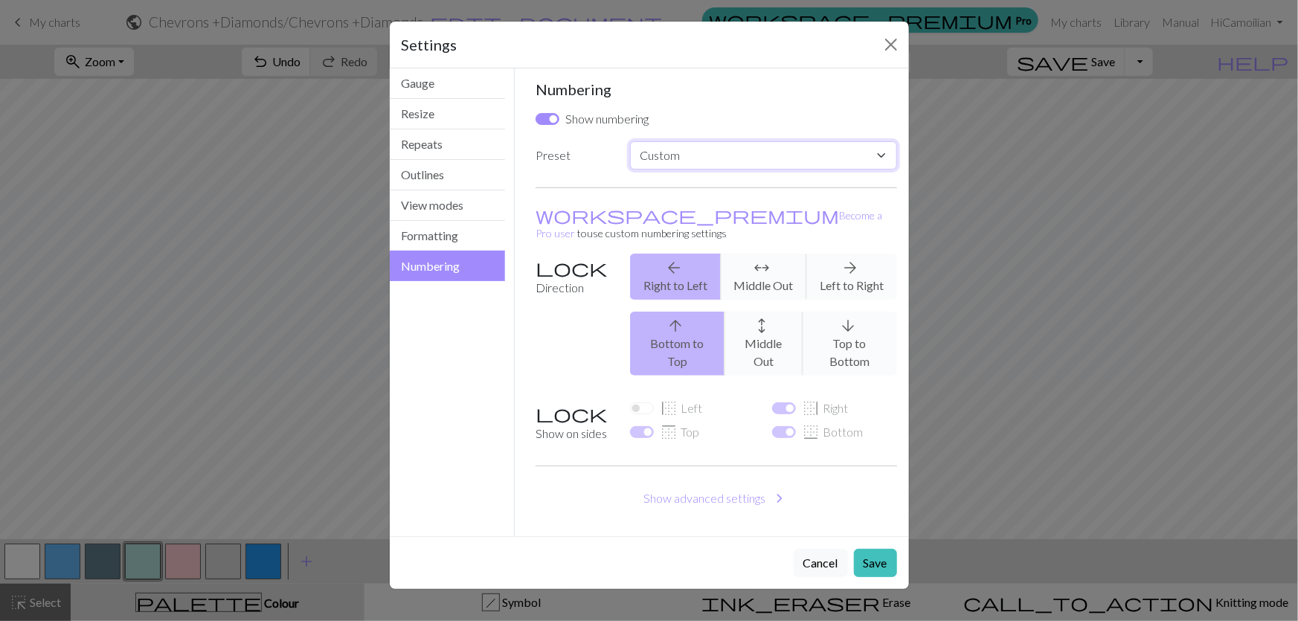
click at [677, 141] on select "Custom Knit flat Knit in the round Lace knitting Cross stitch" at bounding box center [763, 155] width 266 height 28
select select "lace"
click at [630, 141] on select "Custom Knit flat Knit in the round Lace knitting Cross stitch" at bounding box center [763, 155] width 266 height 28
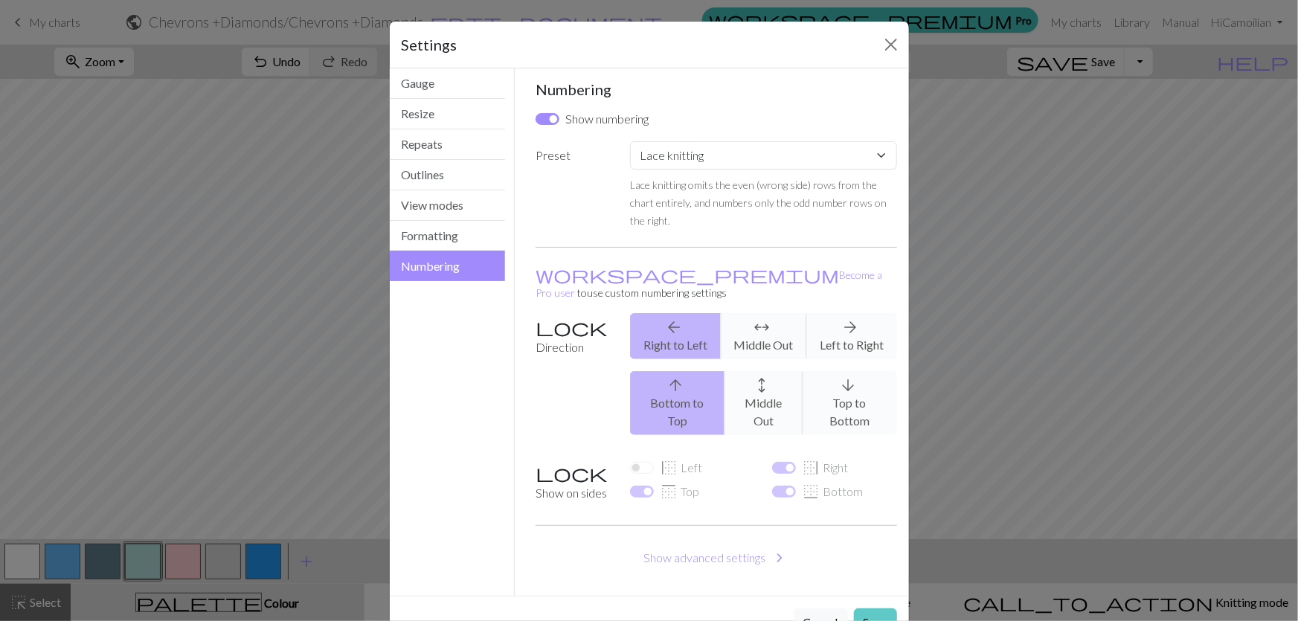
click at [871, 608] on button "Save" at bounding box center [875, 622] width 43 height 28
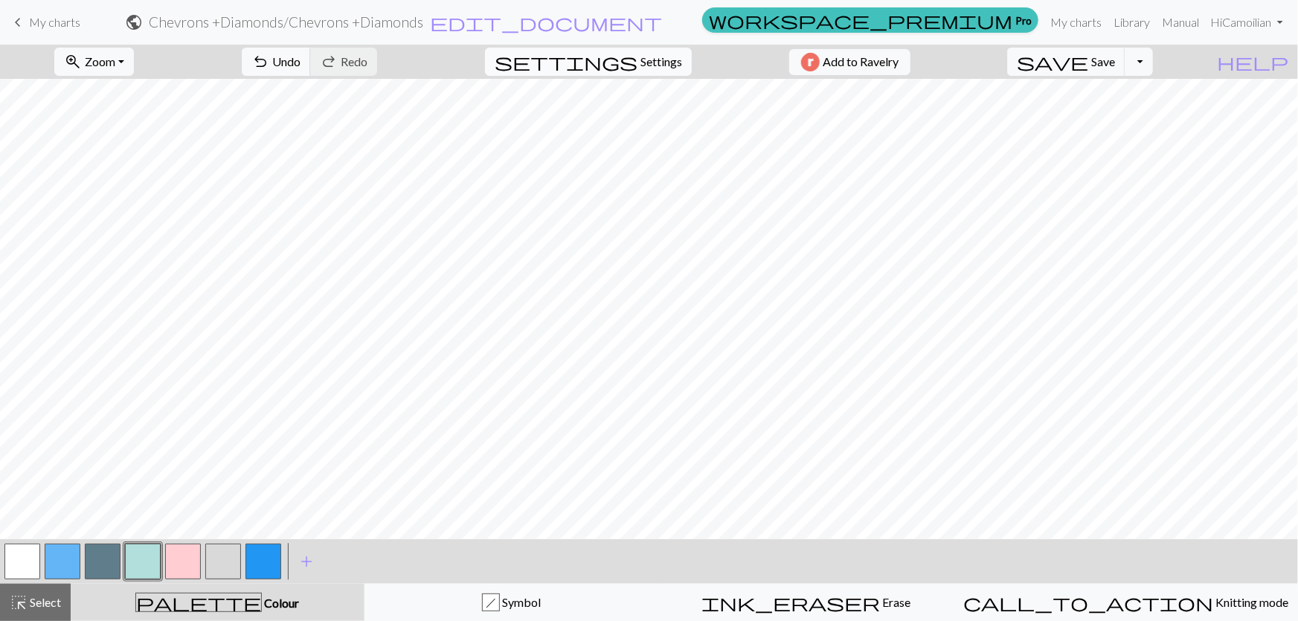
click at [645, 57] on span "Settings" at bounding box center [661, 62] width 42 height 18
select select "lace"
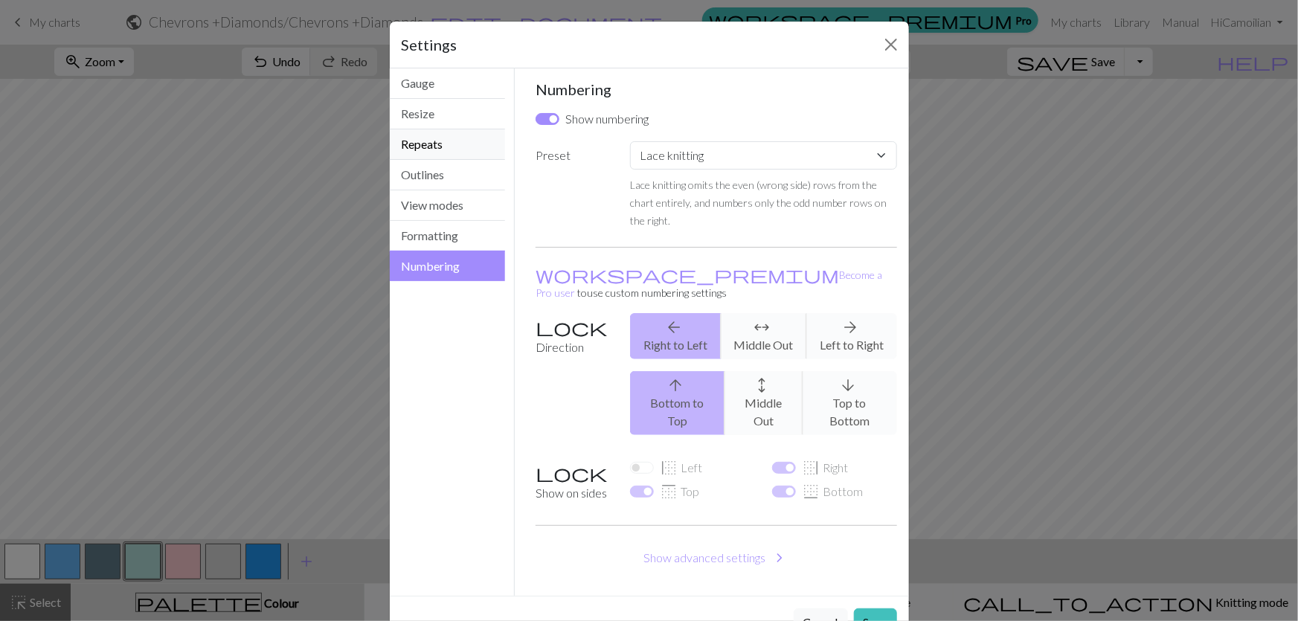
click at [424, 129] on button "Repeats" at bounding box center [448, 144] width 116 height 30
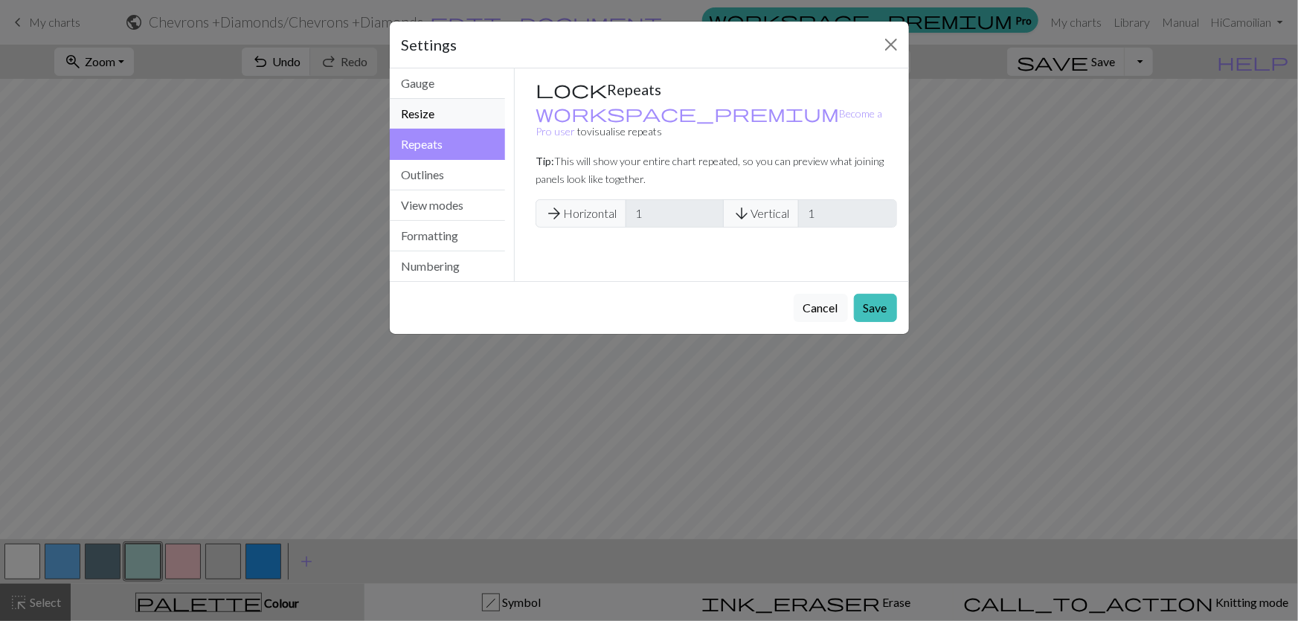
click at [416, 99] on button "Resize" at bounding box center [448, 114] width 116 height 30
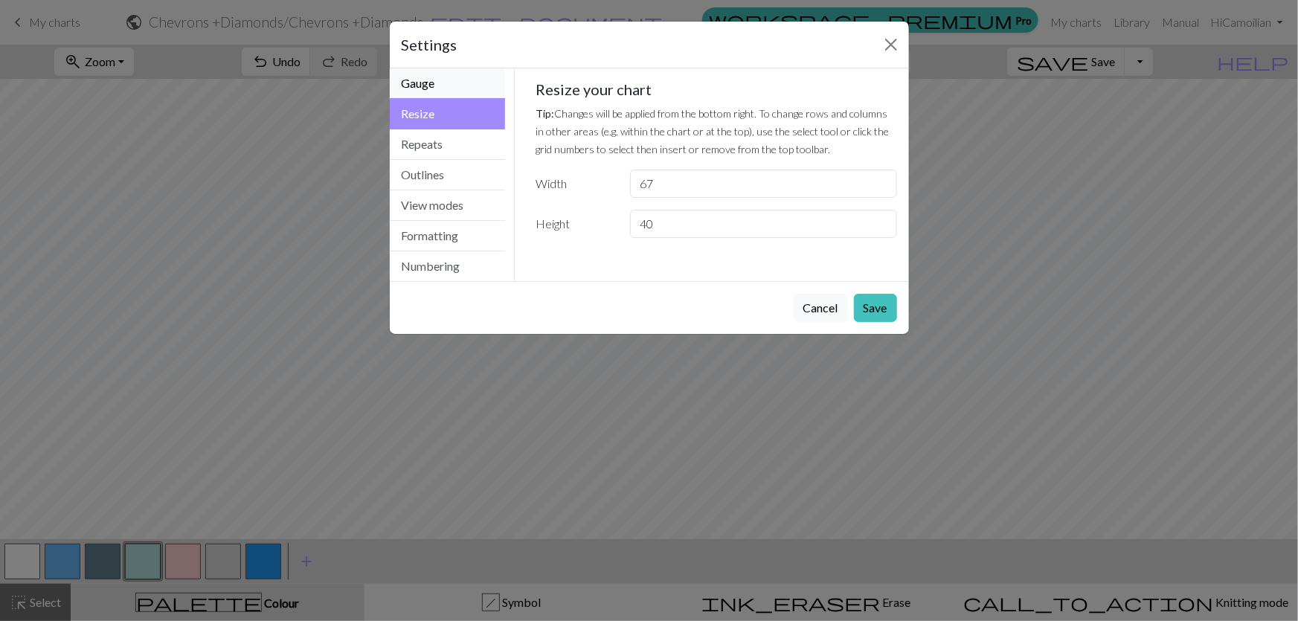
click at [417, 68] on button "Gauge" at bounding box center [448, 83] width 116 height 30
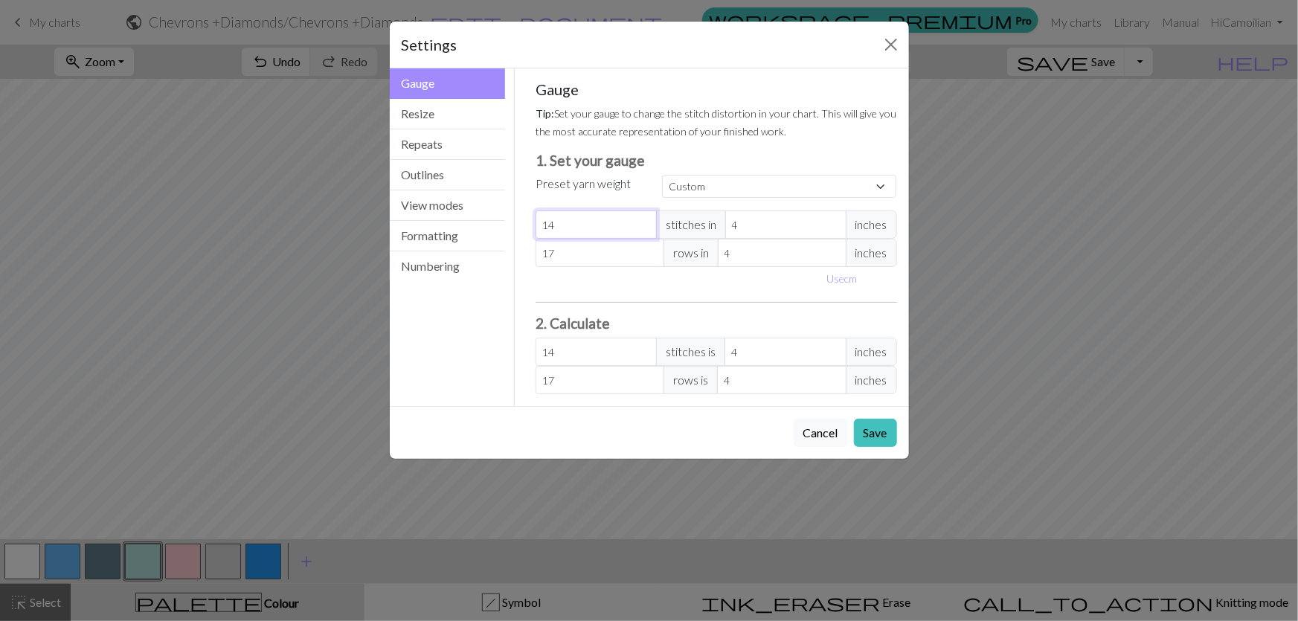
drag, startPoint x: 587, startPoint y: 164, endPoint x: 565, endPoint y: 164, distance: 22.3
click at [581, 210] on input "14" at bounding box center [595, 224] width 121 height 28
drag, startPoint x: 565, startPoint y: 164, endPoint x: 459, endPoint y: 161, distance: 106.4
click at [459, 161] on div "Gauge Gauge Resize Repeats Outlines View modes Formatting Numbering Gauge Resiz…" at bounding box center [649, 237] width 537 height 338
type input "5"
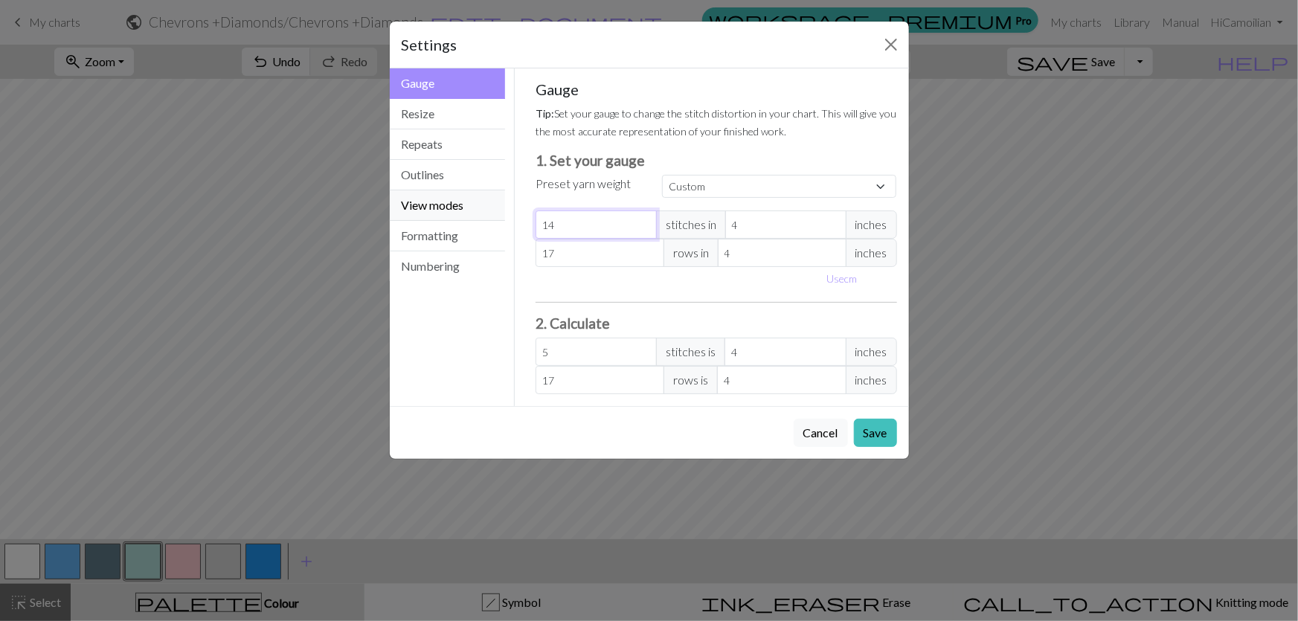
type input "5"
drag, startPoint x: 742, startPoint y: 175, endPoint x: 697, endPoint y: 174, distance: 44.6
click at [697, 210] on div "5 stitches in 4 inches" at bounding box center [715, 224] width 361 height 28
type input "2"
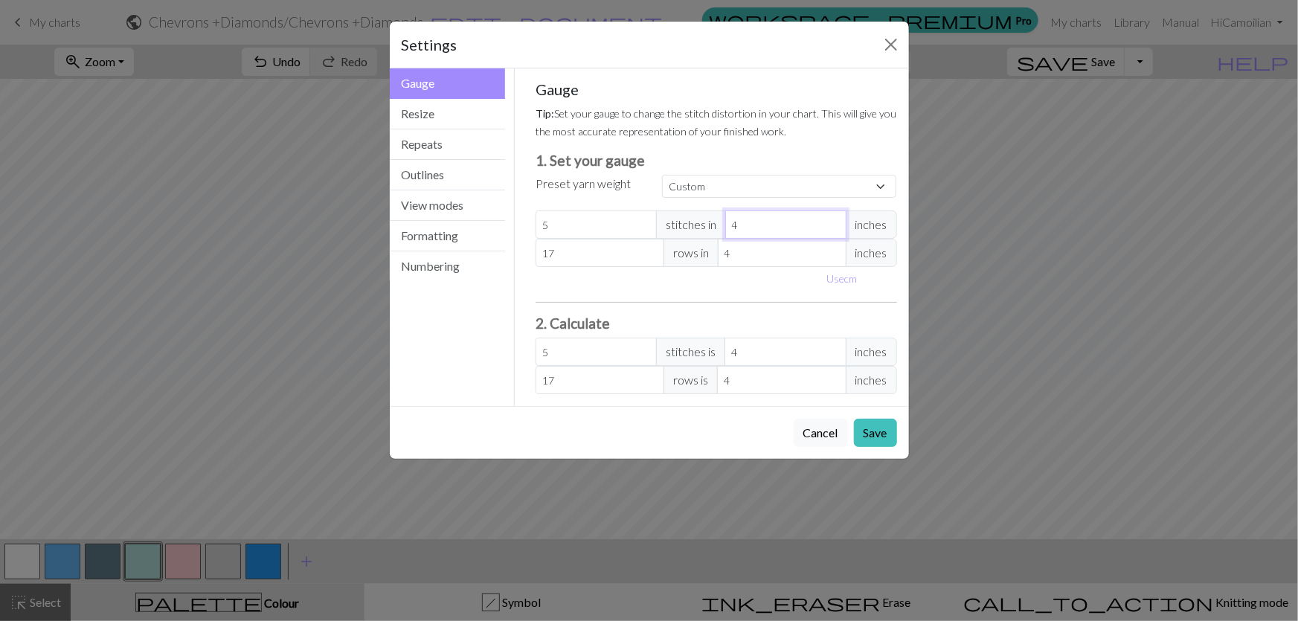
type input "10"
type input "2"
drag, startPoint x: 573, startPoint y: 196, endPoint x: 468, endPoint y: 187, distance: 105.2
click at [465, 187] on div "Gauge Gauge Resize Repeats Outlines View modes Formatting Numbering Gauge Resiz…" at bounding box center [649, 237] width 537 height 338
type input "1"
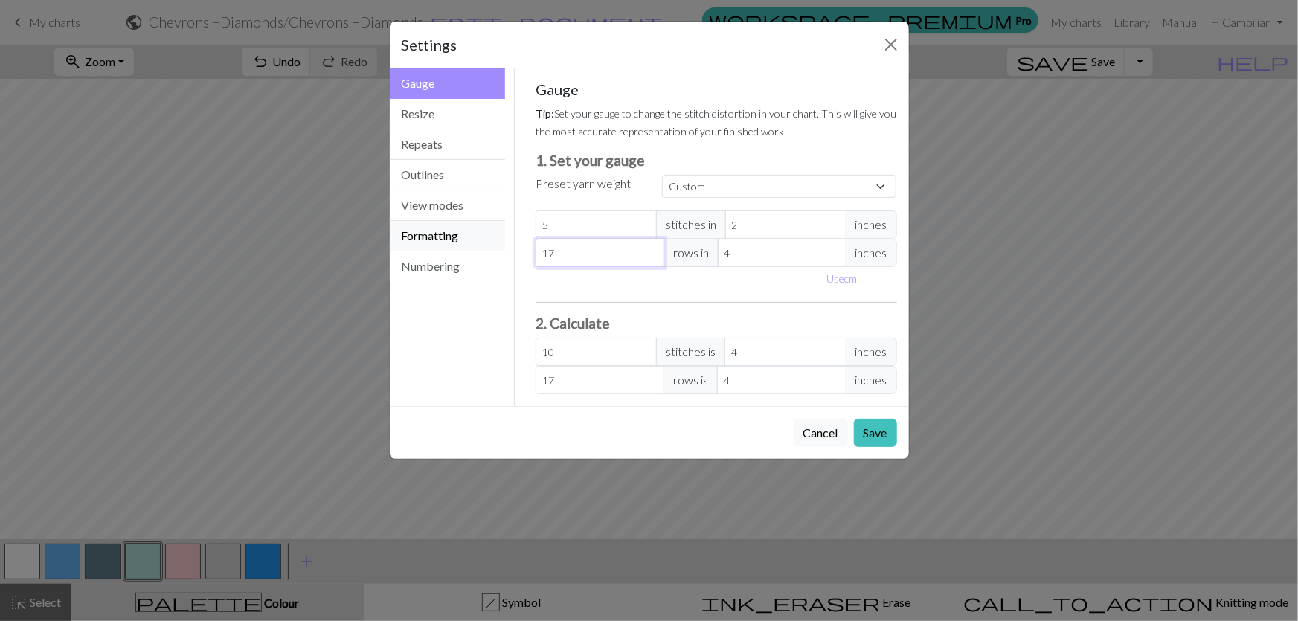
type input "1"
type input "10"
drag, startPoint x: 823, startPoint y: 185, endPoint x: 700, endPoint y: 186, distance: 122.7
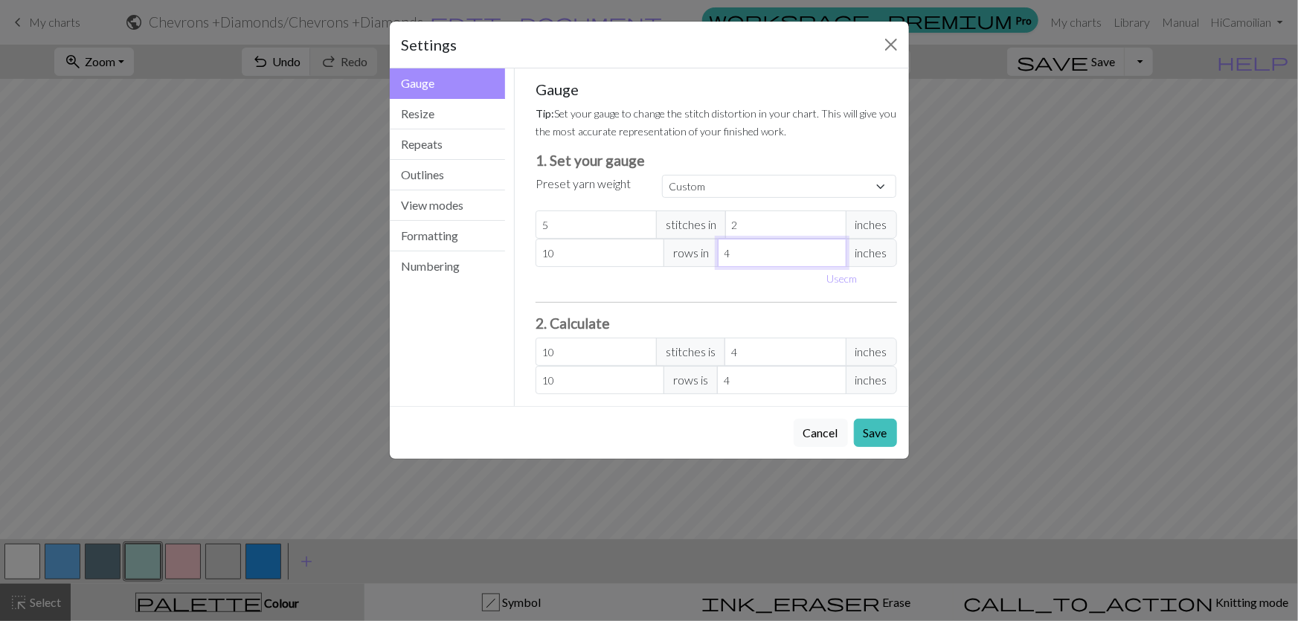
click at [700, 239] on div "10 rows in 4 inches" at bounding box center [715, 253] width 361 height 28
type input "2"
type input "20"
type input "2"
click at [879, 419] on button "Save" at bounding box center [875, 433] width 43 height 28
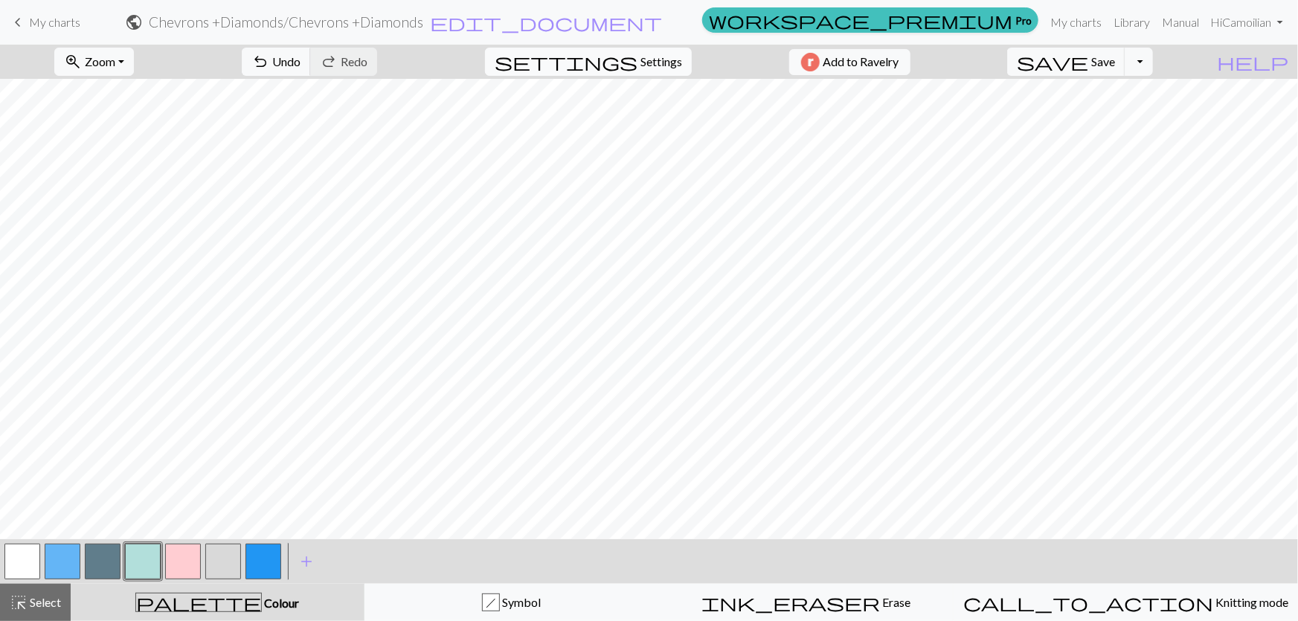
click at [629, 66] on span "settings" at bounding box center [565, 61] width 143 height 21
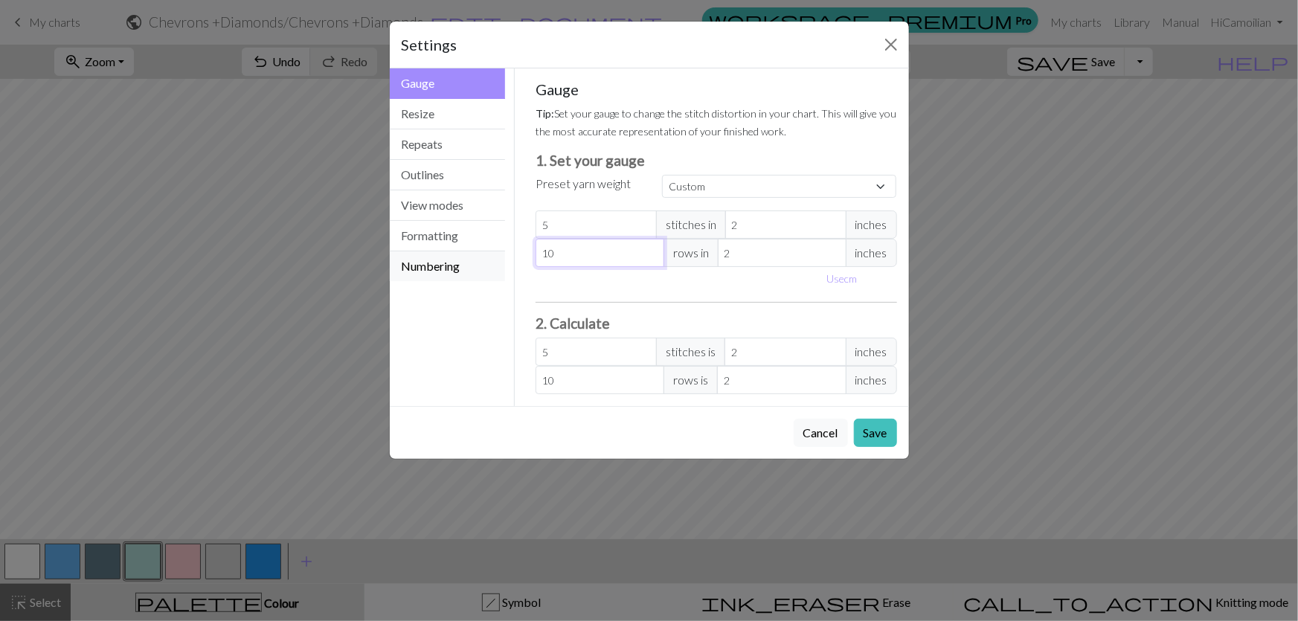
drag, startPoint x: 552, startPoint y: 191, endPoint x: 506, endPoint y: 190, distance: 46.1
click at [506, 190] on div "Gauge Gauge Resize Repeats Outlines View modes Formatting Numbering Gauge Resiz…" at bounding box center [649, 237] width 537 height 338
type input "8"
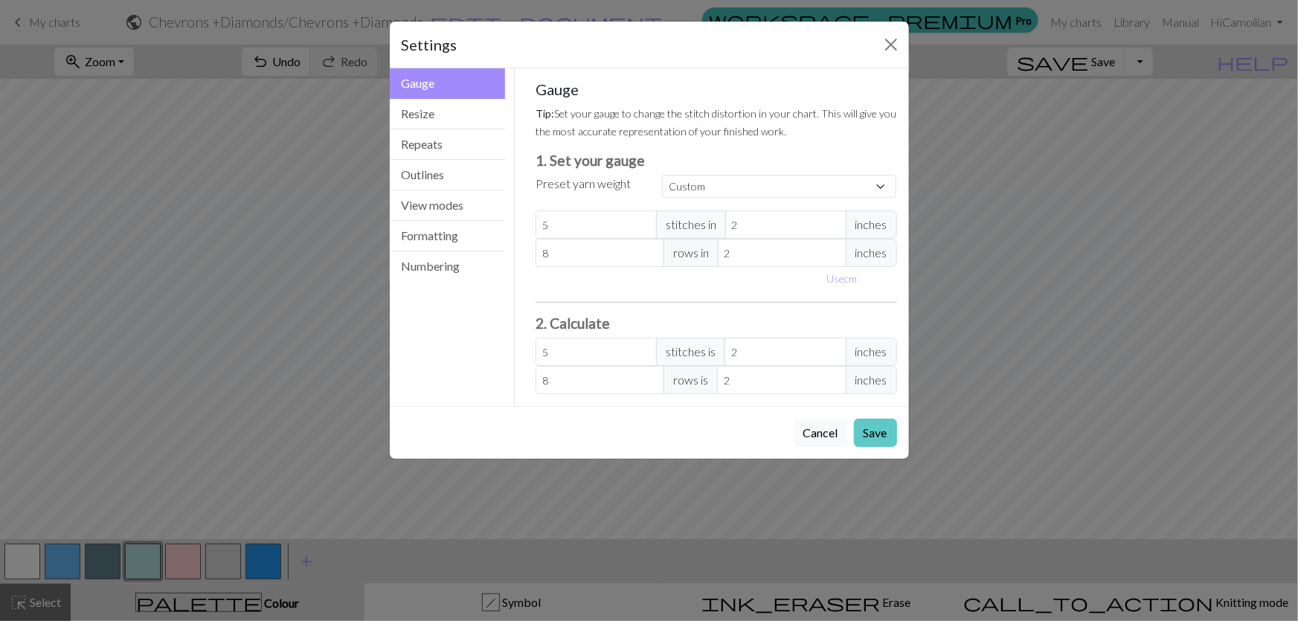
click at [886, 419] on button "Save" at bounding box center [875, 433] width 43 height 28
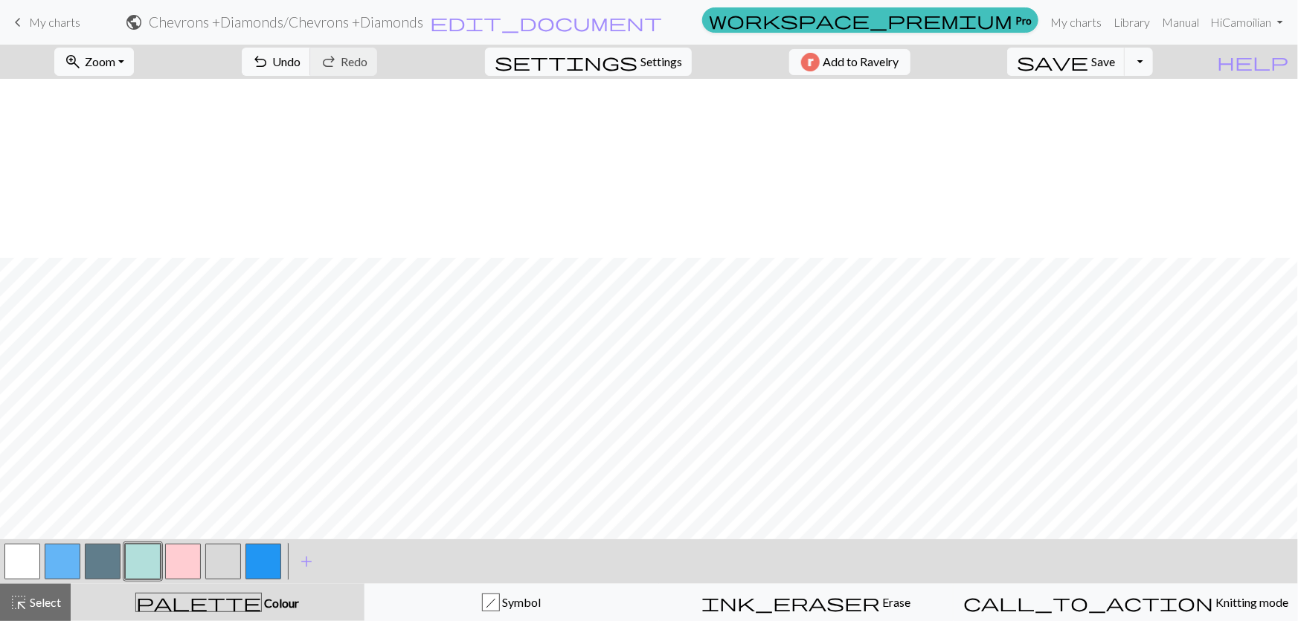
scroll to position [208, 0]
click at [82, 61] on span "zoom_in" at bounding box center [73, 61] width 18 height 21
click at [101, 83] on button "Fit all" at bounding box center [113, 92] width 117 height 24
click at [114, 61] on span "Zoom" at bounding box center [100, 61] width 30 height 14
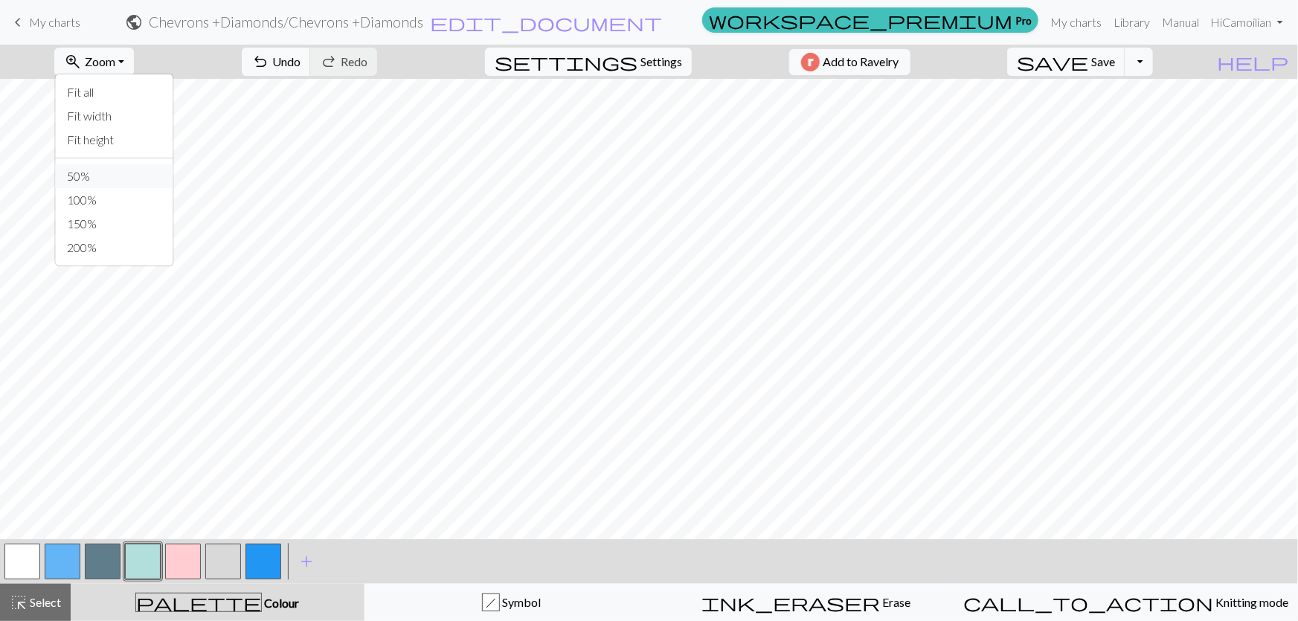
click at [101, 164] on button "50%" at bounding box center [113, 176] width 117 height 24
click at [112, 57] on button "zoom_in Zoom Zoom" at bounding box center [94, 62] width 80 height 28
click at [98, 212] on button "150%" at bounding box center [113, 224] width 117 height 24
drag, startPoint x: 118, startPoint y: 60, endPoint x: 129, endPoint y: 71, distance: 15.8
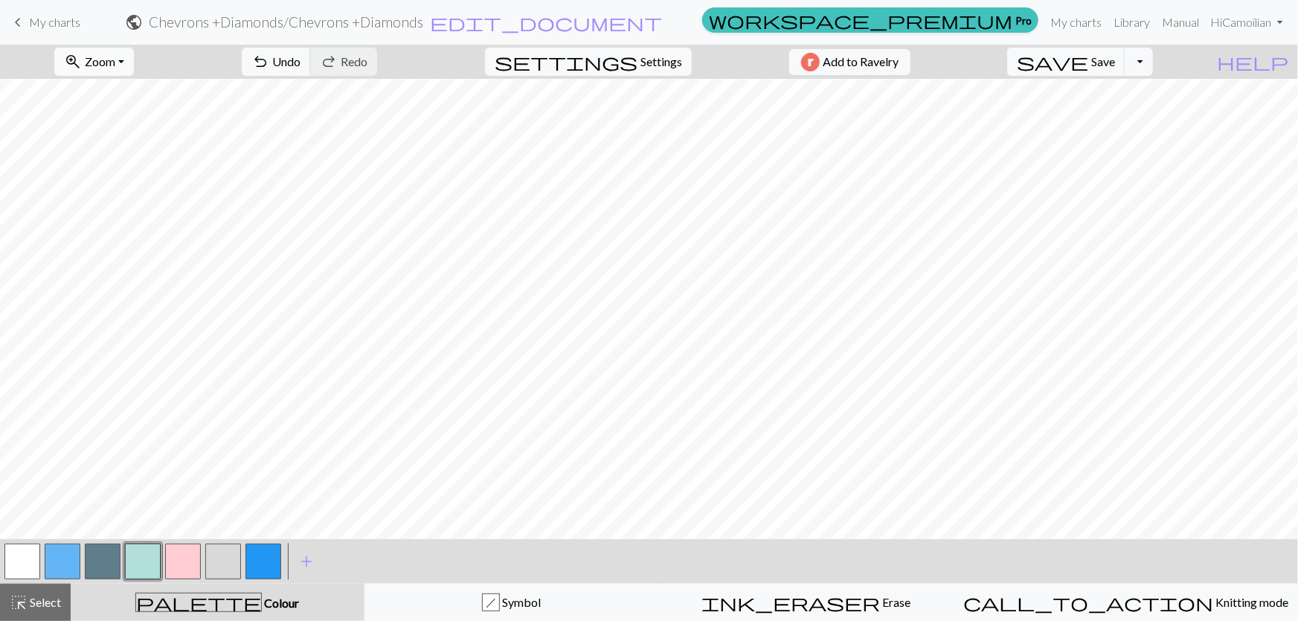
click at [115, 60] on span "Zoom" at bounding box center [100, 61] width 30 height 14
click at [107, 212] on button "150%" at bounding box center [113, 224] width 117 height 24
click at [82, 61] on span "zoom_in" at bounding box center [73, 61] width 18 height 21
click at [106, 188] on button "100%" at bounding box center [113, 200] width 117 height 24
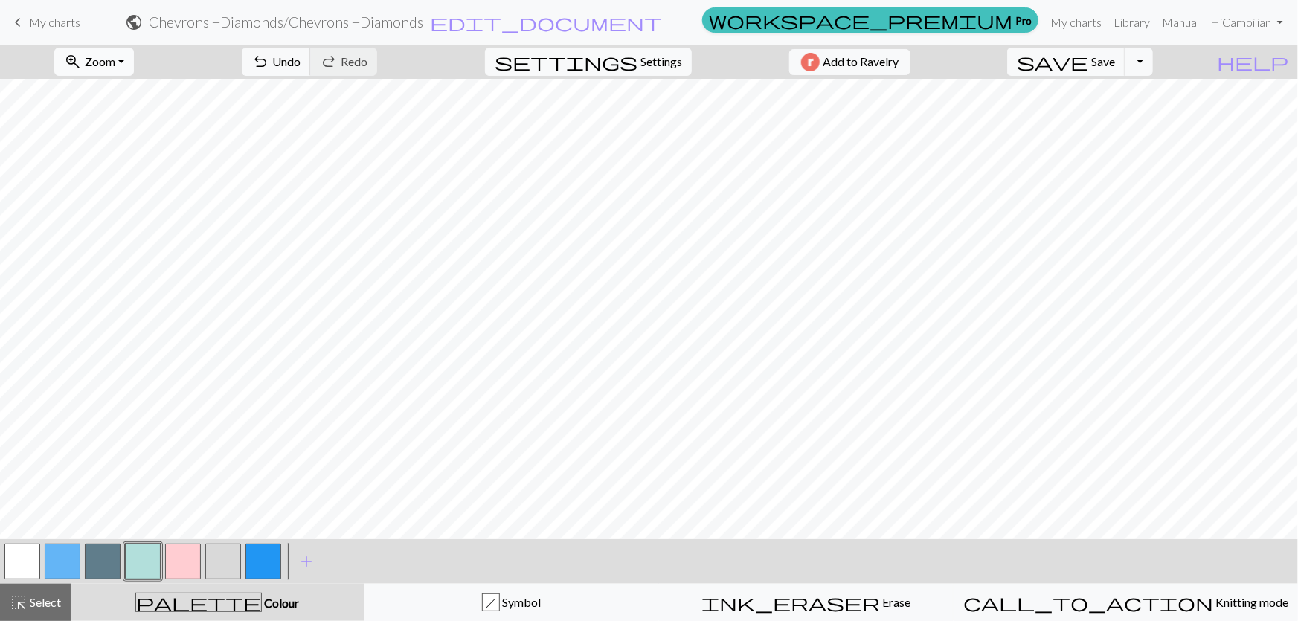
click at [82, 64] on span "zoom_in" at bounding box center [73, 61] width 18 height 21
click at [109, 108] on button "Fit width" at bounding box center [113, 116] width 117 height 24
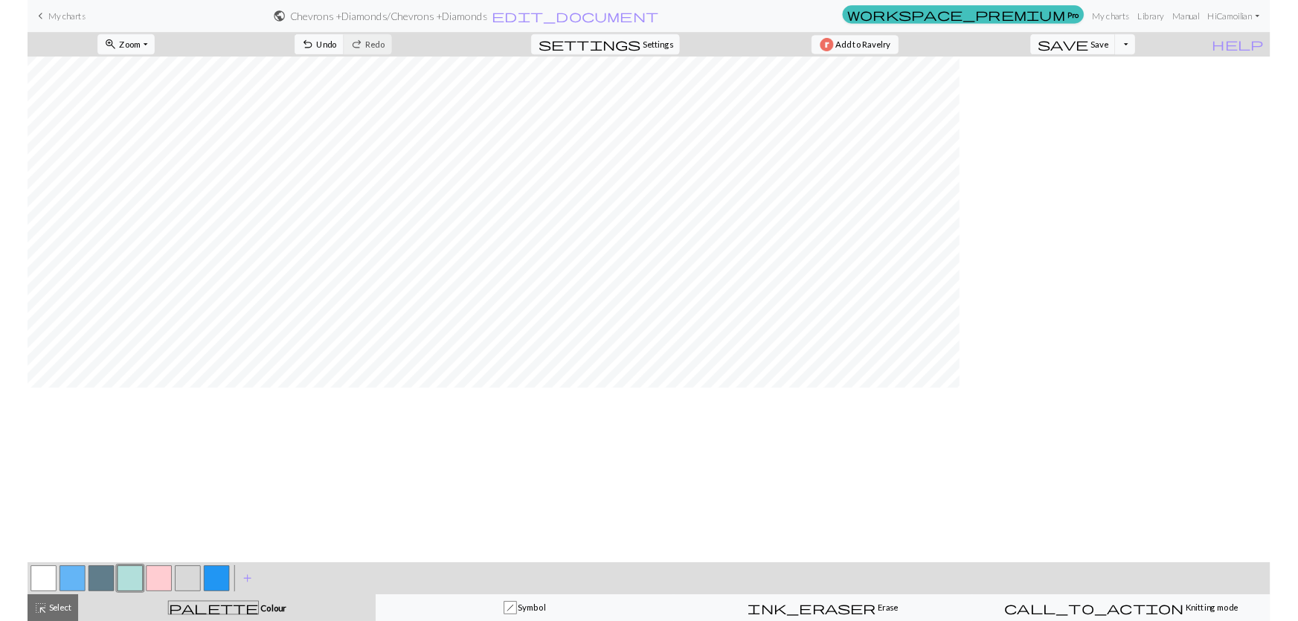
scroll to position [0, 0]
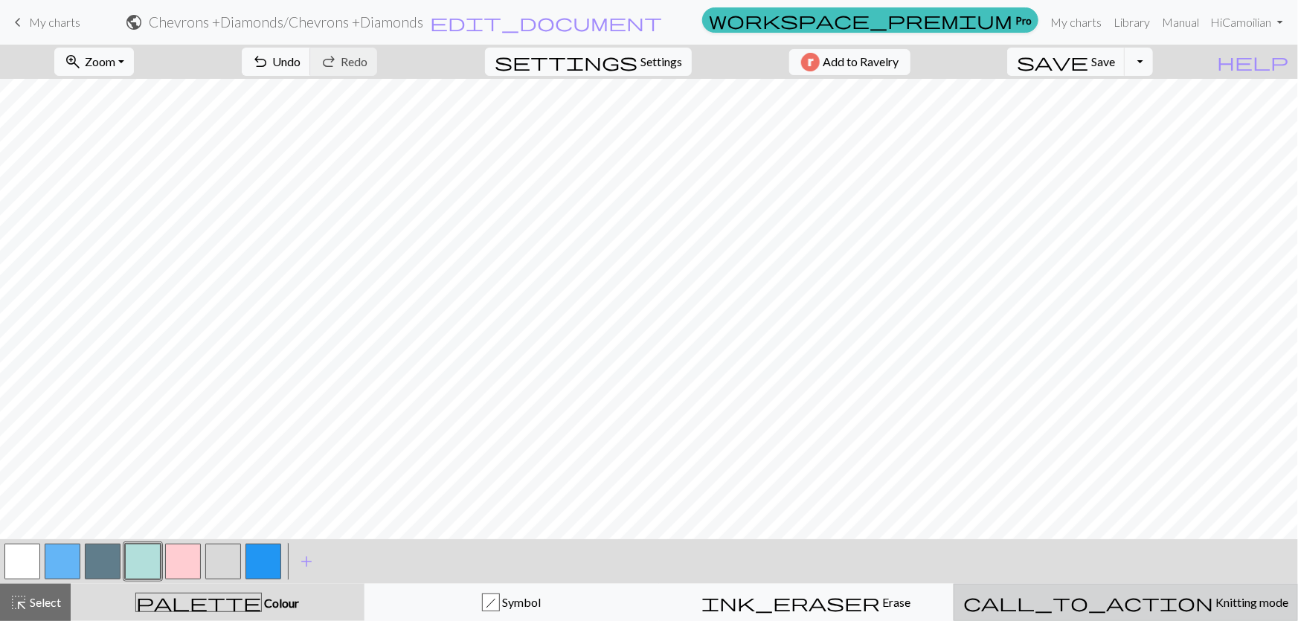
drag, startPoint x: 1203, startPoint y: 611, endPoint x: 1139, endPoint y: 613, distance: 64.0
click at [1203, 612] on button "call_to_action Knitting mode Knitting mode" at bounding box center [1125, 602] width 344 height 37
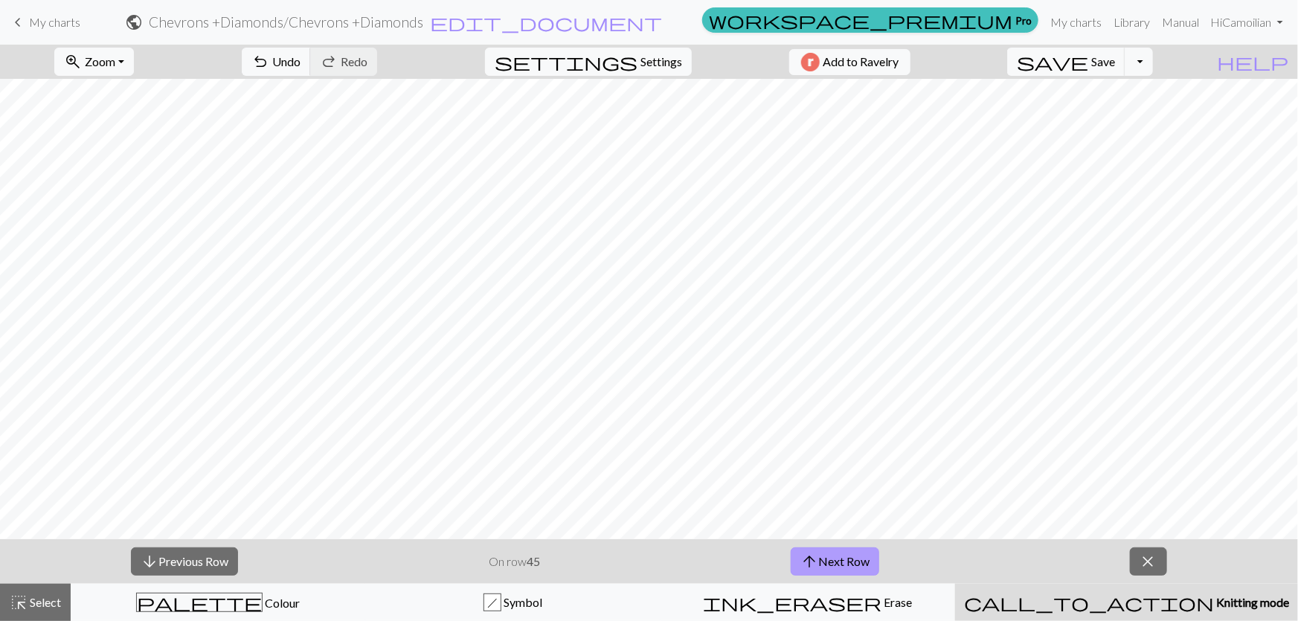
click at [828, 560] on button "arrow_upward Next Row" at bounding box center [834, 561] width 88 height 28
